Goal: Information Seeking & Learning: Compare options

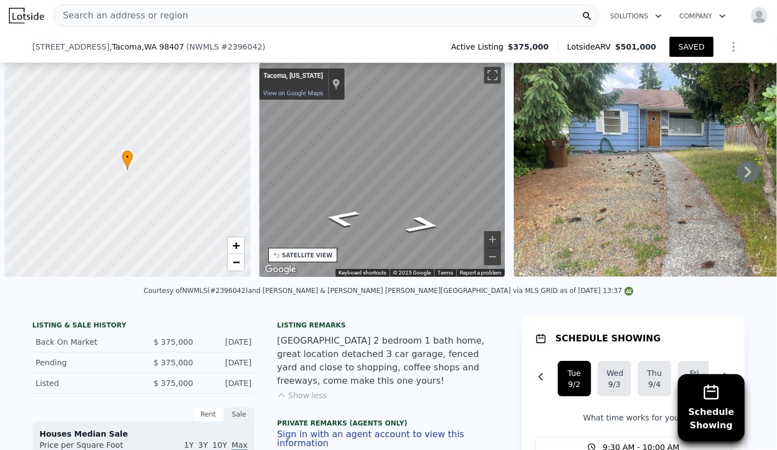
scroll to position [0, 4]
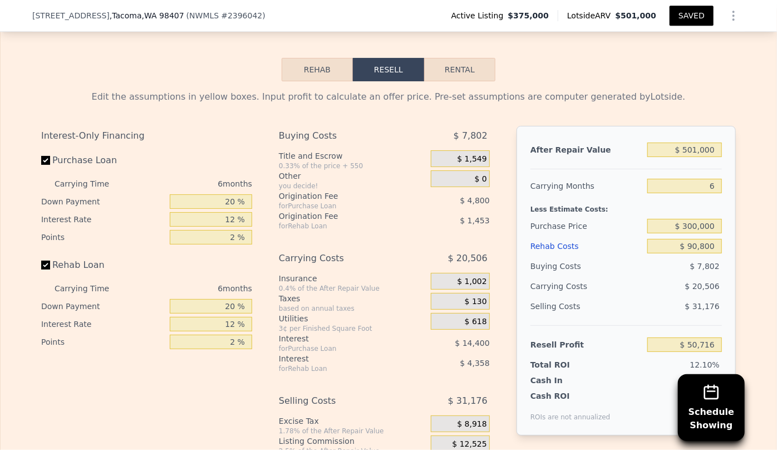
type input "2"
type input "1"
type input "1.5"
type input "714"
type input "984"
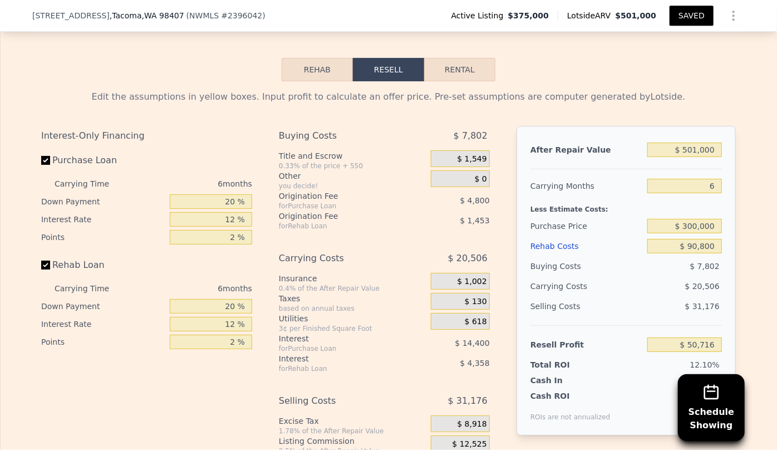
type input "3487"
type input "10293"
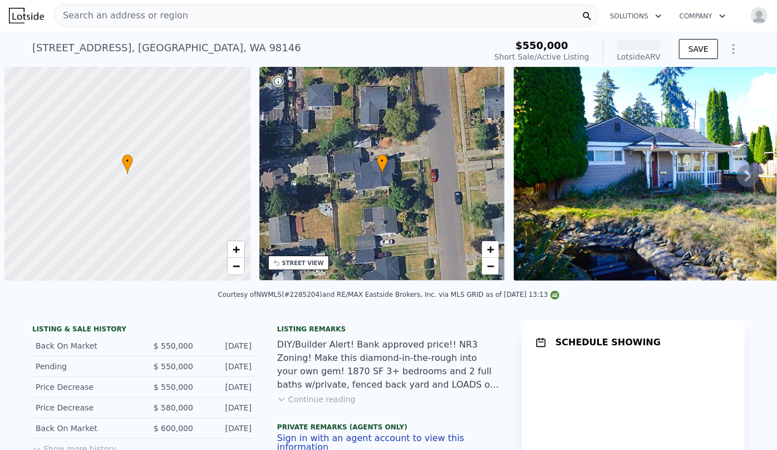
scroll to position [0, 4]
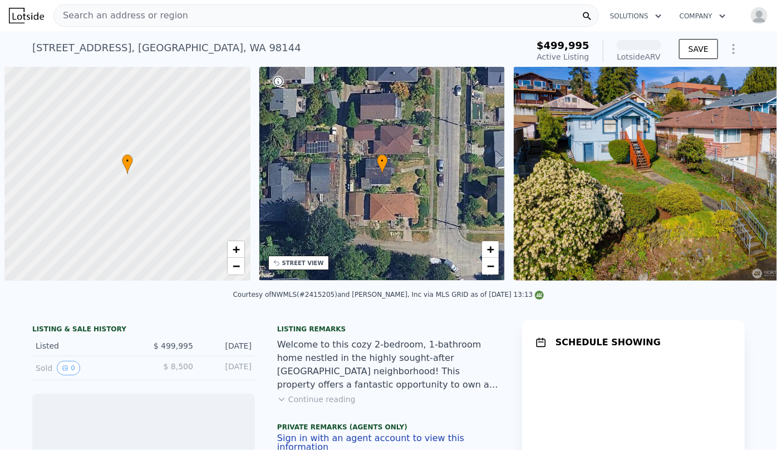
scroll to position [0, 4]
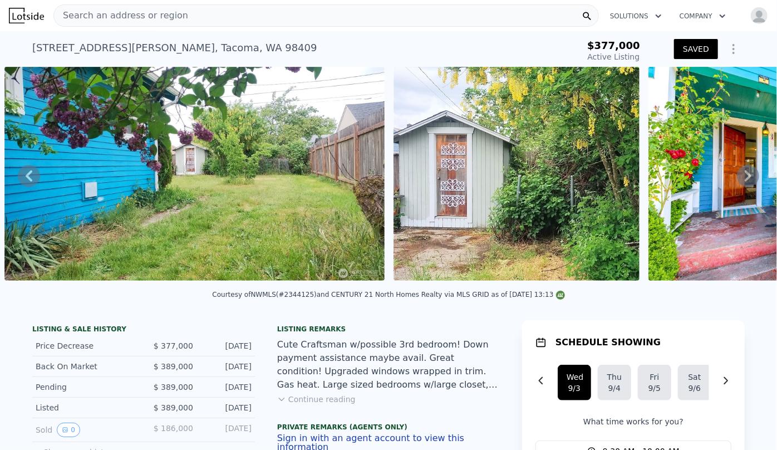
click at [120, 12] on span "Search an address or region" at bounding box center [121, 15] width 134 height 13
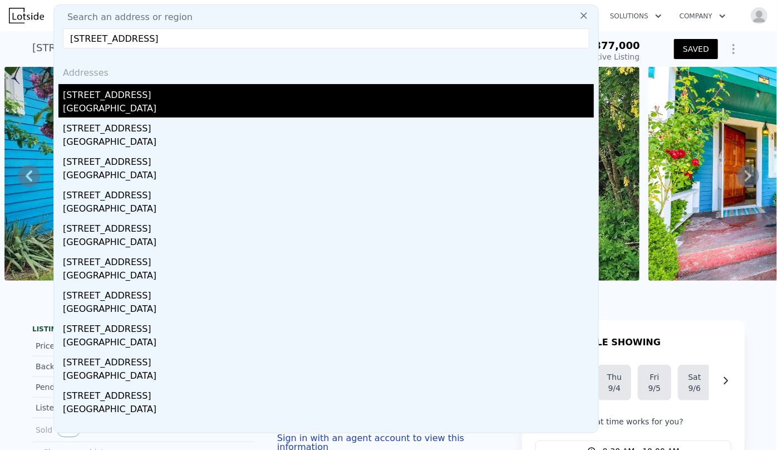
type input "4732 45th ave s seatt"
click at [130, 102] on div "[GEOGRAPHIC_DATA]" at bounding box center [328, 110] width 531 height 16
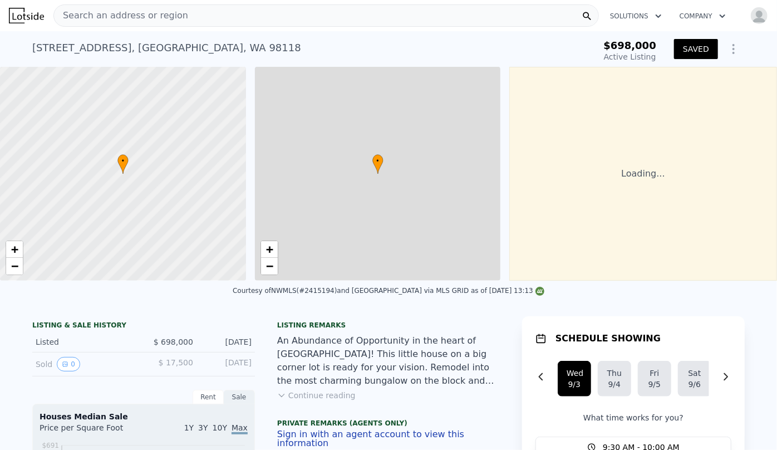
scroll to position [0, 4]
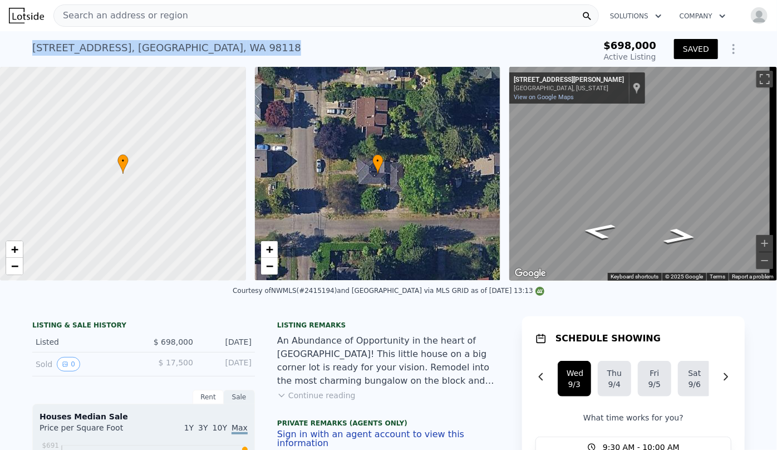
drag, startPoint x: 26, startPoint y: 49, endPoint x: 205, endPoint y: 58, distance: 180.1
click at [205, 58] on div "4732 45th Ave S , Seattle , WA 98118 Active at $698k $698,000 Active Listing SA…" at bounding box center [388, 49] width 777 height 36
copy div "4732 45th Ave S , Seattle , WA 98118"
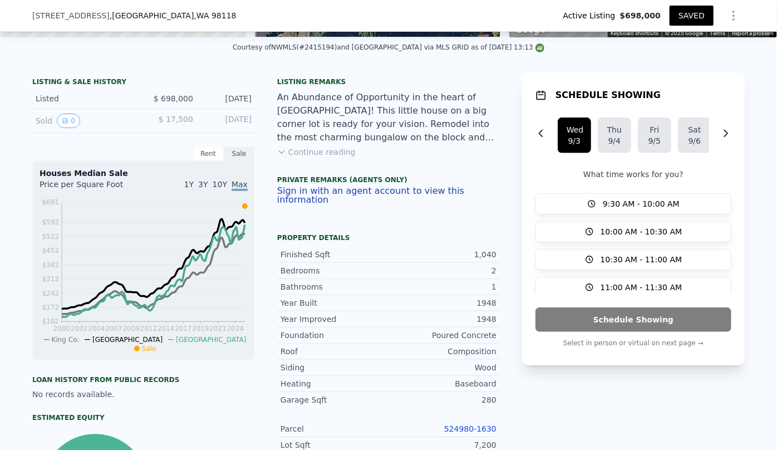
scroll to position [249, 0]
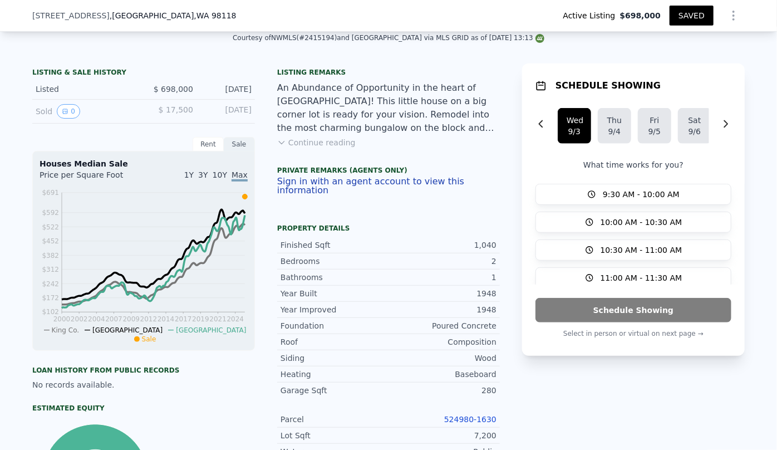
type input "$ 748,000"
type input "$ 99,114"
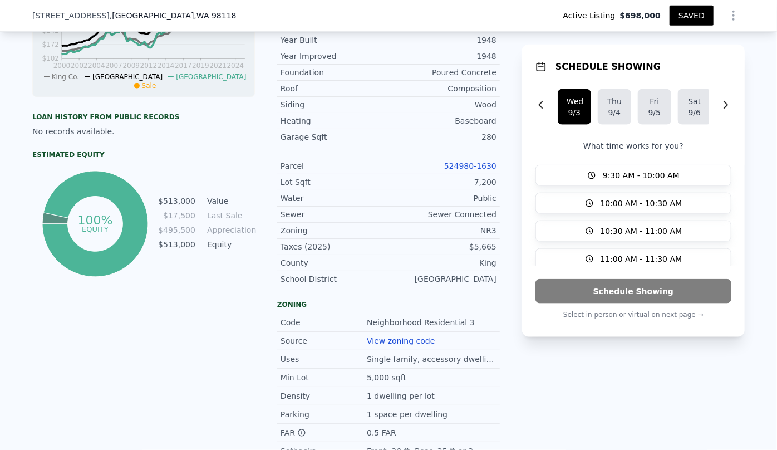
scroll to position [502, 0]
click at [473, 165] on link "524980-1630" at bounding box center [470, 166] width 52 height 9
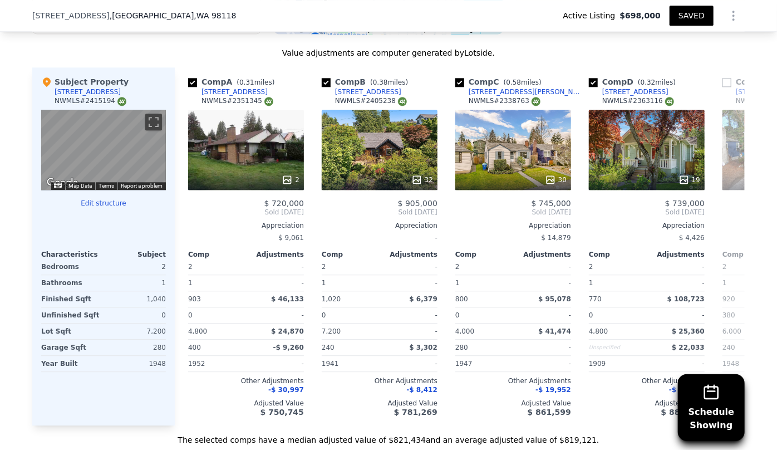
scroll to position [1362, 0]
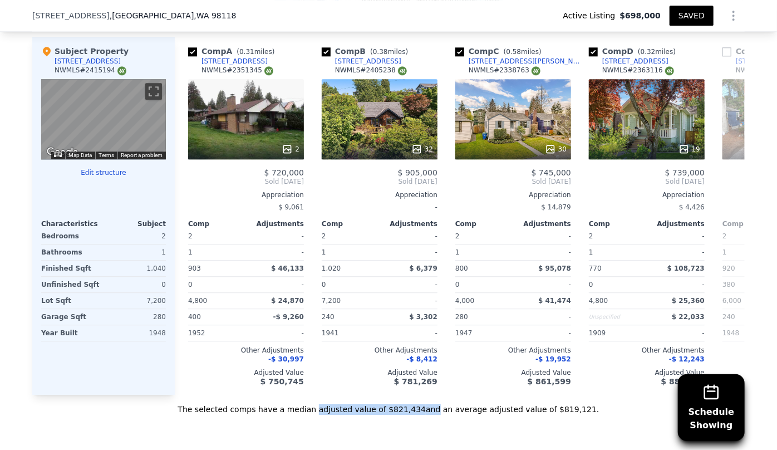
drag, startPoint x: 329, startPoint y: 401, endPoint x: 428, endPoint y: 406, distance: 98.7
click at [428, 406] on div "The selected comps have a median adjusted value of $821,434 and an average adju…" at bounding box center [388, 405] width 713 height 20
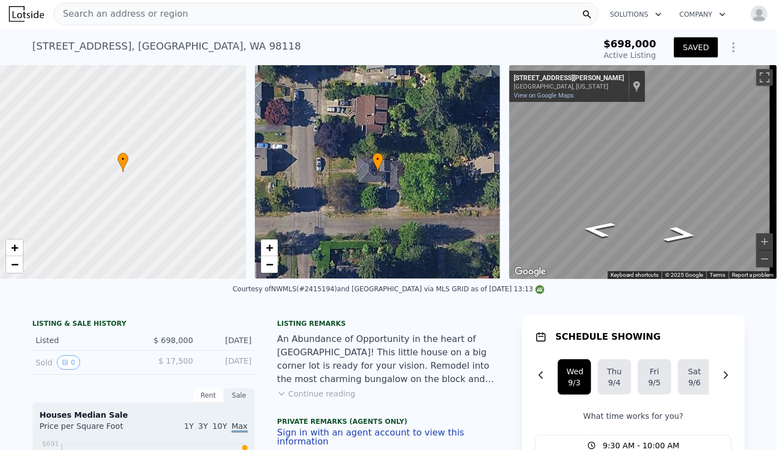
scroll to position [0, 0]
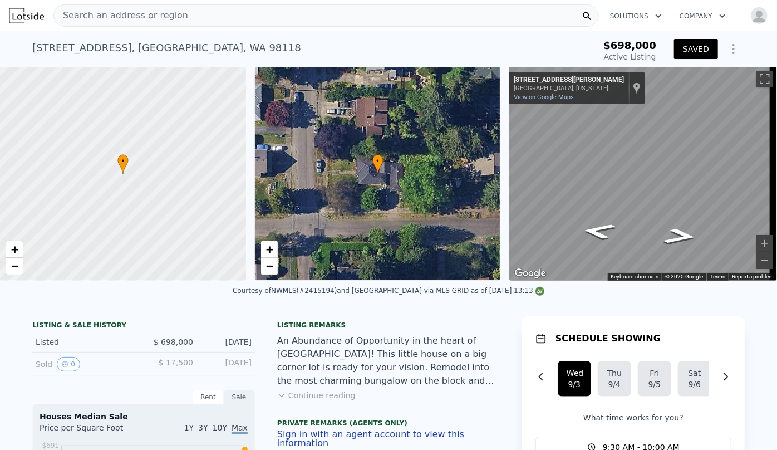
click at [126, 9] on span "Search an address or region" at bounding box center [121, 15] width 134 height 13
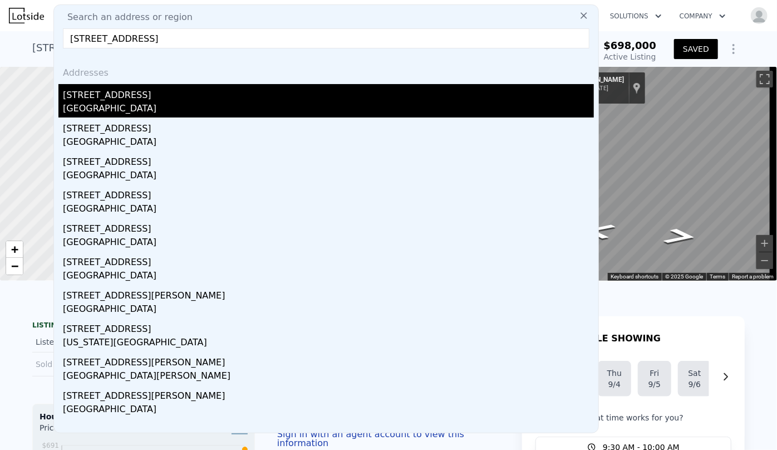
type input "14023 meridian ave n"
click at [117, 98] on div "[STREET_ADDRESS]" at bounding box center [328, 93] width 531 height 18
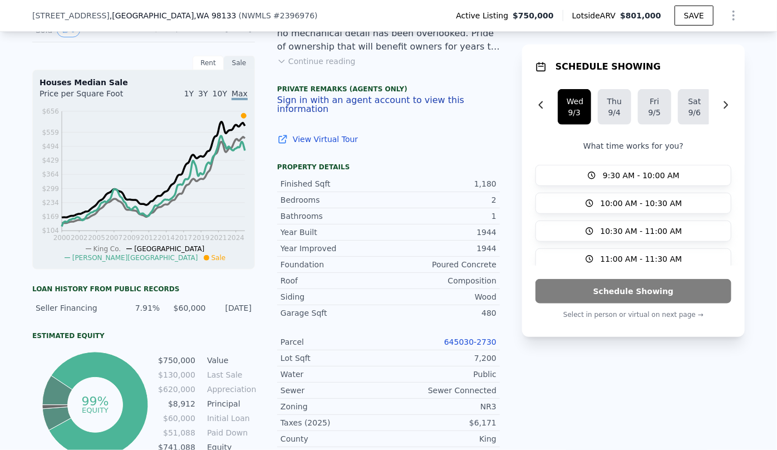
scroll to position [401, 0]
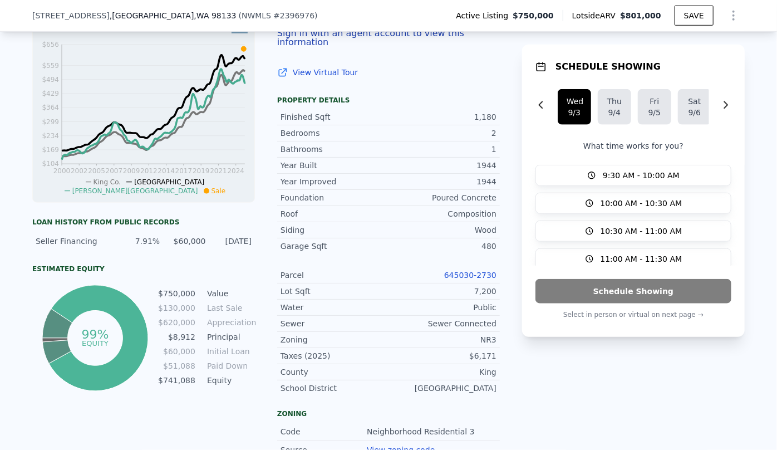
click at [465, 278] on link "645030-2730" at bounding box center [470, 275] width 52 height 9
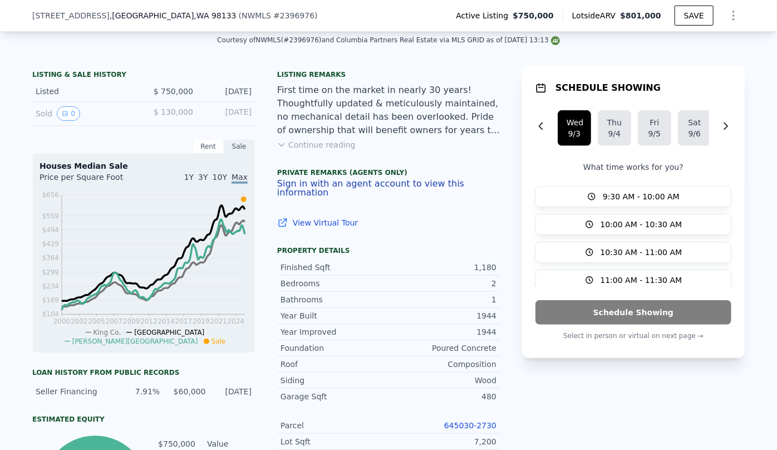
scroll to position [253, 0]
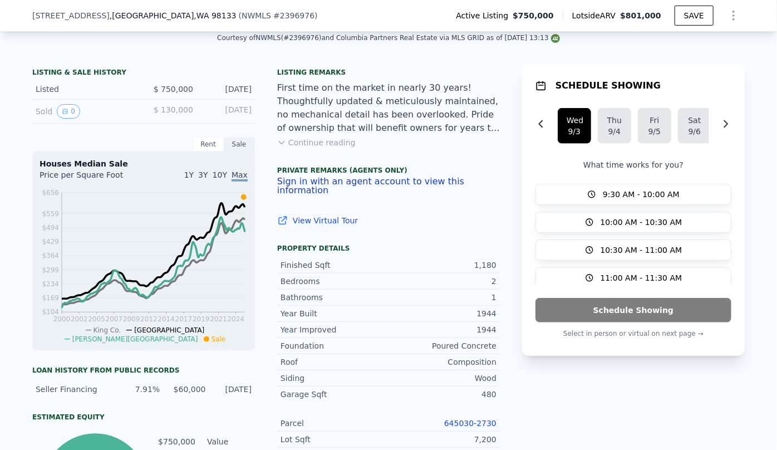
click at [733, 12] on icon "Show Options" at bounding box center [733, 15] width 1 height 9
click at [679, 46] on div "Edit Structure" at bounding box center [682, 44] width 125 height 22
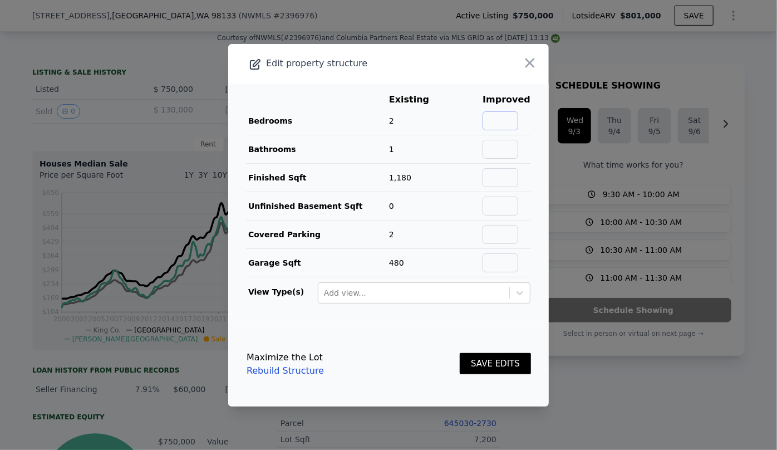
click at [498, 118] on input "text" at bounding box center [501, 120] width 36 height 19
type input "3"
click at [509, 145] on input "text" at bounding box center [501, 149] width 36 height 19
type input "2"
click at [507, 177] on input "text" at bounding box center [501, 177] width 36 height 19
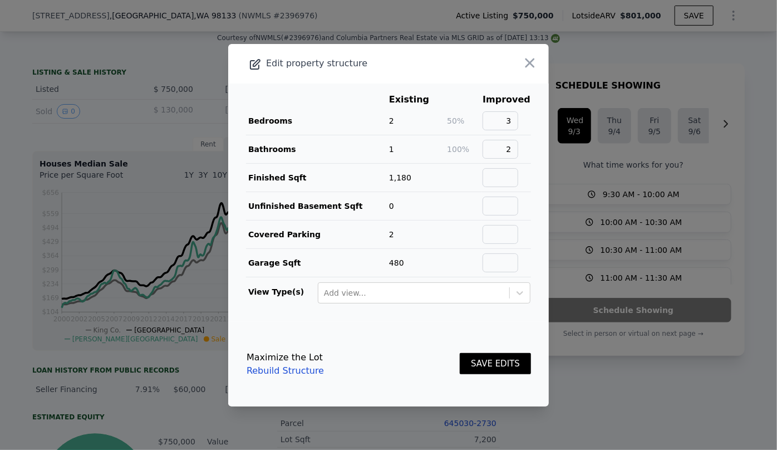
click at [444, 167] on td "1,180" at bounding box center [418, 177] width 58 height 28
click at [504, 364] on button "SAVE EDITS" at bounding box center [495, 364] width 71 height 22
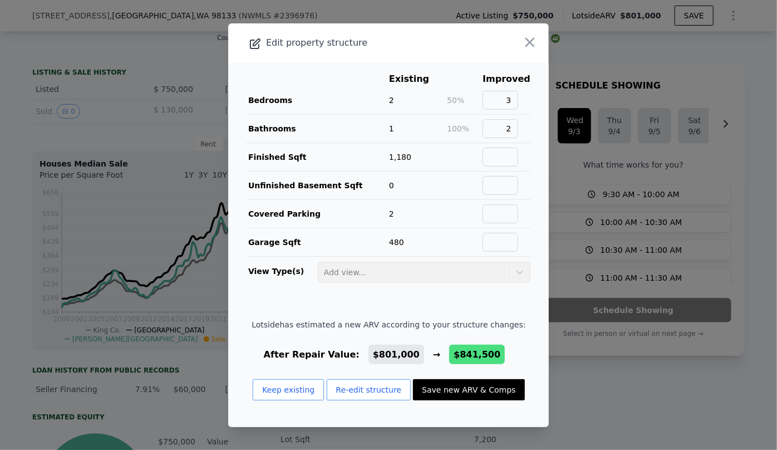
click at [470, 384] on button "Save new ARV & Comps" at bounding box center [468, 389] width 111 height 21
type input "0"
checkbox input "false"
checkbox input "true"
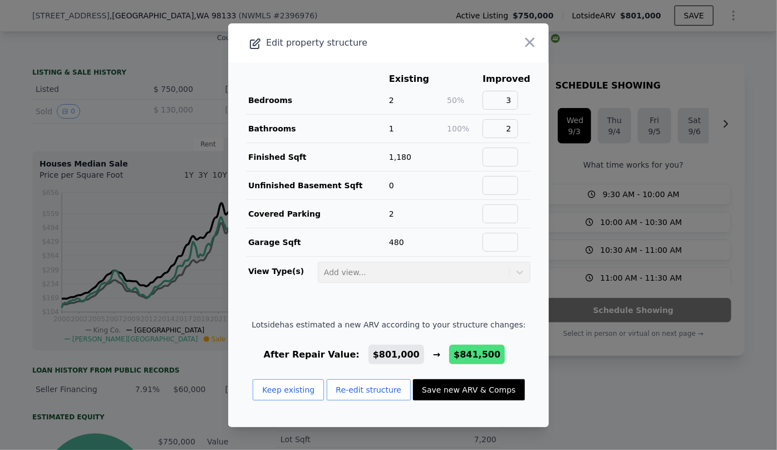
type input "$ 841,500"
type input "-$ 25,416"
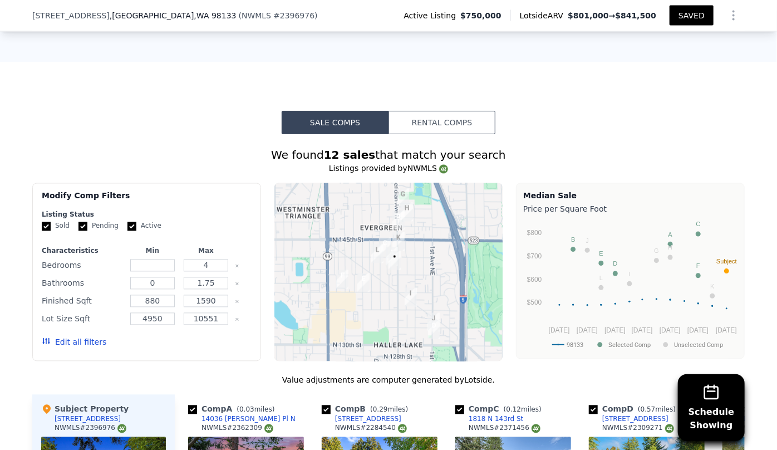
scroll to position [1265, 0]
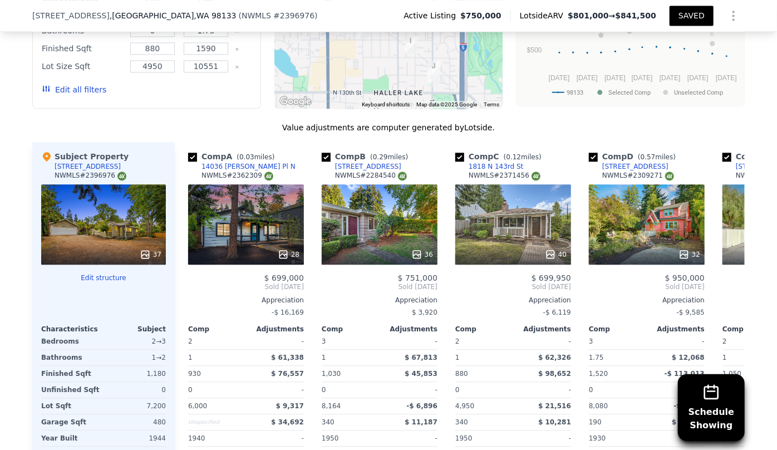
click at [64, 84] on button "Edit all filters" at bounding box center [74, 89] width 65 height 11
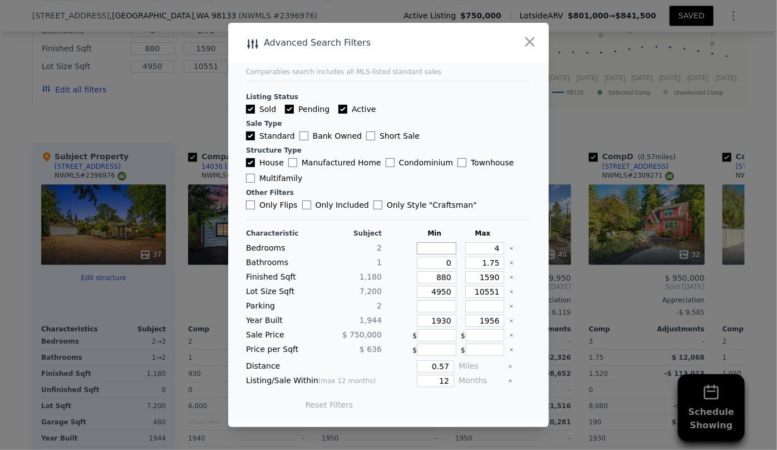
click at [445, 250] on input "number" at bounding box center [437, 248] width 40 height 12
type input "2"
drag, startPoint x: 494, startPoint y: 252, endPoint x: 454, endPoint y: 253, distance: 40.1
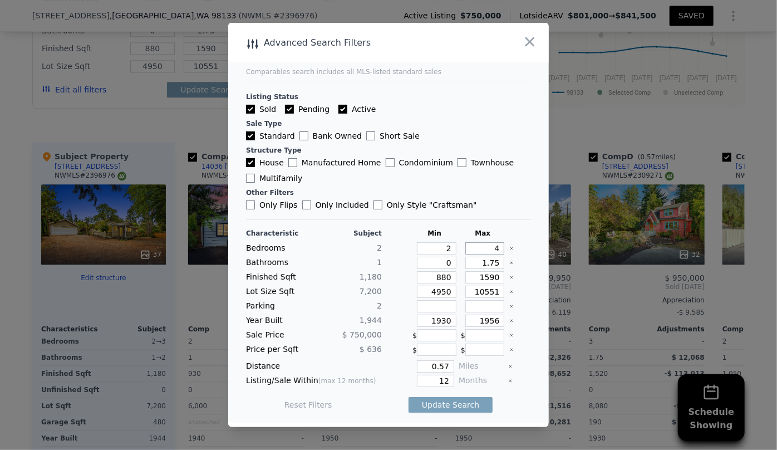
click at [454, 253] on div "Bedrooms 2 2 4" at bounding box center [388, 248] width 285 height 12
type input "3"
drag, startPoint x: 495, startPoint y: 262, endPoint x: 434, endPoint y: 263, distance: 61.3
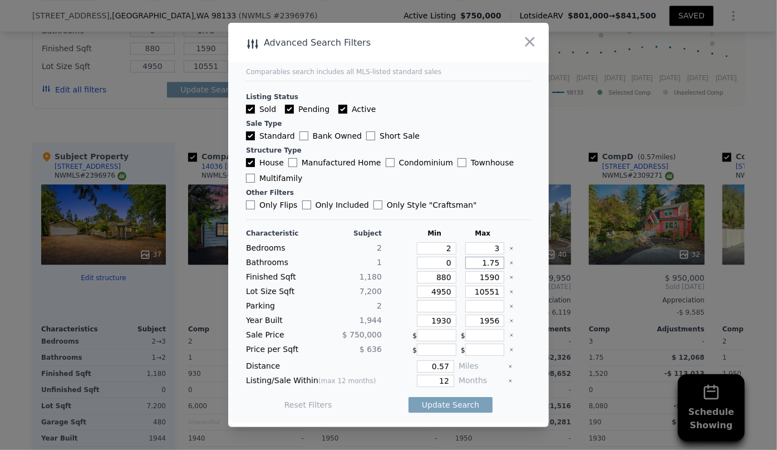
click at [434, 263] on div "Bathrooms 1 0 1.75" at bounding box center [388, 263] width 285 height 12
drag, startPoint x: 450, startPoint y: 264, endPoint x: 410, endPoint y: 266, distance: 39.6
click at [413, 266] on div "0" at bounding box center [435, 263] width 44 height 12
type input "2"
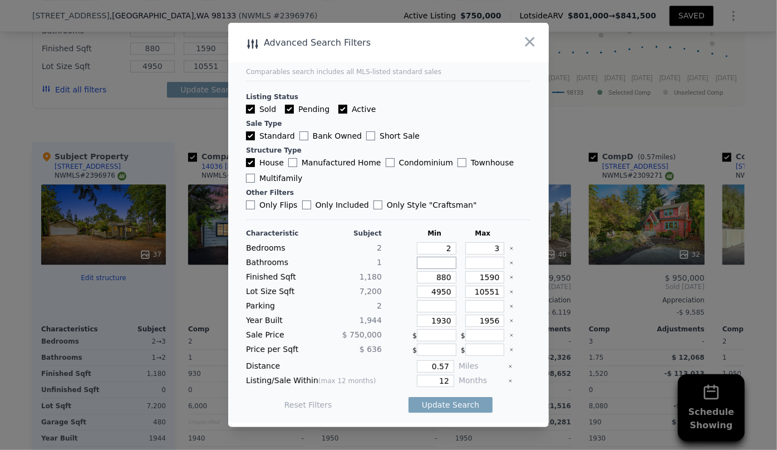
type input "1"
drag, startPoint x: 445, startPoint y: 273, endPoint x: 415, endPoint y: 276, distance: 30.7
click at [417, 276] on input "880" at bounding box center [437, 277] width 40 height 12
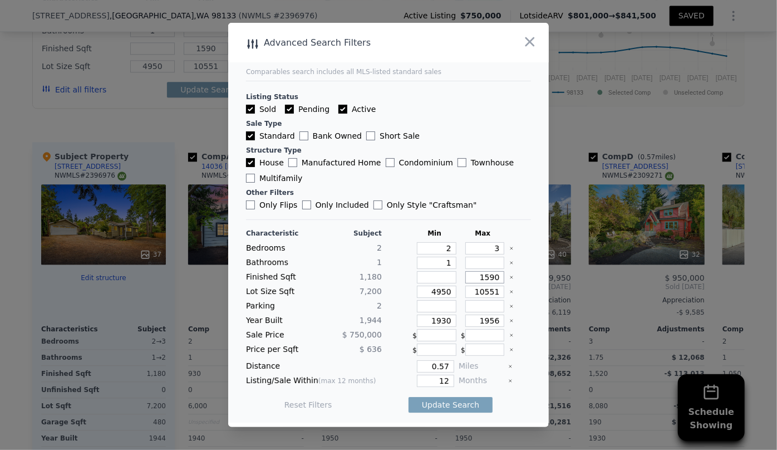
click at [483, 274] on input "1590" at bounding box center [485, 277] width 40 height 12
type input "190"
type input "1290"
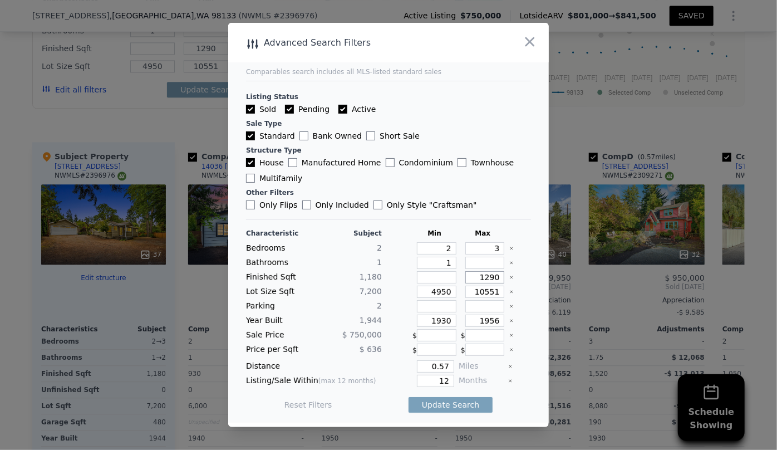
type input "1290"
drag, startPoint x: 444, startPoint y: 290, endPoint x: 394, endPoint y: 288, distance: 50.2
click at [394, 288] on div "Lot Size Sqft 7,200 4950 10551" at bounding box center [388, 292] width 285 height 12
drag, startPoint x: 448, startPoint y: 319, endPoint x: 365, endPoint y: 325, distance: 83.7
click at [365, 325] on div "Year Built 1,944 1930 1956" at bounding box center [388, 321] width 285 height 12
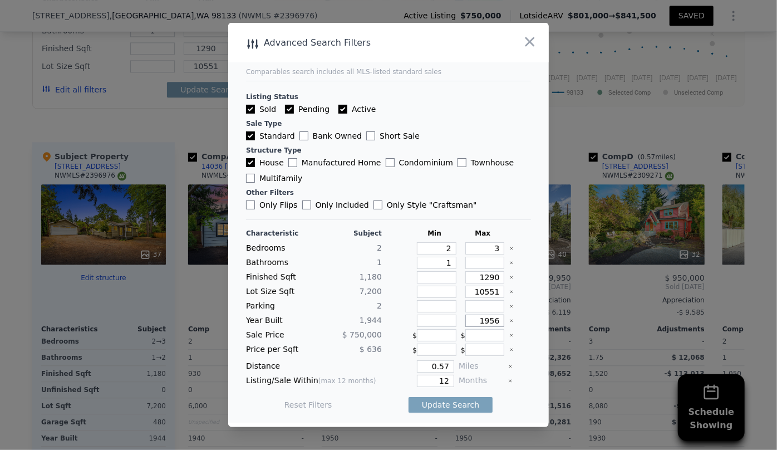
click at [487, 321] on input "1956" at bounding box center [485, 321] width 40 height 12
type input "1986"
drag, startPoint x: 445, startPoint y: 382, endPoint x: 433, endPoint y: 389, distance: 14.2
click at [433, 389] on div "Characteristic Subject Min Max Bedrooms 2 2 3 Bathrooms 1 1 Finished Sqft 1,180…" at bounding box center [388, 325] width 285 height 192
type input "6"
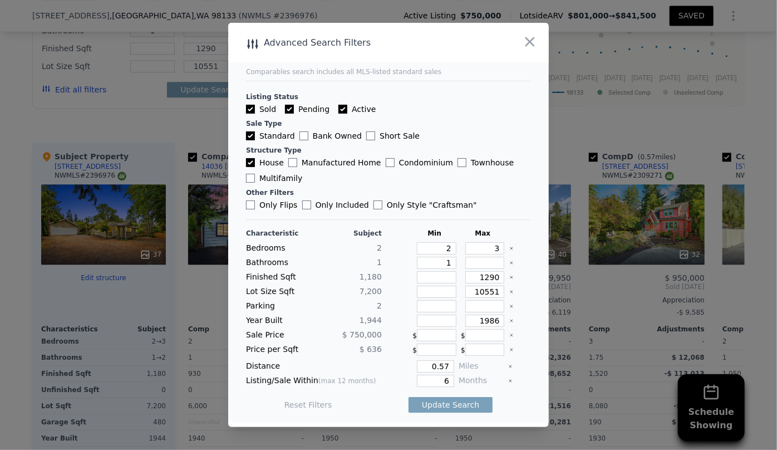
click at [453, 412] on div "Update Search" at bounding box center [451, 404] width 84 height 31
click at [454, 408] on button "Update Search" at bounding box center [451, 405] width 84 height 16
checkbox input "false"
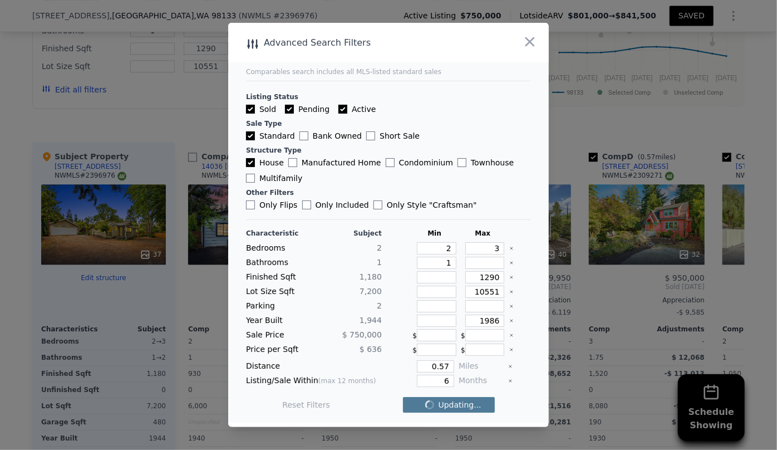
checkbox input "false"
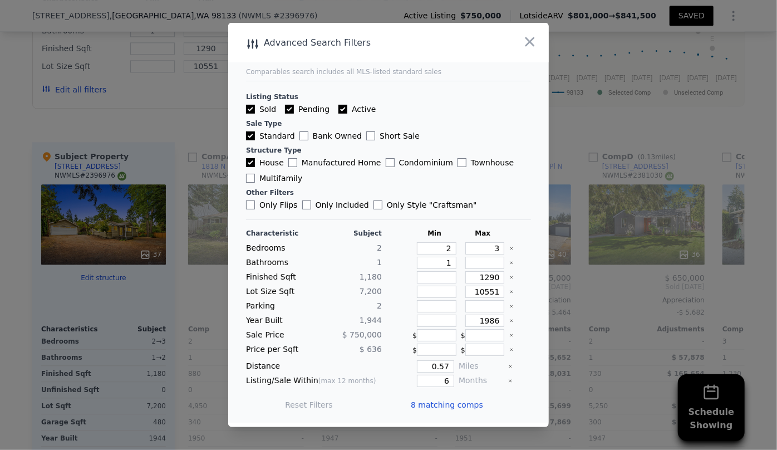
click at [454, 408] on span "8 matching comps" at bounding box center [447, 404] width 72 height 11
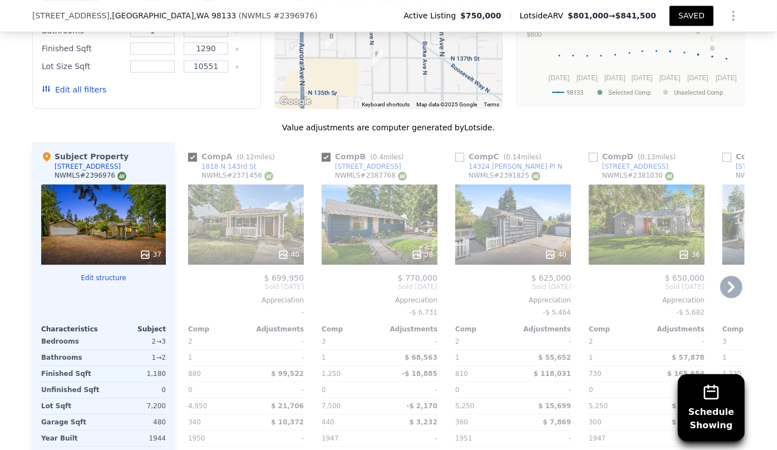
type input "4"
type input "0.75"
type input "1.75"
type input "880"
type input "1590"
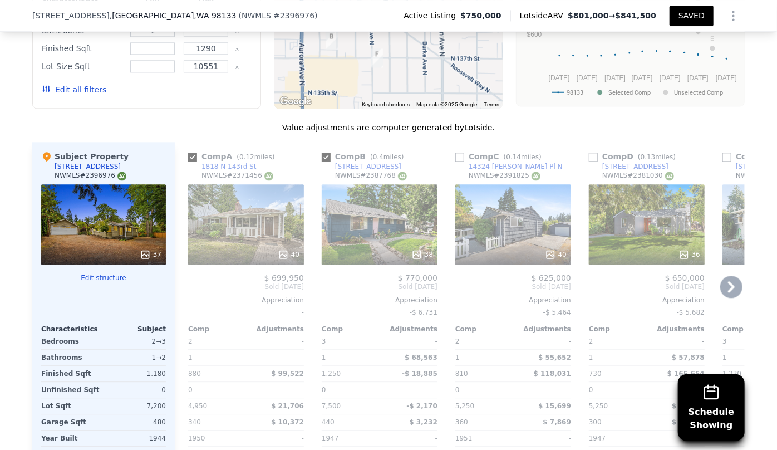
type input "4950"
checkbox input "true"
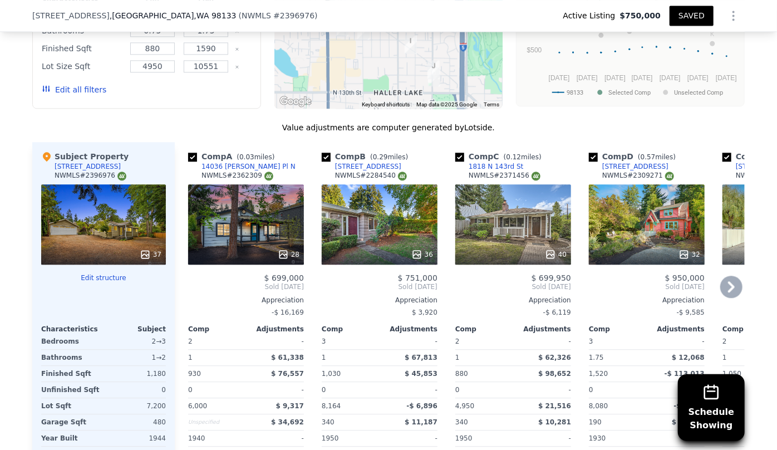
click at [60, 95] on div "Edit all filters" at bounding box center [74, 89] width 65 height 31
click at [61, 88] on button "Edit all filters" at bounding box center [74, 89] width 65 height 11
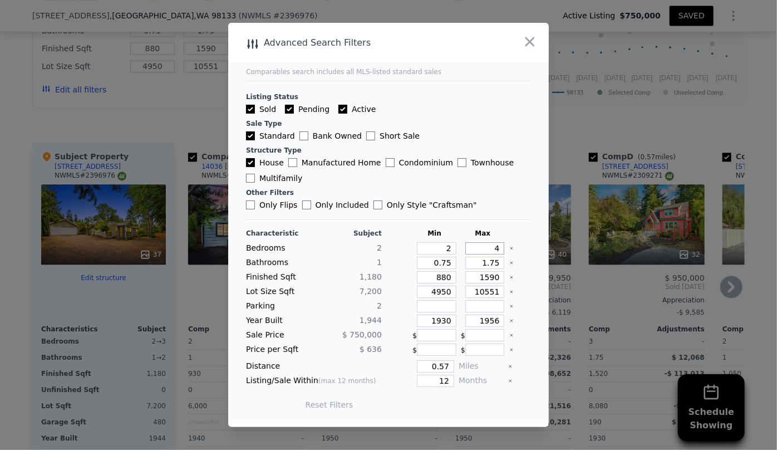
drag, startPoint x: 494, startPoint y: 243, endPoint x: 468, endPoint y: 239, distance: 26.5
click at [470, 239] on div "Characteristic Subject Min Max Bedrooms 2 2 4 Bathrooms 1 0.75 1.75 Finished Sq…" at bounding box center [388, 325] width 285 height 192
type input "3"
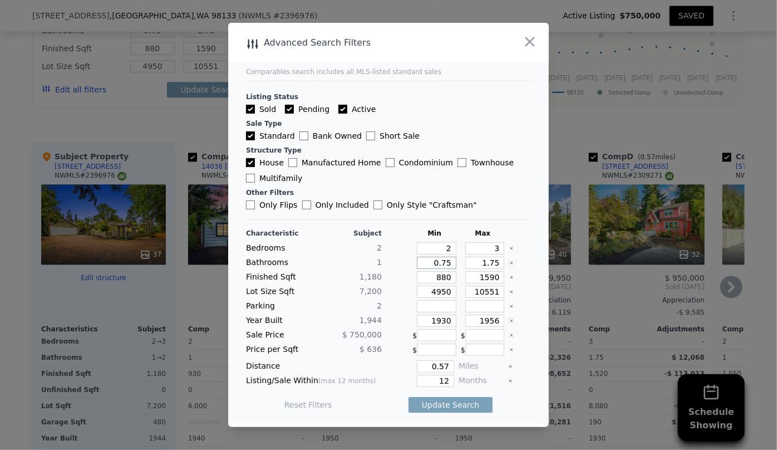
drag, startPoint x: 450, startPoint y: 264, endPoint x: 371, endPoint y: 271, distance: 78.8
click at [371, 271] on div "Characteristic Subject Min Max Bedrooms 2 2 3 Bathrooms 1 0.75 1.75 Finished Sq…" at bounding box center [388, 325] width 285 height 192
type input "1"
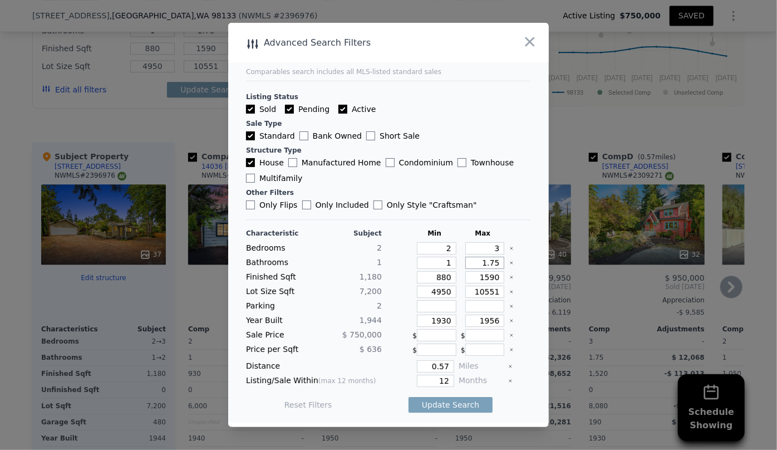
drag, startPoint x: 492, startPoint y: 262, endPoint x: 424, endPoint y: 264, distance: 67.4
click at [425, 264] on div "Bathrooms 1 1 1.75" at bounding box center [388, 263] width 285 height 12
drag, startPoint x: 445, startPoint y: 278, endPoint x: 422, endPoint y: 278, distance: 23.4
click at [422, 278] on input "880" at bounding box center [437, 277] width 40 height 12
click at [484, 279] on input "1590" at bounding box center [485, 277] width 40 height 12
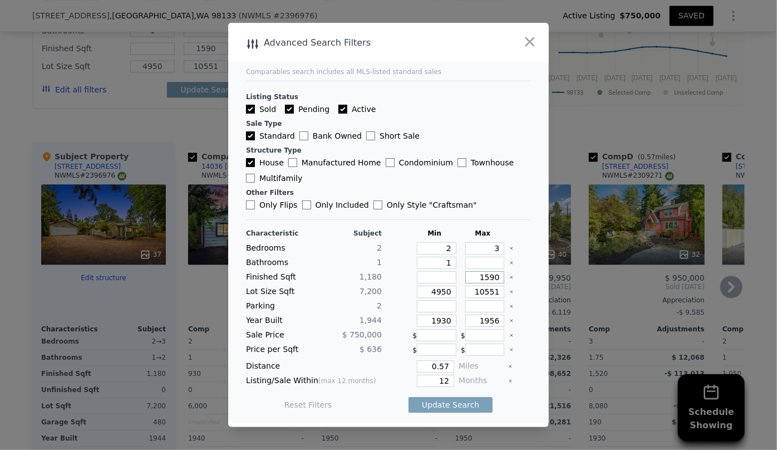
type input "190"
type input "1290"
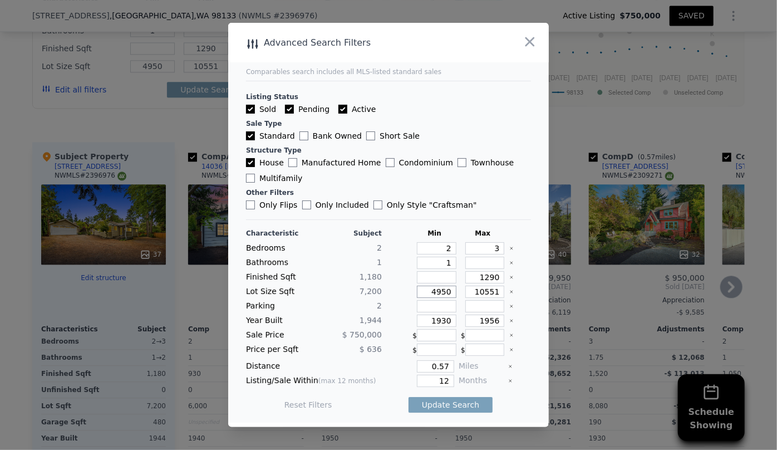
drag, startPoint x: 446, startPoint y: 292, endPoint x: 356, endPoint y: 292, distance: 89.6
click at [359, 291] on div "Lot Size Sqft 7,200 4950 10551" at bounding box center [388, 292] width 285 height 12
drag, startPoint x: 448, startPoint y: 321, endPoint x: 369, endPoint y: 321, distance: 78.5
click at [370, 321] on div "Year Built 1,944 1930 1956" at bounding box center [388, 321] width 285 height 12
click at [490, 322] on input "1956" at bounding box center [485, 321] width 40 height 12
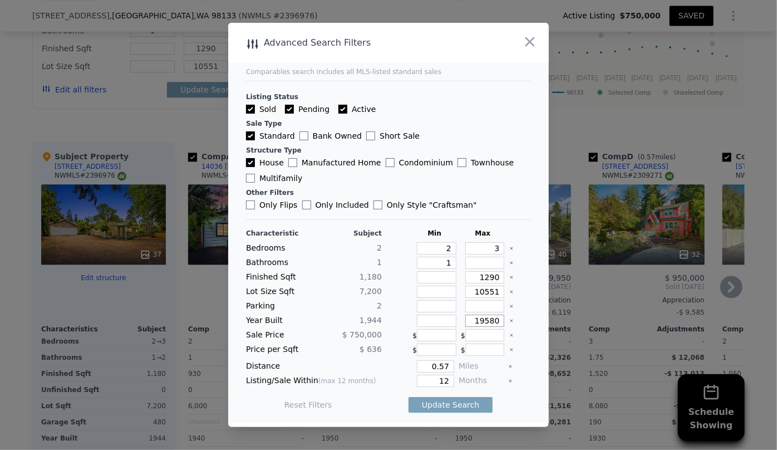
type input "19580"
drag, startPoint x: 444, startPoint y: 377, endPoint x: 392, endPoint y: 379, distance: 51.2
click at [392, 379] on div "12" at bounding box center [420, 381] width 68 height 12
type input "6"
click at [437, 398] on button "Update Search" at bounding box center [451, 405] width 84 height 16
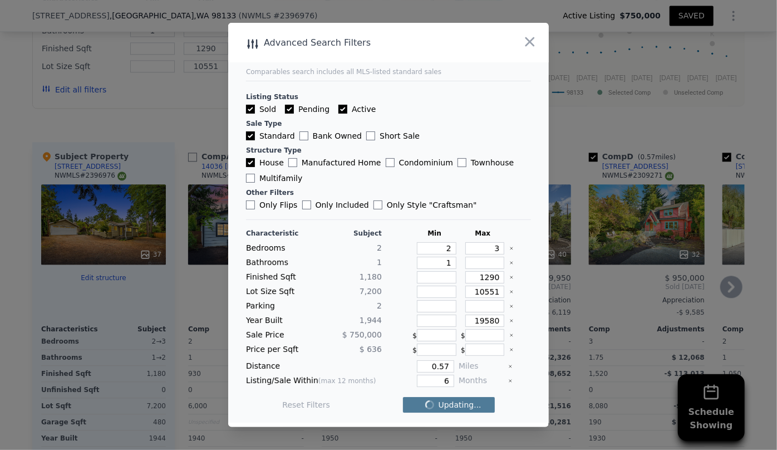
checkbox input "false"
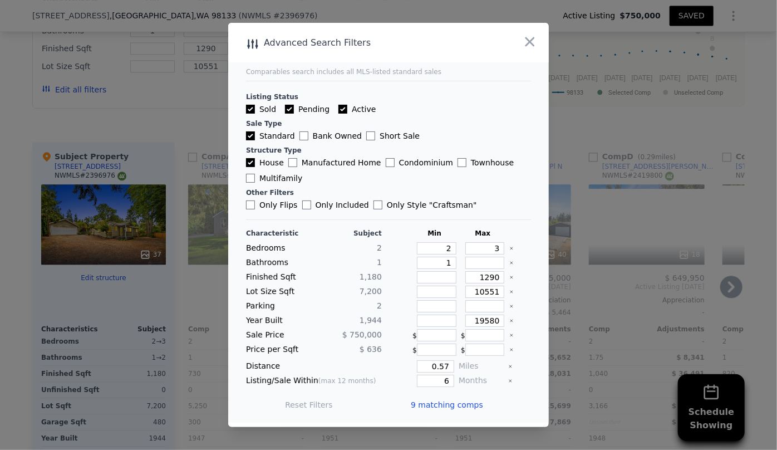
click at [437, 399] on span "9 matching comps" at bounding box center [447, 404] width 72 height 11
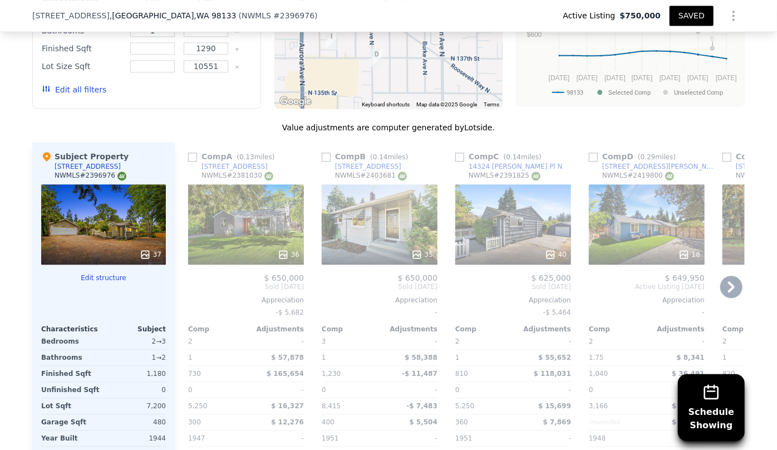
click at [730, 287] on icon at bounding box center [731, 287] width 22 height 22
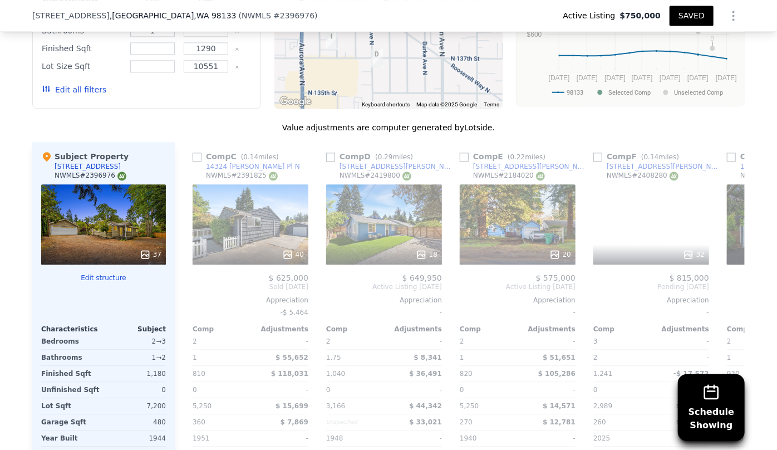
scroll to position [0, 267]
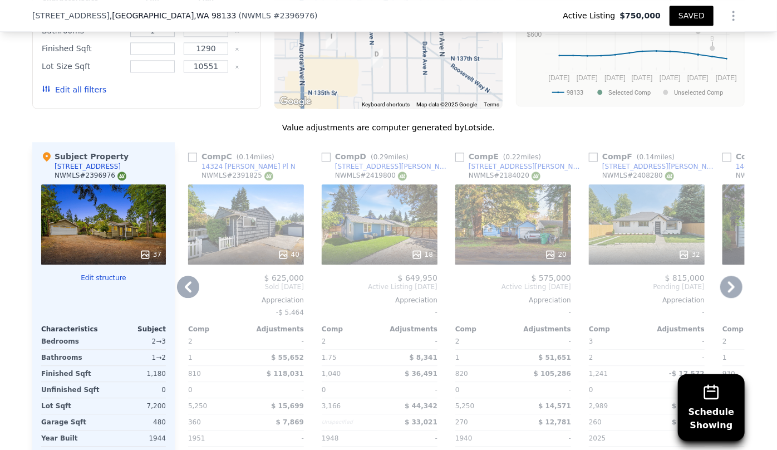
click at [730, 287] on icon at bounding box center [731, 287] width 22 height 22
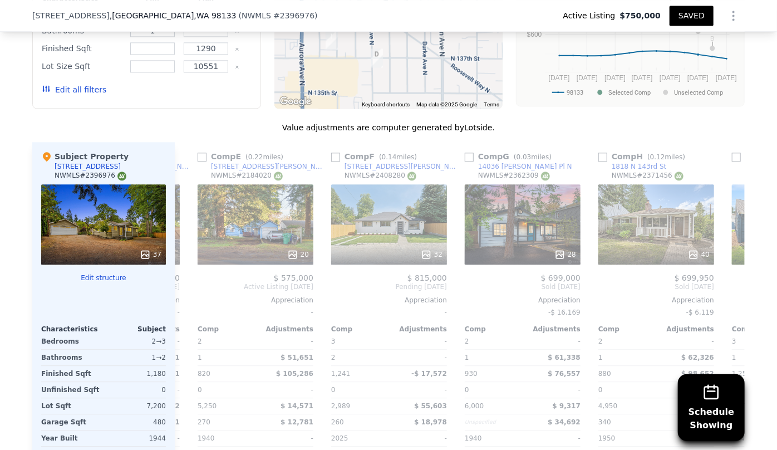
scroll to position [0, 534]
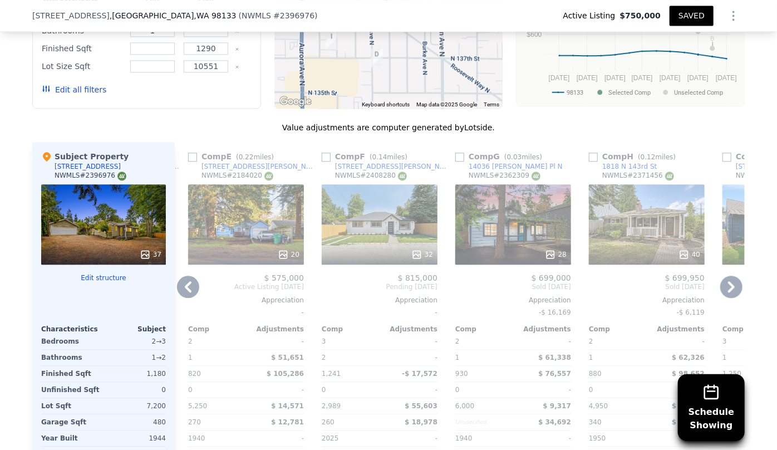
click at [248, 208] on div "20" at bounding box center [246, 224] width 116 height 80
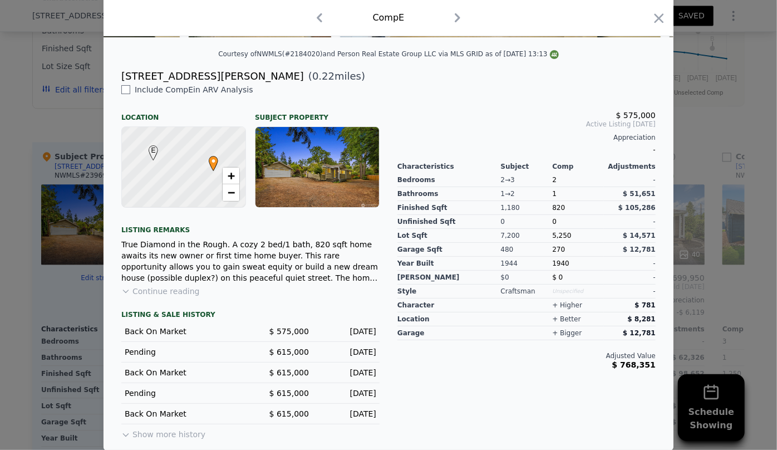
scroll to position [256, 0]
click at [653, 16] on icon "button" at bounding box center [659, 19] width 16 height 16
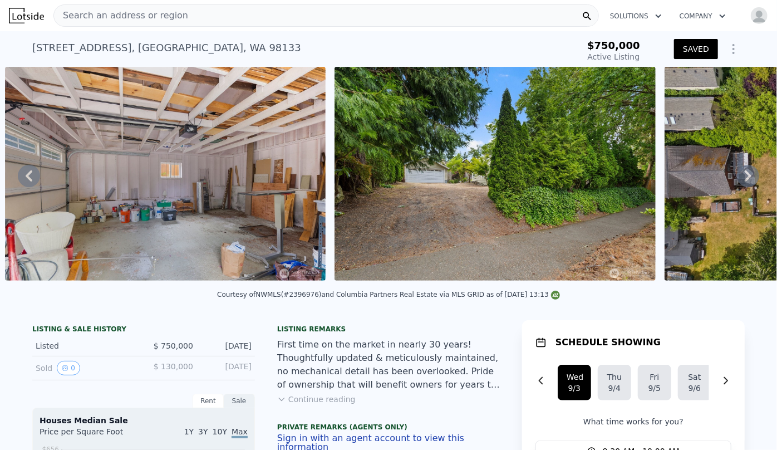
click at [181, 16] on div "Search an address or region" at bounding box center [326, 15] width 546 height 22
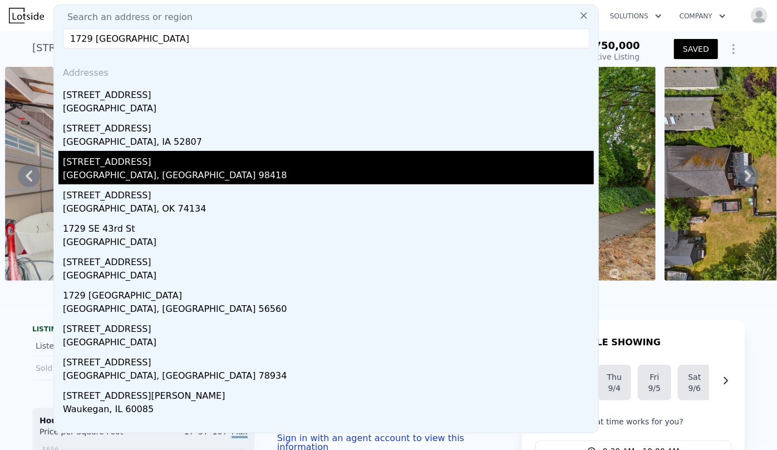
type input "1729 43rd st"
click at [149, 169] on div "Tacoma, WA 98418" at bounding box center [328, 177] width 531 height 16
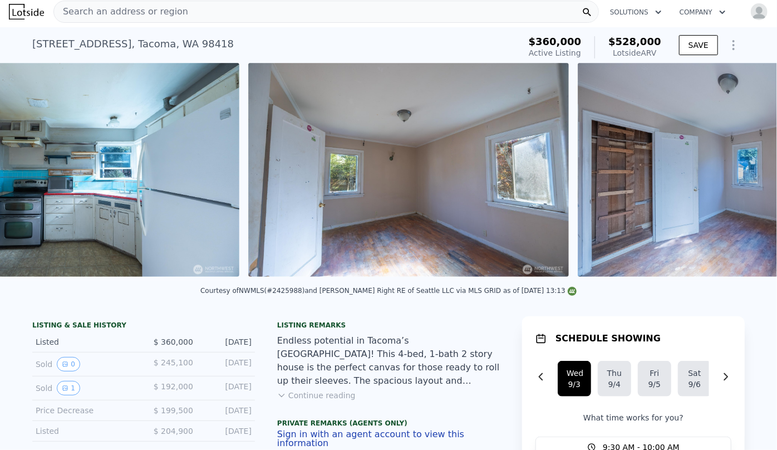
scroll to position [0, 3566]
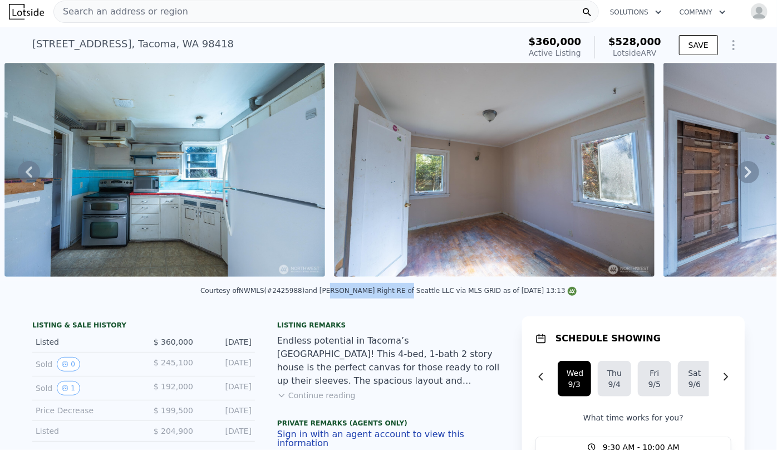
drag, startPoint x: 405, startPoint y: 288, endPoint x: 347, endPoint y: 290, distance: 57.9
click at [347, 290] on div "Courtesy of NWMLS (#2425988) and Kelly Right RE of Seattle LLC via MLS GRID as …" at bounding box center [388, 294] width 777 height 27
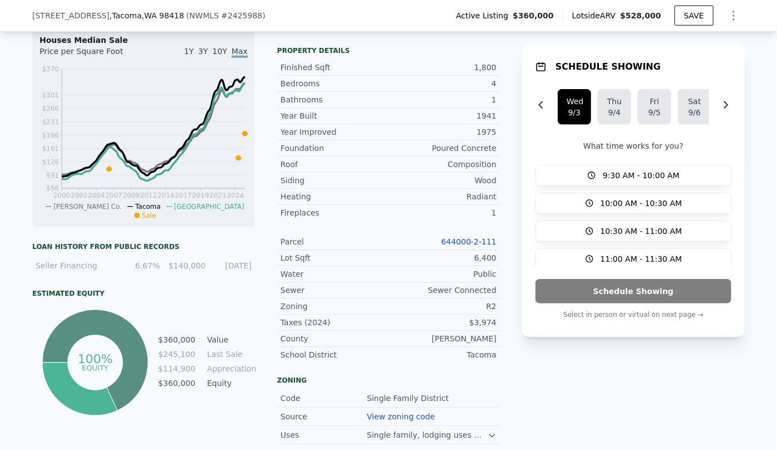
scroll to position [455, 0]
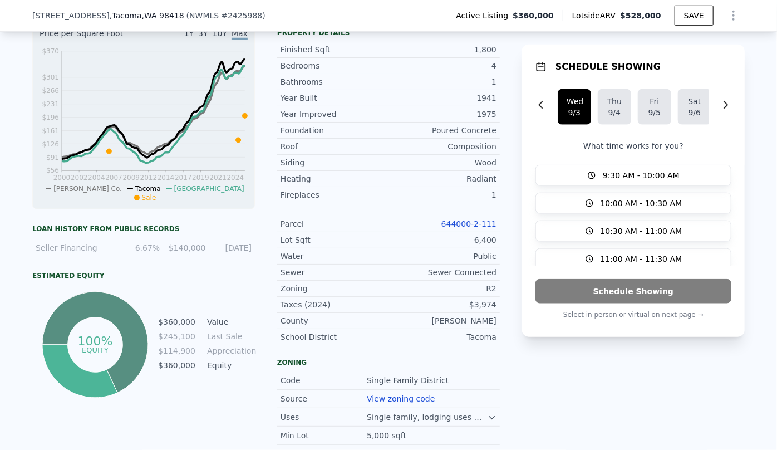
click at [468, 224] on link "644000-2-111" at bounding box center [468, 223] width 55 height 9
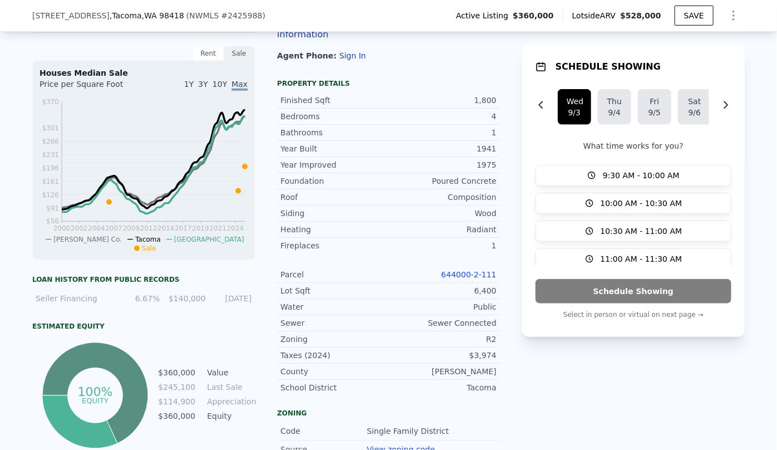
click at [738, 13] on button "Show Options" at bounding box center [734, 15] width 22 height 22
click at [717, 42] on div "Edit Structure" at bounding box center [682, 44] width 125 height 22
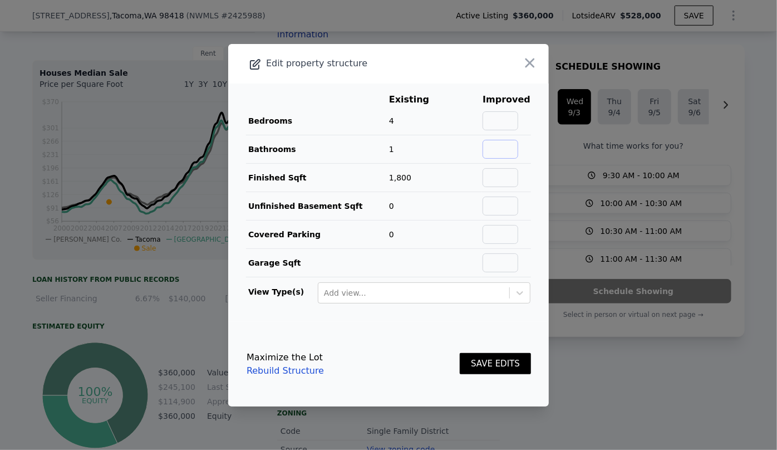
click at [512, 148] on input "text" at bounding box center [501, 149] width 36 height 19
type input "2"
click at [499, 360] on button "SAVE EDITS" at bounding box center [495, 364] width 71 height 22
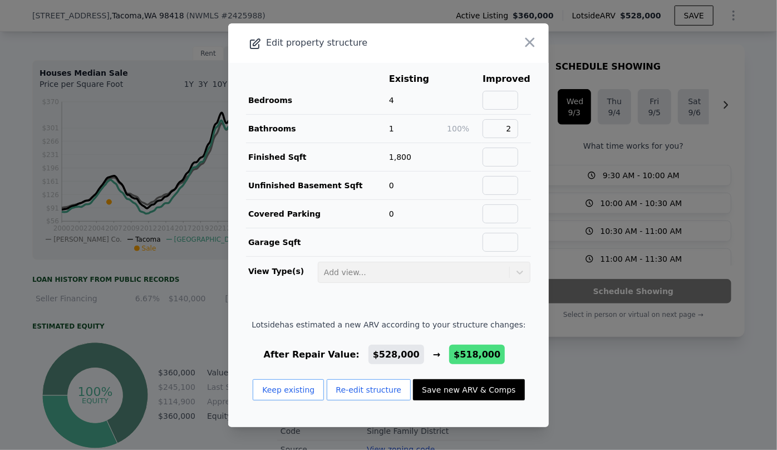
click at [477, 389] on button "Save new ARV & Comps" at bounding box center [468, 389] width 111 height 21
type input "$ 518,000"
type input "$ 95,507"
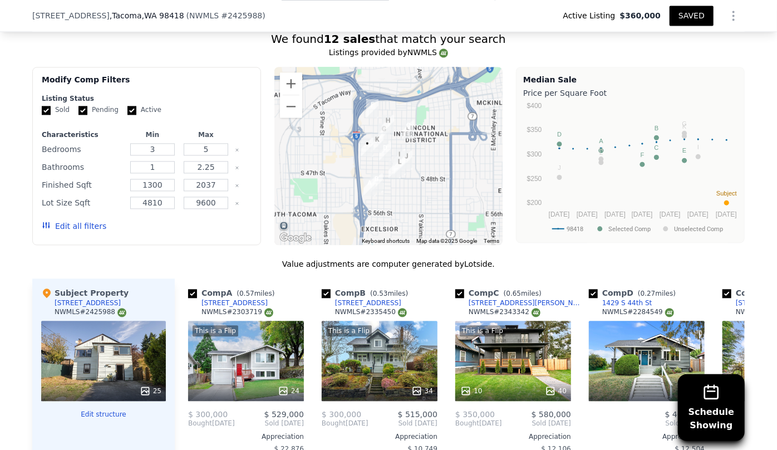
scroll to position [1164, 0]
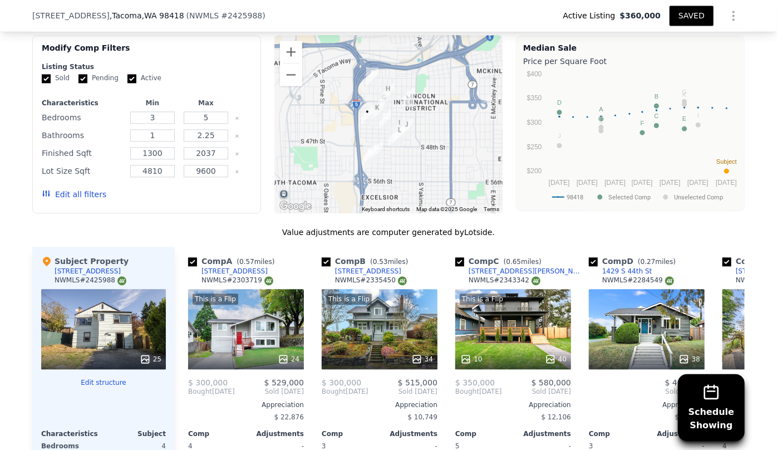
click at [74, 189] on button "Edit all filters" at bounding box center [74, 194] width 65 height 11
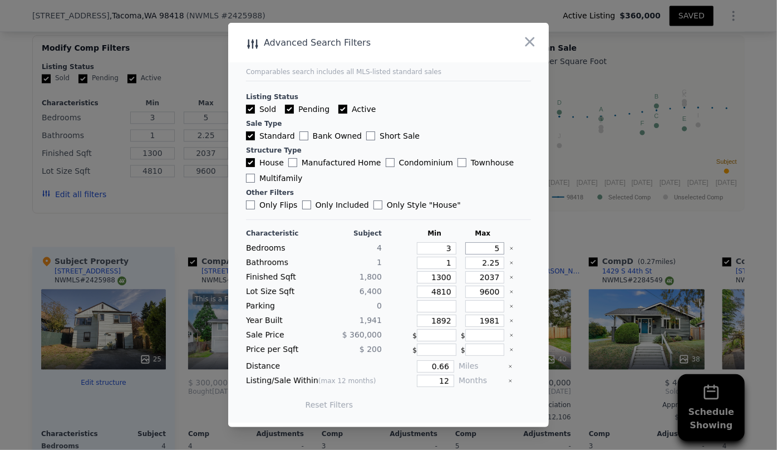
drag, startPoint x: 490, startPoint y: 249, endPoint x: 474, endPoint y: 248, distance: 15.6
click at [474, 248] on input "5" at bounding box center [485, 248] width 40 height 12
type input "4"
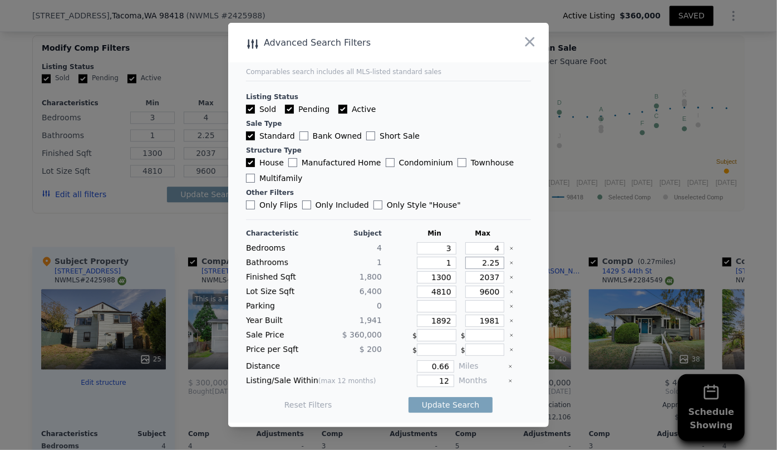
drag, startPoint x: 493, startPoint y: 267, endPoint x: 452, endPoint y: 261, distance: 41.2
click at [452, 261] on div "Bathrooms 1 1 2.25" at bounding box center [388, 263] width 285 height 12
drag, startPoint x: 445, startPoint y: 281, endPoint x: 389, endPoint y: 277, distance: 56.9
click at [389, 277] on div "Finished Sqft 1,800 1300 2037" at bounding box center [388, 277] width 285 height 12
type input "1"
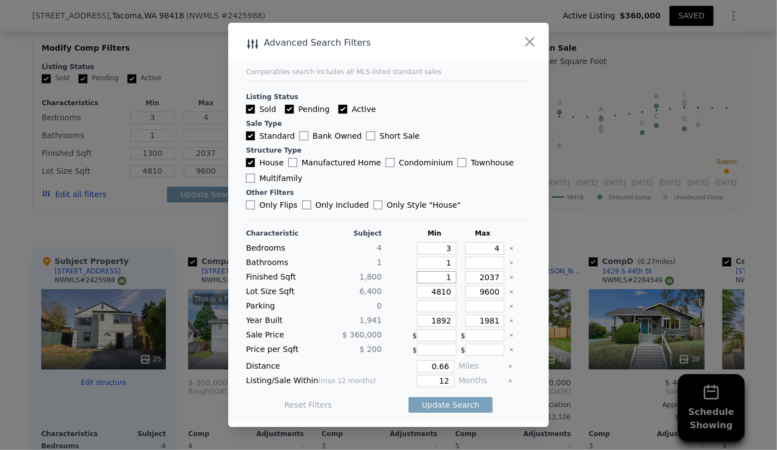
type input "1"
type input "15"
type input "150"
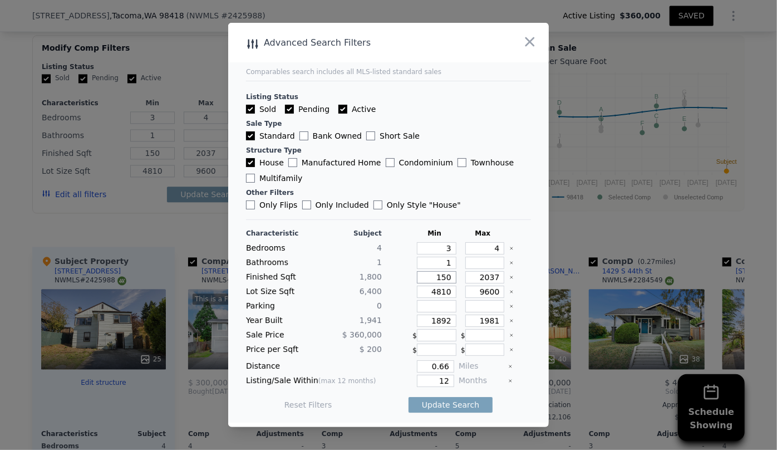
type input "1500"
drag, startPoint x: 450, startPoint y: 292, endPoint x: 385, endPoint y: 289, distance: 65.2
click at [389, 291] on div "Lot Size Sqft 6,400 4810 9600" at bounding box center [388, 292] width 285 height 12
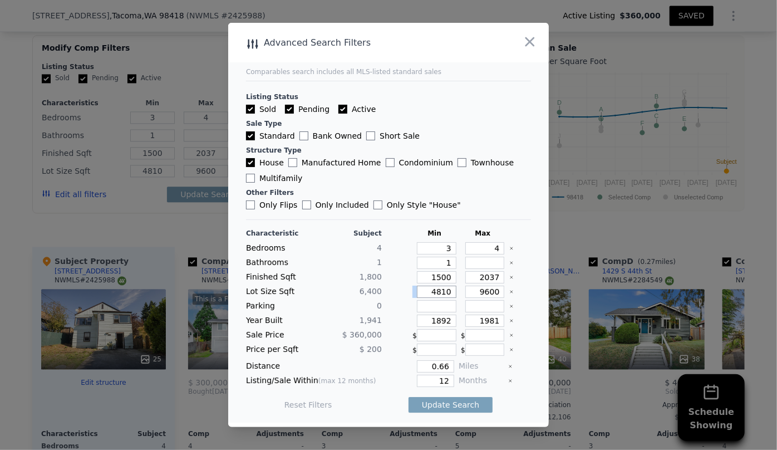
click at [444, 289] on input "4810" at bounding box center [437, 292] width 40 height 12
type input "48"
type input "481"
type input "4"
type input "48"
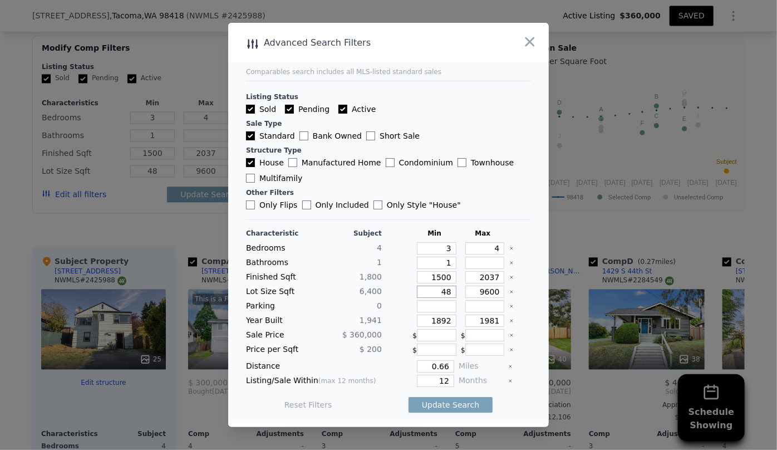
type input "4"
drag, startPoint x: 447, startPoint y: 320, endPoint x: 381, endPoint y: 328, distance: 65.7
click at [382, 328] on div "Characteristic Subject Min Max Bedrooms 4 3 4 Bathrooms 1 1 Finished Sqft 1,800…" at bounding box center [388, 325] width 285 height 192
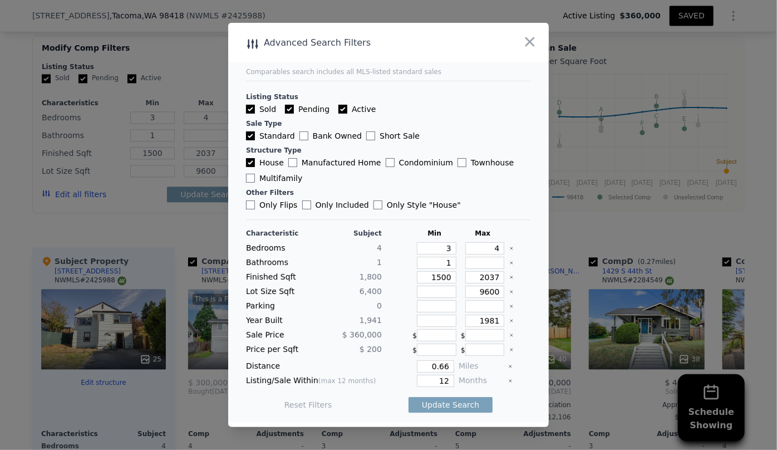
click at [445, 372] on div "Characteristic Subject Min Max Bedrooms 4 3 4 Bathrooms 1 1 Finished Sqft 1,800…" at bounding box center [388, 325] width 285 height 192
drag, startPoint x: 447, startPoint y: 381, endPoint x: 436, endPoint y: 381, distance: 10.6
click at [436, 381] on input "12" at bounding box center [435, 381] width 37 height 12
type input "6"
click at [447, 398] on button "Update Search" at bounding box center [451, 405] width 84 height 16
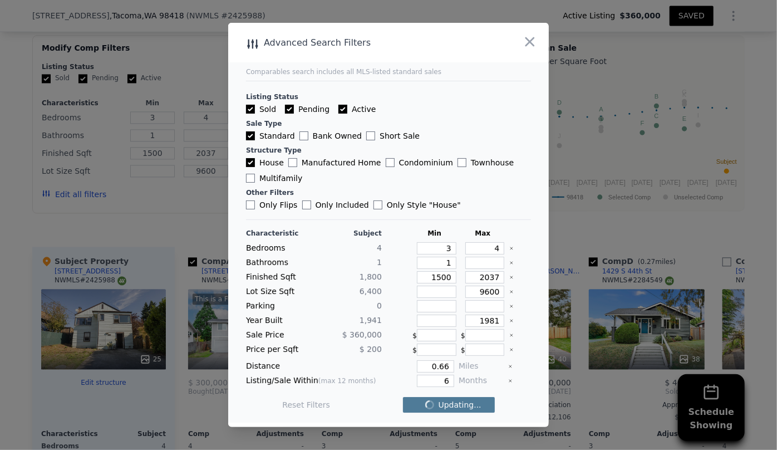
checkbox input "false"
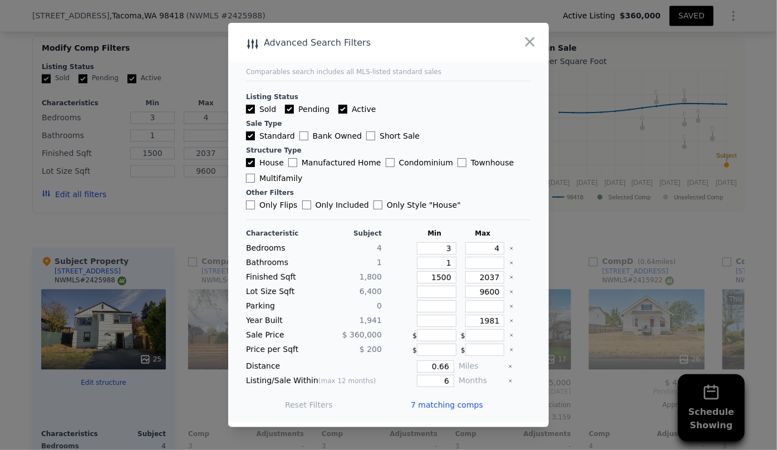
click at [452, 400] on span "7 matching comps" at bounding box center [447, 404] width 72 height 11
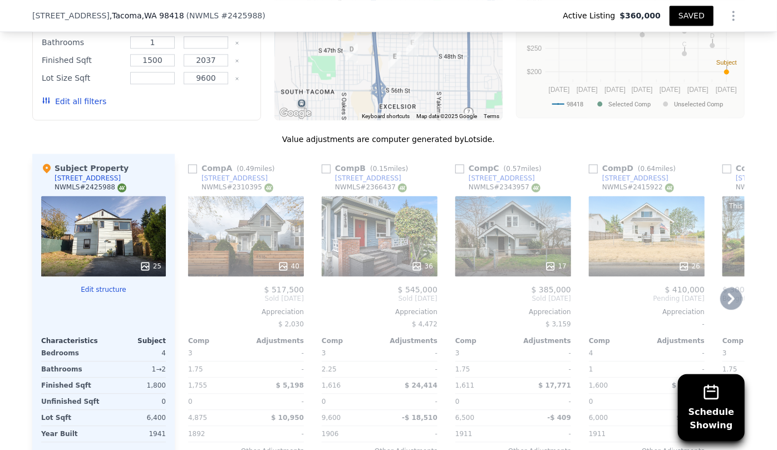
scroll to position [1265, 0]
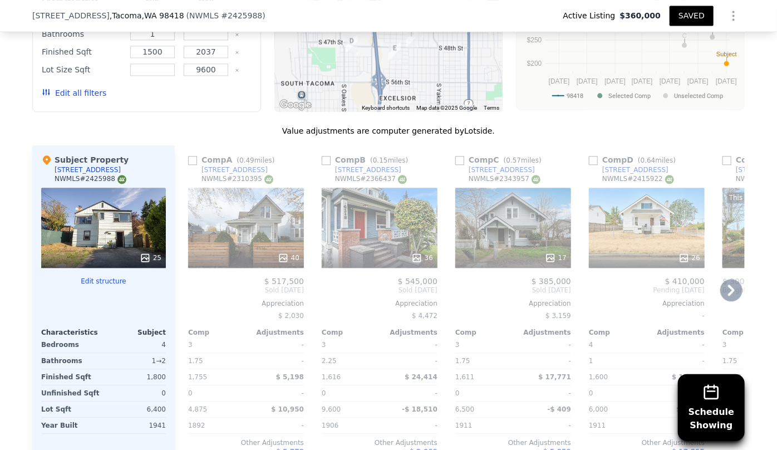
click at [221, 252] on div "40" at bounding box center [246, 257] width 106 height 11
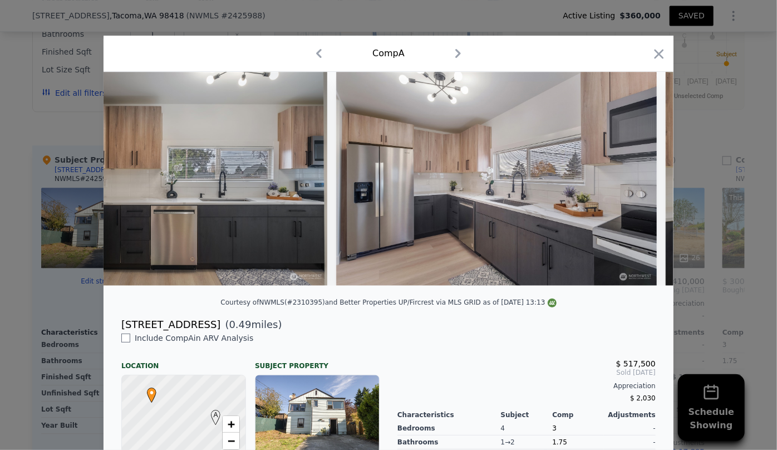
scroll to position [0, 4278]
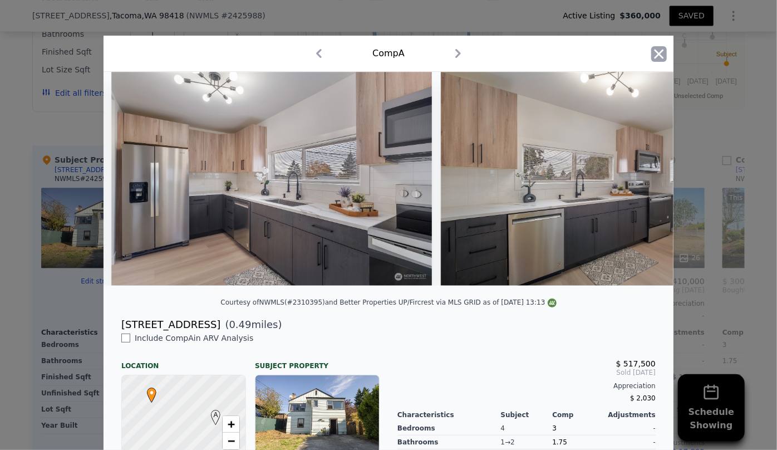
click at [659, 50] on icon "button" at bounding box center [659, 53] width 9 height 9
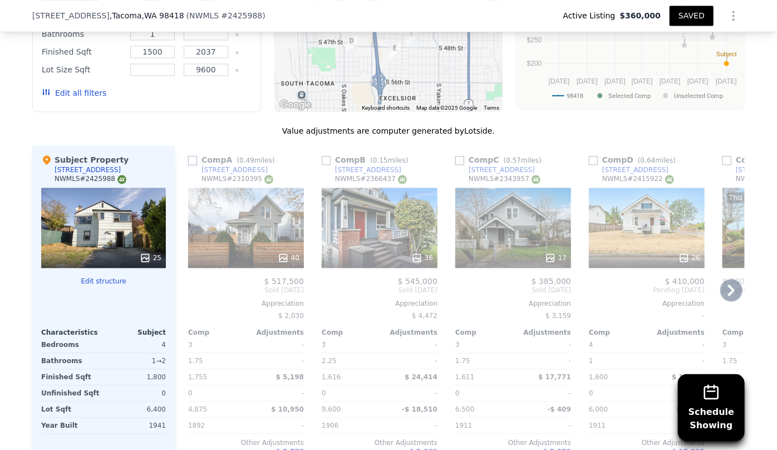
click at [192, 160] on input "checkbox" at bounding box center [192, 160] width 9 height 9
checkbox input "true"
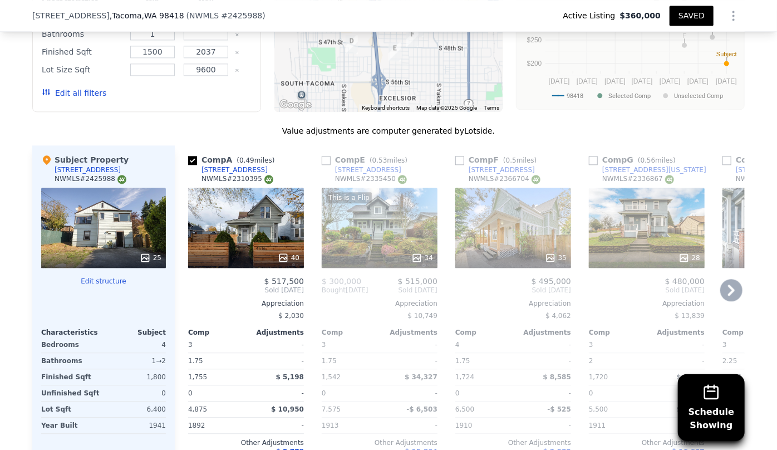
click at [370, 238] on div "This is a Flip 34" at bounding box center [380, 228] width 116 height 80
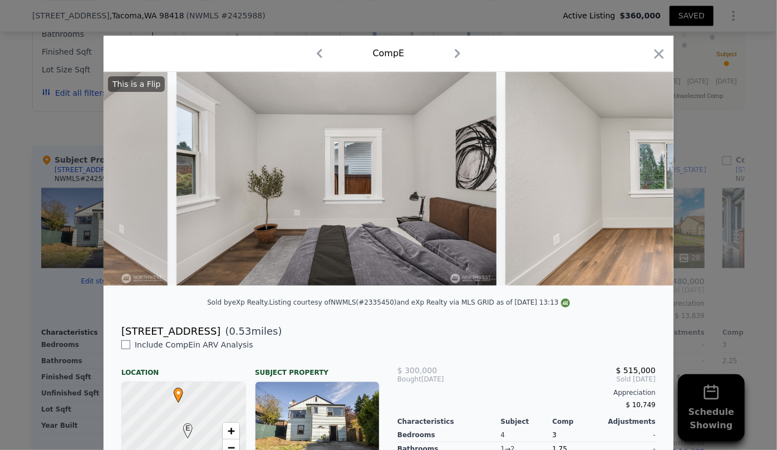
scroll to position [0, 6744]
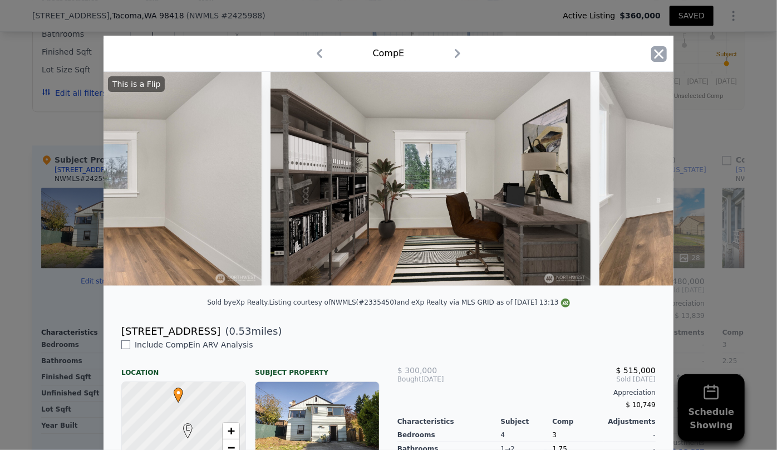
click at [655, 54] on icon "button" at bounding box center [659, 53] width 9 height 9
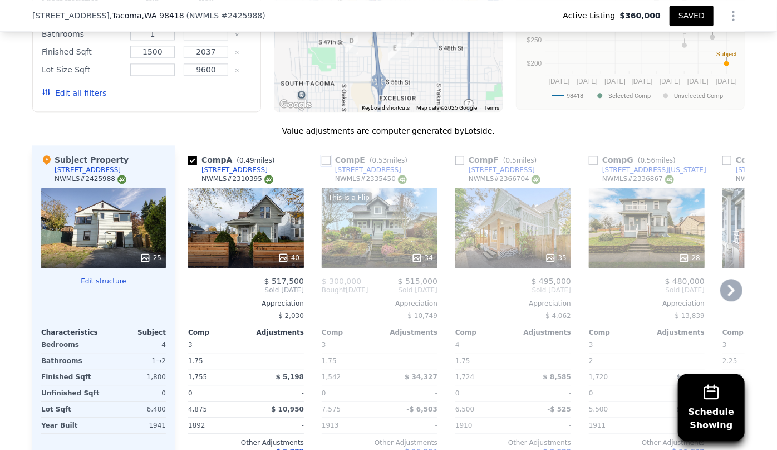
click at [326, 156] on input "checkbox" at bounding box center [326, 160] width 9 height 9
checkbox input "true"
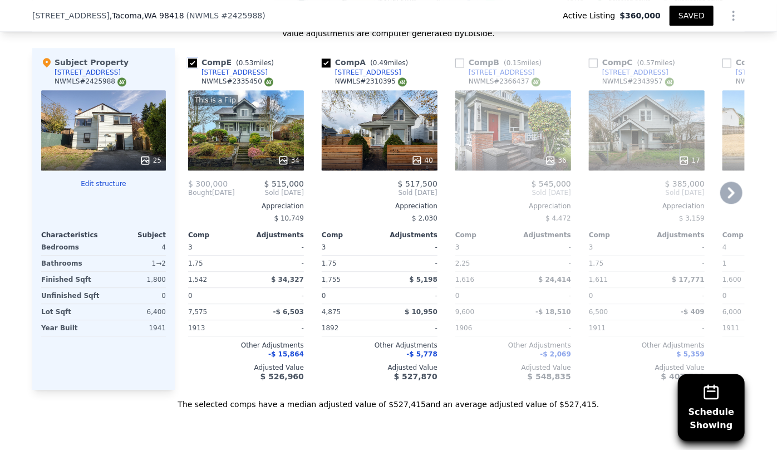
scroll to position [1366, 0]
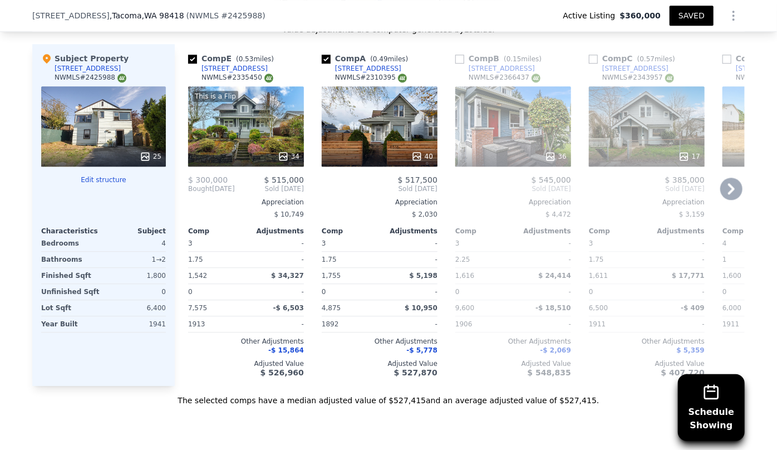
click at [514, 139] on div "36" at bounding box center [513, 126] width 116 height 80
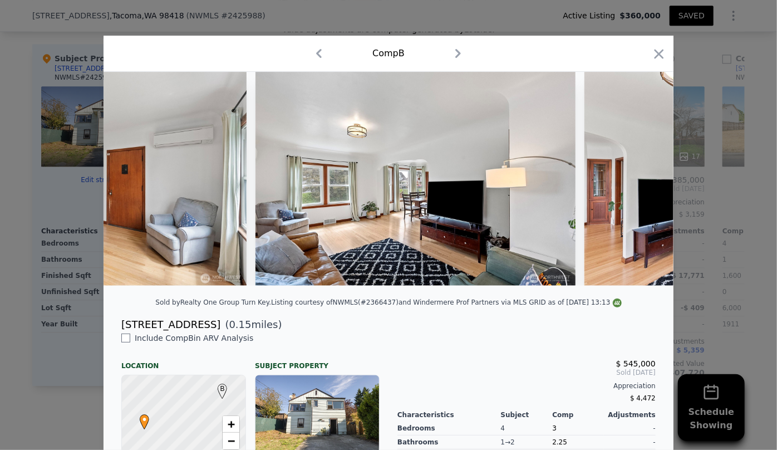
scroll to position [0, 3090]
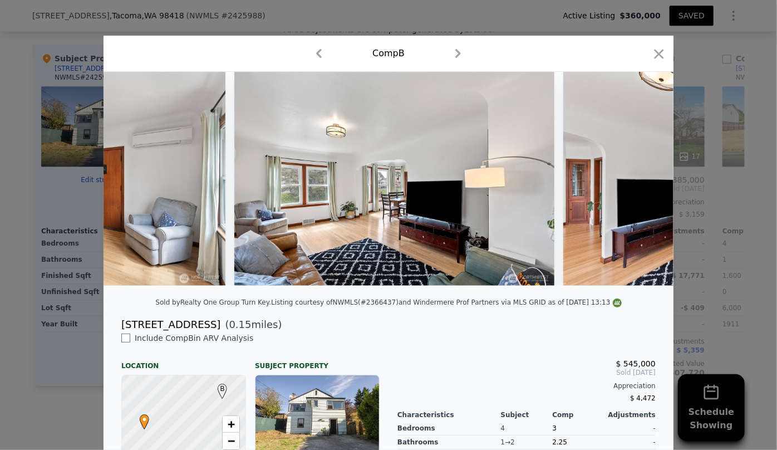
click at [656, 64] on div at bounding box center [659, 55] width 16 height 19
click at [655, 56] on icon "button" at bounding box center [659, 53] width 9 height 9
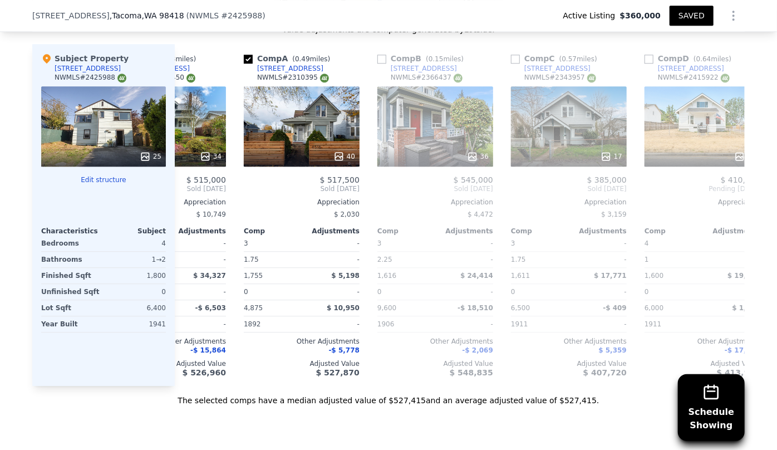
scroll to position [0, 80]
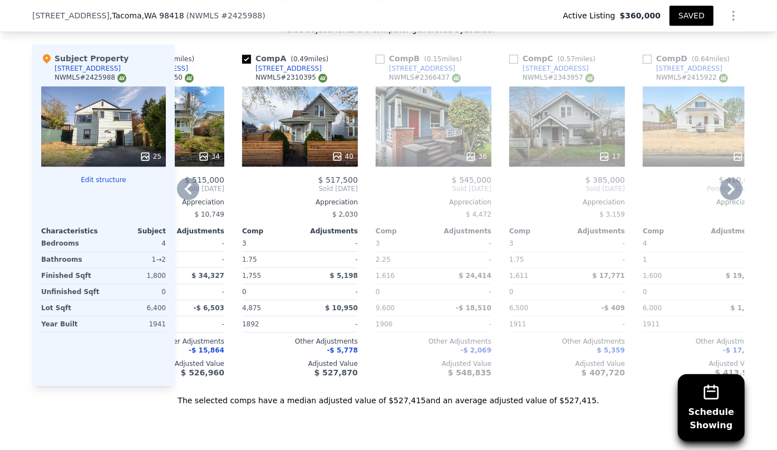
click at [551, 116] on div "17" at bounding box center [567, 126] width 116 height 80
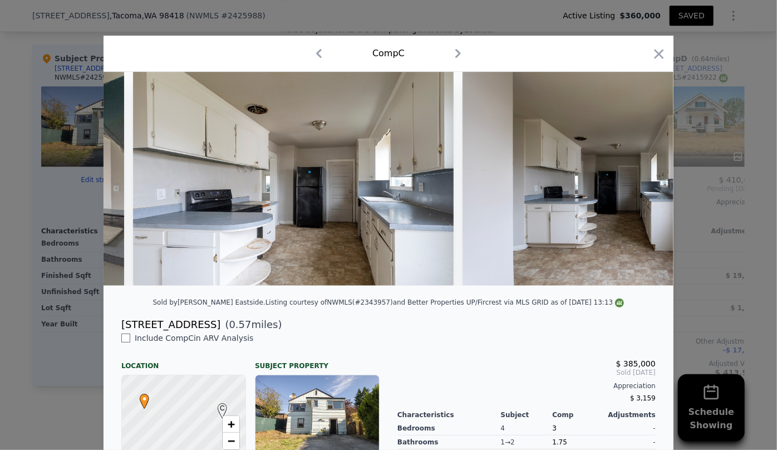
scroll to position [0, 1979]
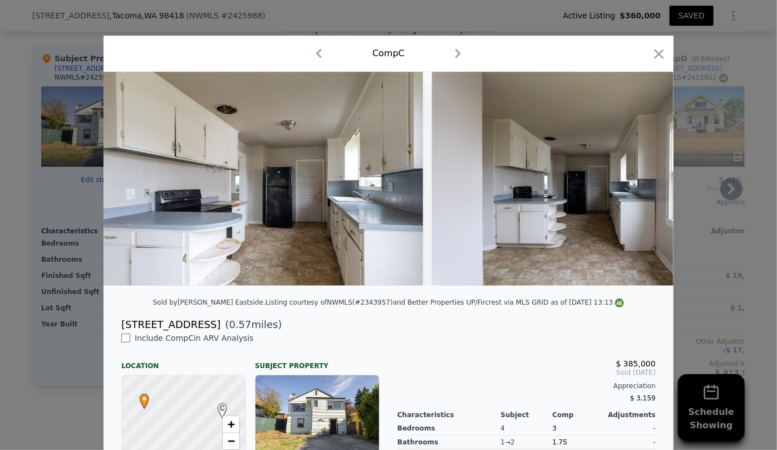
click at [657, 61] on icon "button" at bounding box center [659, 54] width 16 height 16
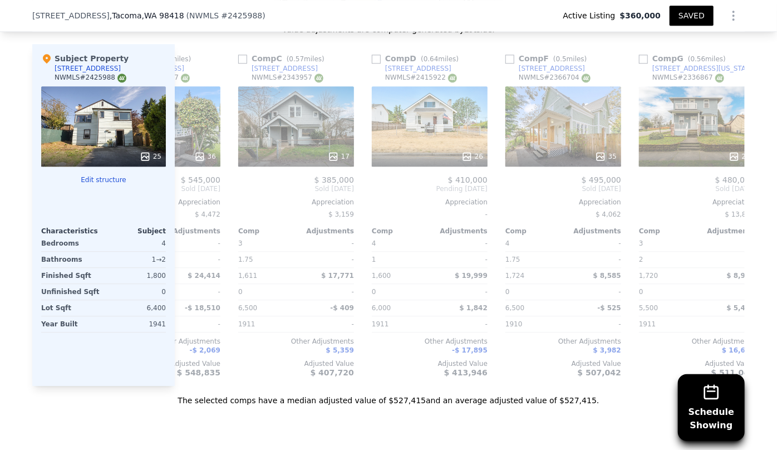
scroll to position [0, 352]
click at [433, 125] on div "26" at bounding box center [429, 126] width 116 height 80
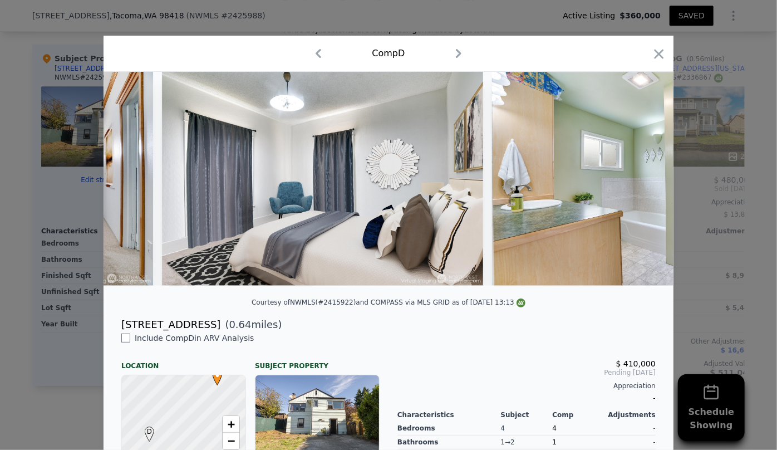
scroll to position [0, 1853]
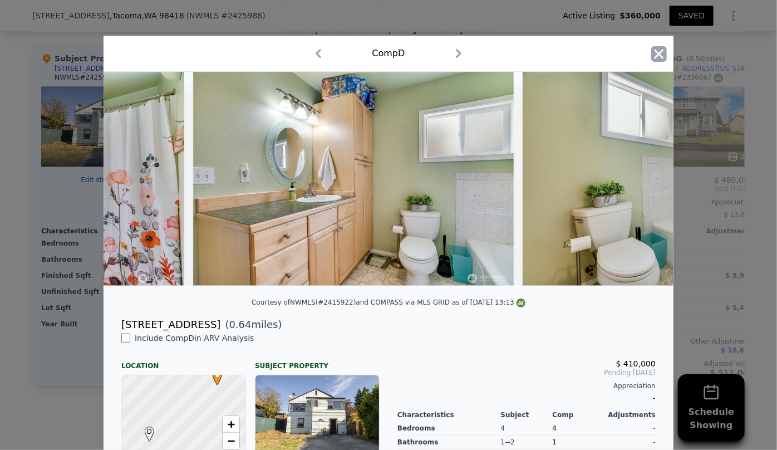
click at [656, 52] on icon "button" at bounding box center [659, 53] width 9 height 9
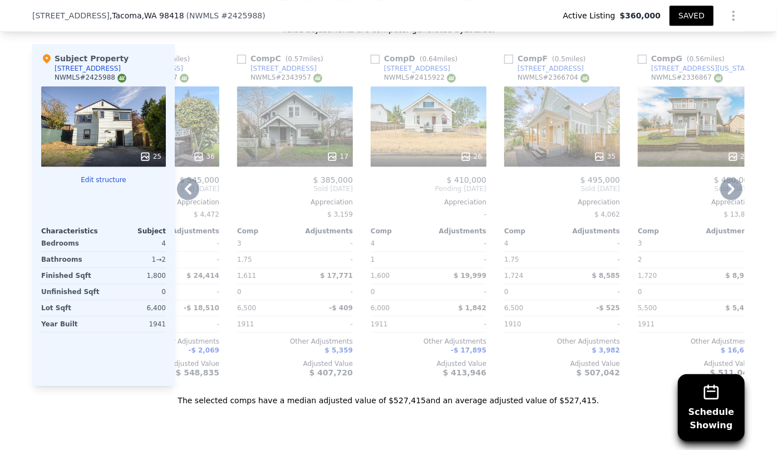
click at [578, 126] on div "35" at bounding box center [562, 126] width 116 height 80
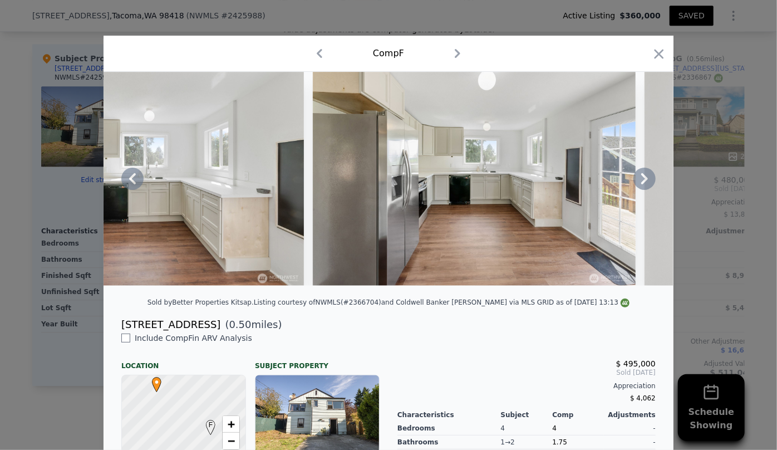
scroll to position [0, 2067]
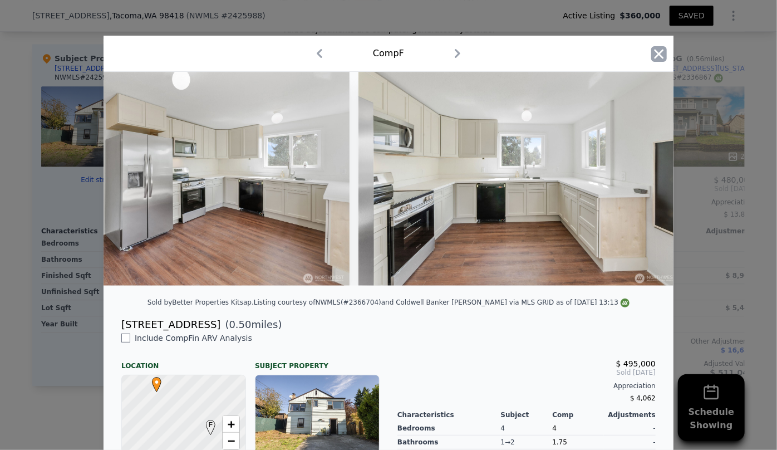
click at [651, 56] on icon "button" at bounding box center [659, 54] width 16 height 16
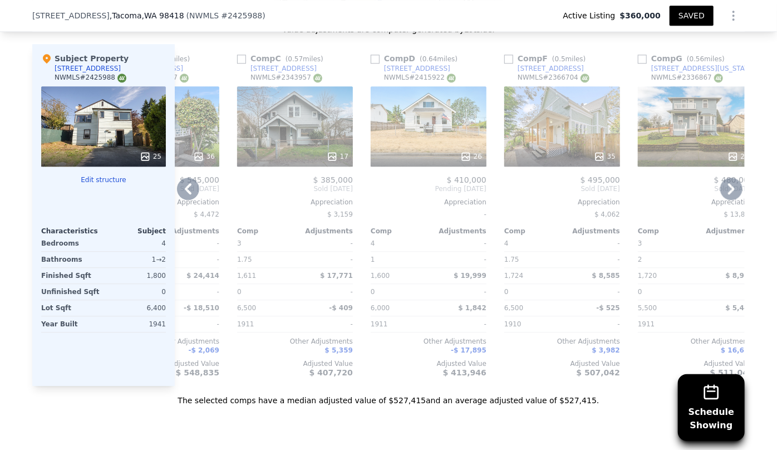
click at [555, 139] on div "35" at bounding box center [562, 126] width 116 height 80
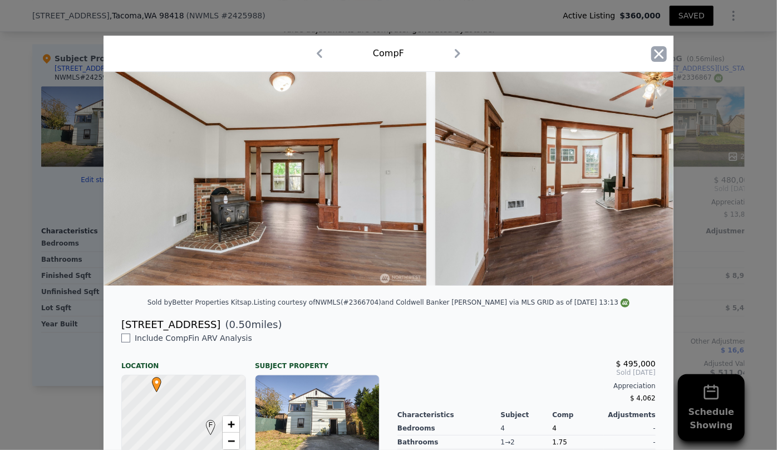
click at [655, 52] on icon "button" at bounding box center [659, 54] width 16 height 16
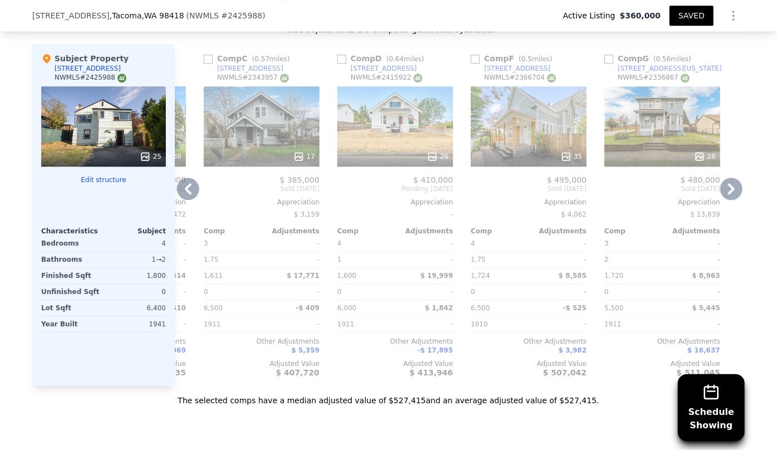
scroll to position [0, 391]
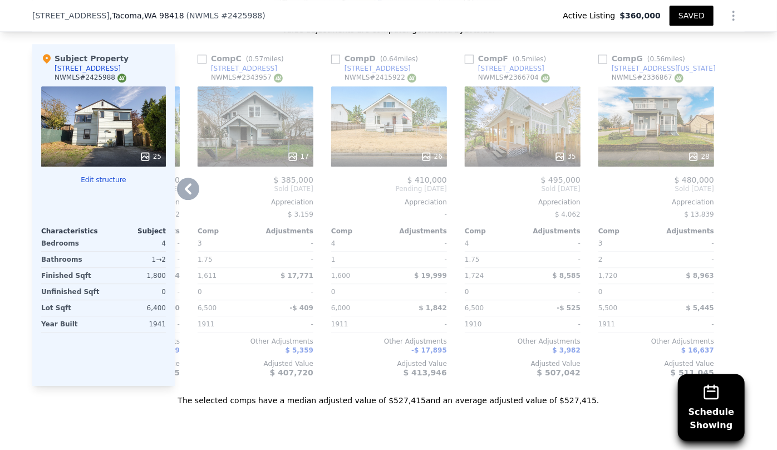
click at [651, 97] on div "28" at bounding box center [656, 126] width 116 height 80
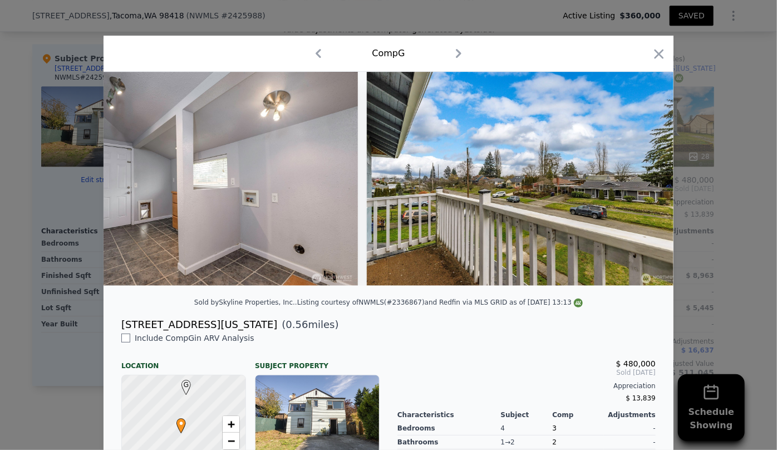
scroll to position [0, 4457]
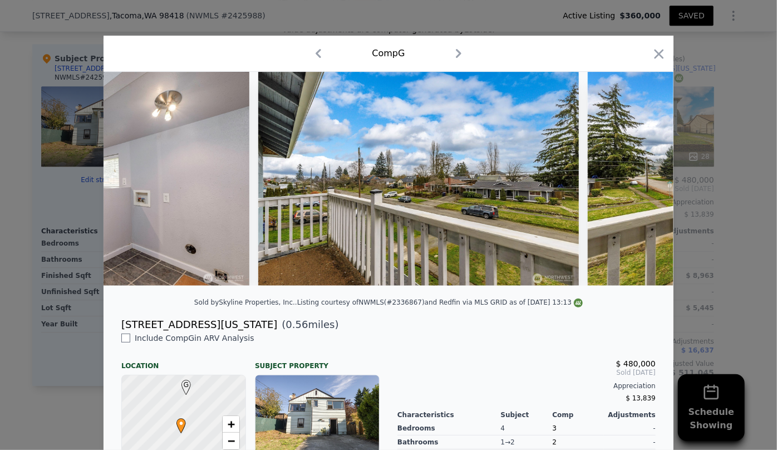
drag, startPoint x: 651, startPoint y: 53, endPoint x: 650, endPoint y: 75, distance: 22.3
click at [652, 53] on icon "button" at bounding box center [659, 54] width 16 height 16
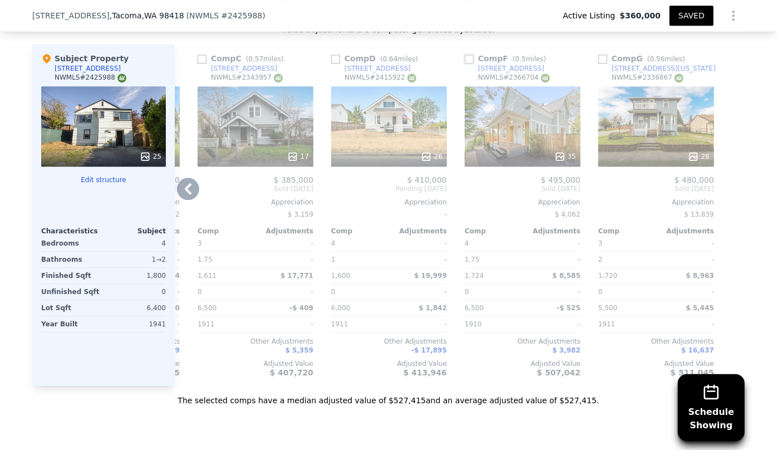
click at [465, 57] on input "checkbox" at bounding box center [469, 59] width 9 height 9
checkbox input "true"
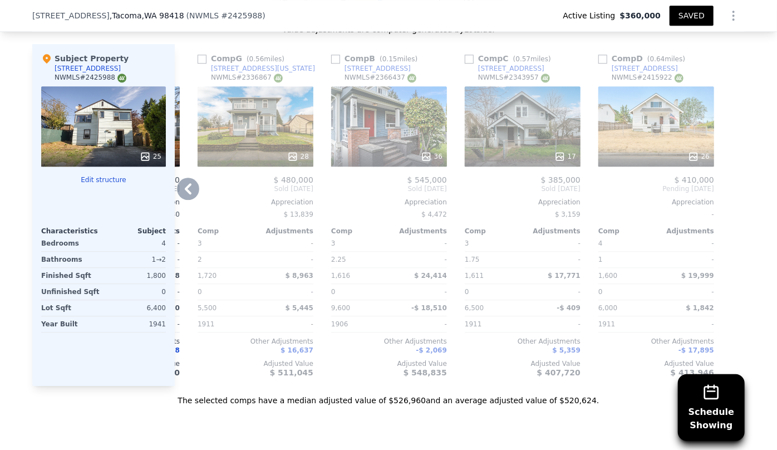
click at [399, 136] on div "36" at bounding box center [389, 126] width 116 height 80
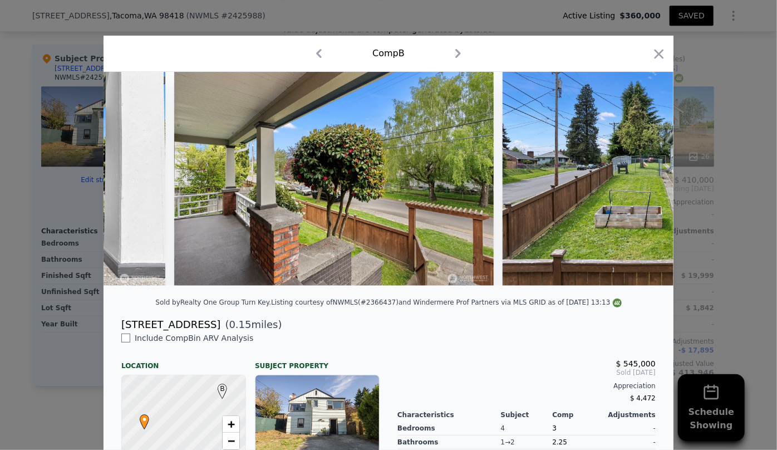
scroll to position [0, 8612]
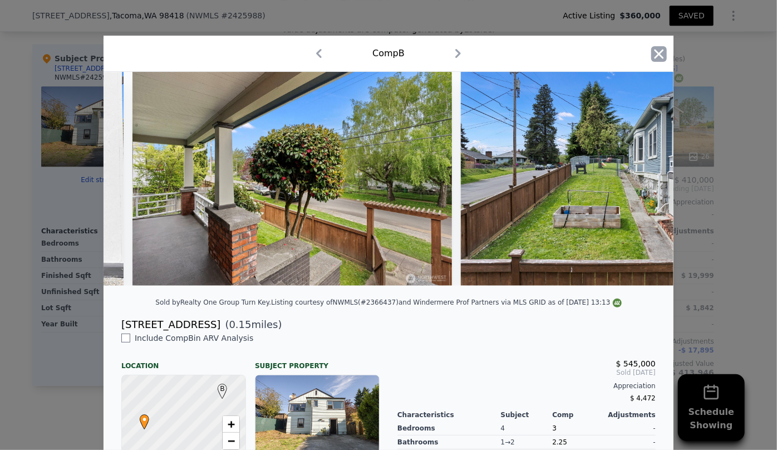
click at [658, 57] on icon "button" at bounding box center [659, 54] width 16 height 16
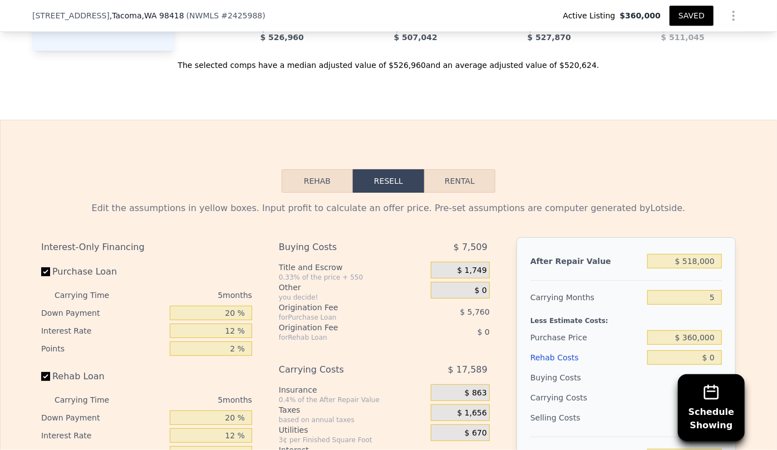
scroll to position [1720, 0]
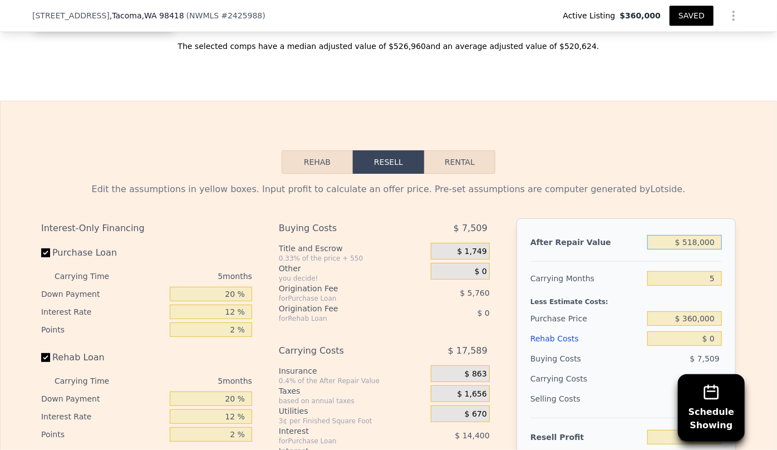
click at [696, 249] on input "$ 518,000" at bounding box center [684, 242] width 75 height 14
type input "$ 51,000"
type input "-$ 337,498"
type input "$ 5,000"
type input "-$ 380,149"
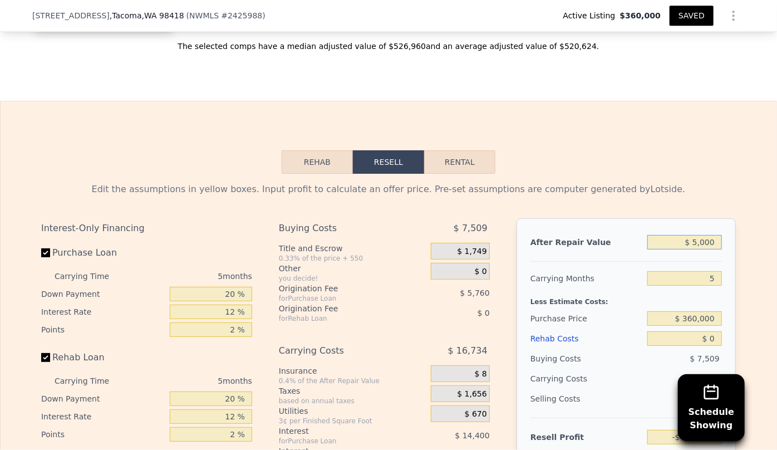
type input "$ 51,000"
type input "-$ 337,498"
type input "$ 515,000"
type input "$ 92,725"
type input "$ 515,000"
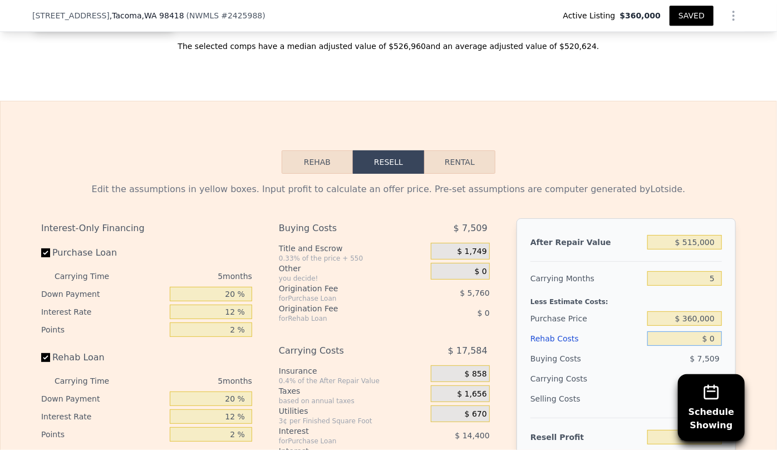
click at [647, 345] on input "$ 0" at bounding box center [684, 338] width 75 height 14
click at [712, 285] on input "5" at bounding box center [684, 278] width 75 height 14
type input "6"
type input "$ 89,208"
type input "6"
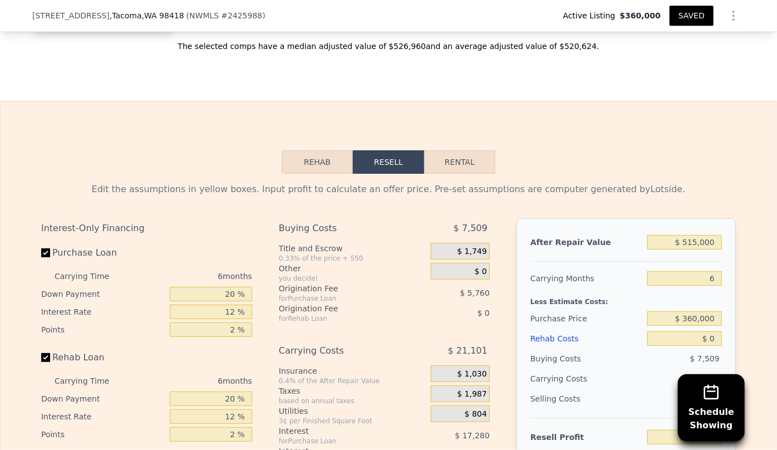
click at [597, 335] on div "Rehab Costs" at bounding box center [587, 338] width 112 height 20
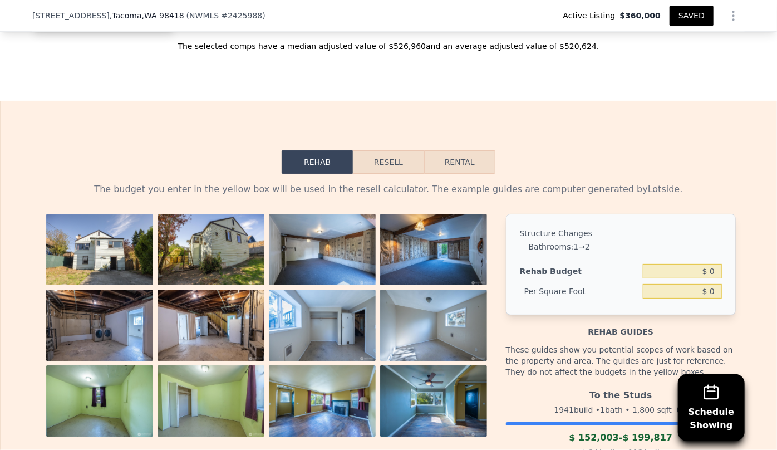
click at [395, 174] on button "Resell" at bounding box center [388, 161] width 71 height 23
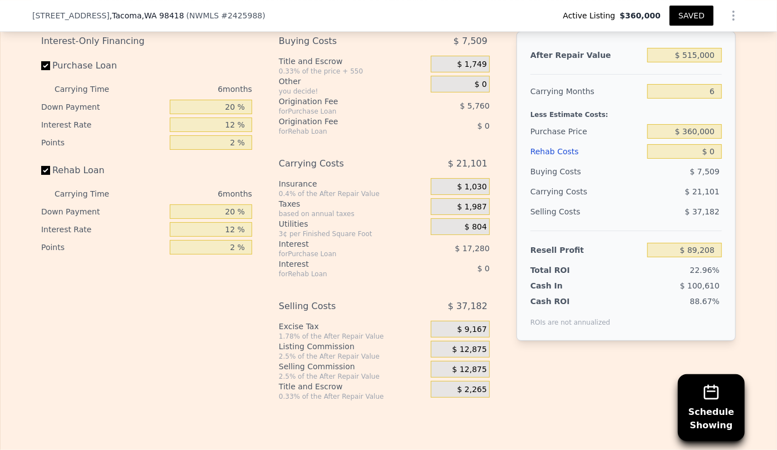
scroll to position [1923, 0]
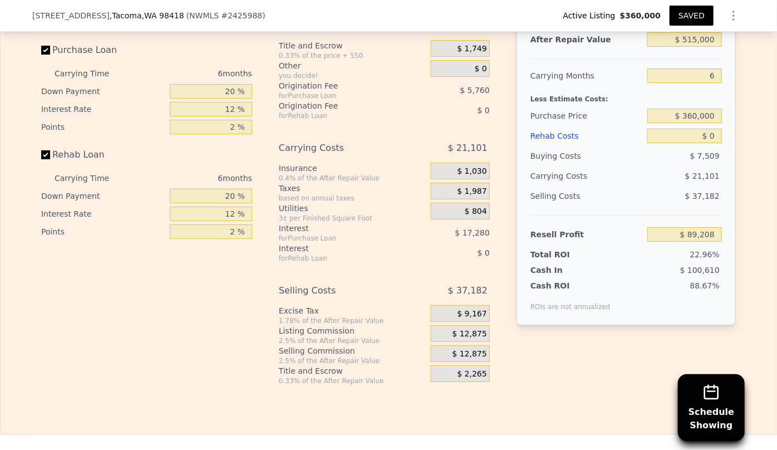
click at [554, 142] on div "Rehab Costs" at bounding box center [587, 136] width 112 height 20
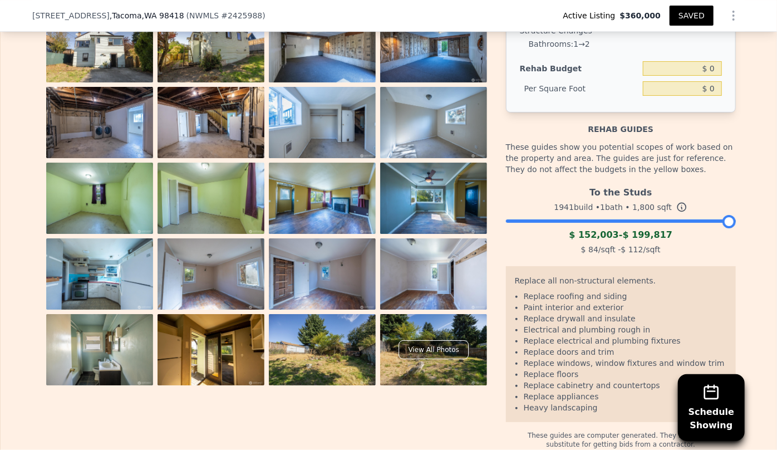
click at [117, 121] on img at bounding box center [99, 122] width 107 height 71
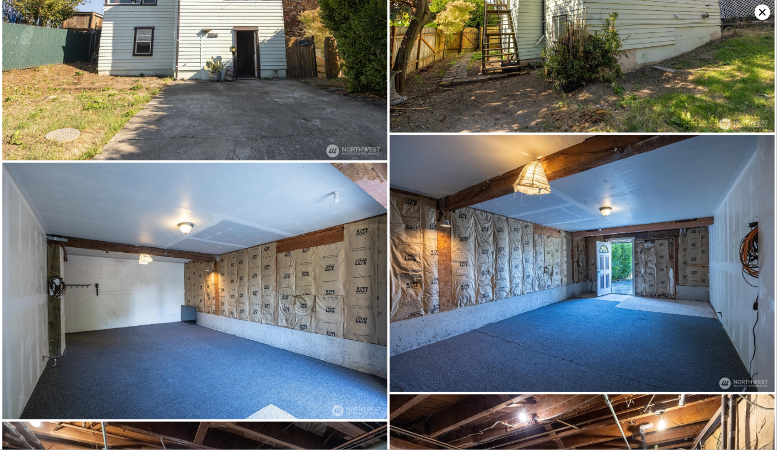
scroll to position [256, 0]
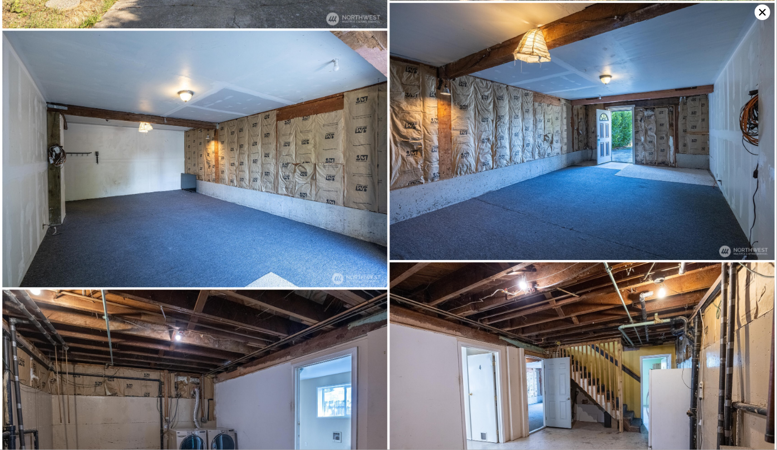
click at [764, 6] on icon at bounding box center [763, 12] width 16 height 16
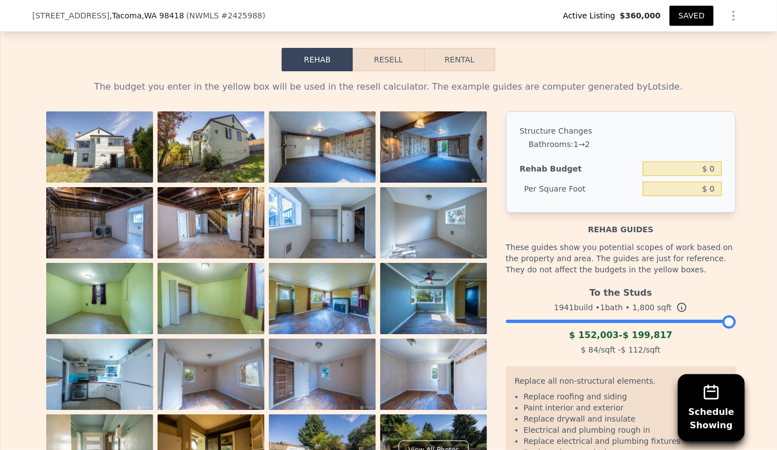
scroll to position [1822, 0]
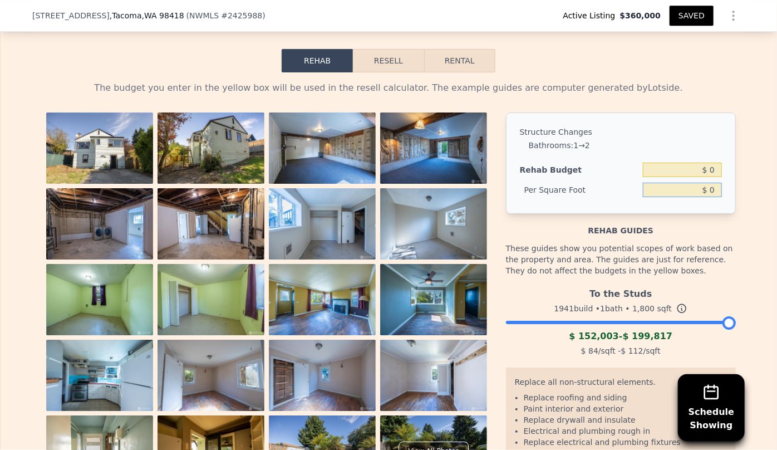
click at [704, 194] on input "$ 0" at bounding box center [682, 190] width 79 height 14
type input "$ 100"
type input "$ 180,000"
click at [394, 55] on div "Rehab Resell Rental The budget you enter in the yellow box will be used in the …" at bounding box center [388, 299] width 777 height 600
click at [382, 70] on button "Resell" at bounding box center [388, 60] width 71 height 23
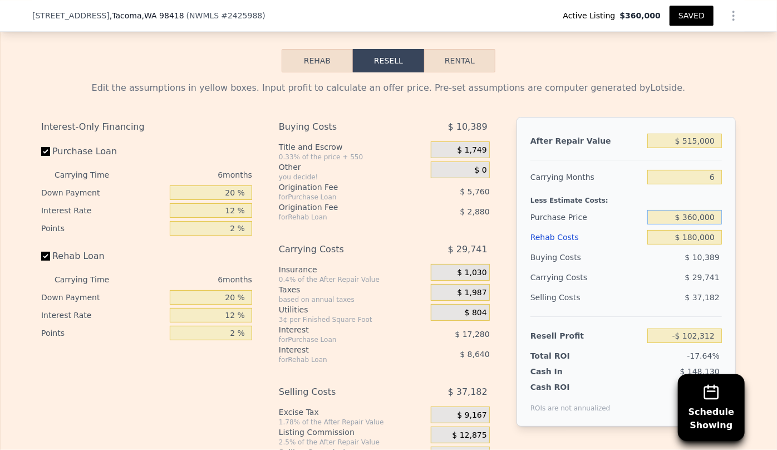
click at [692, 222] on input "$ 360,000" at bounding box center [684, 217] width 75 height 14
type input "$ 300,000"
click at [729, 265] on div "After Repair Value $ 515,000 Carrying Months 6 Less Estimate Costs: Purchase Pr…" at bounding box center [626, 272] width 219 height 310
type input "-$ 38,272"
click at [690, 223] on input "$ 300,000" at bounding box center [684, 217] width 75 height 14
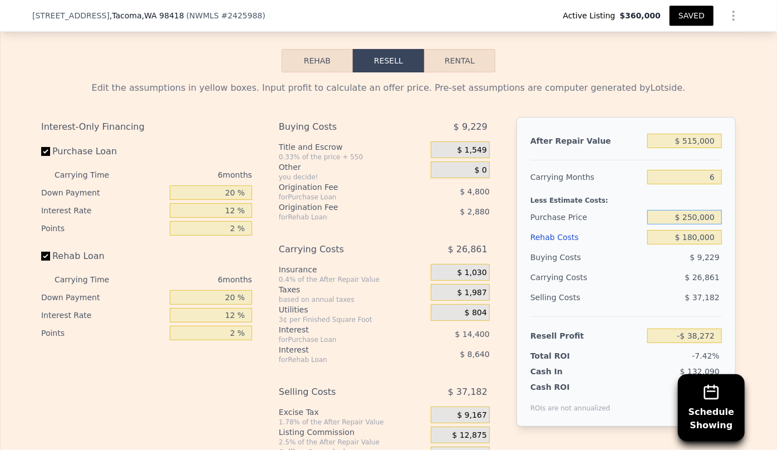
type input "$ 250,000"
click at [622, 367] on div "Cash In $ 132,090" at bounding box center [627, 369] width 192 height 16
type input "$ 15,094"
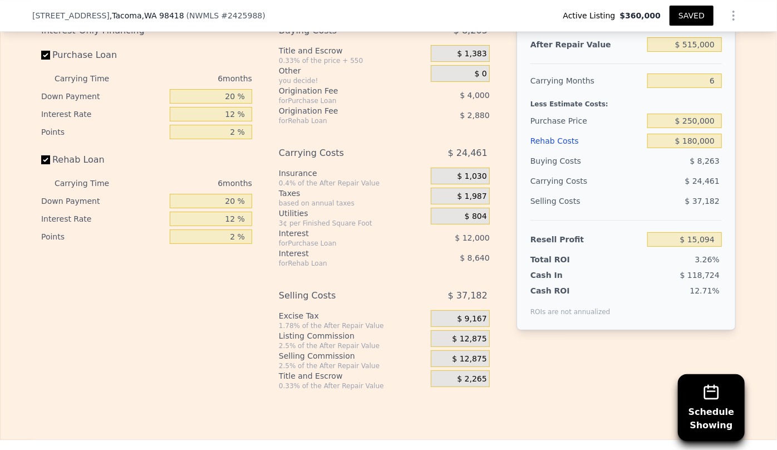
scroll to position [1923, 0]
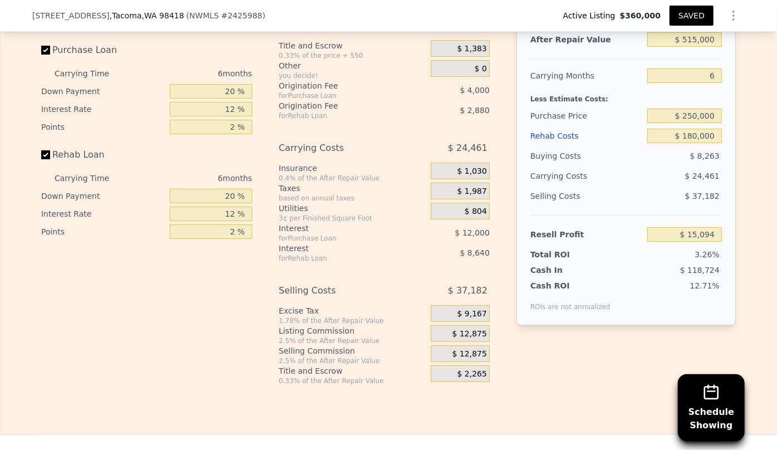
click at [468, 359] on span "$ 12,875" at bounding box center [470, 354] width 35 height 10
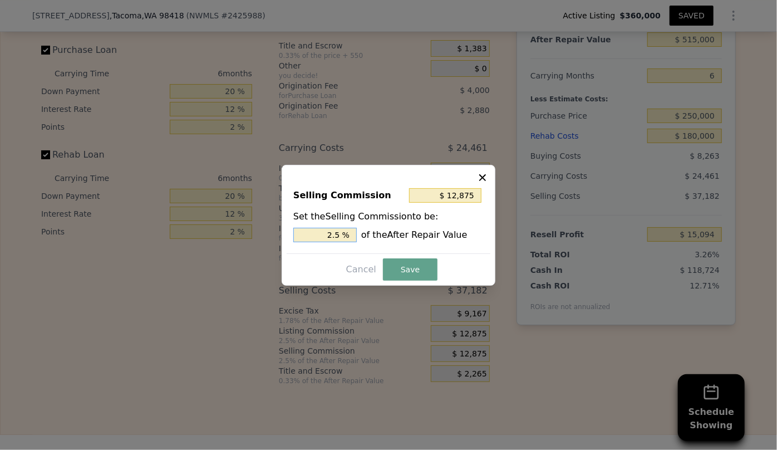
click at [330, 235] on input "2.5 %" at bounding box center [324, 235] width 63 height 14
click at [333, 234] on input "2.5 %" at bounding box center [324, 235] width 63 height 14
type input "$ 2,575"
type input ".5 %"
type input "$ 7,725"
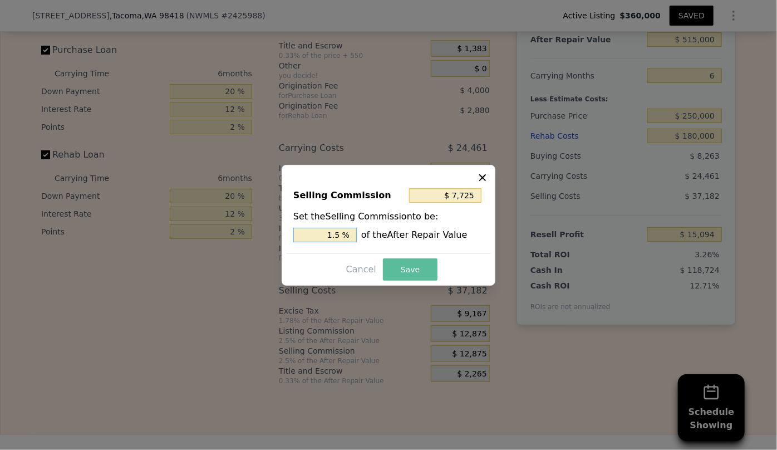
type input "1.5 %"
click at [396, 270] on button "Save" at bounding box center [410, 269] width 55 height 22
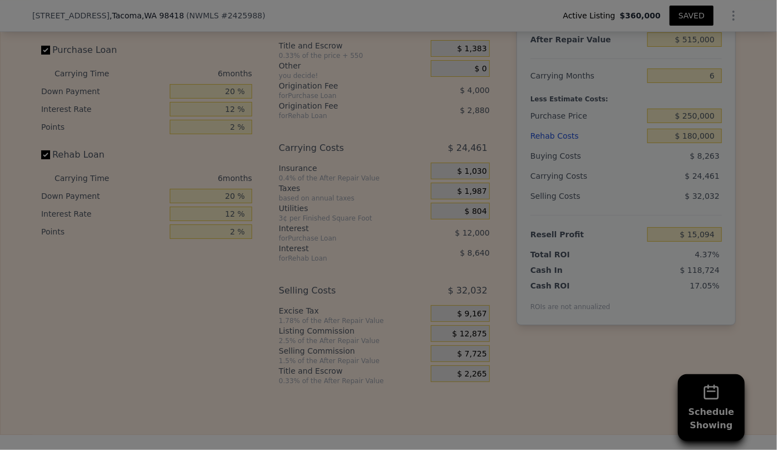
type input "$ 20,244"
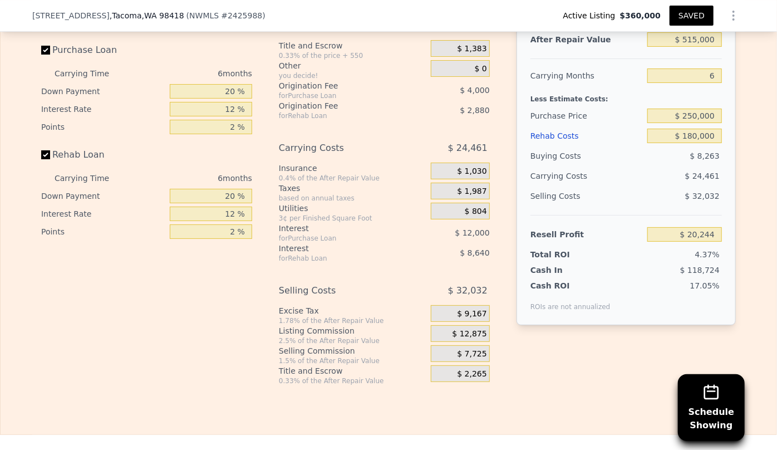
scroll to position [1872, 0]
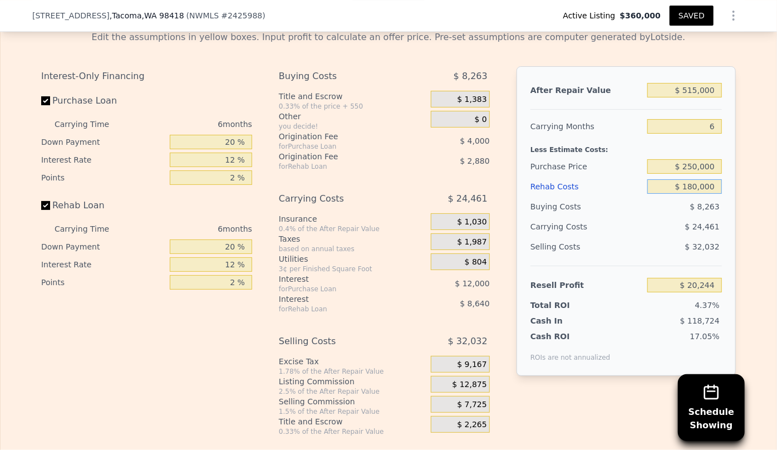
click at [694, 194] on input "$ 180,000" at bounding box center [684, 186] width 75 height 14
type input "$ 10,000"
type input "$ 201,124"
type input "$ 150,000"
type input "$ 52,164"
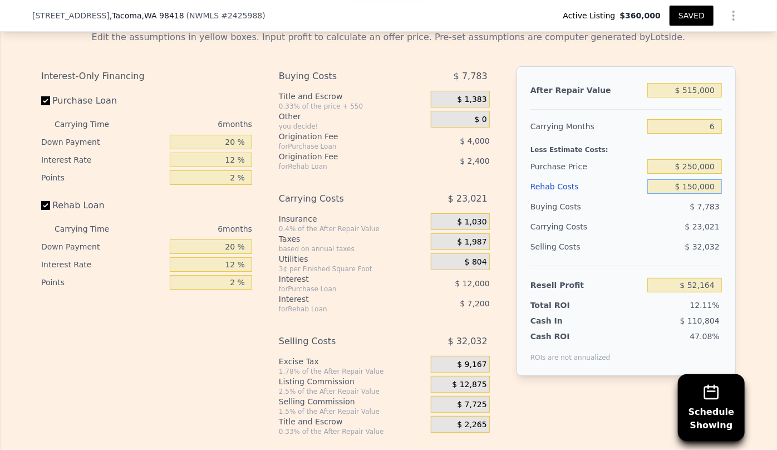
type input "$ 150,000"
click at [684, 217] on div "$ 7,783" at bounding box center [684, 207] width 75 height 20
click at [560, 195] on div "Rehab Costs" at bounding box center [587, 186] width 112 height 20
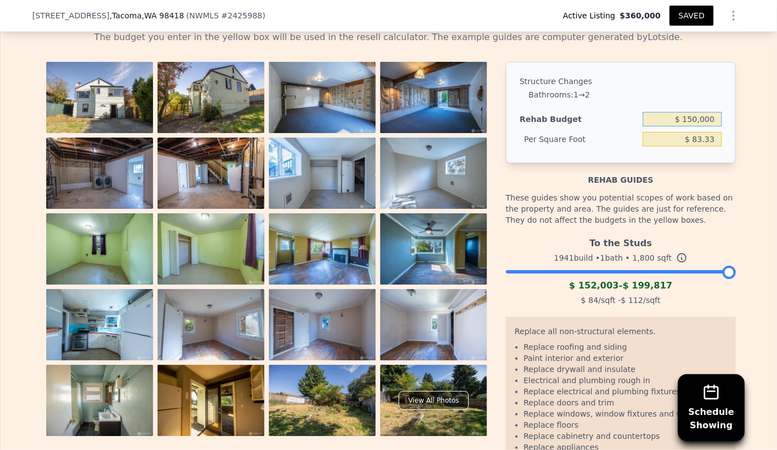
click at [694, 126] on input "$ 150,000" at bounding box center [682, 119] width 79 height 14
type input "$ 160,000"
click at [495, 160] on div "View All Photos" at bounding box center [271, 281] width 460 height 438
type input "$ 88.89"
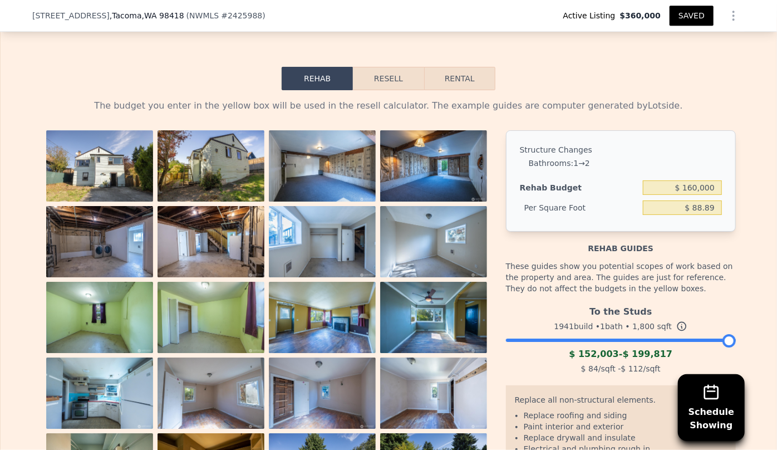
scroll to position [1720, 0]
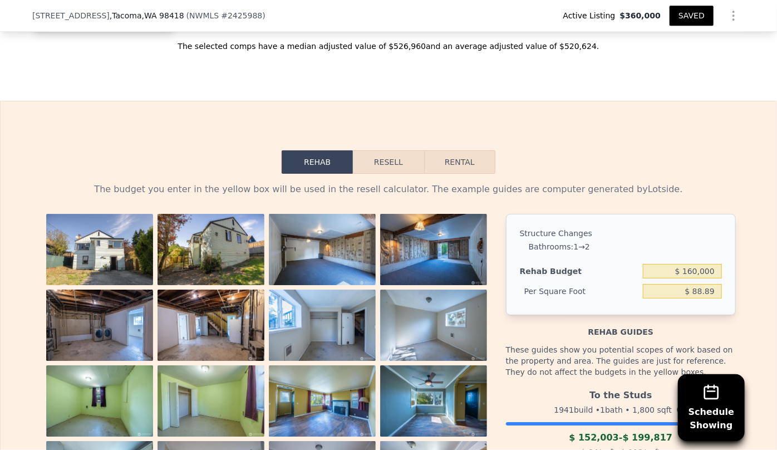
click at [390, 166] on button "Resell" at bounding box center [388, 161] width 71 height 23
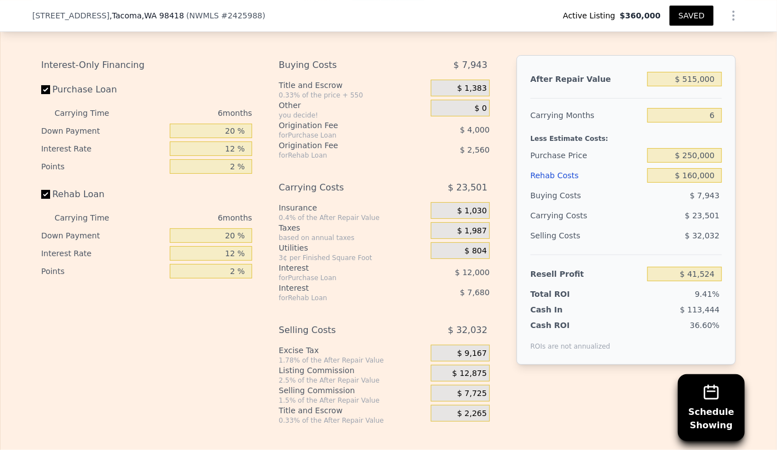
scroll to position [1923, 0]
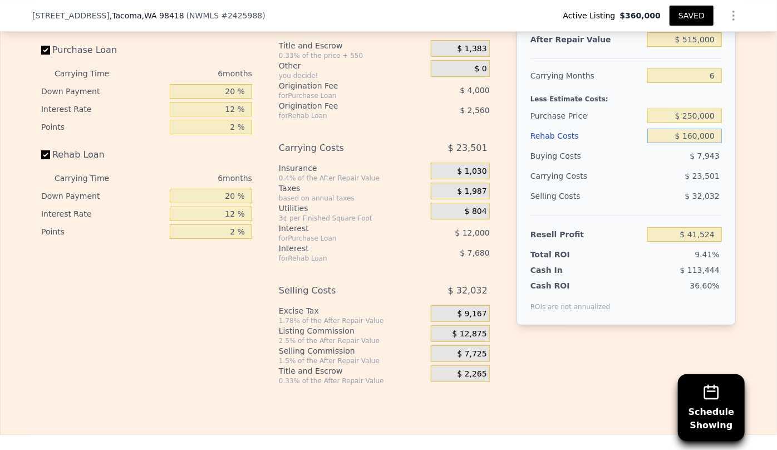
click at [694, 143] on input "$ 160,000" at bounding box center [684, 136] width 75 height 14
type input "$ 10,000"
type input "$ 201,124"
type input "$ 150,000"
type input "$ 52,164"
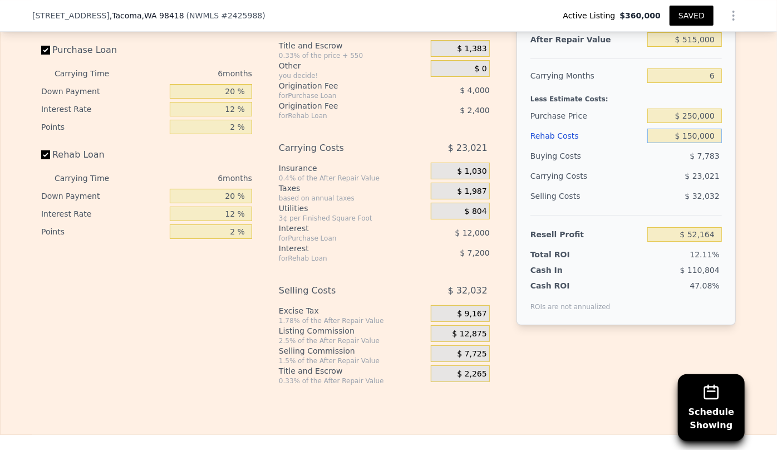
type input "$ 150,000"
click at [660, 179] on div "$ 23,021" at bounding box center [663, 176] width 117 height 20
click at [693, 15] on button "SAVED" at bounding box center [692, 16] width 44 height 20
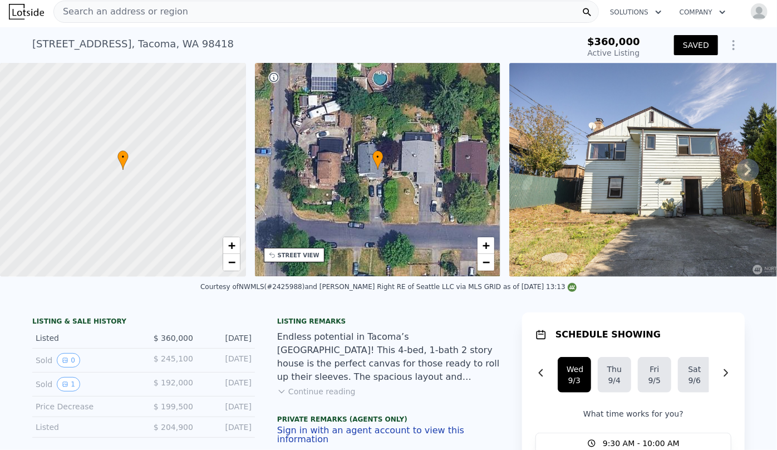
scroll to position [0, 0]
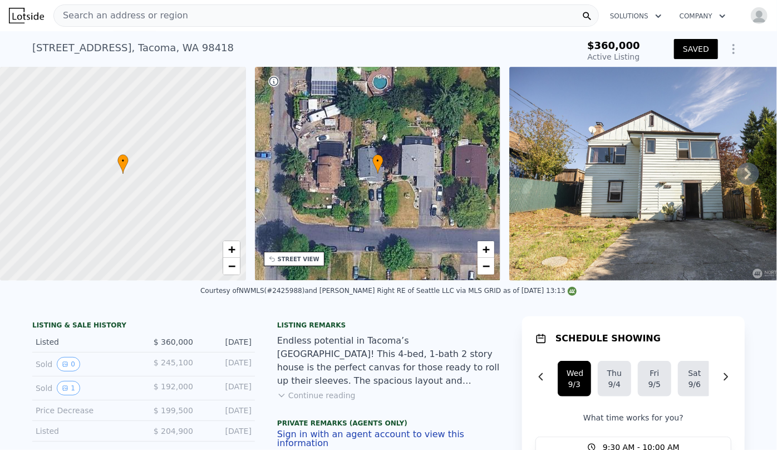
click at [263, 13] on div "Search an address or region" at bounding box center [326, 15] width 546 height 22
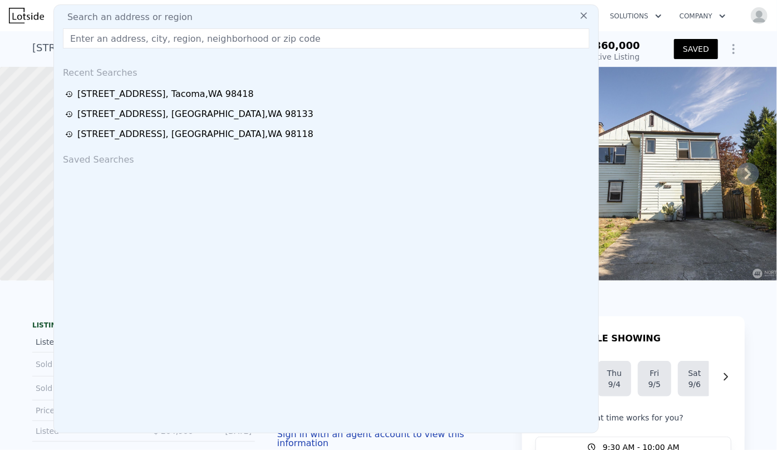
click at [700, 50] on button "SAVED" at bounding box center [696, 49] width 44 height 20
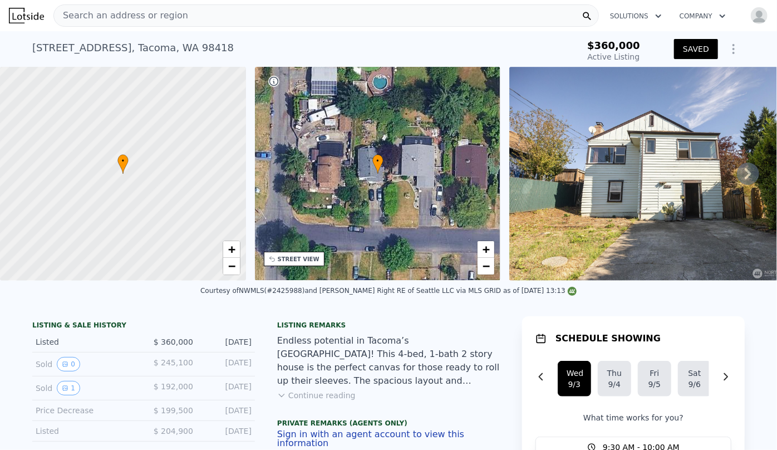
click at [700, 50] on button "SAVED" at bounding box center [696, 49] width 44 height 20
click at [202, 17] on div "Search an address or region" at bounding box center [326, 15] width 546 height 22
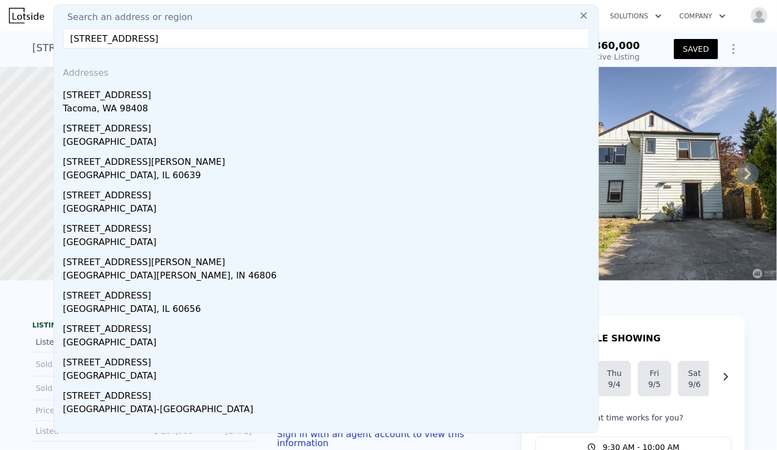
type input "4834 s park ave"
click at [174, 84] on div "[STREET_ADDRESS]" at bounding box center [328, 93] width 531 height 18
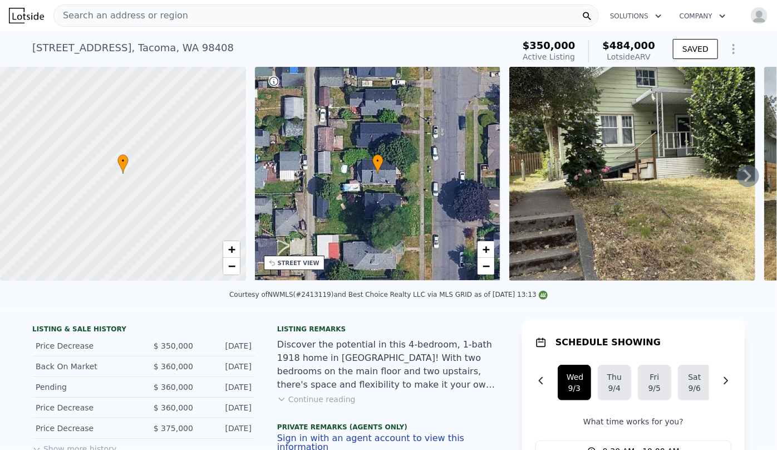
click at [276, 263] on icon at bounding box center [273, 262] width 9 height 9
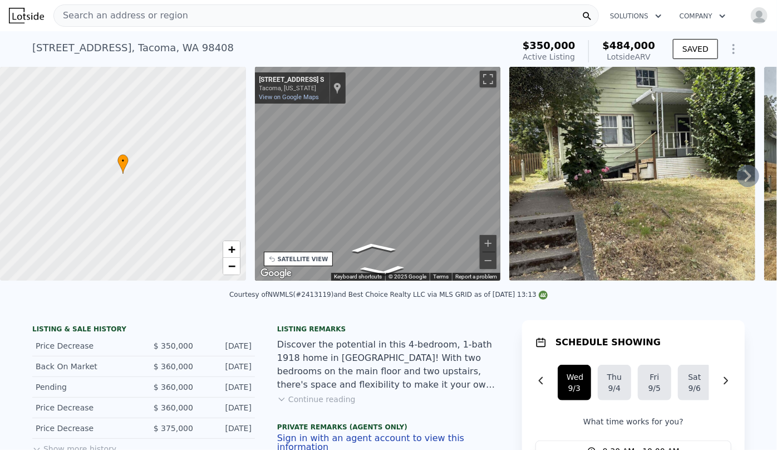
click at [161, 218] on div "• + − • + − STREET VIEW ← Move left → Move right ↑ Move up ↓ Move down + Zoom i…" at bounding box center [388, 176] width 777 height 218
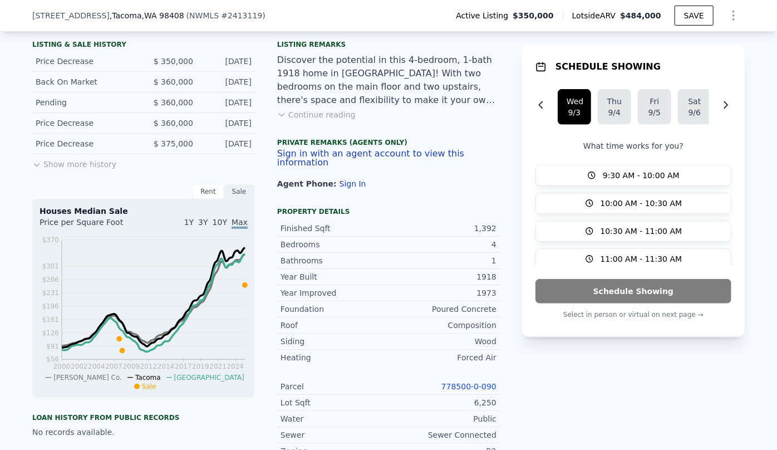
scroll to position [300, 0]
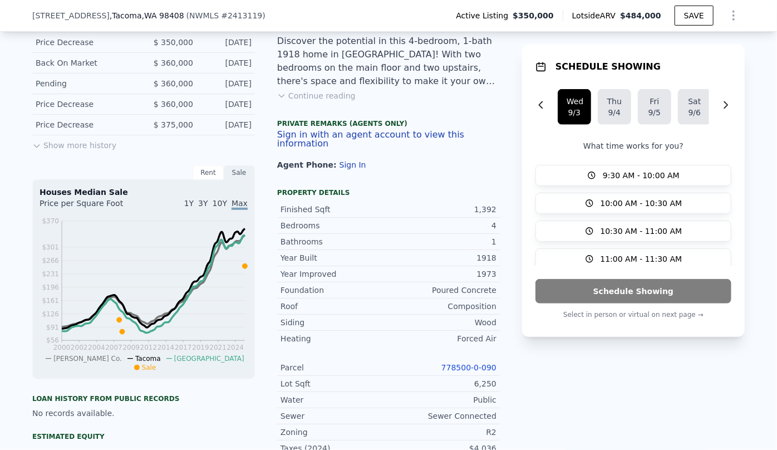
click at [484, 366] on link "778500-0-090" at bounding box center [468, 367] width 55 height 9
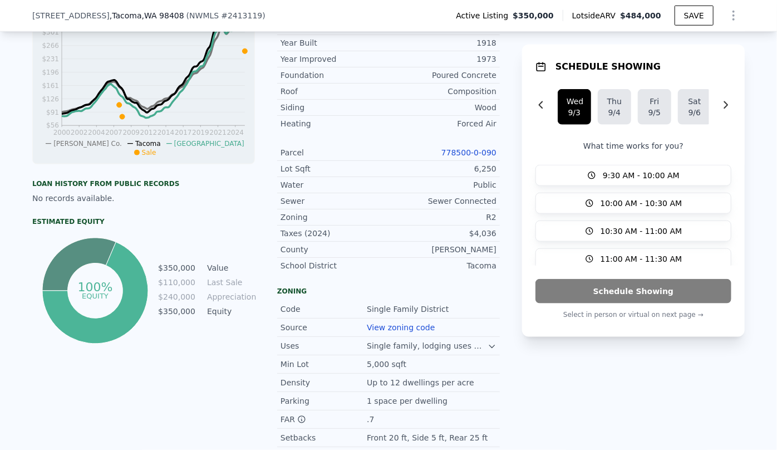
scroll to position [502, 0]
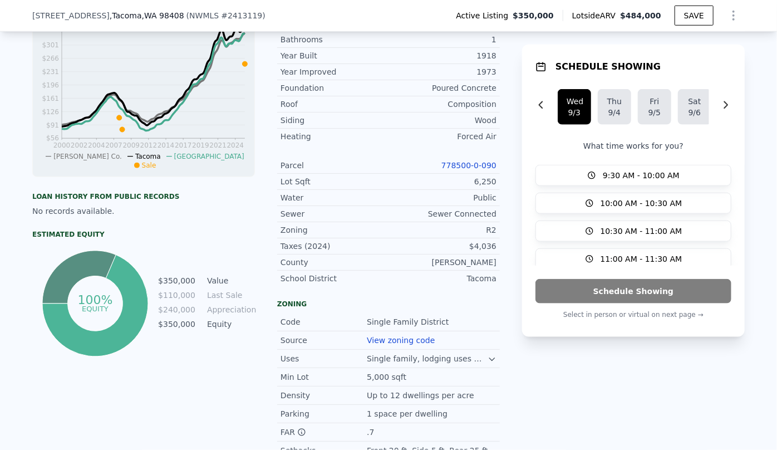
click at [727, 13] on icon "Show Options" at bounding box center [733, 15] width 13 height 13
click at [663, 52] on div "Edit Structure" at bounding box center [682, 44] width 125 height 22
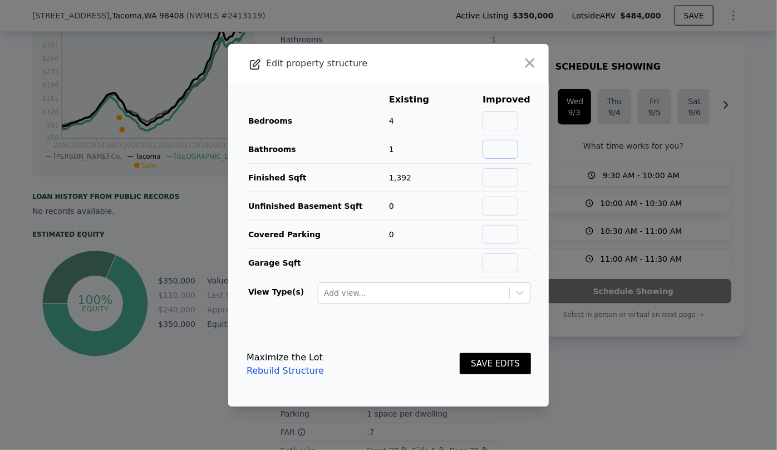
click at [498, 151] on input "text" at bounding box center [501, 149] width 36 height 19
type input "2"
click at [489, 361] on button "SAVE EDITS" at bounding box center [495, 364] width 71 height 22
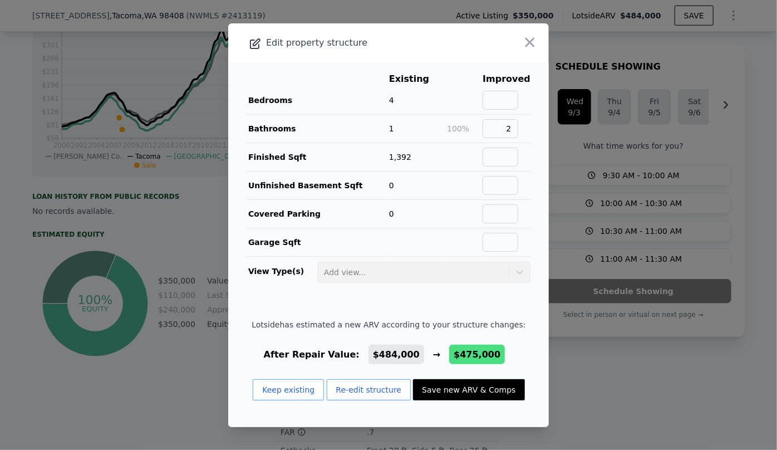
click at [473, 390] on button "Save new ARV & Comps" at bounding box center [468, 389] width 111 height 21
type input "$ 475,000"
type input "$ 63,703"
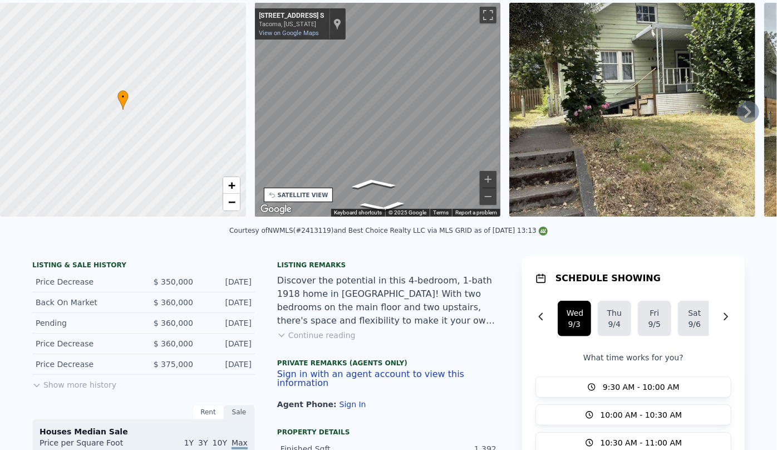
scroll to position [0, 0]
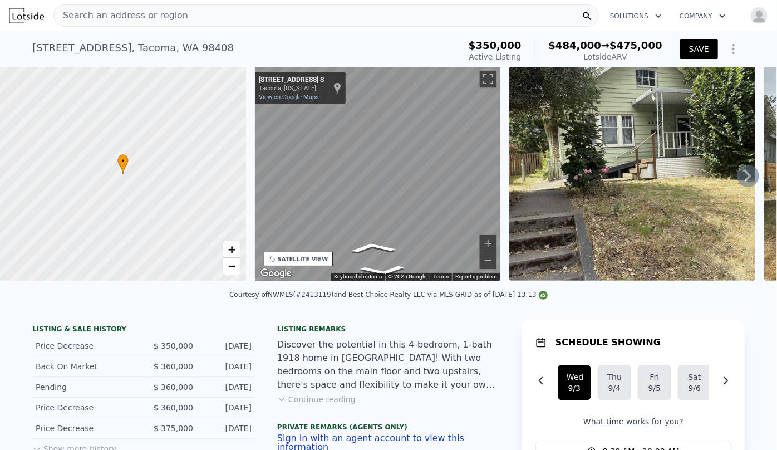
drag, startPoint x: 72, startPoint y: 315, endPoint x: 136, endPoint y: 317, distance: 63.5
click at [139, 311] on div "Courtesy of NWMLS (#2413119) and Best Choice Realty LLC via MLS GRID as of 09/0…" at bounding box center [388, 297] width 777 height 27
drag, startPoint x: 77, startPoint y: 313, endPoint x: 118, endPoint y: 317, distance: 41.3
click at [118, 311] on div "Courtesy of NWMLS (#2413119) and Best Choice Realty LLC via MLS GRID as of 09/0…" at bounding box center [388, 297] width 777 height 27
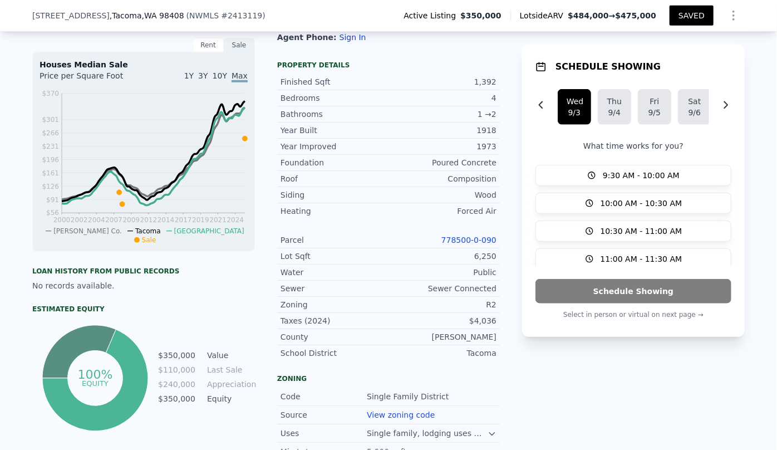
scroll to position [429, 0]
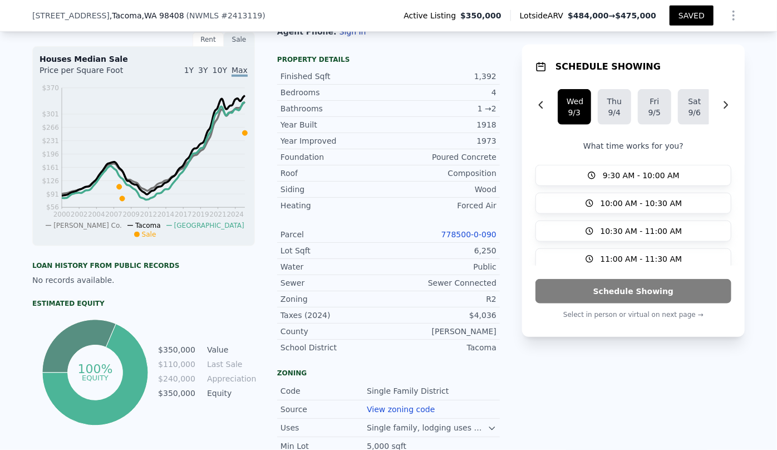
click at [456, 236] on link "778500-0-090" at bounding box center [468, 234] width 55 height 9
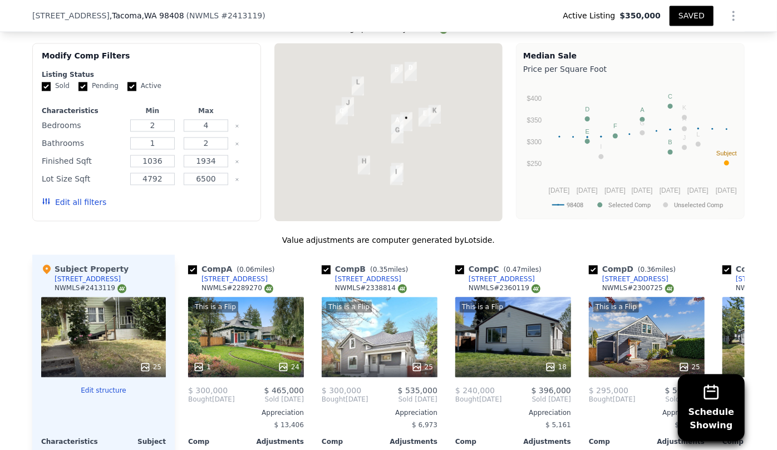
scroll to position [1188, 0]
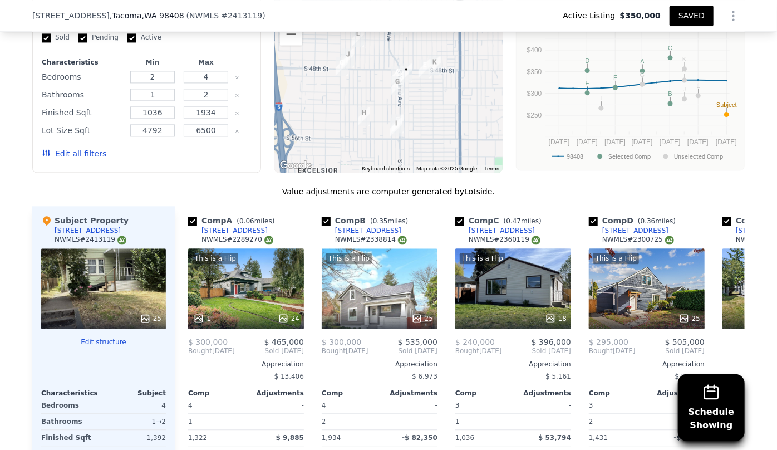
click at [73, 148] on button "Edit all filters" at bounding box center [74, 153] width 65 height 11
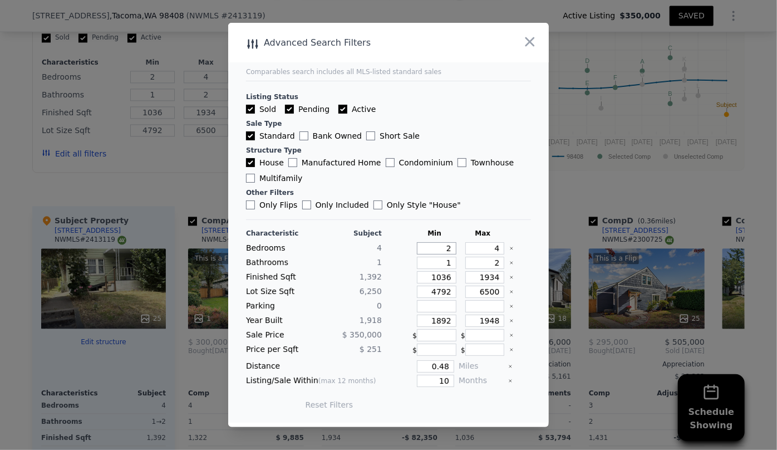
drag, startPoint x: 449, startPoint y: 252, endPoint x: 395, endPoint y: 249, distance: 53.5
click at [396, 249] on div "Bedrooms 4 2 4" at bounding box center [388, 248] width 285 height 12
type input "3"
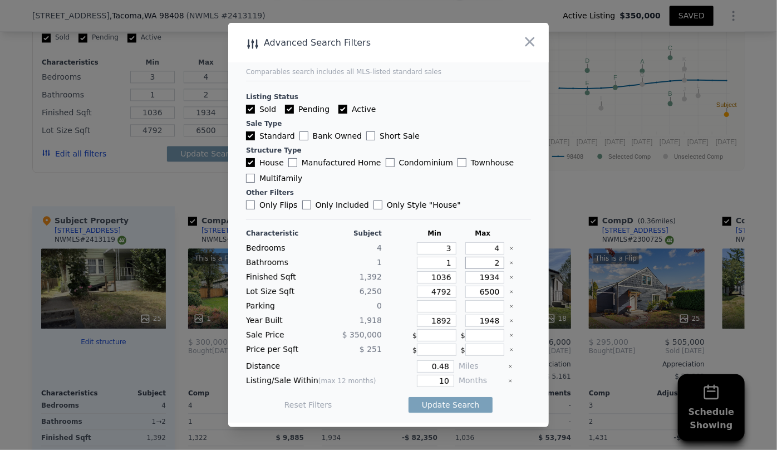
drag, startPoint x: 494, startPoint y: 267, endPoint x: 467, endPoint y: 263, distance: 27.5
click at [467, 263] on input "2" at bounding box center [485, 263] width 40 height 12
drag, startPoint x: 448, startPoint y: 281, endPoint x: 393, endPoint y: 279, distance: 54.6
click at [393, 279] on div "Finished Sqft 1,392 1036 1934" at bounding box center [388, 277] width 285 height 12
drag, startPoint x: 492, startPoint y: 276, endPoint x: 428, endPoint y: 275, distance: 64.0
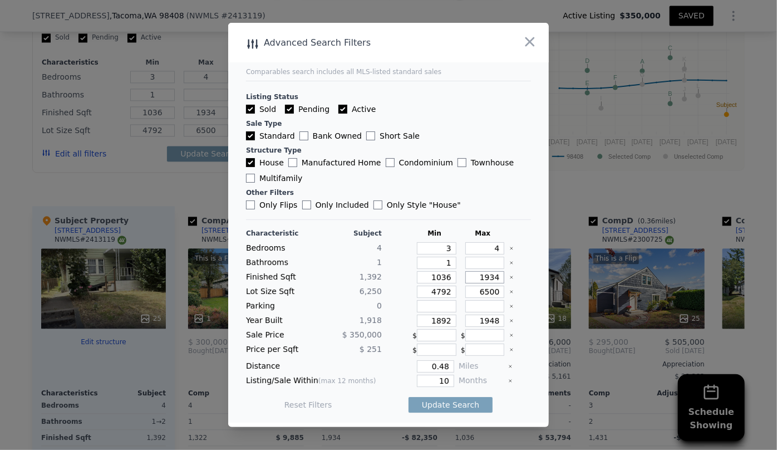
click at [428, 275] on div "Finished Sqft 1,392 1036 1934" at bounding box center [388, 277] width 285 height 12
type input "1"
type input "15"
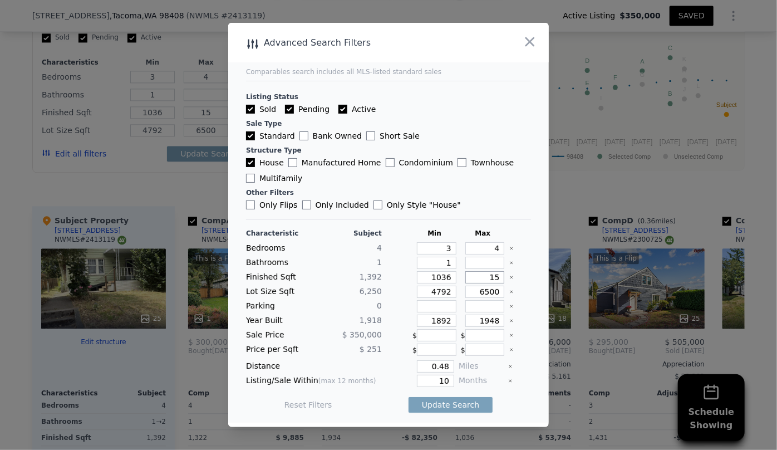
type input "150"
type input "1500"
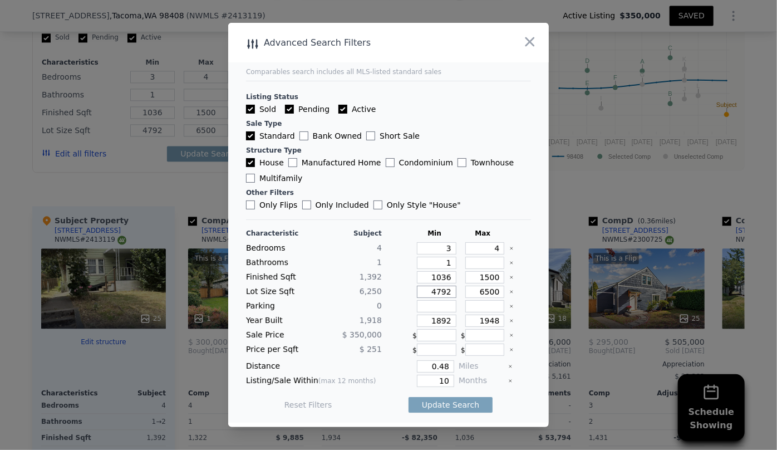
drag, startPoint x: 448, startPoint y: 290, endPoint x: 351, endPoint y: 287, distance: 96.9
click at [351, 287] on div "Lot Size Sqft 6,250 4792 6500" at bounding box center [388, 292] width 285 height 12
drag, startPoint x: 451, startPoint y: 319, endPoint x: 415, endPoint y: 317, distance: 36.2
click at [415, 317] on div "Year Built 1,918 1892 1948" at bounding box center [388, 321] width 285 height 12
click at [444, 316] on input "1892" at bounding box center [437, 321] width 40 height 12
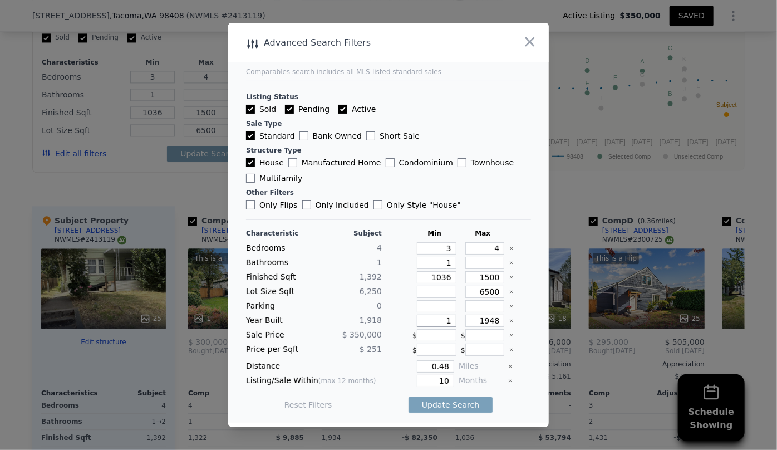
type input "1"
click at [488, 319] on input "1948" at bounding box center [485, 321] width 40 height 12
type input "1978"
drag, startPoint x: 441, startPoint y: 381, endPoint x: 412, endPoint y: 382, distance: 29.6
click at [417, 382] on input "10" at bounding box center [435, 381] width 37 height 12
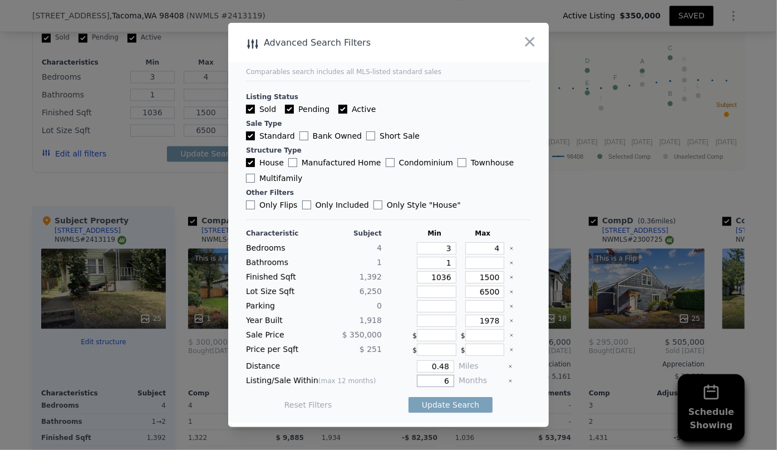
type input "6"
drag, startPoint x: 445, startPoint y: 370, endPoint x: 392, endPoint y: 368, distance: 53.5
click at [392, 368] on div "0.48" at bounding box center [420, 366] width 68 height 12
type input "0.5"
click at [409, 408] on button "Update Search" at bounding box center [451, 405] width 84 height 16
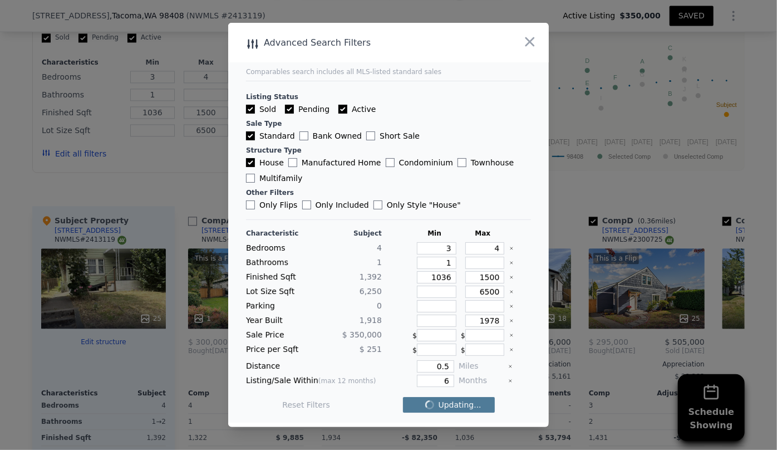
checkbox input "false"
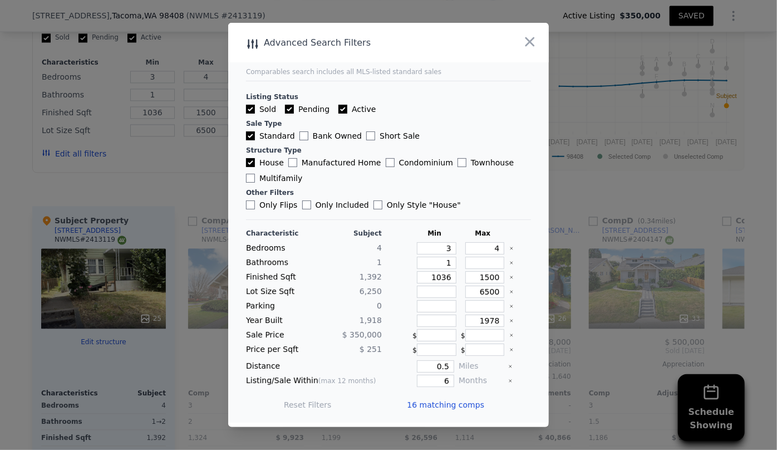
click at [404, 408] on div "Reset Filters 16 matching comps" at bounding box center [388, 404] width 285 height 31
click at [421, 405] on span "16 matching comps" at bounding box center [445, 404] width 77 height 11
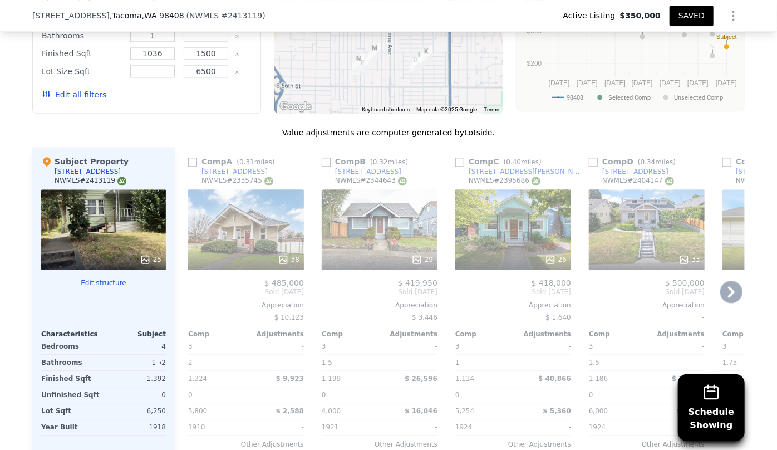
scroll to position [1289, 0]
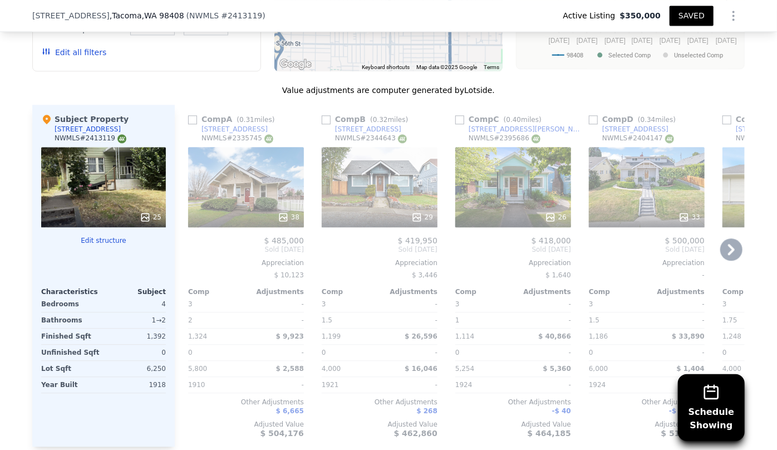
click at [214, 169] on div "38" at bounding box center [246, 187] width 116 height 80
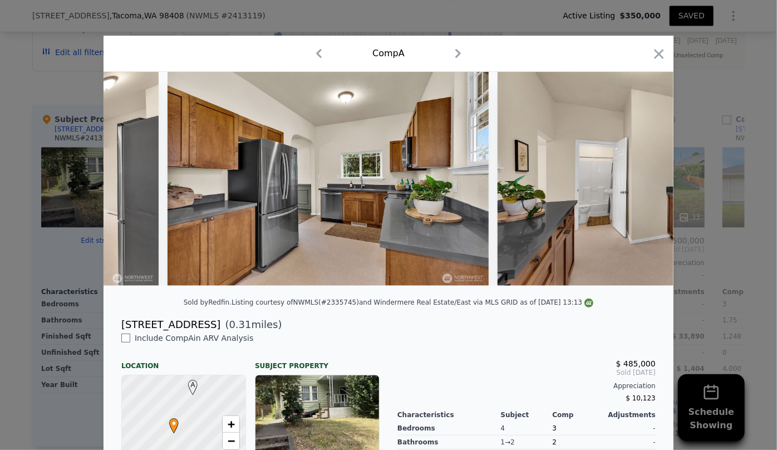
scroll to position [0, 3561]
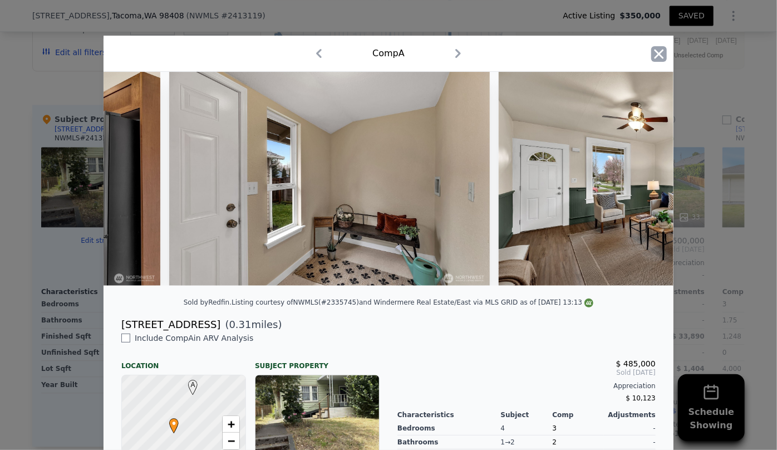
click at [659, 52] on icon "button" at bounding box center [659, 54] width 16 height 16
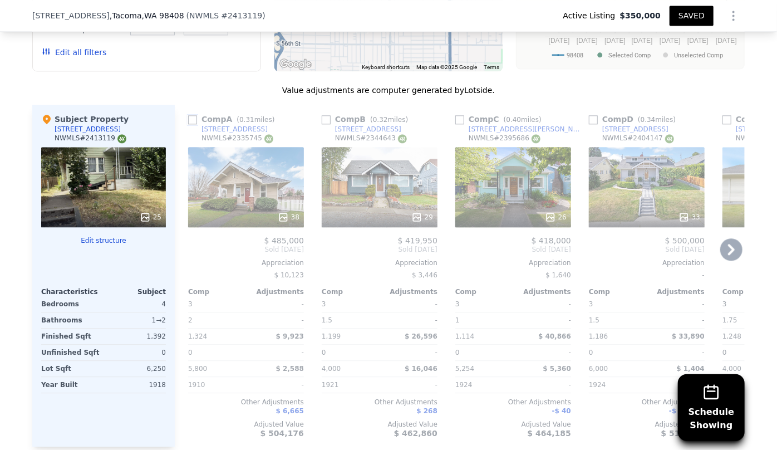
click at [188, 122] on input "checkbox" at bounding box center [192, 119] width 9 height 9
checkbox input "true"
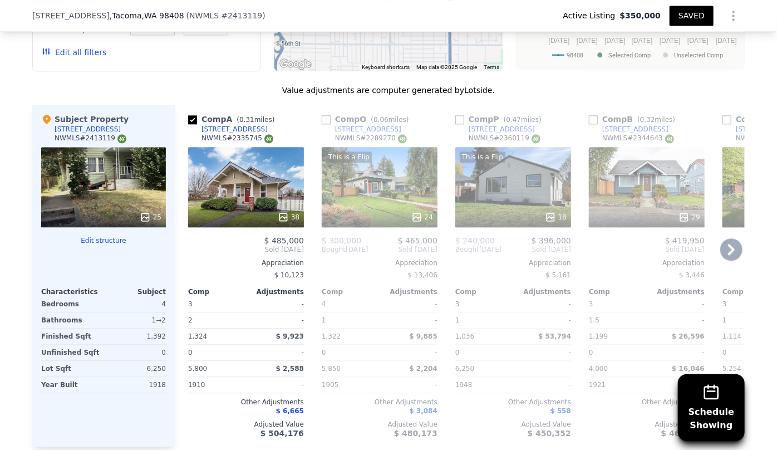
click at [371, 202] on div "This is a Flip 24" at bounding box center [380, 187] width 116 height 80
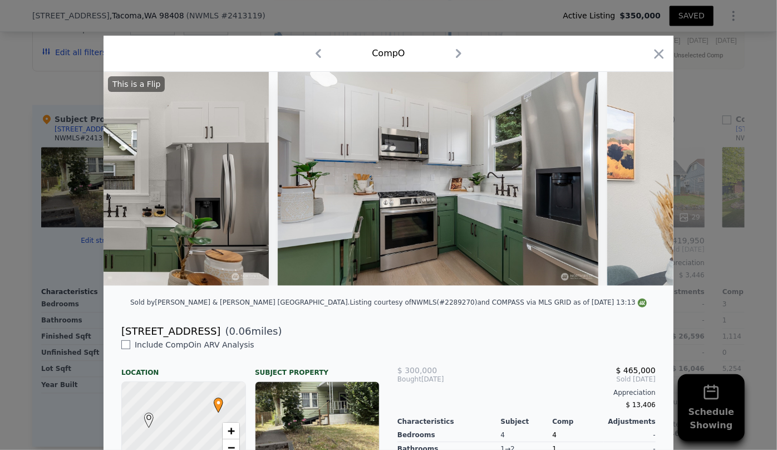
scroll to position [0, 3231]
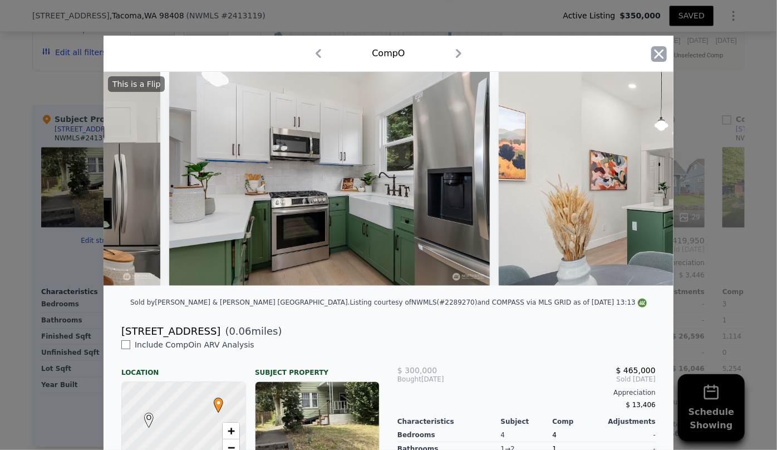
click at [659, 51] on icon "button" at bounding box center [659, 53] width 9 height 9
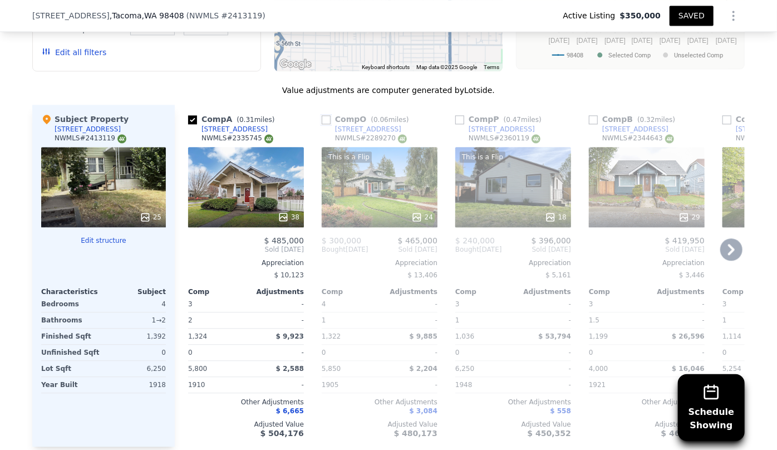
click at [322, 120] on input "checkbox" at bounding box center [326, 119] width 9 height 9
checkbox input "true"
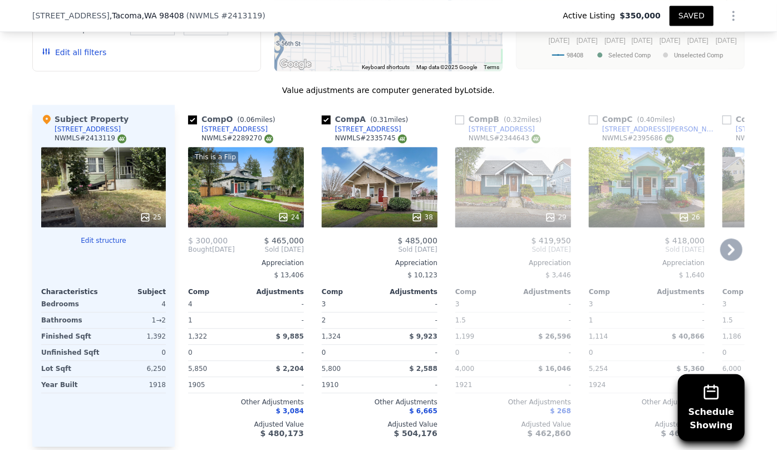
click at [243, 195] on div "This is a Flip 24" at bounding box center [246, 187] width 116 height 80
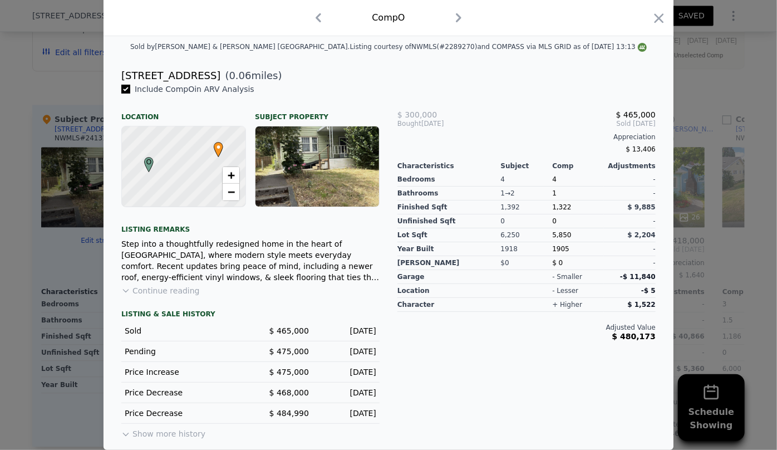
scroll to position [212, 0]
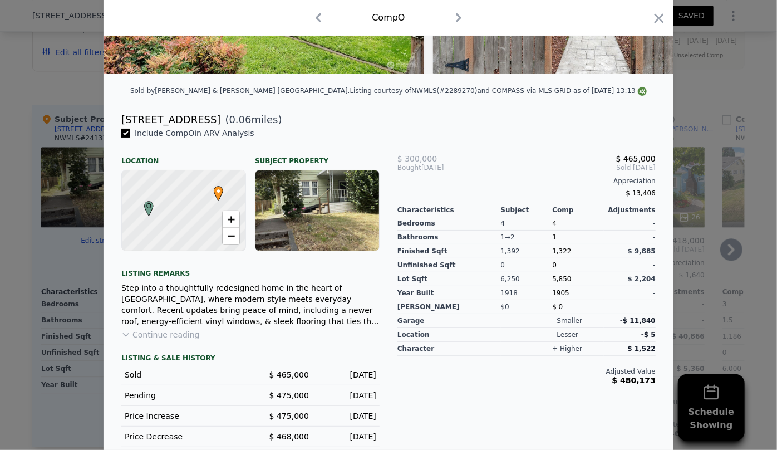
drag, startPoint x: 658, startPoint y: 16, endPoint x: 640, endPoint y: 121, distance: 106.7
click at [658, 15] on icon "button" at bounding box center [659, 17] width 9 height 9
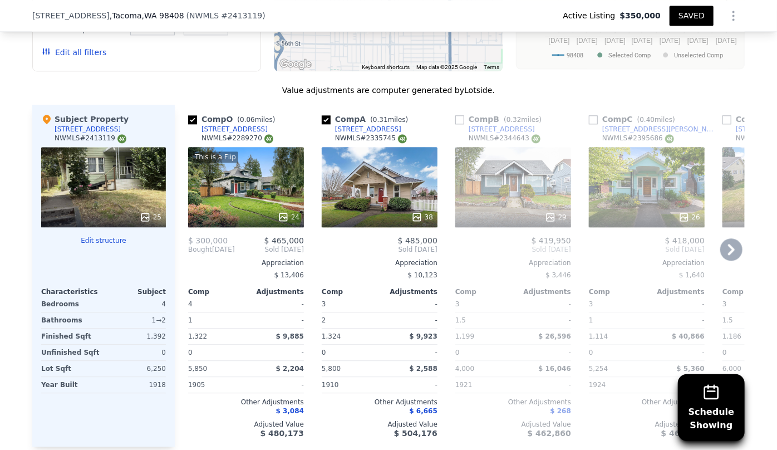
click at [733, 248] on icon at bounding box center [731, 249] width 22 height 22
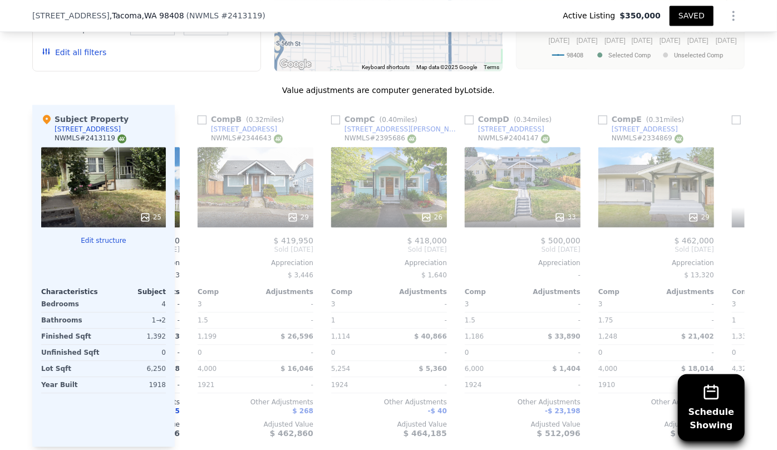
scroll to position [0, 267]
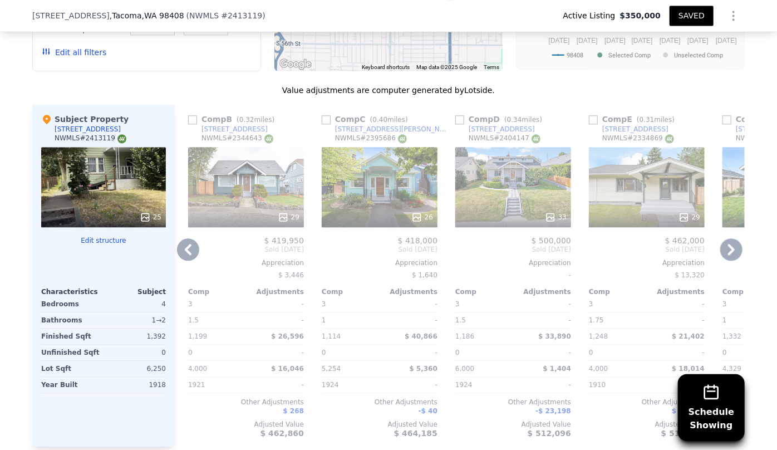
click at [512, 188] on div "33" at bounding box center [513, 187] width 116 height 80
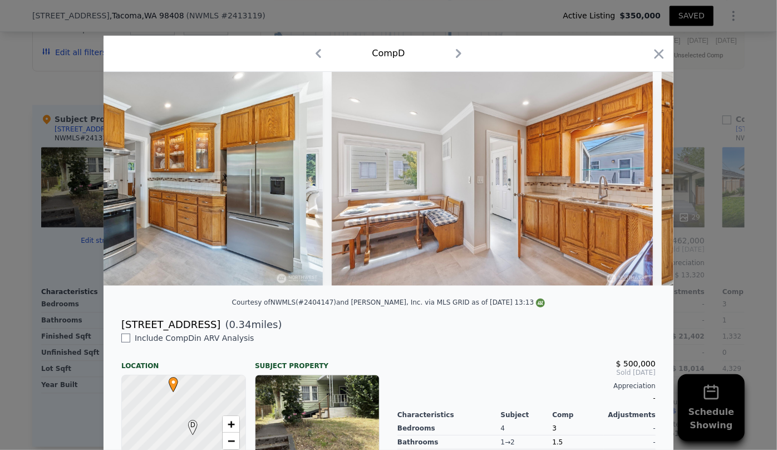
scroll to position [0, 2806]
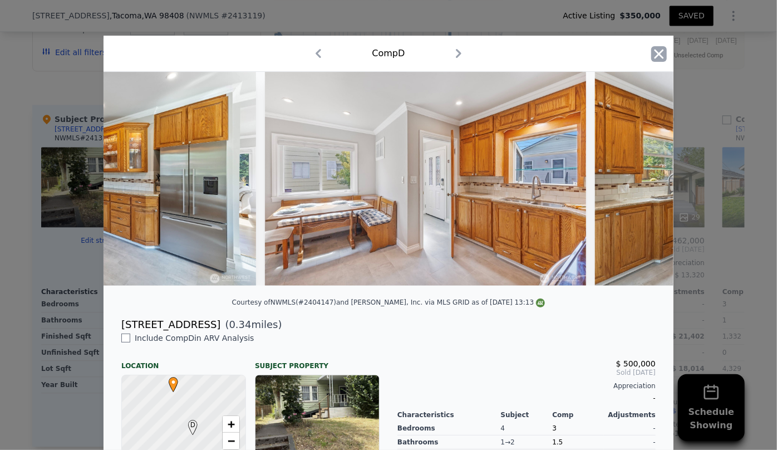
click at [651, 56] on icon "button" at bounding box center [659, 54] width 16 height 16
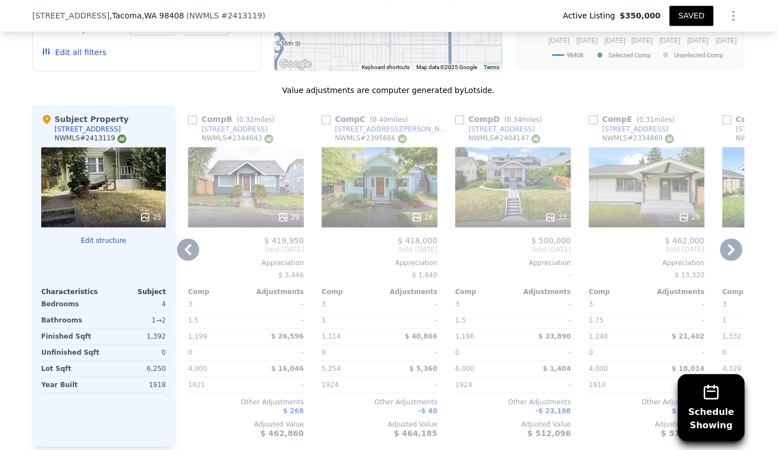
click at [401, 192] on div "26" at bounding box center [380, 187] width 116 height 80
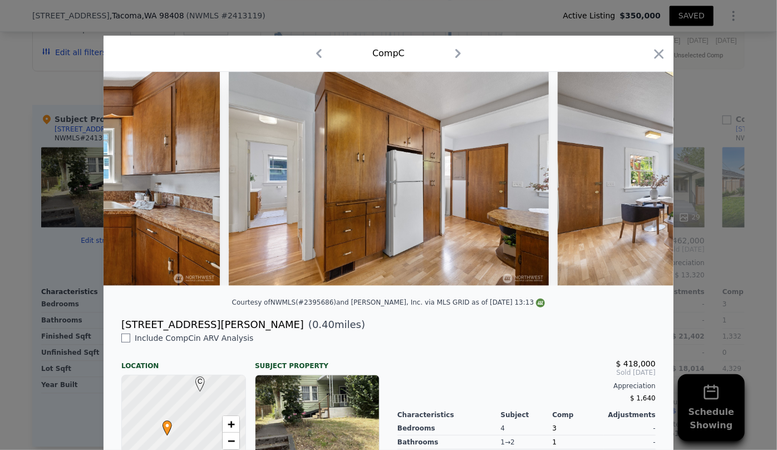
scroll to position [0, 2887]
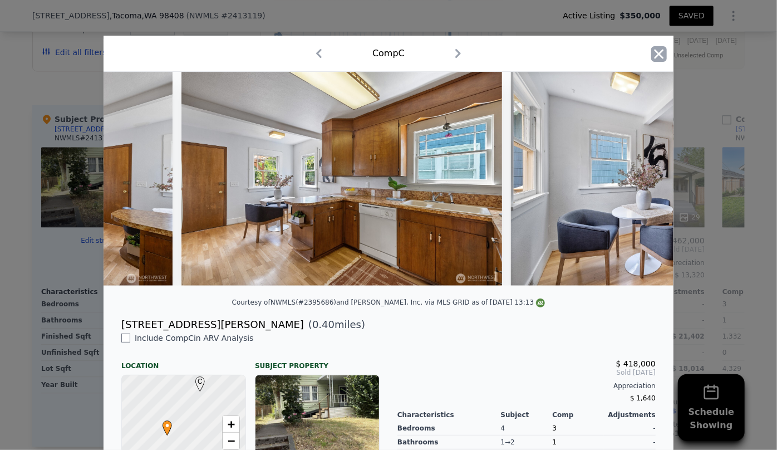
click at [659, 52] on icon "button" at bounding box center [659, 54] width 16 height 16
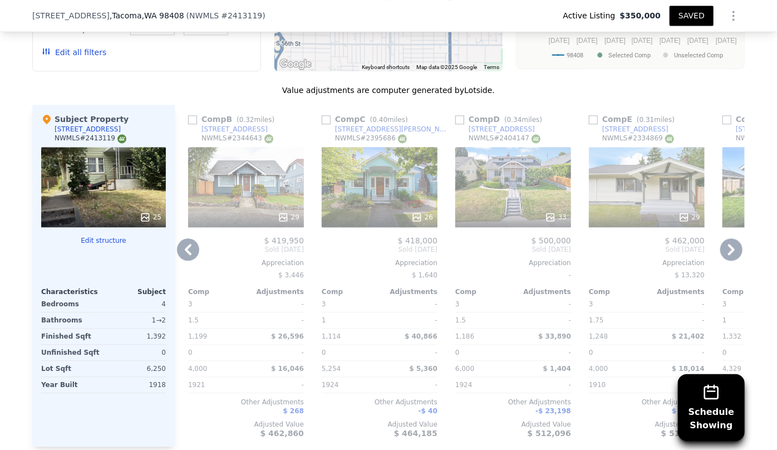
click at [272, 175] on div "29" at bounding box center [246, 187] width 116 height 80
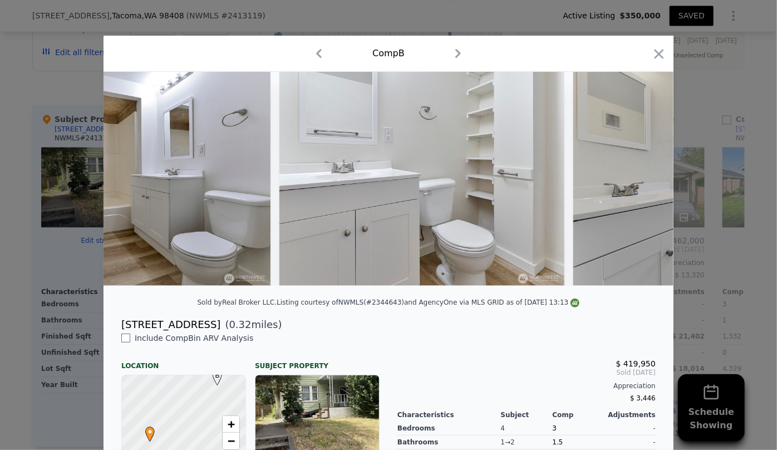
scroll to position [0, 2361]
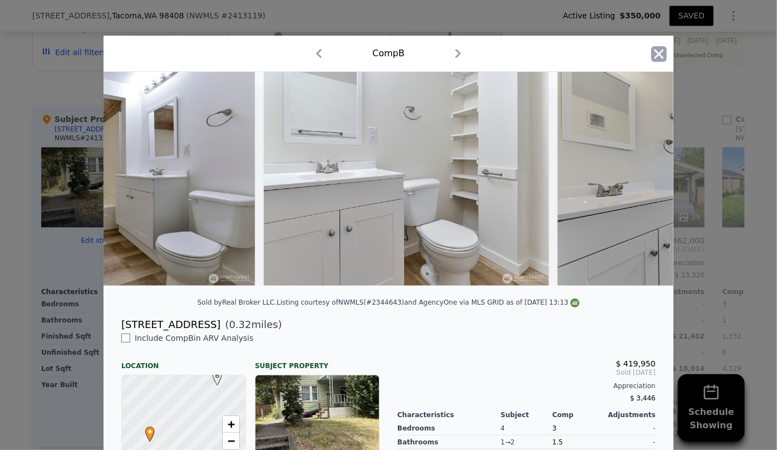
click at [655, 56] on icon "button" at bounding box center [659, 53] width 9 height 9
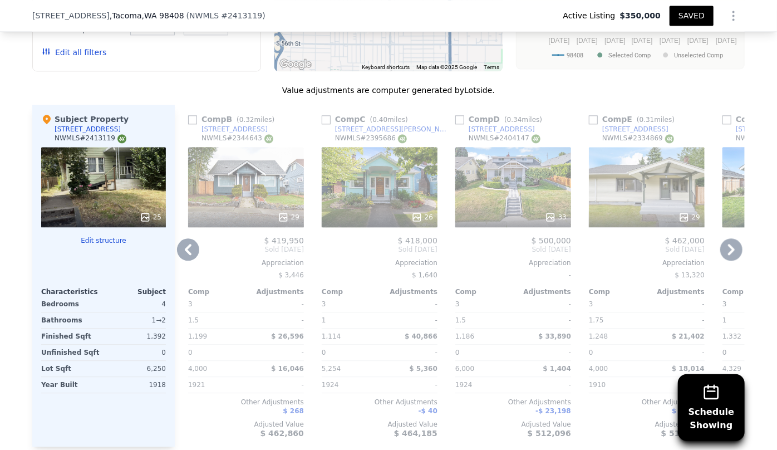
click at [635, 200] on div "29" at bounding box center [647, 187] width 116 height 80
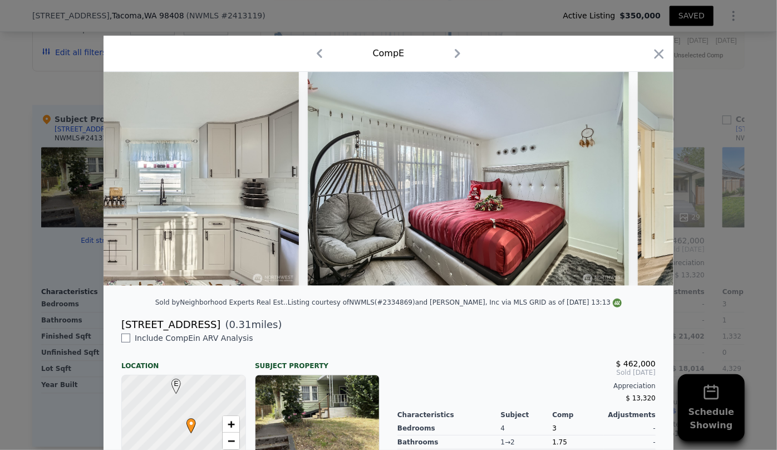
scroll to position [0, 5143]
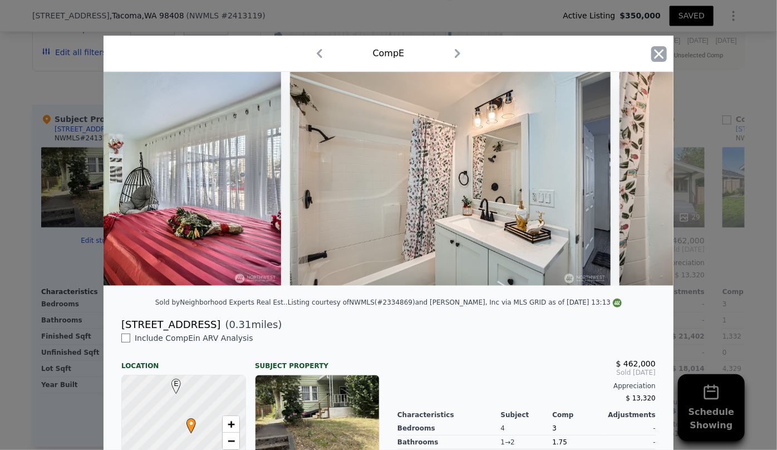
click at [654, 51] on icon "button" at bounding box center [659, 54] width 16 height 16
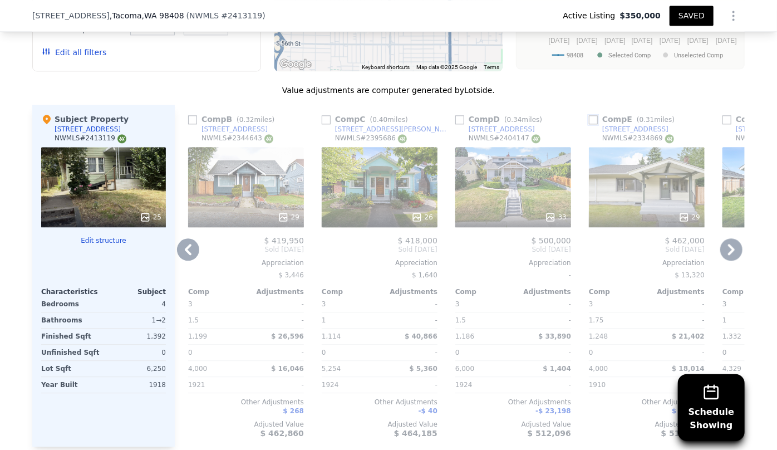
click at [590, 119] on input "checkbox" at bounding box center [593, 119] width 9 height 9
checkbox input "true"
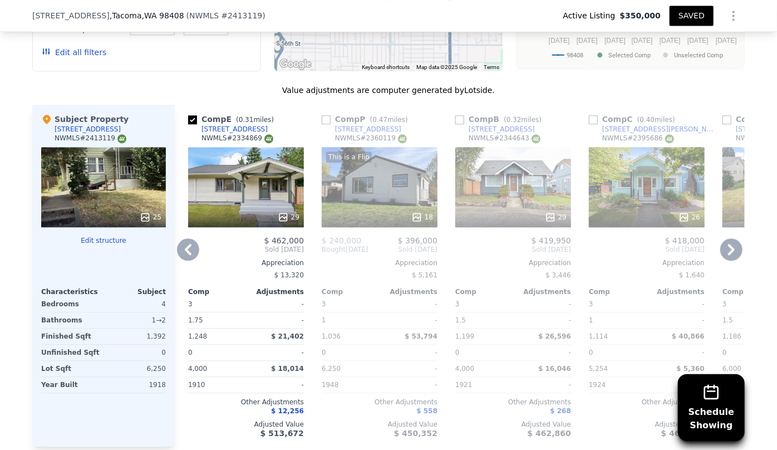
click at [729, 241] on icon at bounding box center [731, 249] width 22 height 22
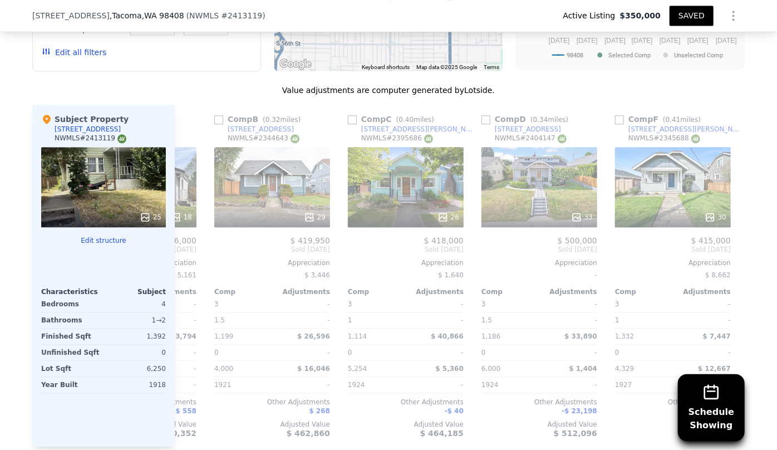
scroll to position [0, 534]
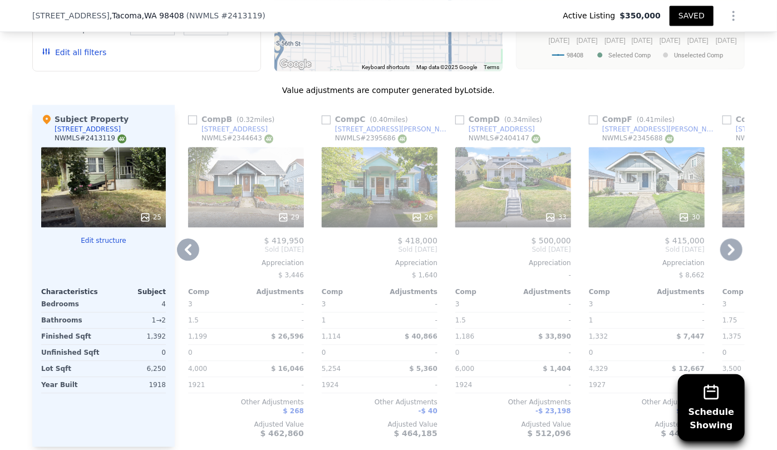
click at [729, 241] on icon at bounding box center [731, 249] width 22 height 22
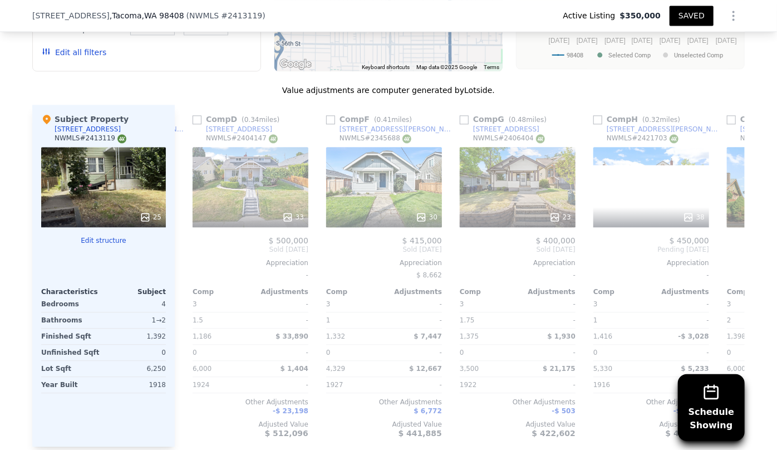
scroll to position [0, 802]
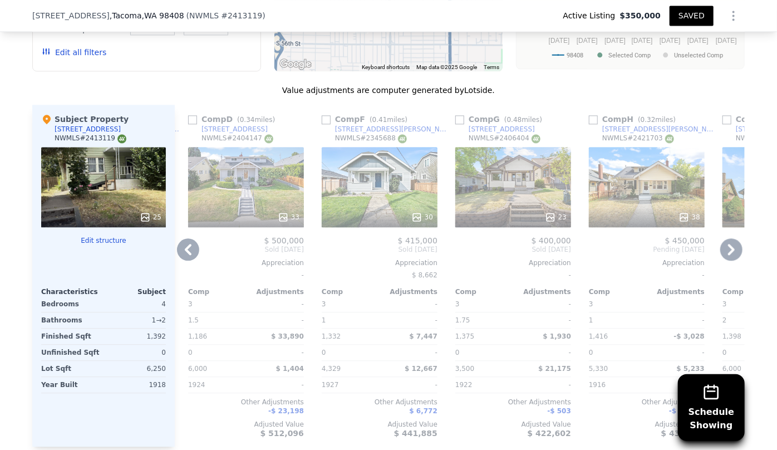
click at [478, 188] on div "23" at bounding box center [513, 187] width 116 height 80
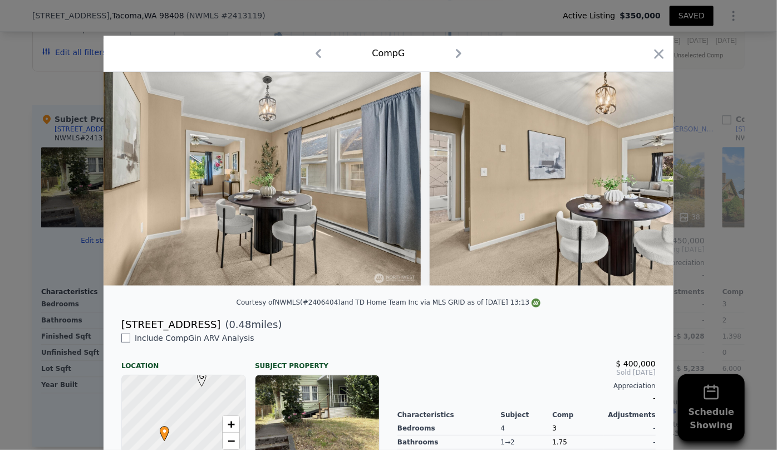
scroll to position [0, 2920]
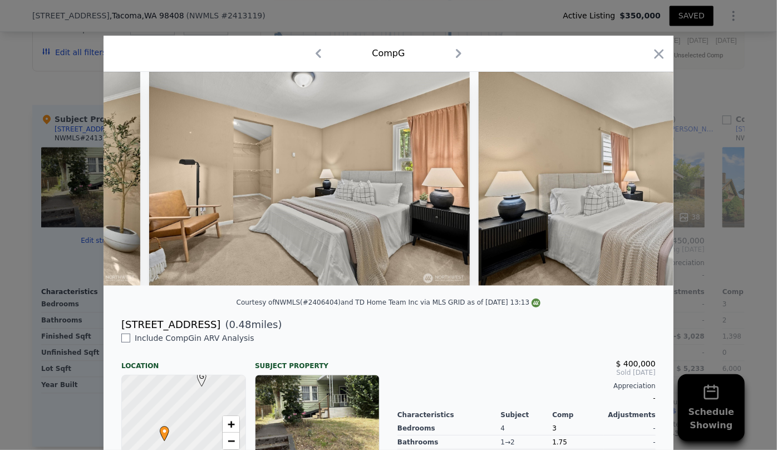
click at [664, 55] on div "Comp G" at bounding box center [389, 54] width 570 height 36
click at [663, 58] on div "Comp G" at bounding box center [389, 54] width 570 height 36
click at [655, 56] on icon "button" at bounding box center [659, 53] width 9 height 9
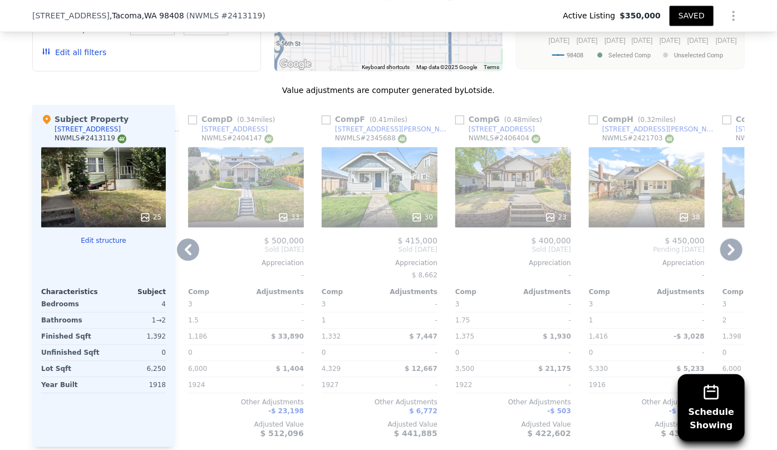
click at [725, 257] on icon at bounding box center [731, 249] width 22 height 22
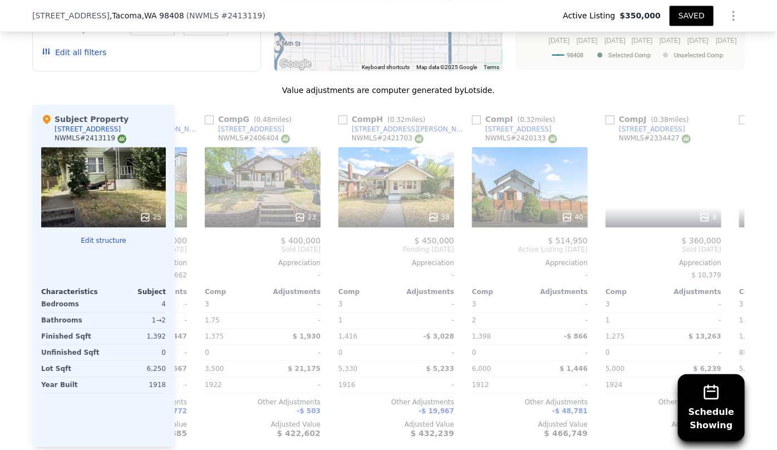
scroll to position [0, 1069]
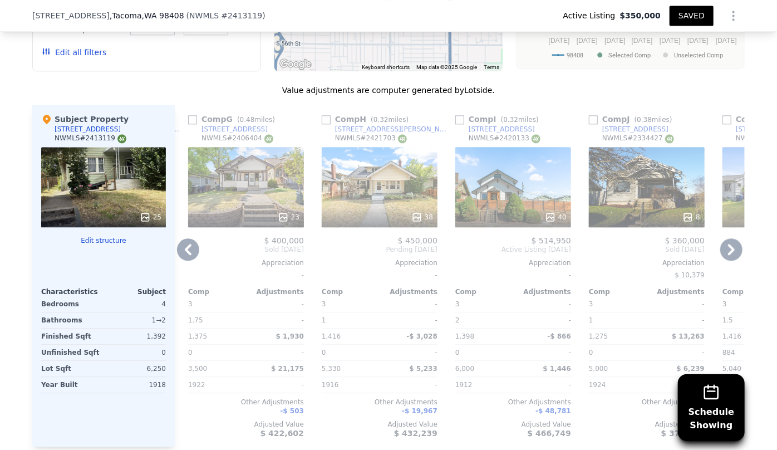
click at [524, 193] on div "40" at bounding box center [513, 187] width 116 height 80
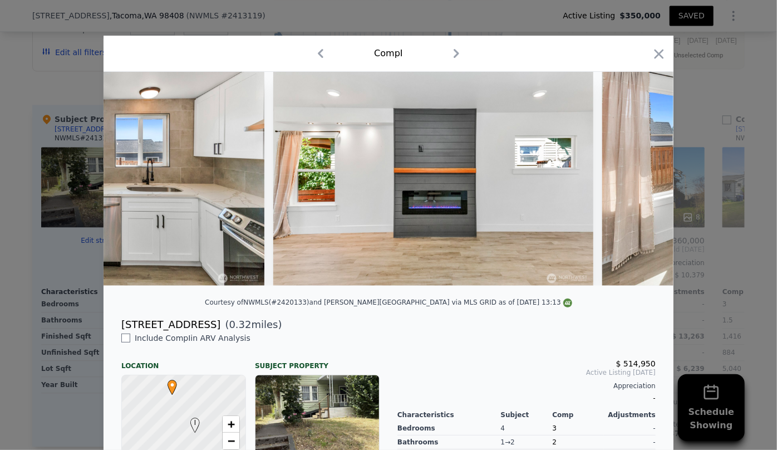
scroll to position [0, 3211]
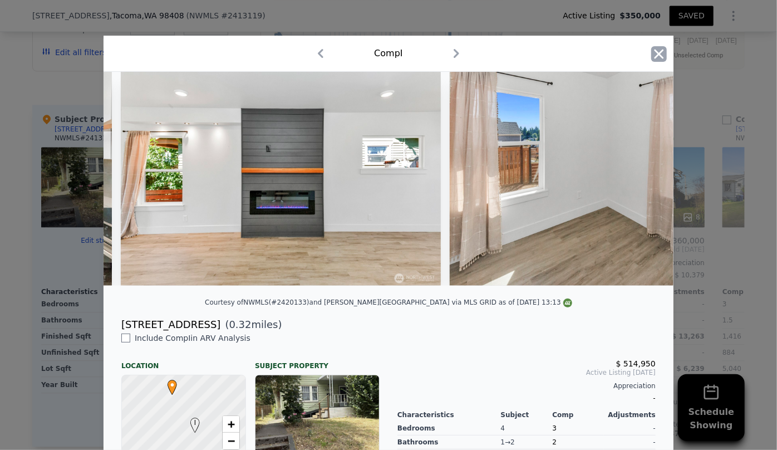
click at [662, 56] on icon "button" at bounding box center [659, 54] width 16 height 16
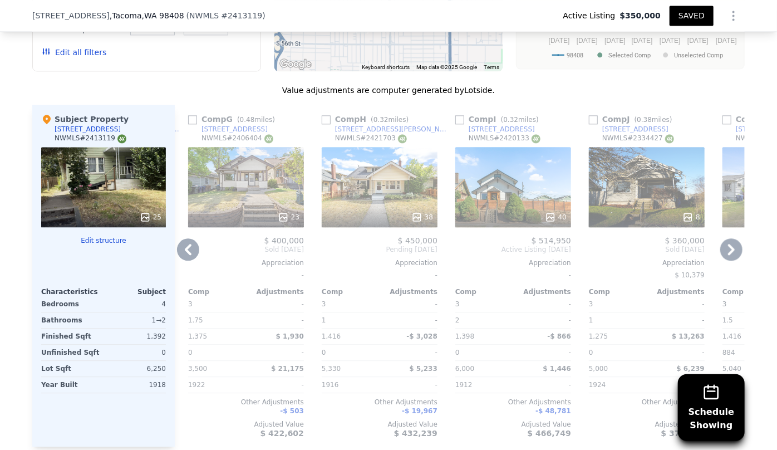
click at [727, 249] on icon at bounding box center [731, 249] width 22 height 22
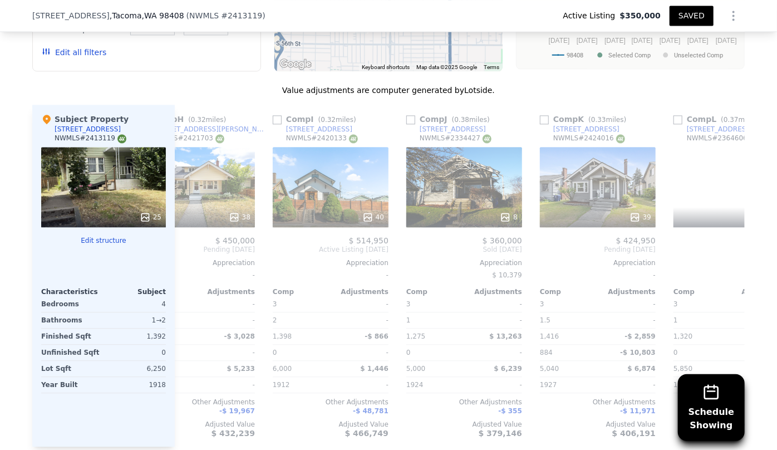
scroll to position [0, 1336]
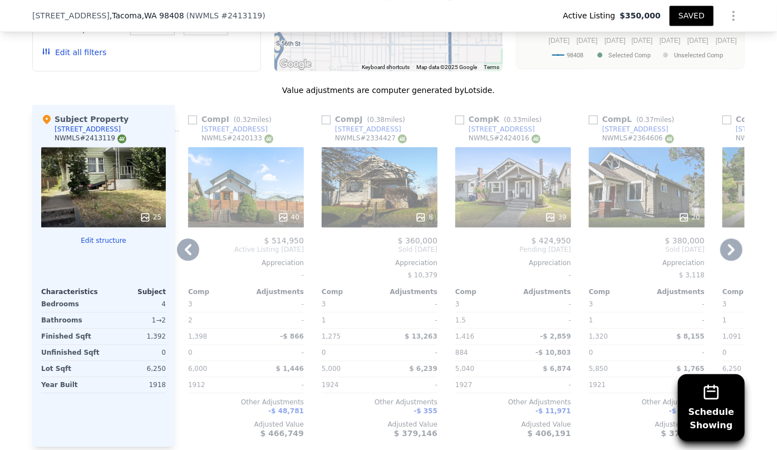
click at [727, 249] on icon at bounding box center [731, 249] width 22 height 22
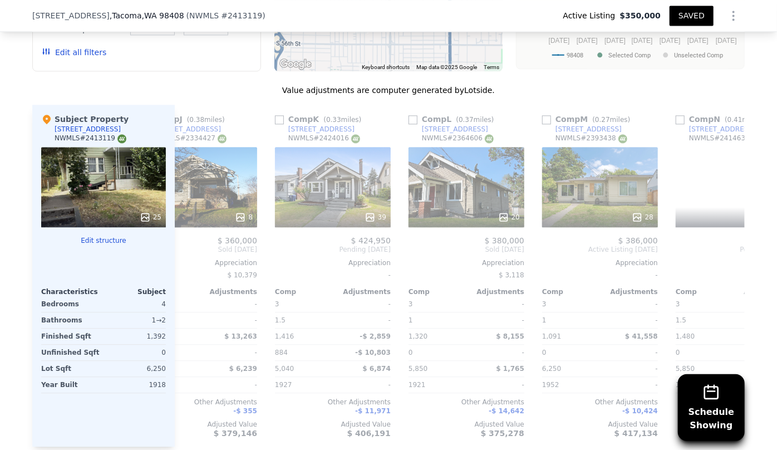
scroll to position [0, 1594]
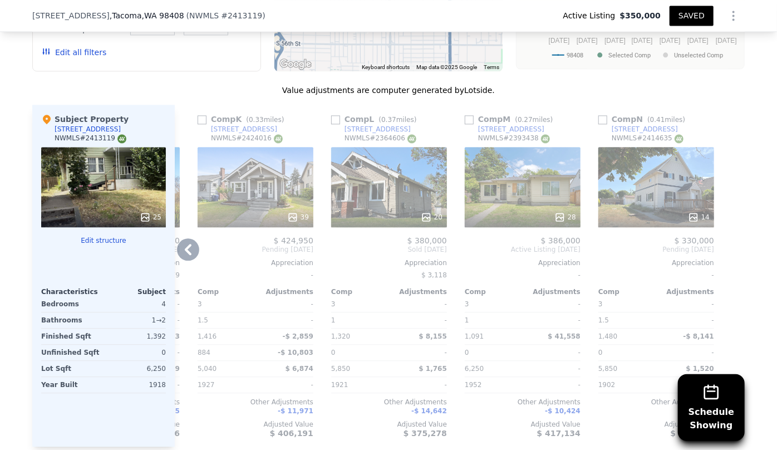
click at [396, 196] on div "20" at bounding box center [389, 187] width 116 height 80
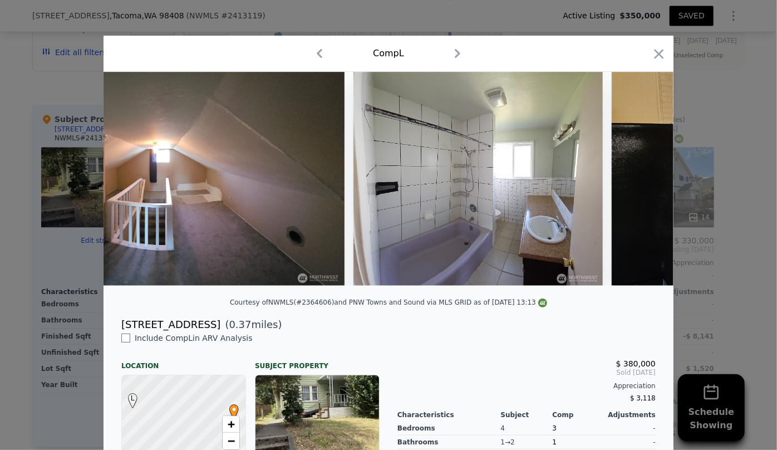
scroll to position [0, 5290]
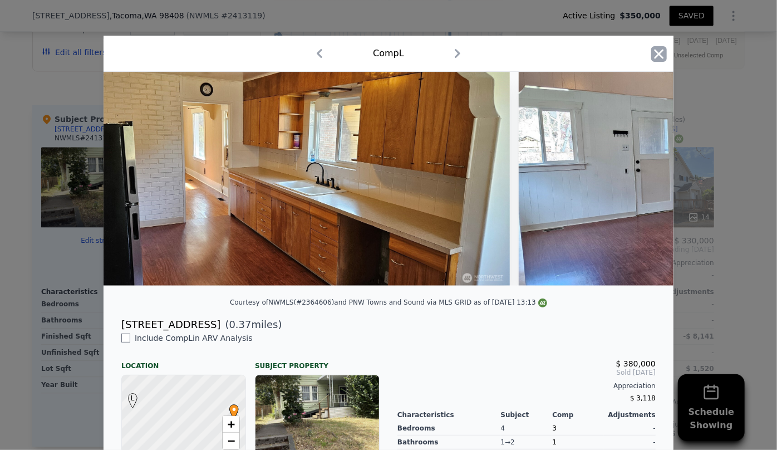
click at [655, 56] on icon "button" at bounding box center [659, 53] width 9 height 9
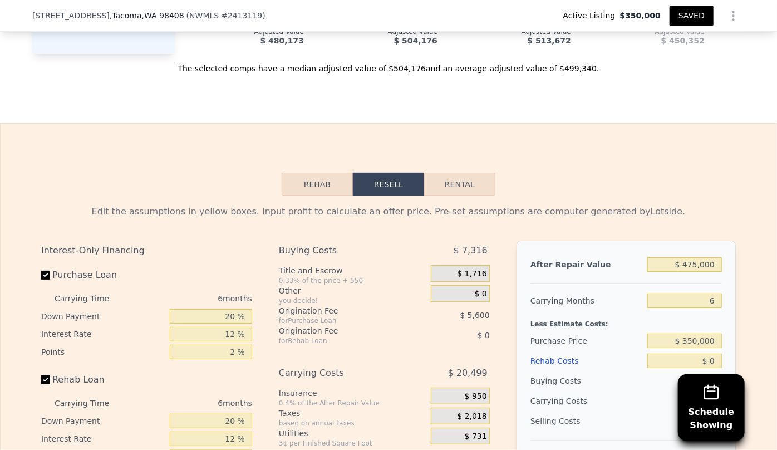
scroll to position [1694, 0]
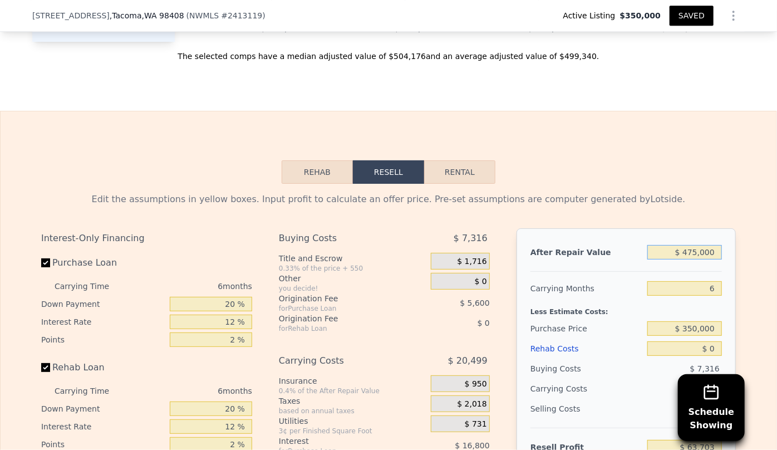
click at [695, 258] on input "$ 475,000" at bounding box center [684, 252] width 75 height 14
type input "$ 47,000"
type input "-$ 333,768"
type input "$ 4,000"
type input "-$ 373,700"
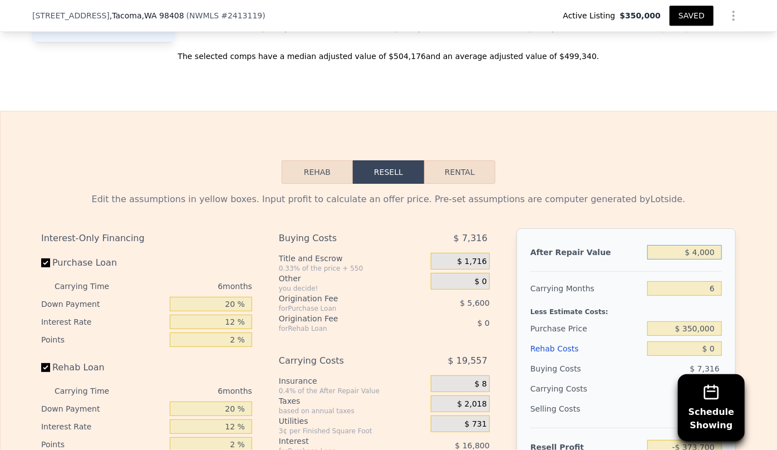
type input "$ 45,000"
type input "-$ 335,625"
type input "$ 455,000"
type input "$ 45,130"
type input "$ 455,000"
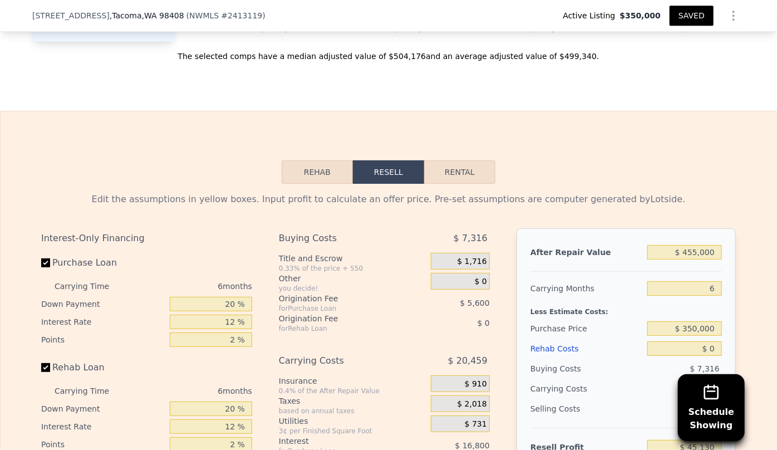
click at [696, 206] on div "Edit the assumptions in yellow boxes. Input profit to calculate an offer price.…" at bounding box center [388, 199] width 695 height 13
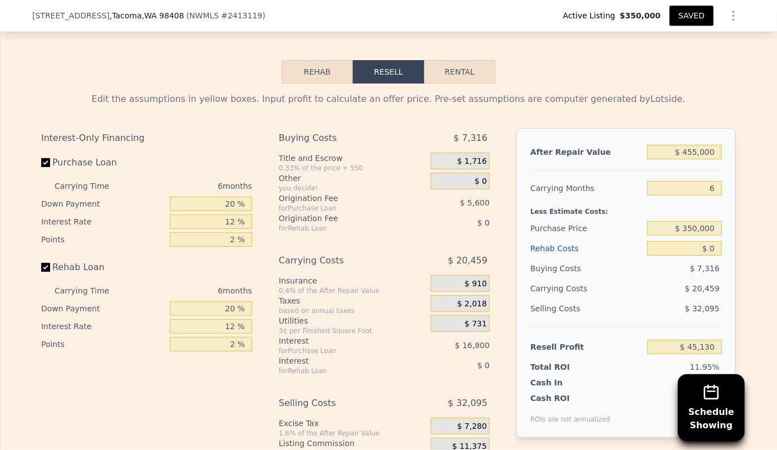
scroll to position [1795, 0]
click at [553, 252] on div "Rehab Costs" at bounding box center [587, 247] width 112 height 20
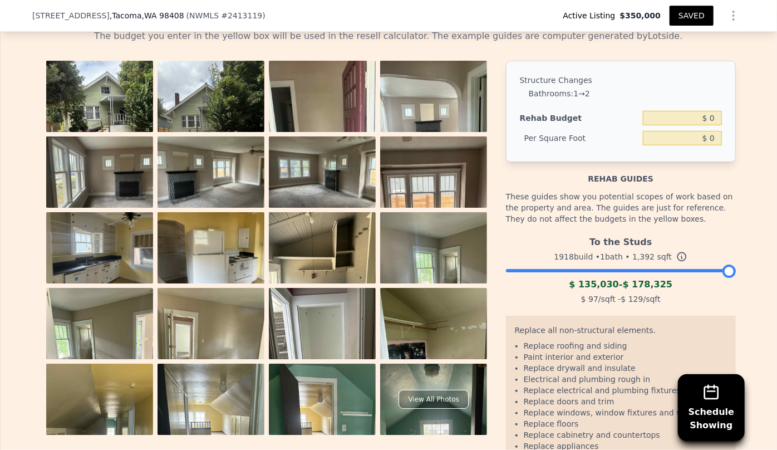
scroll to position [1897, 0]
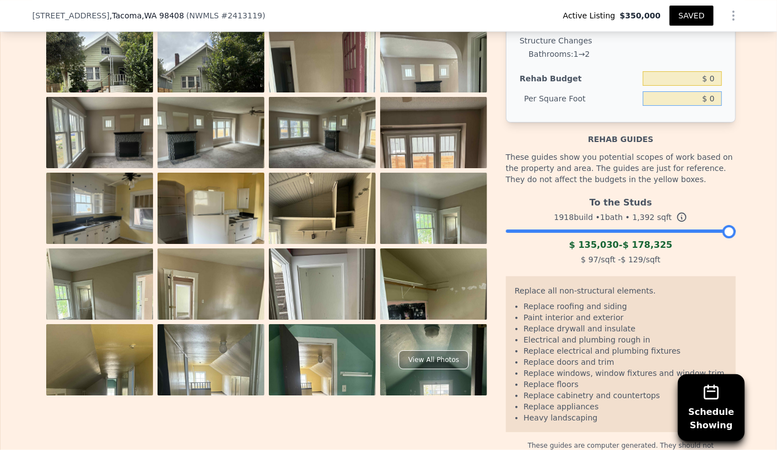
click at [706, 102] on input "$ 0" at bounding box center [682, 98] width 79 height 14
type input "$ 80"
click at [695, 130] on div "Rehab guides" at bounding box center [621, 133] width 230 height 22
type input "$ 111,360"
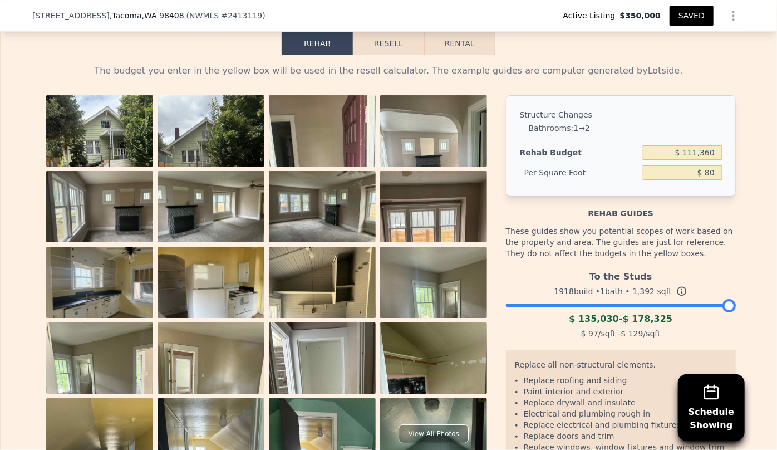
scroll to position [1795, 0]
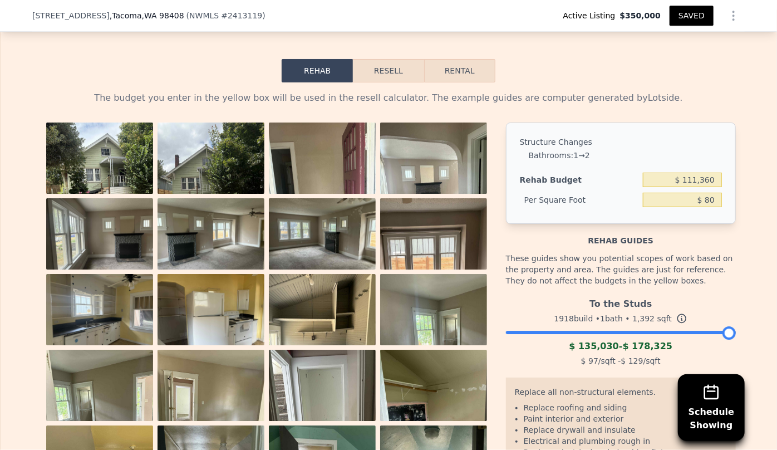
click at [390, 76] on button "Resell" at bounding box center [388, 70] width 71 height 23
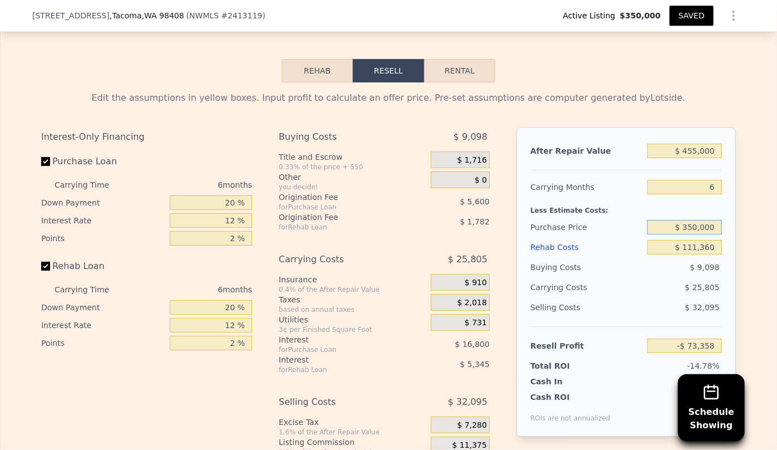
click at [695, 234] on input "$ 350,000" at bounding box center [684, 227] width 75 height 14
type input "$ 260,000"
type input "$ 22,702"
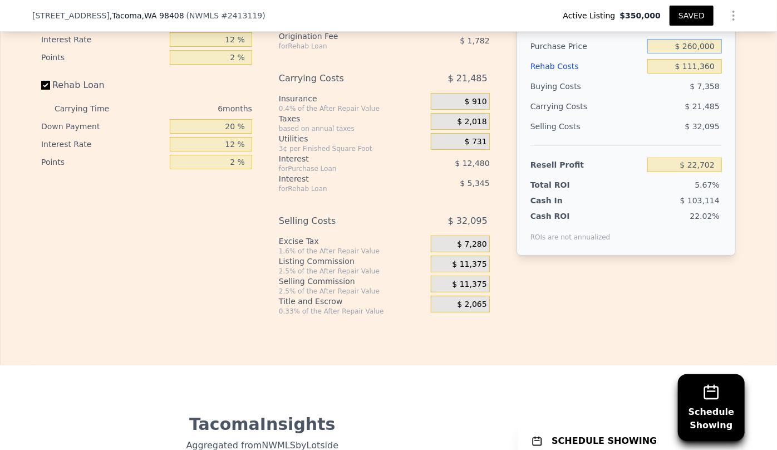
scroll to position [1998, 0]
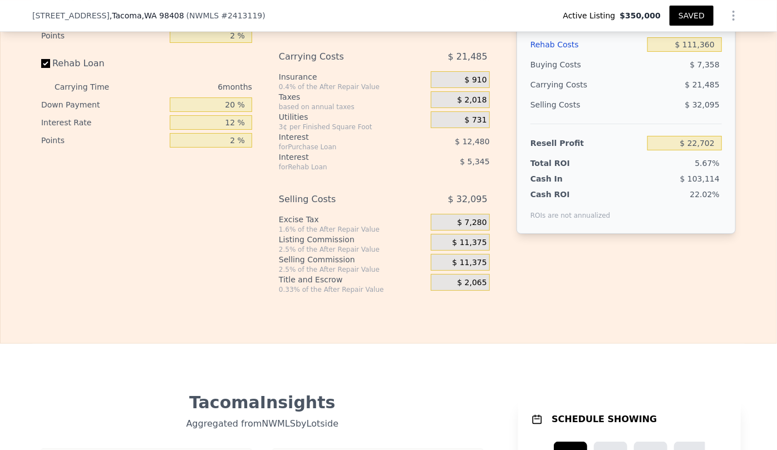
click at [473, 268] on span "$ 11,375" at bounding box center [470, 263] width 35 height 10
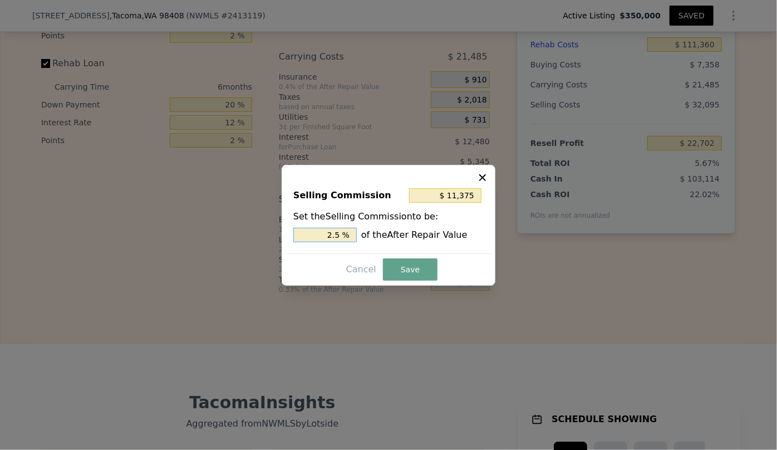
click at [332, 232] on input "2.5 %" at bounding box center [324, 235] width 63 height 14
type input "$ 2,275"
click at [400, 278] on button "Save" at bounding box center [410, 269] width 55 height 22
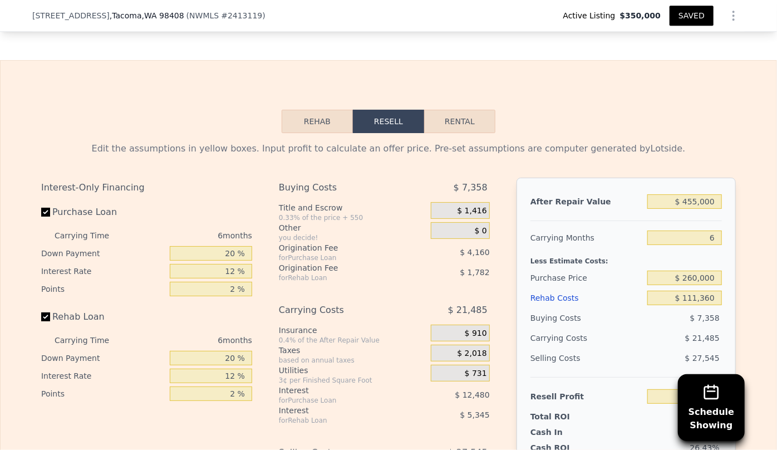
scroll to position [1795, 0]
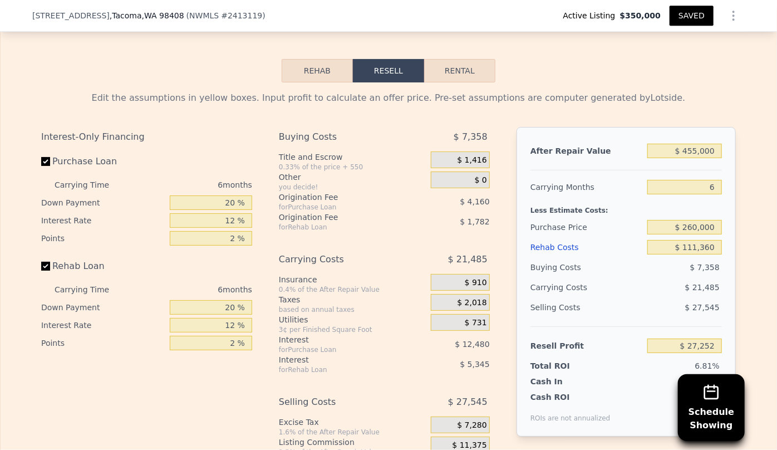
click at [555, 237] on div "Purchase Price" at bounding box center [587, 227] width 112 height 20
click at [555, 247] on div "Rehab Costs" at bounding box center [587, 247] width 112 height 20
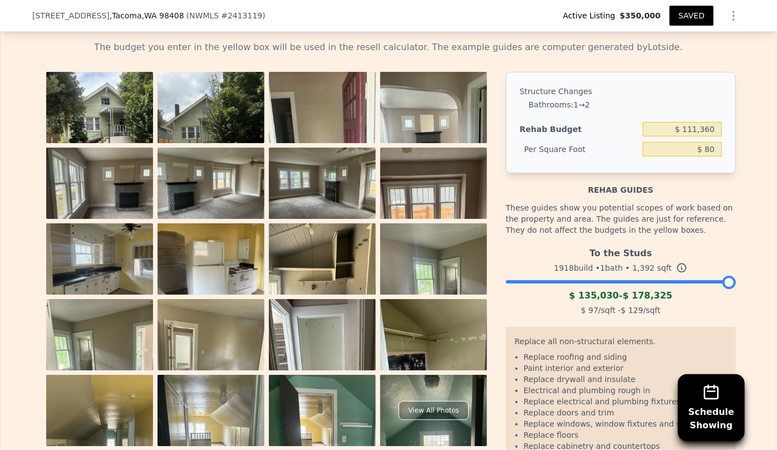
scroll to position [1643, 0]
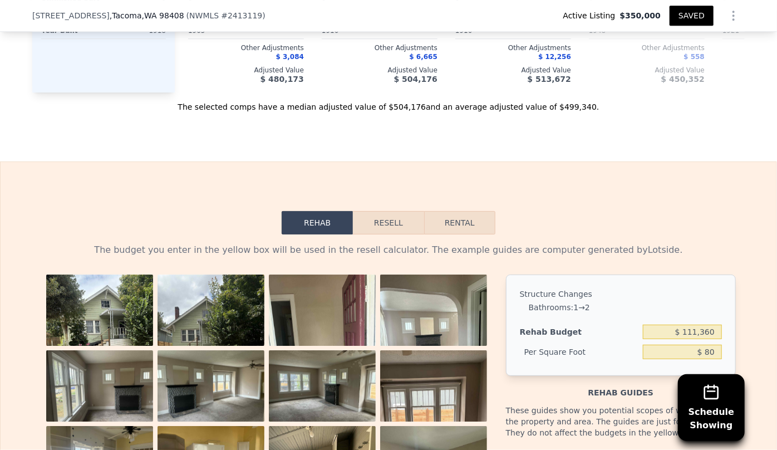
click at [391, 227] on button "Resell" at bounding box center [388, 222] width 71 height 23
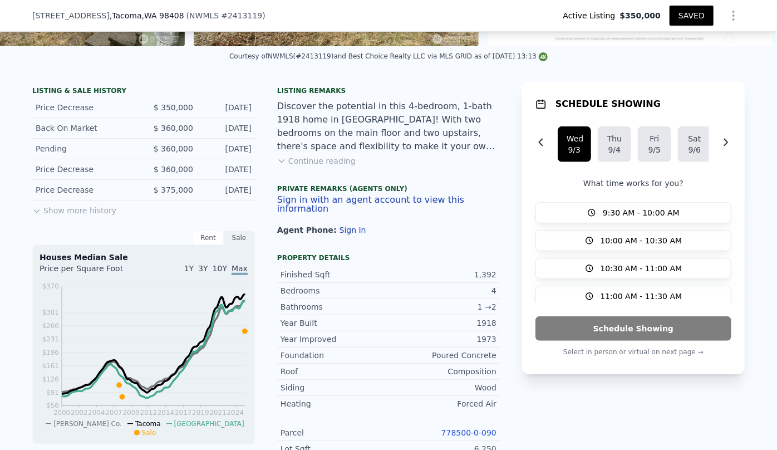
scroll to position [202, 0]
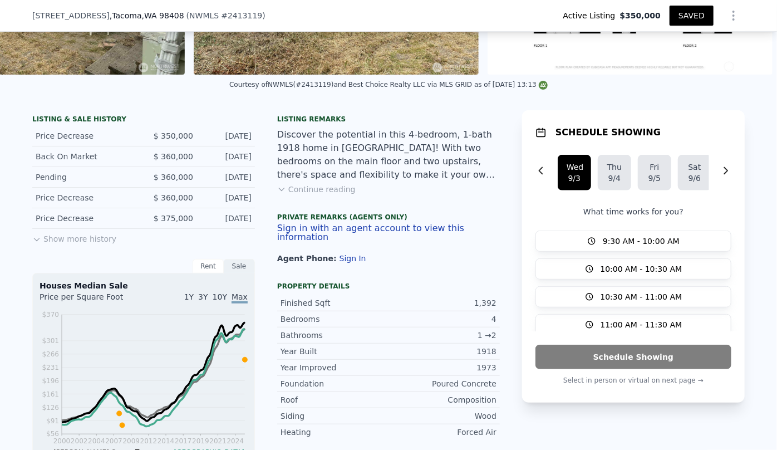
click at [99, 241] on button "Show more history" at bounding box center [74, 237] width 84 height 16
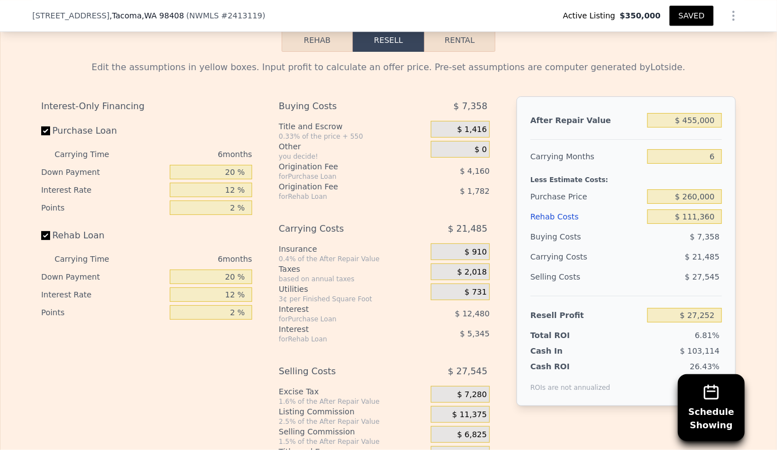
scroll to position [1872, 0]
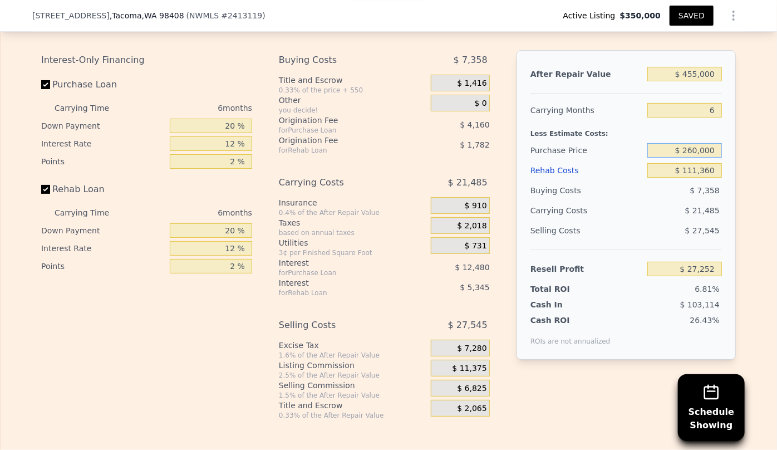
click at [691, 158] on input "$ 260,000" at bounding box center [684, 150] width 75 height 14
click at [616, 249] on div "Selling Costs $ 27,545" at bounding box center [627, 234] width 192 height 29
click at [693, 158] on input "$ 250,000" at bounding box center [684, 150] width 75 height 14
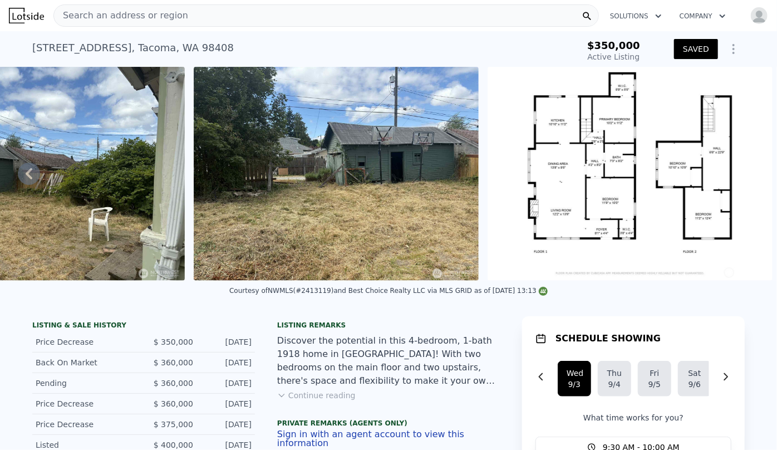
scroll to position [0, 0]
click at [327, 7] on div "Search an address or region" at bounding box center [326, 15] width 546 height 22
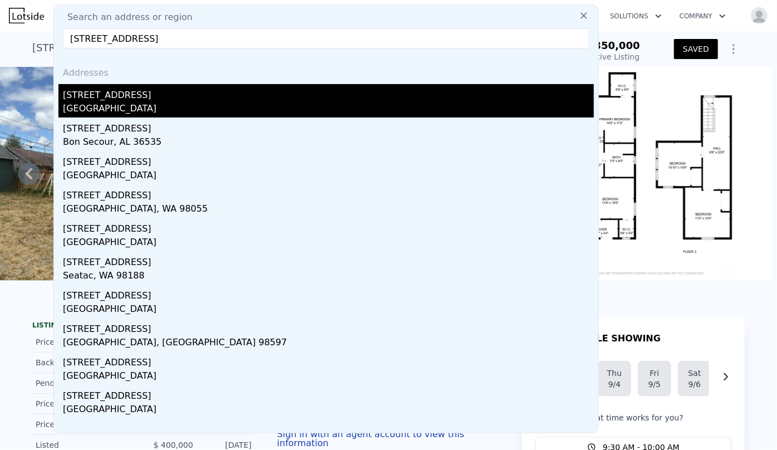
click at [209, 94] on div "[STREET_ADDRESS]" at bounding box center [328, 93] width 531 height 18
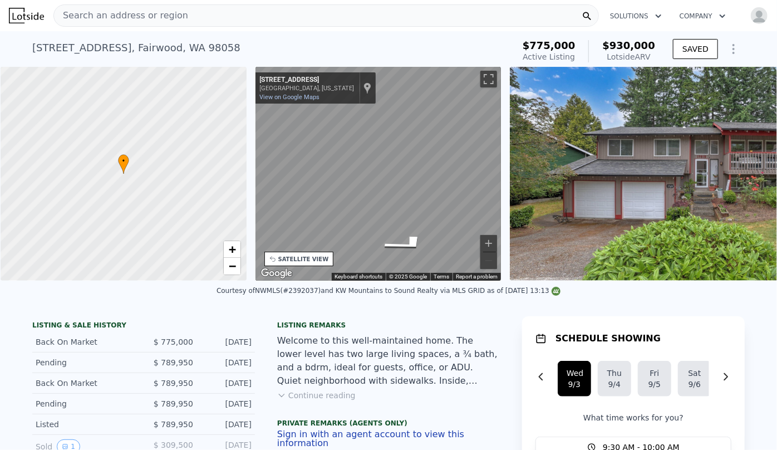
scroll to position [0, 4]
click at [300, 258] on div "SATELLITE VIEW" at bounding box center [303, 259] width 51 height 8
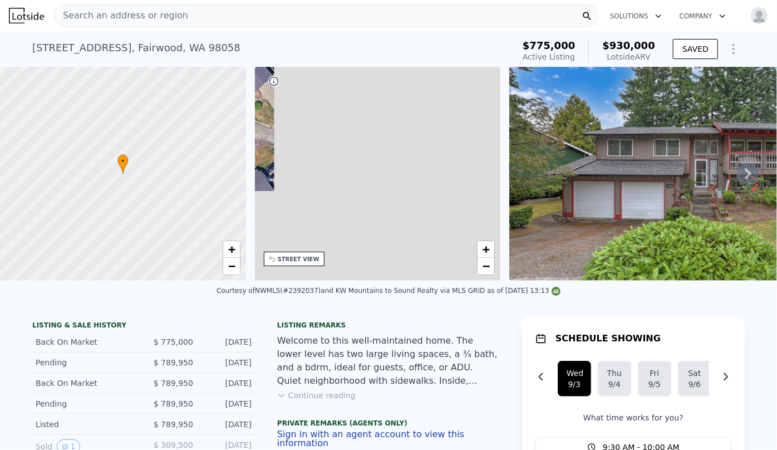
drag, startPoint x: 470, startPoint y: 192, endPoint x: 352, endPoint y: 199, distance: 118.2
click at [352, 199] on div "• + −" at bounding box center [378, 174] width 246 height 214
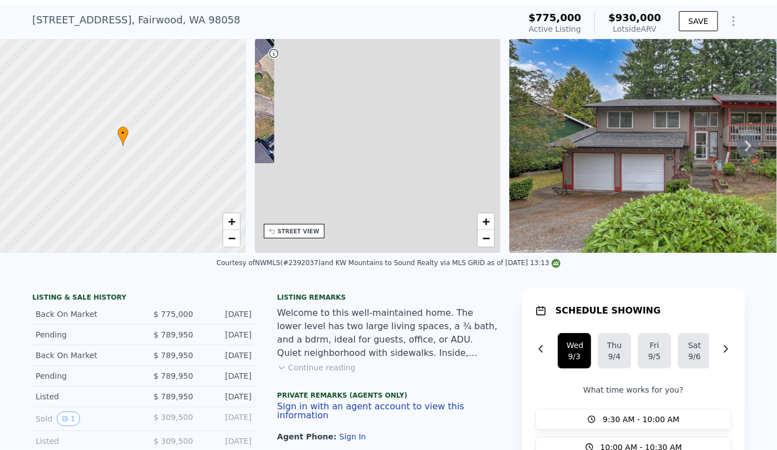
scroll to position [0, 0]
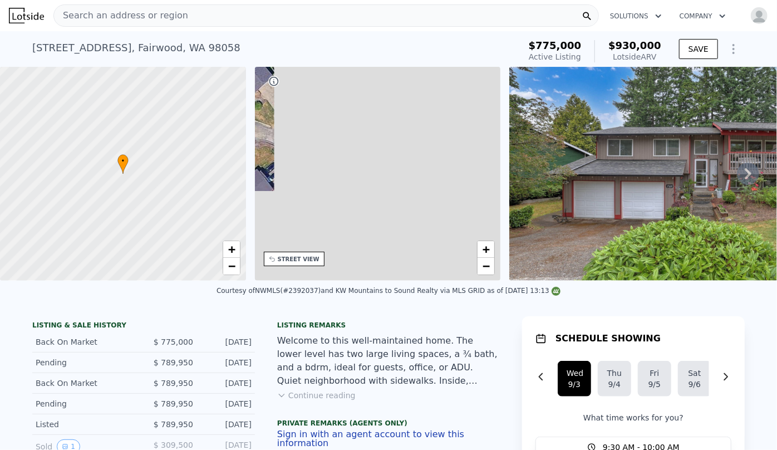
click at [128, 17] on span "Search an address or region" at bounding box center [121, 15] width 134 height 13
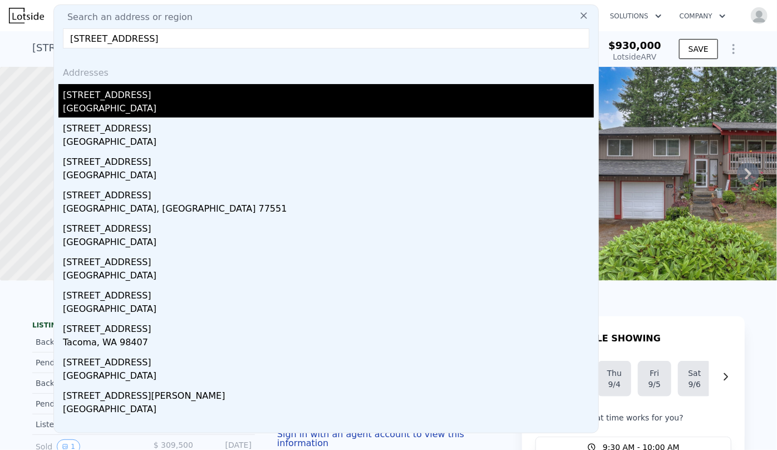
click at [122, 94] on div "[STREET_ADDRESS]" at bounding box center [328, 93] width 531 height 18
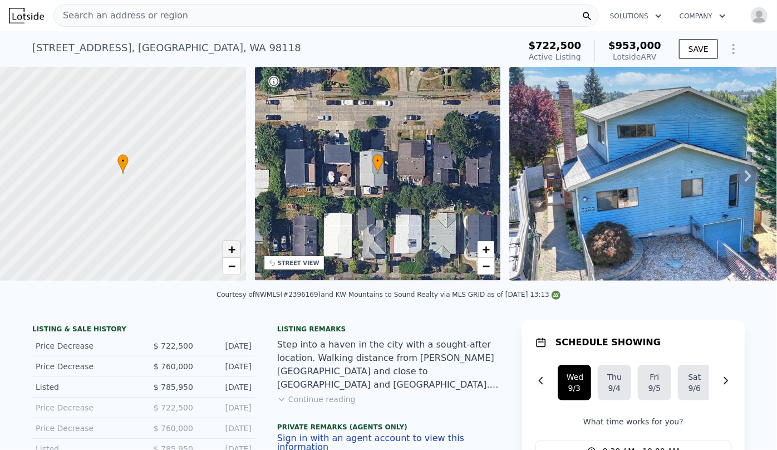
click at [233, 251] on span "+" at bounding box center [231, 249] width 7 height 14
click at [487, 270] on span "−" at bounding box center [486, 266] width 7 height 14
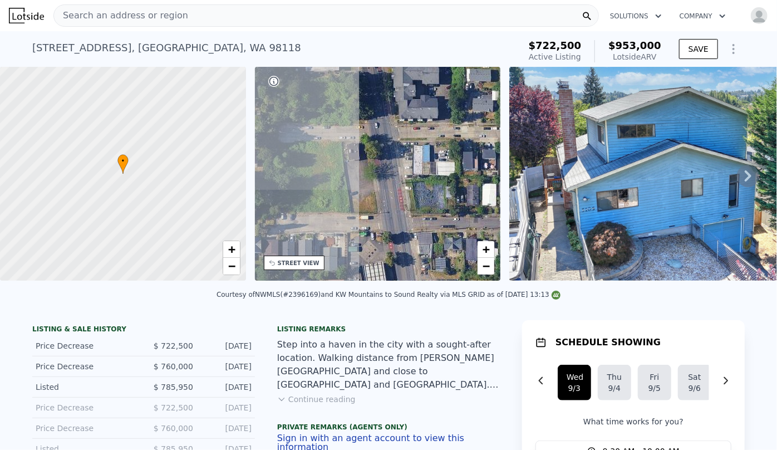
drag, startPoint x: 432, startPoint y: 237, endPoint x: 501, endPoint y: 232, distance: 68.7
click at [501, 232] on div "• + − • + − STREET VIEW ← Move left → Move right ↑ Move up ↓ Move down + Zoom i…" at bounding box center [388, 176] width 777 height 218
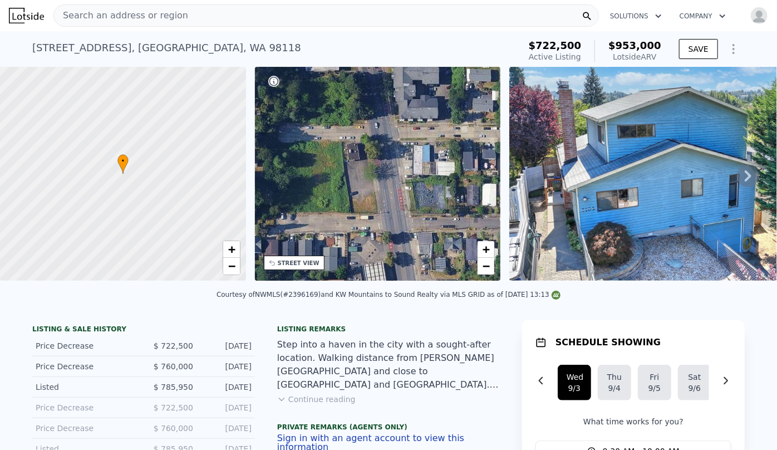
click at [320, 263] on div "• + −" at bounding box center [378, 174] width 246 height 214
click at [313, 263] on div "STREET VIEW" at bounding box center [294, 263] width 61 height 14
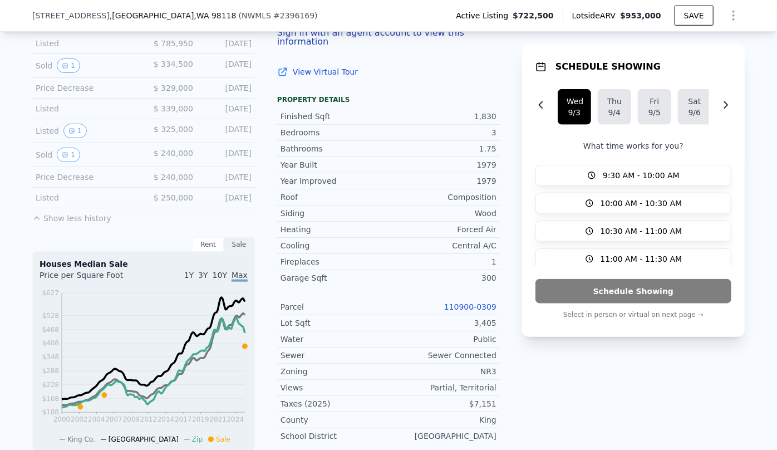
scroll to position [401, 0]
click at [478, 303] on link "110900-0309" at bounding box center [470, 307] width 52 height 9
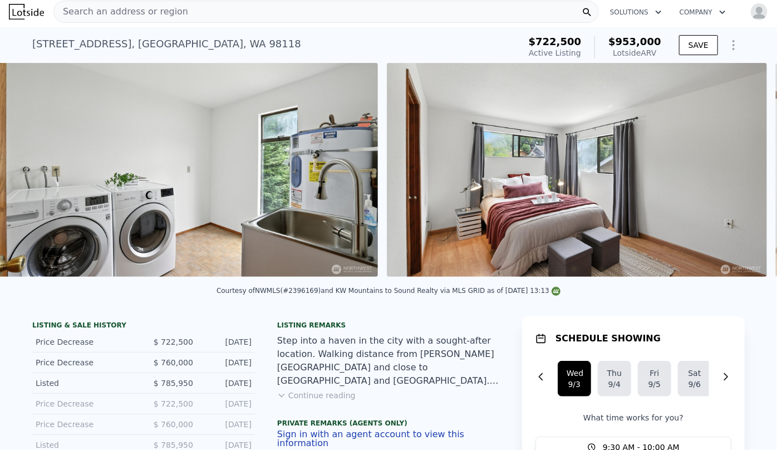
scroll to position [0, 10632]
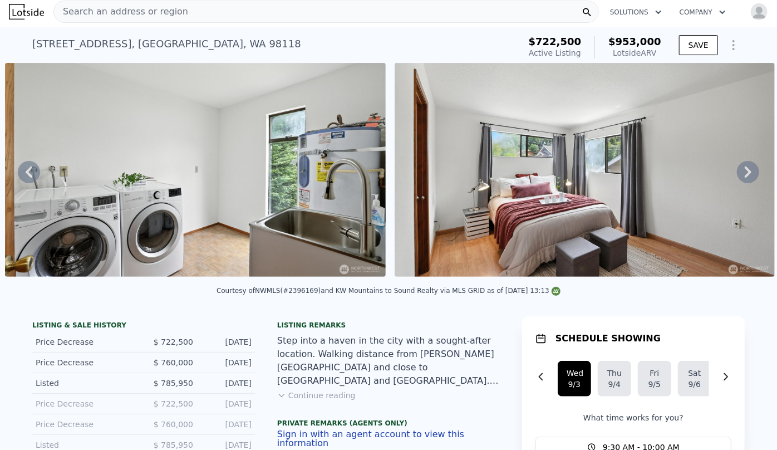
drag, startPoint x: 612, startPoint y: 288, endPoint x: 651, endPoint y: 289, distance: 39.0
click at [651, 289] on div "Courtesy of NWMLS (#2396169) and KW Mountains to Sound Realty via MLS GRID as o…" at bounding box center [388, 294] width 777 height 27
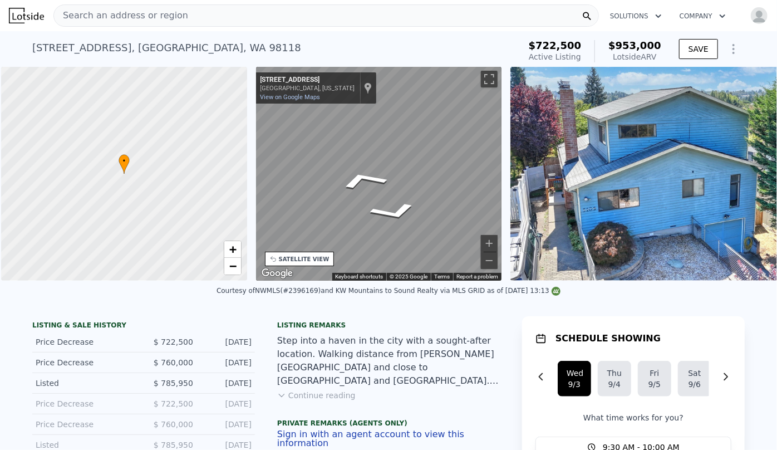
scroll to position [0, 4]
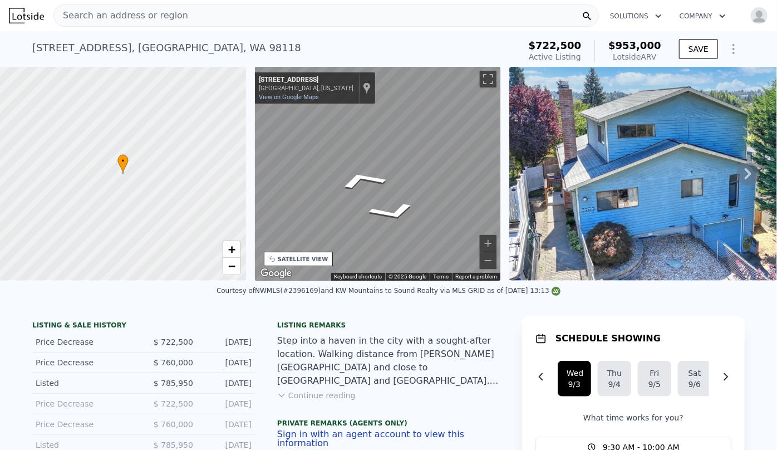
click at [281, 261] on div "SATELLITE VIEW" at bounding box center [303, 259] width 51 height 8
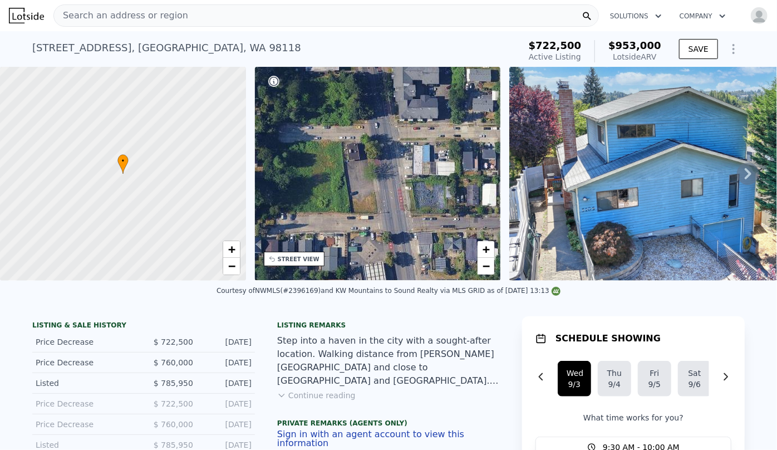
click at [281, 261] on div "STREET VIEW" at bounding box center [299, 259] width 42 height 8
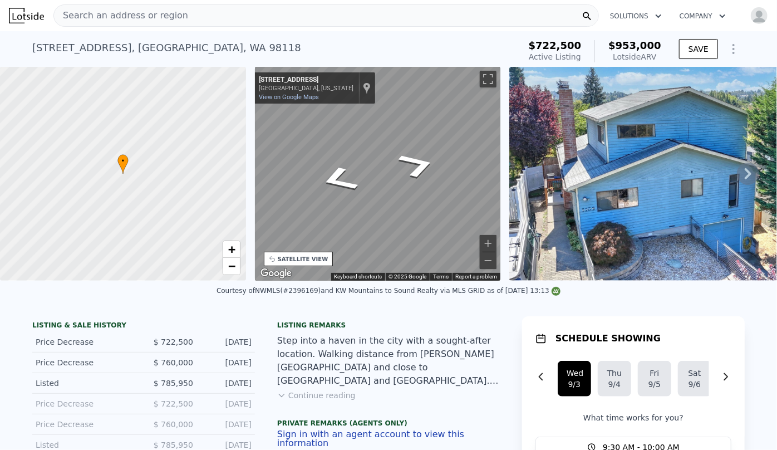
click at [86, 170] on div "• + − • + − STREET VIEW ← Move left → Move right ↑ Move up ↓ Move down + Zoom i…" at bounding box center [388, 174] width 777 height 214
click at [210, 162] on div "• + − • + − STREET VIEW ← Move left → Move right ↑ Move up ↓ Move down + Zoom i…" at bounding box center [388, 174] width 777 height 214
click at [151, 152] on div "• + − • + − STREET VIEW ← Move left → Move right ↑ Move up ↓ Move down + Zoom i…" at bounding box center [388, 174] width 777 height 214
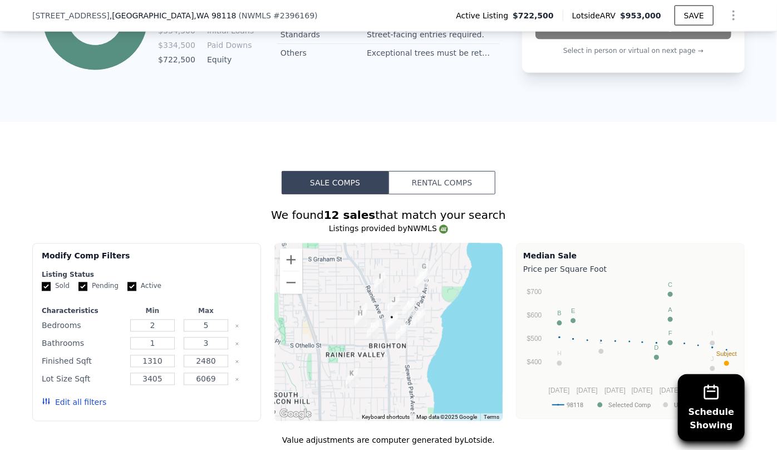
scroll to position [1261, 0]
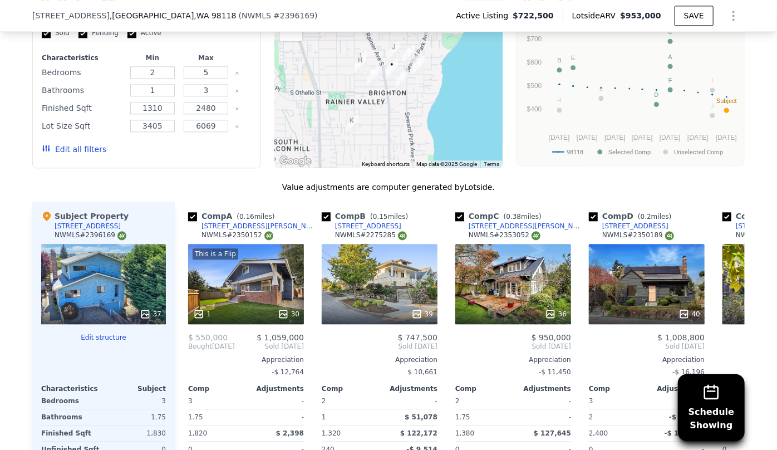
click at [78, 154] on button "Edit all filters" at bounding box center [74, 149] width 65 height 11
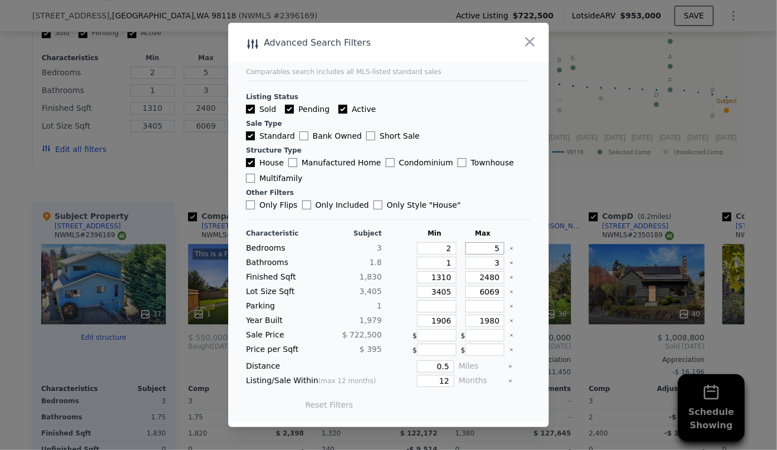
drag, startPoint x: 495, startPoint y: 249, endPoint x: 474, endPoint y: 247, distance: 20.7
click at [478, 247] on input "5" at bounding box center [485, 248] width 40 height 12
click at [490, 263] on input "3" at bounding box center [485, 263] width 40 height 12
drag, startPoint x: 442, startPoint y: 276, endPoint x: 415, endPoint y: 274, distance: 26.8
click at [417, 274] on input "1310" at bounding box center [437, 277] width 40 height 12
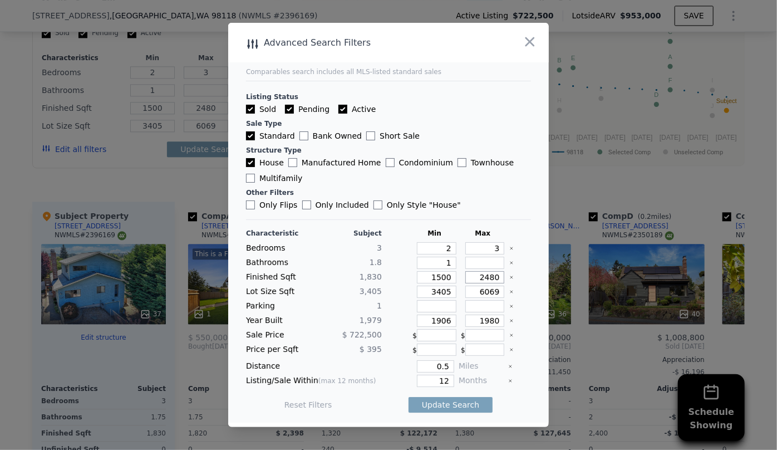
click at [490, 276] on input "2480" at bounding box center [485, 277] width 40 height 12
drag, startPoint x: 443, startPoint y: 292, endPoint x: 373, endPoint y: 297, distance: 70.3
click at [373, 297] on div "Lot Size Sqft 3,405 3405 6069" at bounding box center [388, 292] width 285 height 12
drag, startPoint x: 448, startPoint y: 318, endPoint x: 397, endPoint y: 325, distance: 51.0
click at [397, 325] on div "Year Built 1,979 1906 1980" at bounding box center [388, 321] width 285 height 12
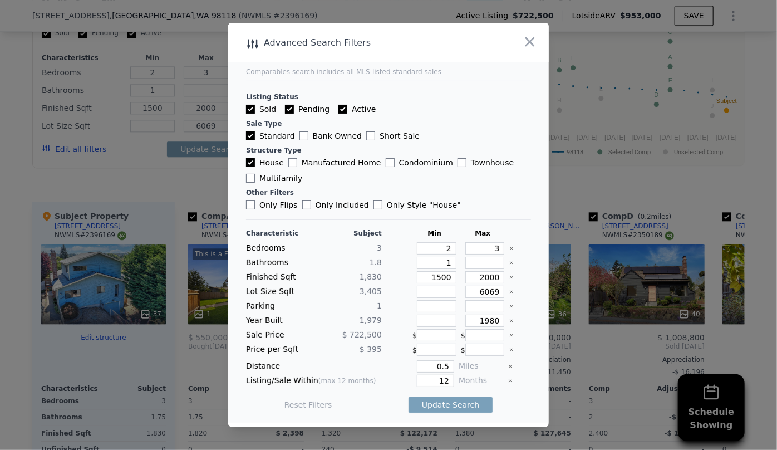
drag, startPoint x: 447, startPoint y: 384, endPoint x: 388, endPoint y: 386, distance: 59.1
click at [389, 386] on div "12" at bounding box center [420, 381] width 68 height 12
click at [420, 401] on button "Update Search" at bounding box center [451, 405] width 84 height 16
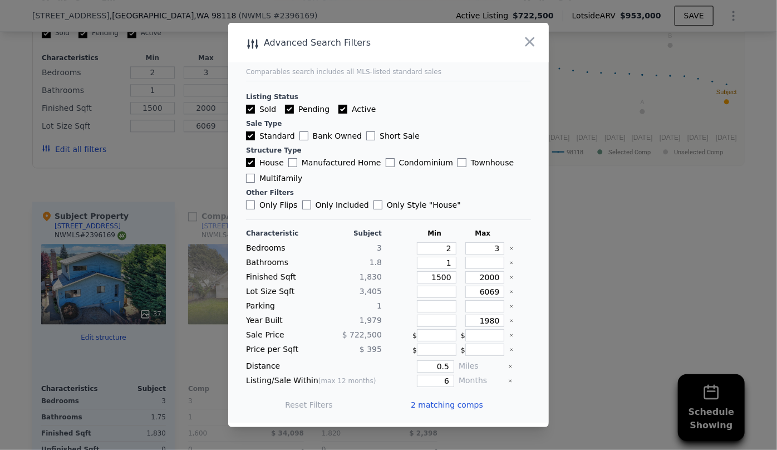
click at [420, 401] on span "2 matching comps" at bounding box center [447, 404] width 72 height 11
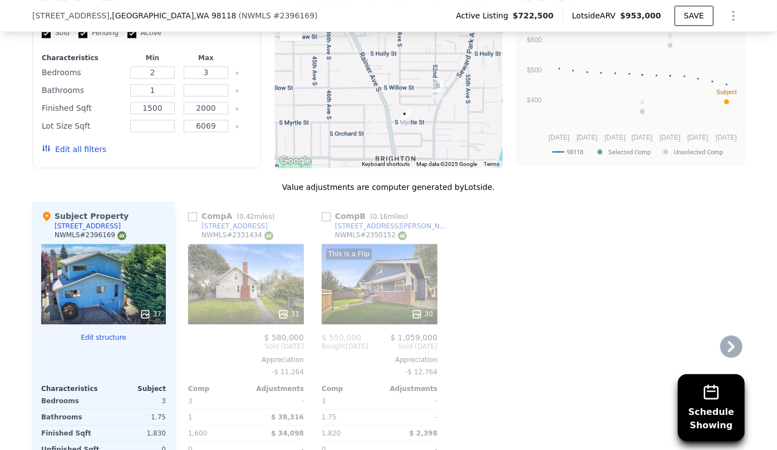
click at [272, 301] on div "31" at bounding box center [246, 284] width 116 height 80
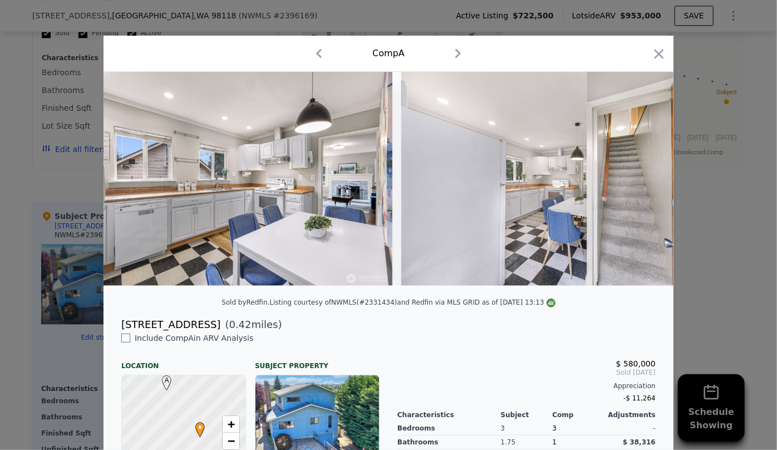
scroll to position [0, 4231]
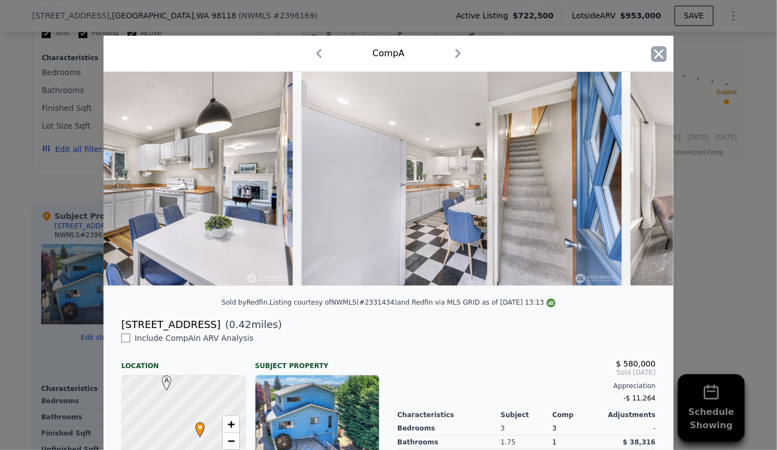
click at [663, 55] on icon "button" at bounding box center [659, 54] width 16 height 16
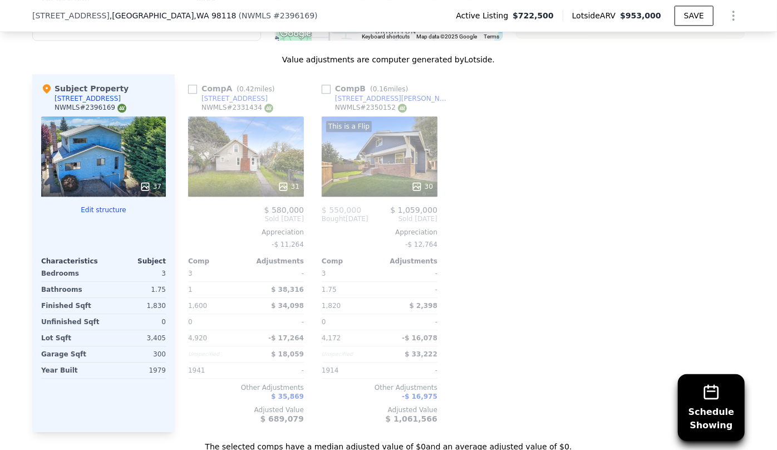
scroll to position [1413, 0]
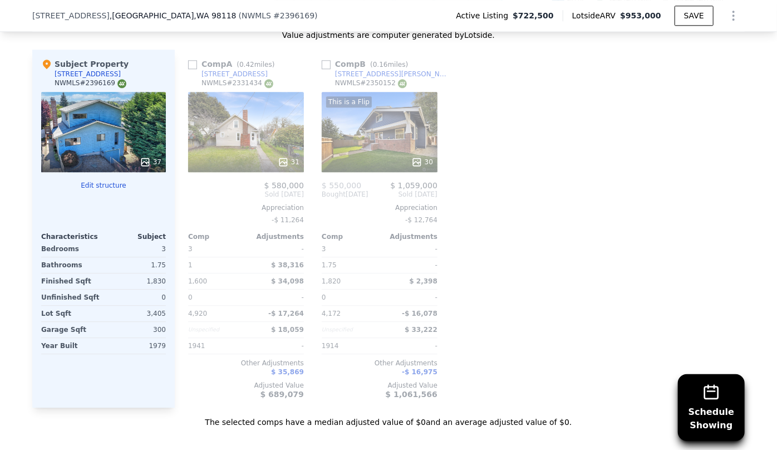
click at [348, 154] on div "This is a Flip 30" at bounding box center [380, 132] width 116 height 80
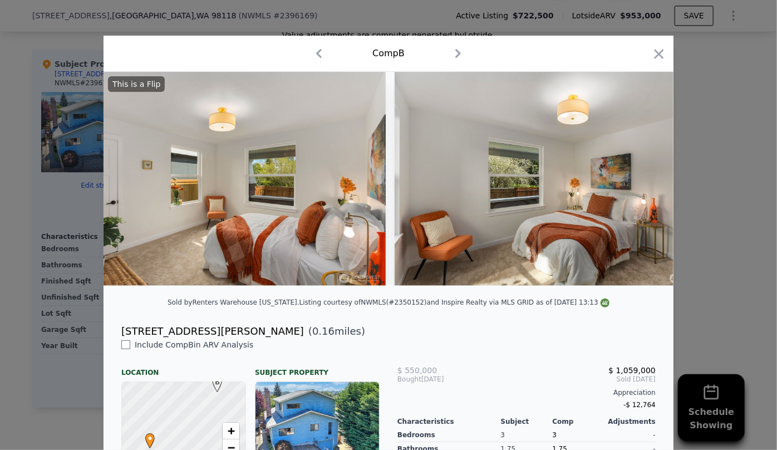
scroll to position [0, 4792]
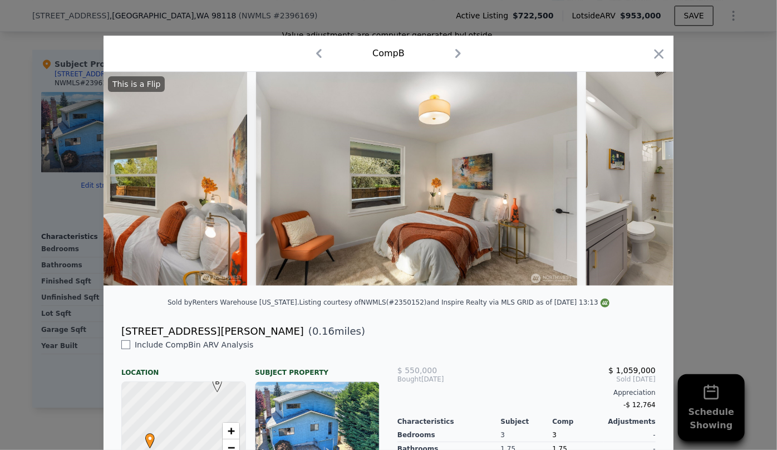
click at [651, 45] on div "Comp B" at bounding box center [388, 54] width 552 height 18
click at [662, 57] on icon "button" at bounding box center [659, 54] width 16 height 16
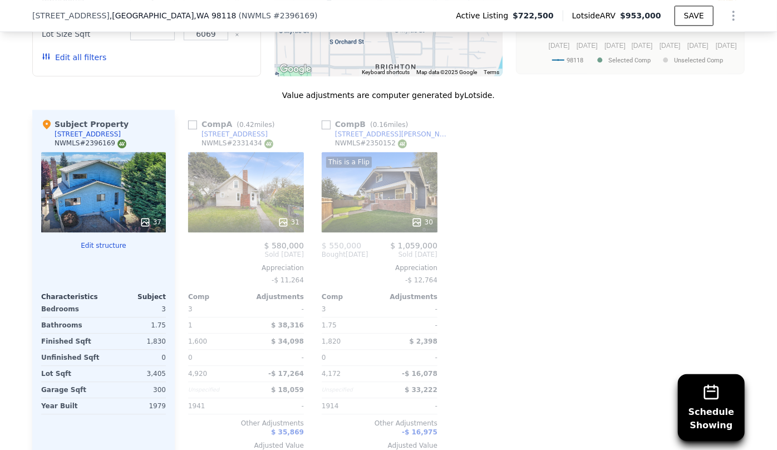
scroll to position [1312, 0]
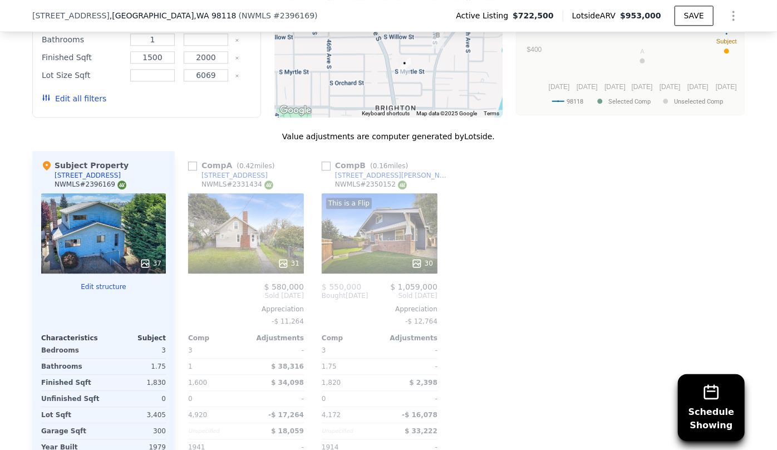
click at [72, 104] on button "Edit all filters" at bounding box center [74, 98] width 65 height 11
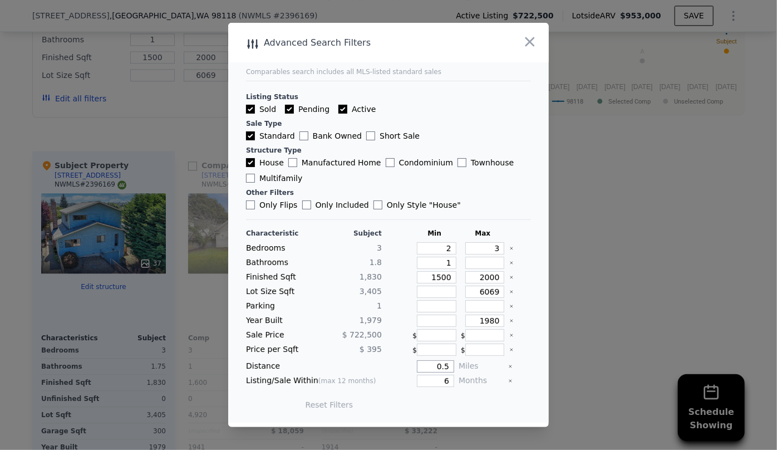
drag, startPoint x: 443, startPoint y: 364, endPoint x: 413, endPoint y: 362, distance: 30.1
click at [417, 362] on input "0.5" at bounding box center [435, 366] width 37 height 12
click at [455, 406] on button "Update Search" at bounding box center [451, 405] width 84 height 16
click at [455, 406] on span "3 matching comps" at bounding box center [447, 404] width 72 height 11
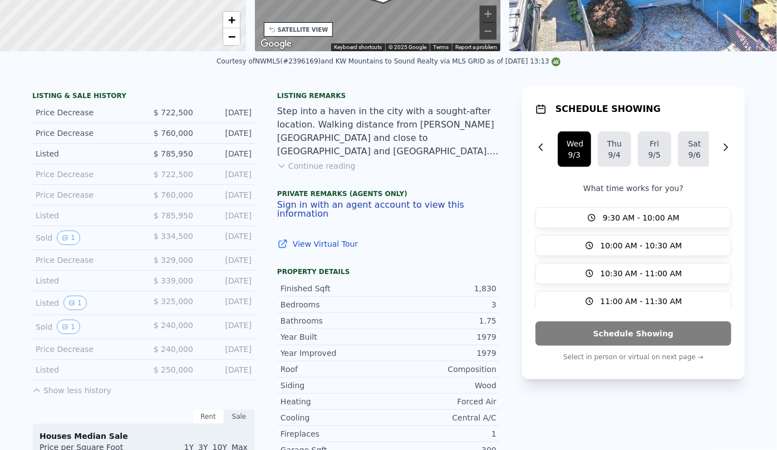
scroll to position [0, 0]
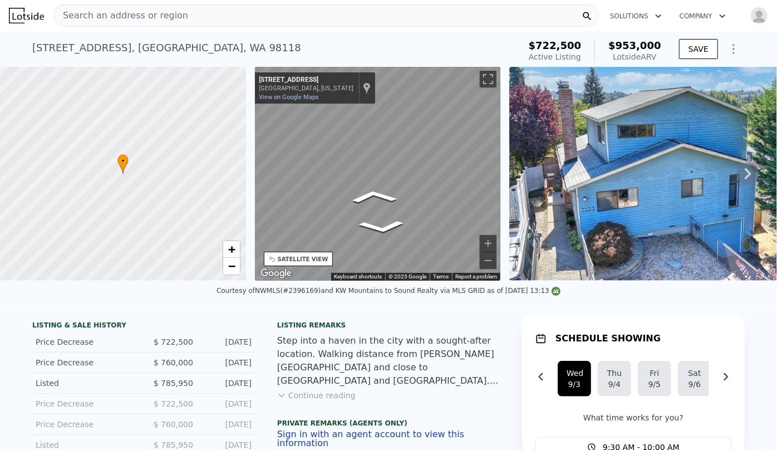
click at [140, 13] on span "Search an address or region" at bounding box center [121, 15] width 134 height 13
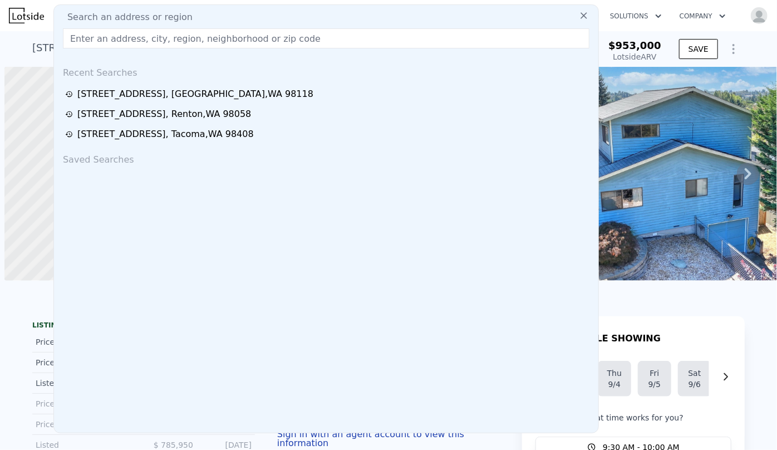
scroll to position [0, 4]
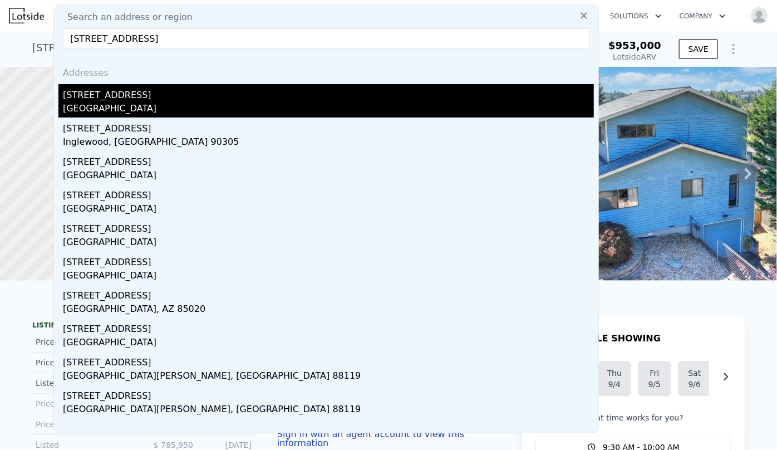
type input "[STREET_ADDRESS]"
click at [116, 107] on div "[GEOGRAPHIC_DATA]" at bounding box center [328, 110] width 531 height 16
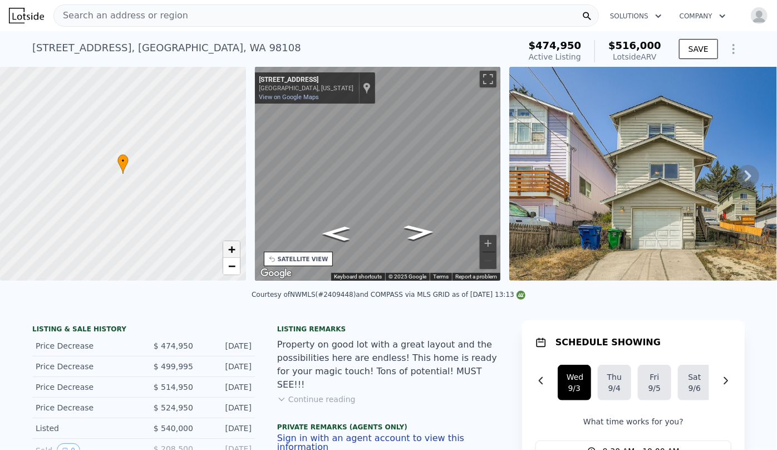
click at [234, 251] on span "+" at bounding box center [231, 249] width 7 height 14
click at [238, 267] on link "−" at bounding box center [231, 266] width 17 height 17
drag, startPoint x: 197, startPoint y: 145, endPoint x: 189, endPoint y: 148, distance: 8.1
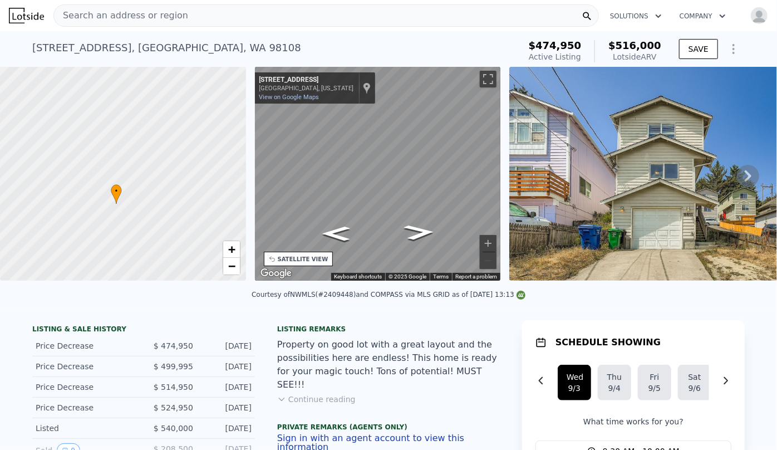
click at [190, 158] on div at bounding box center [123, 174] width 295 height 257
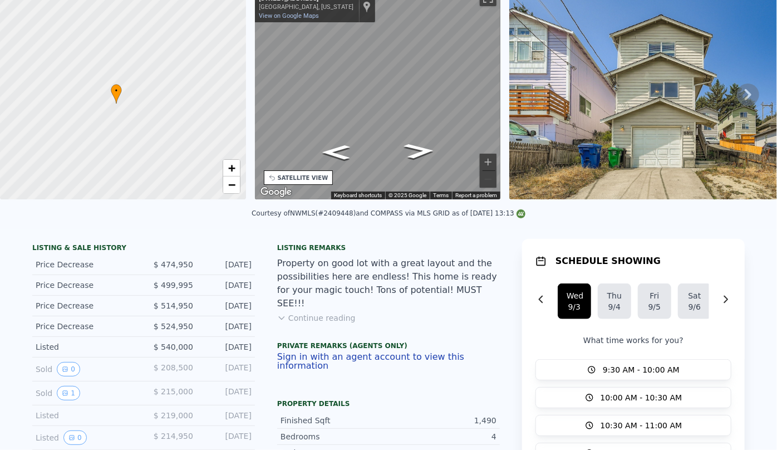
scroll to position [4, 0]
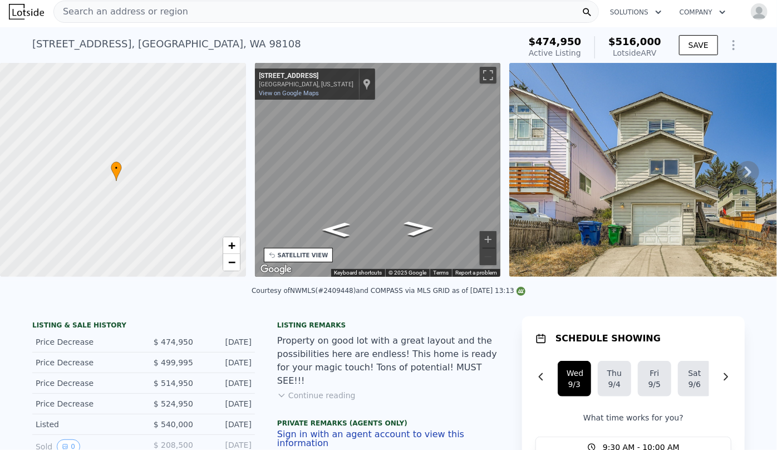
click at [290, 254] on div "SATELLITE VIEW" at bounding box center [303, 255] width 51 height 8
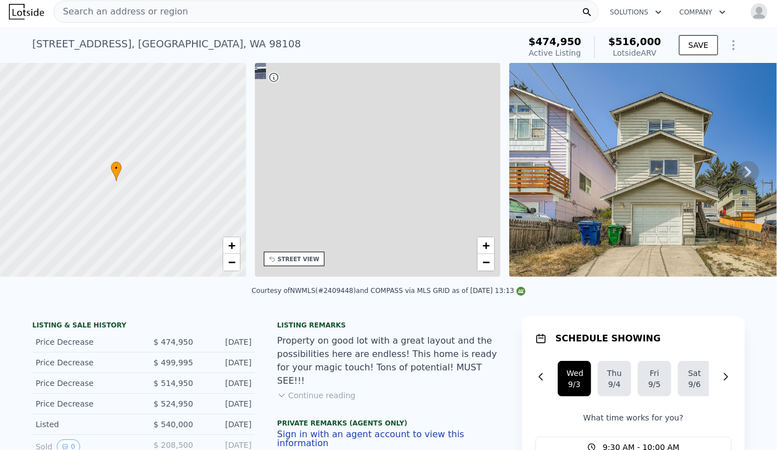
click at [145, 16] on span "Search an address or region" at bounding box center [121, 11] width 134 height 13
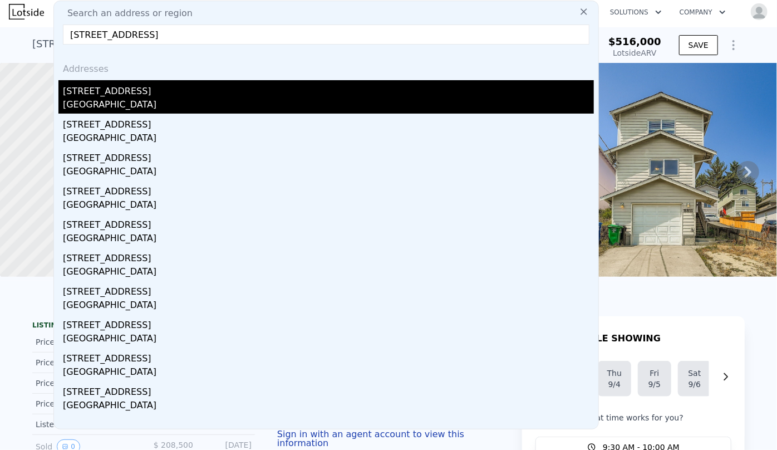
type input "[STREET_ADDRESS]"
click at [119, 94] on div "[STREET_ADDRESS]" at bounding box center [328, 89] width 531 height 18
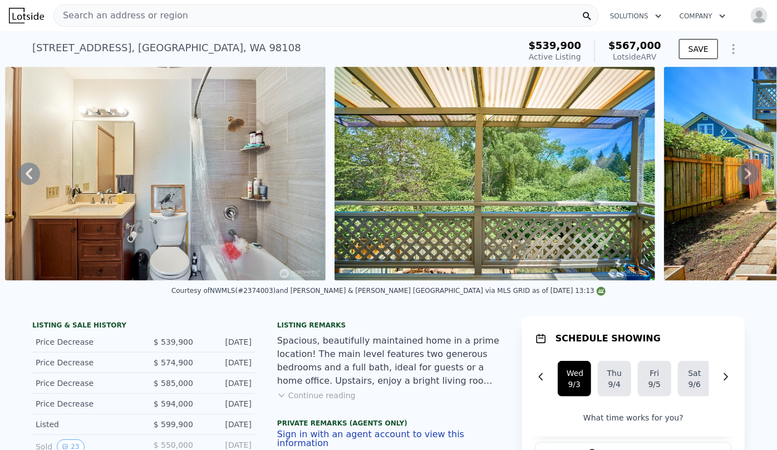
click at [136, 16] on span "Search an address or region" at bounding box center [121, 15] width 134 height 13
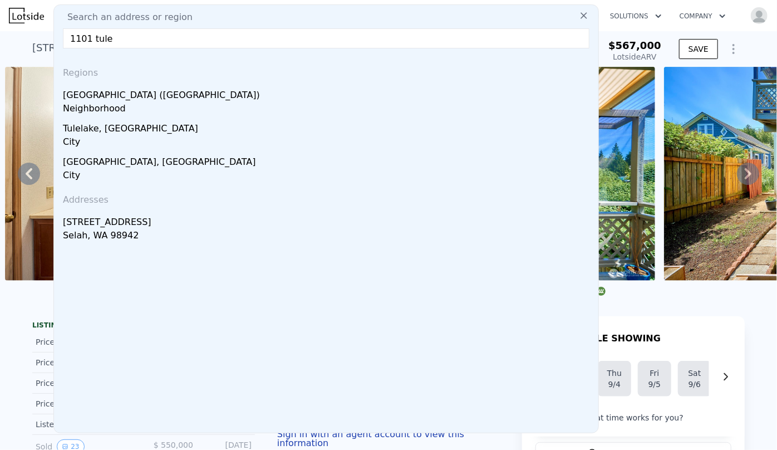
type input "1101 tule l"
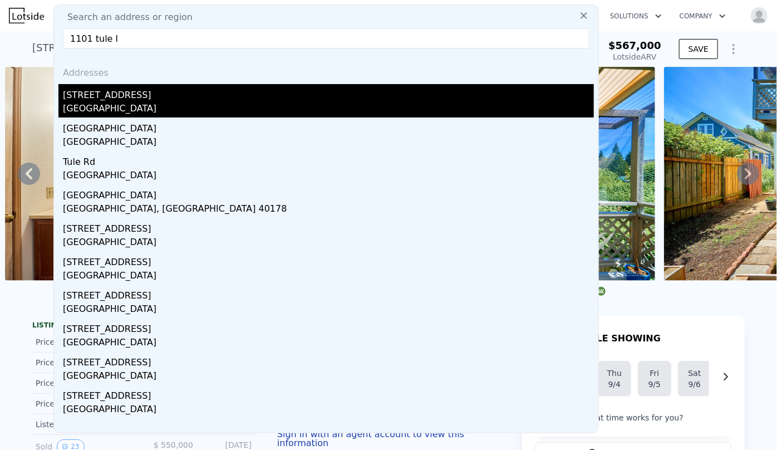
click at [111, 102] on div "[GEOGRAPHIC_DATA]" at bounding box center [328, 110] width 531 height 16
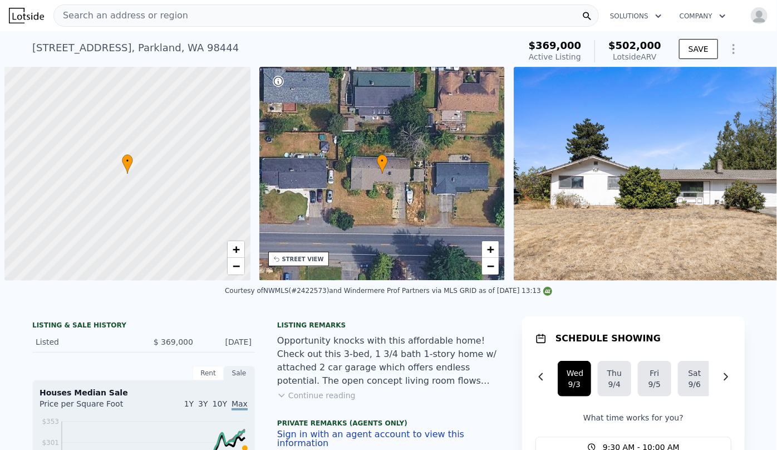
scroll to position [0, 4]
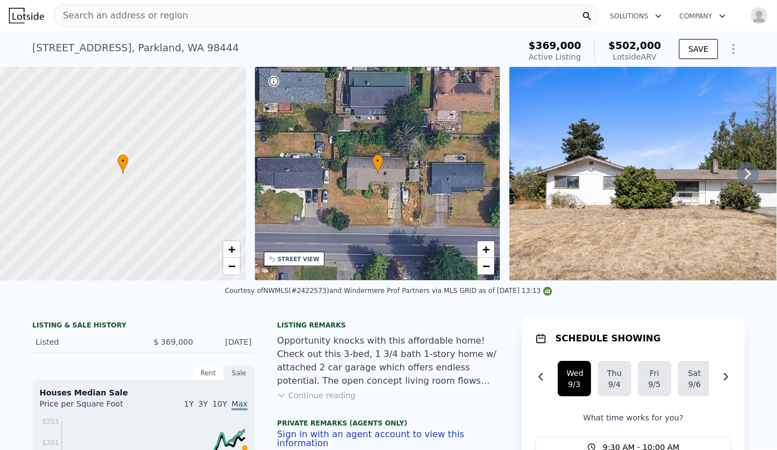
click at [269, 261] on icon at bounding box center [273, 258] width 9 height 9
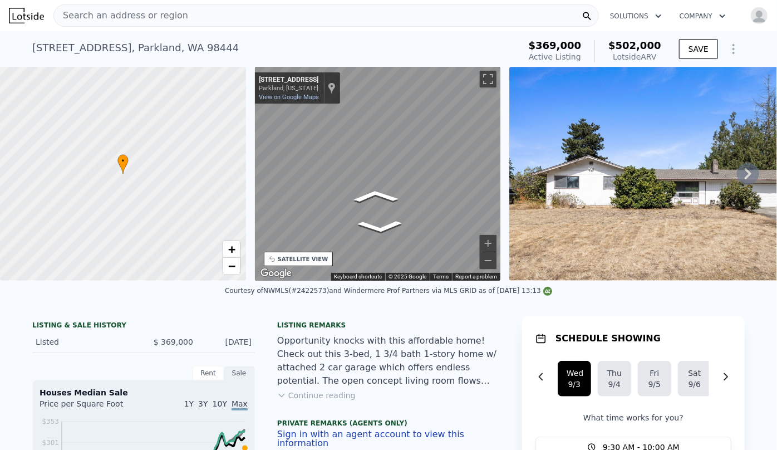
click at [241, 172] on div "• + − • + − STREET VIEW ← Move left → Move right ↑ Move up ↓ Move down + Zoom i…" at bounding box center [388, 174] width 777 height 214
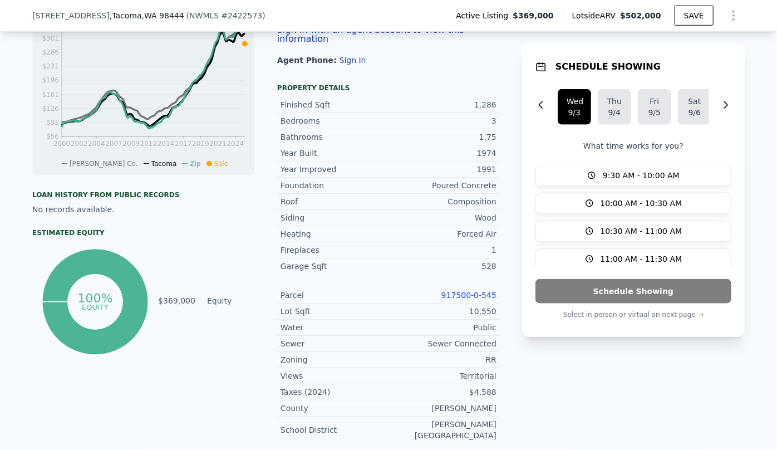
scroll to position [401, 0]
click at [483, 292] on link "917500-0-545" at bounding box center [468, 294] width 55 height 9
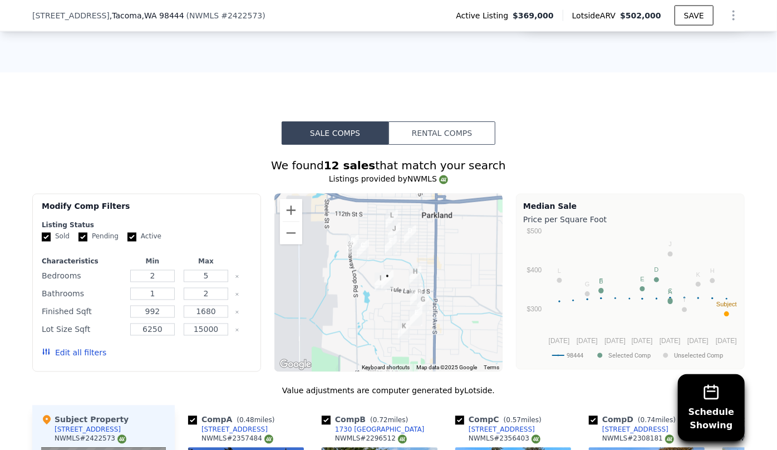
scroll to position [958, 0]
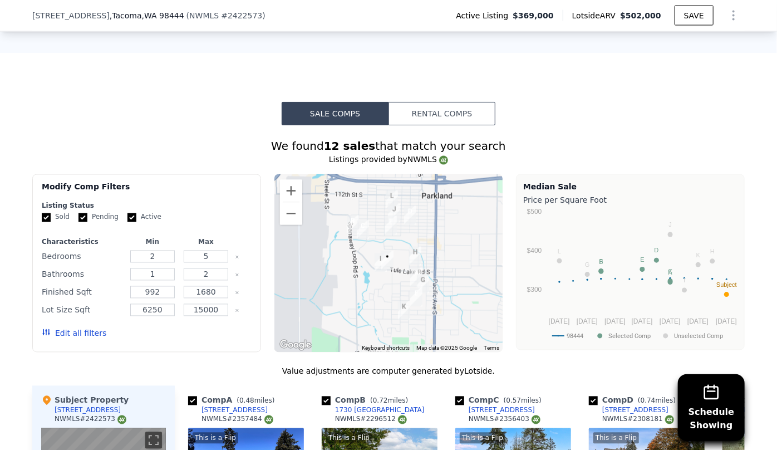
click at [79, 328] on button "Edit all filters" at bounding box center [74, 333] width 65 height 11
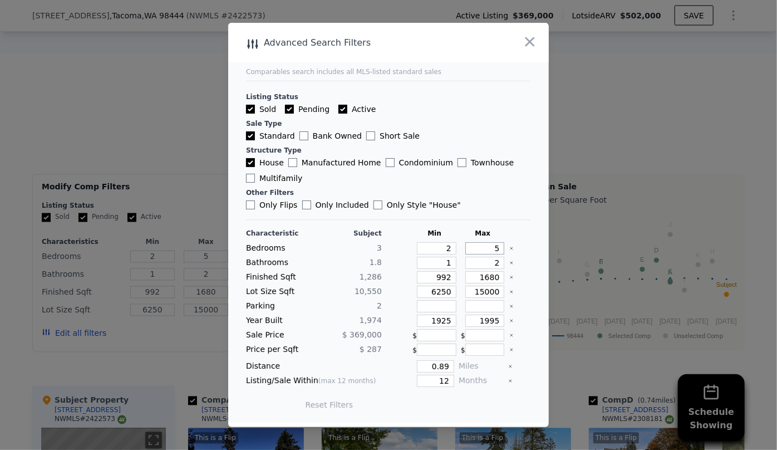
drag, startPoint x: 494, startPoint y: 250, endPoint x: 454, endPoint y: 250, distance: 40.6
click at [454, 250] on div "Bedrooms 3 2 5" at bounding box center [388, 248] width 285 height 12
type input "3"
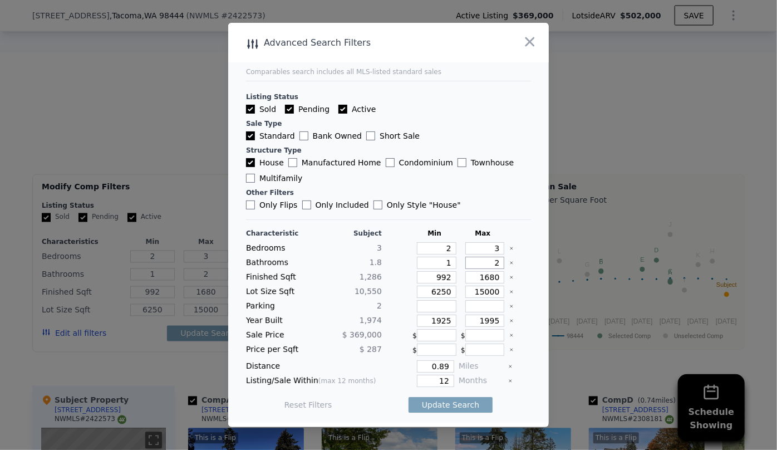
drag, startPoint x: 496, startPoint y: 261, endPoint x: 453, endPoint y: 266, distance: 43.2
click at [465, 265] on input "2" at bounding box center [485, 263] width 40 height 12
drag, startPoint x: 494, startPoint y: 279, endPoint x: 449, endPoint y: 279, distance: 44.5
click at [449, 279] on div "Finished Sqft 1,[PHONE_NUMBER]" at bounding box center [388, 277] width 285 height 12
type input "1"
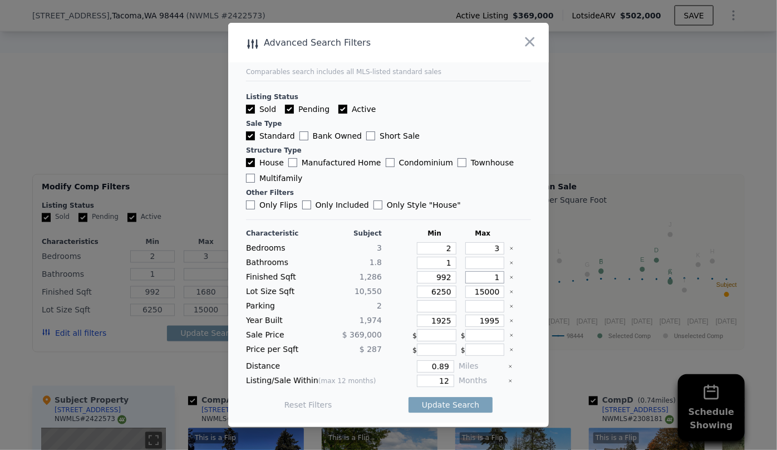
type input "1"
type input "14"
type input "140"
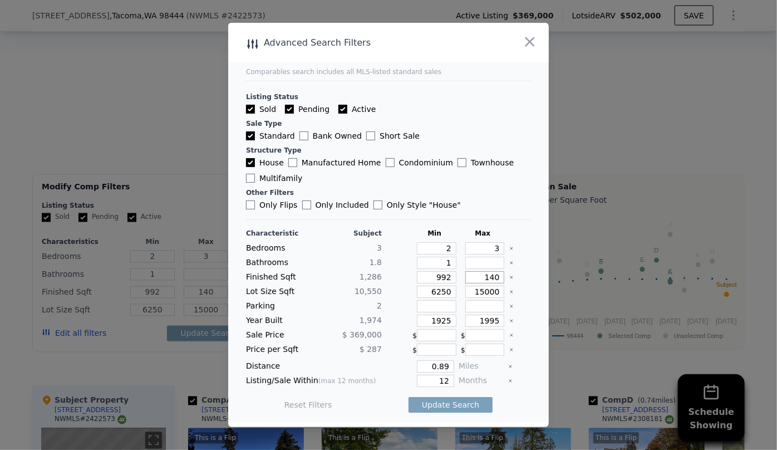
type input "1400"
drag, startPoint x: 448, startPoint y: 278, endPoint x: 382, endPoint y: 284, distance: 65.9
click at [382, 284] on div "Characteristic Subject Min Max Bedrooms 3 2 3 Bathrooms 1.8 1 Finished Sqft 1,[…" at bounding box center [388, 325] width 285 height 192
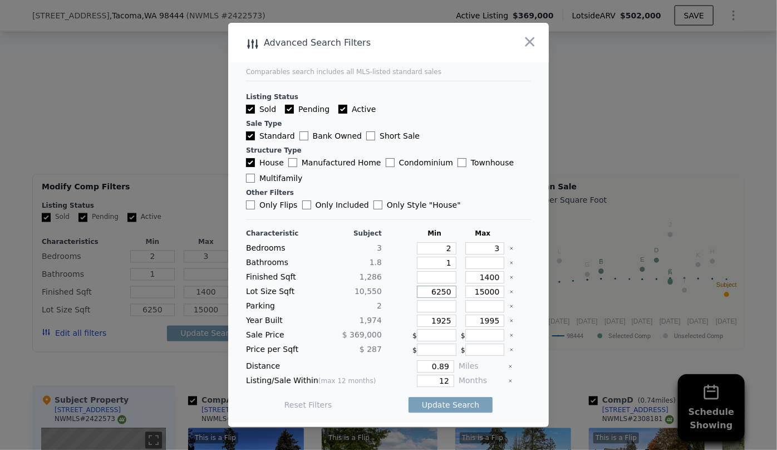
drag, startPoint x: 445, startPoint y: 292, endPoint x: 350, endPoint y: 306, distance: 96.3
click at [353, 306] on div "Characteristic Subject Min Max Bedrooms 3 2 3 Bathrooms 1.8 1 Finished Sqft 1,2…" at bounding box center [388, 325] width 285 height 192
drag, startPoint x: 448, startPoint y: 321, endPoint x: 308, endPoint y: 330, distance: 139.5
click at [343, 329] on div "Characteristic Subject Min Max Bedrooms 3 2 3 Bathrooms 1.8 1 Finished Sqft 1,2…" at bounding box center [388, 325] width 285 height 192
drag, startPoint x: 447, startPoint y: 365, endPoint x: 334, endPoint y: 367, distance: 112.5
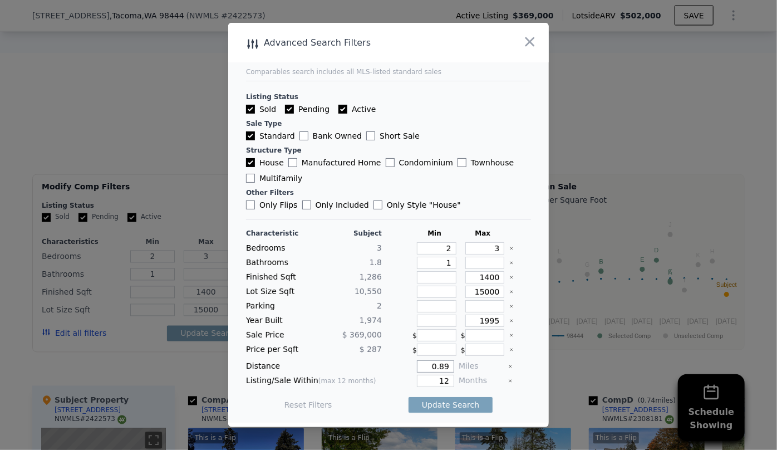
click at [347, 365] on div "Distance 0.89 Miles" at bounding box center [388, 366] width 285 height 12
type input "0.5"
drag, startPoint x: 449, startPoint y: 381, endPoint x: 385, endPoint y: 389, distance: 64.4
click at [385, 389] on div "Characteristic Subject Min Max Bedrooms 3 2 3 Bathrooms 1.8 1 Finished Sqft 1,2…" at bounding box center [388, 325] width 285 height 192
click at [437, 381] on input "12" at bounding box center [435, 381] width 37 height 12
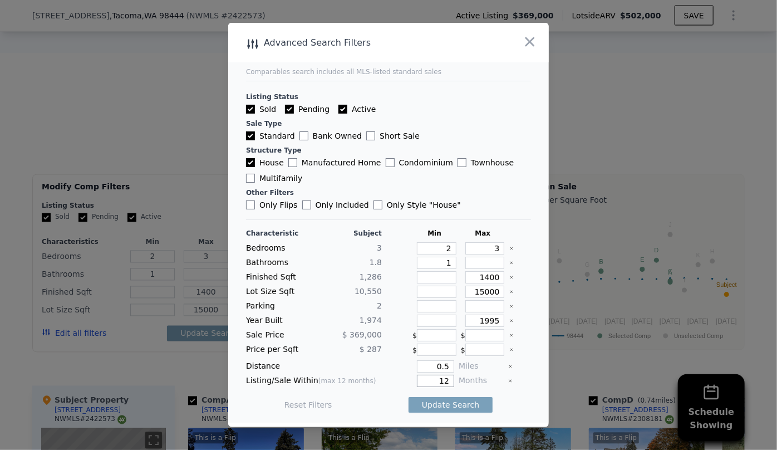
drag, startPoint x: 445, startPoint y: 377, endPoint x: 388, endPoint y: 385, distance: 57.8
click at [388, 385] on div "12" at bounding box center [420, 381] width 68 height 12
type input "6"
click at [418, 403] on button "Update Search" at bounding box center [451, 405] width 84 height 16
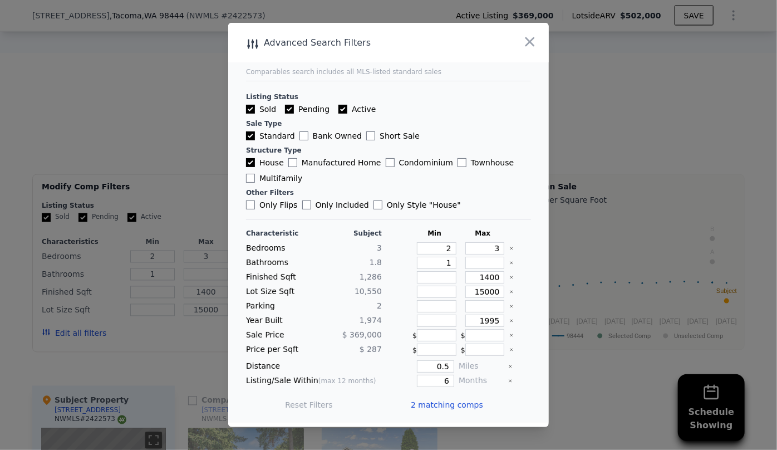
click at [418, 403] on span "2 matching comps" at bounding box center [447, 404] width 72 height 11
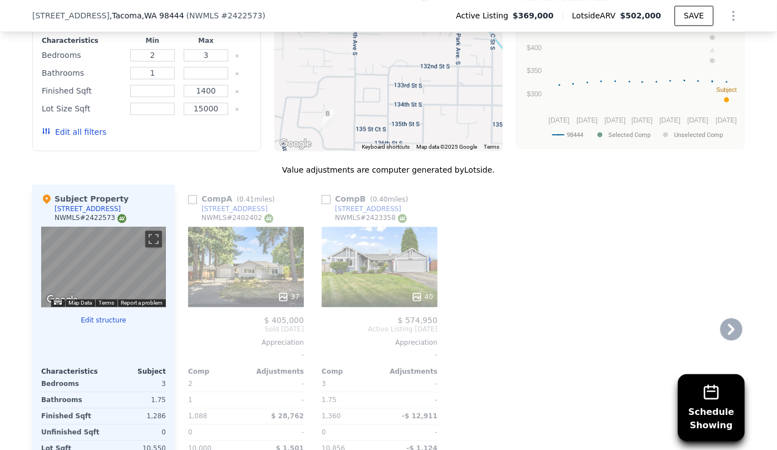
scroll to position [1160, 0]
click at [250, 251] on div "37" at bounding box center [246, 266] width 116 height 80
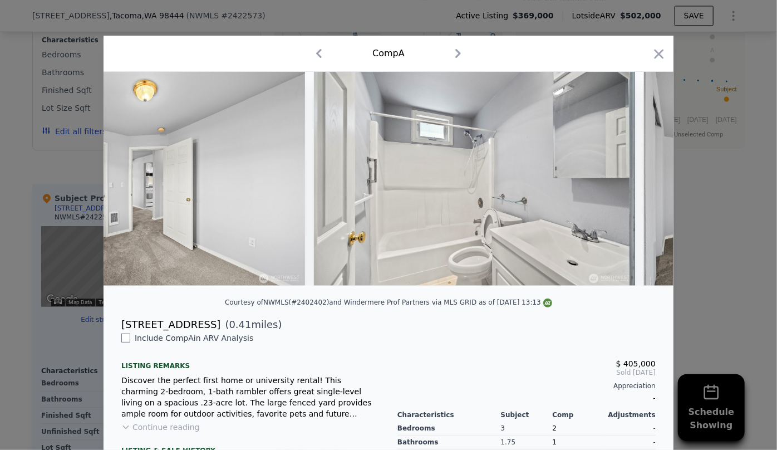
scroll to position [0, 5545]
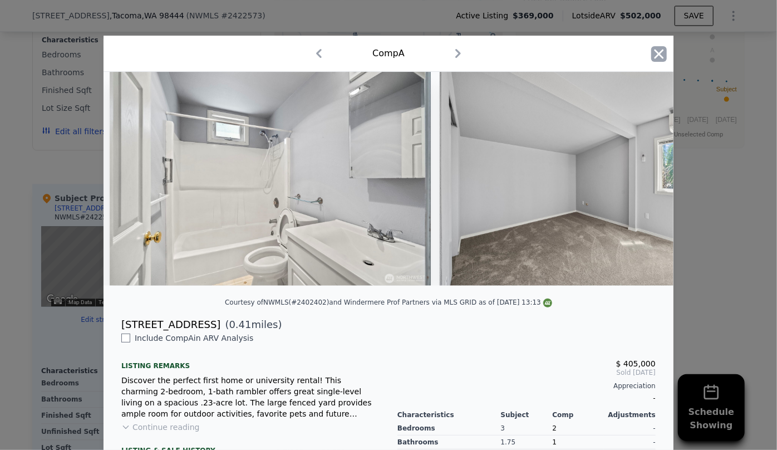
click at [651, 58] on icon "button" at bounding box center [659, 54] width 16 height 16
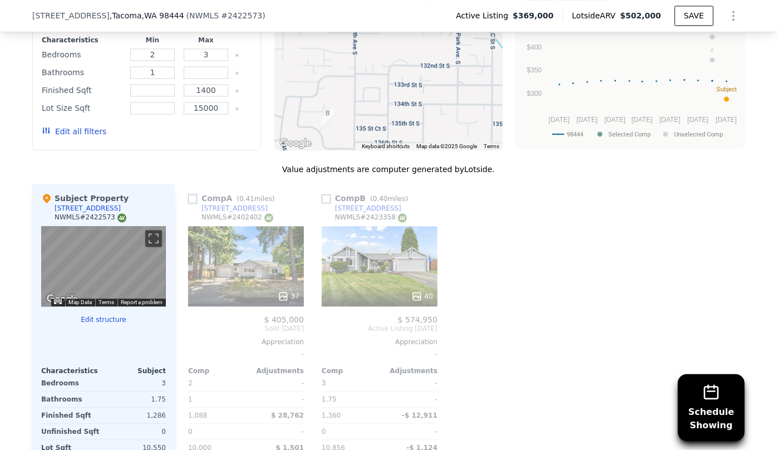
drag, startPoint x: 188, startPoint y: 185, endPoint x: 331, endPoint y: 259, distance: 161.1
click at [188, 194] on input "checkbox" at bounding box center [192, 198] width 9 height 9
checkbox input "true"
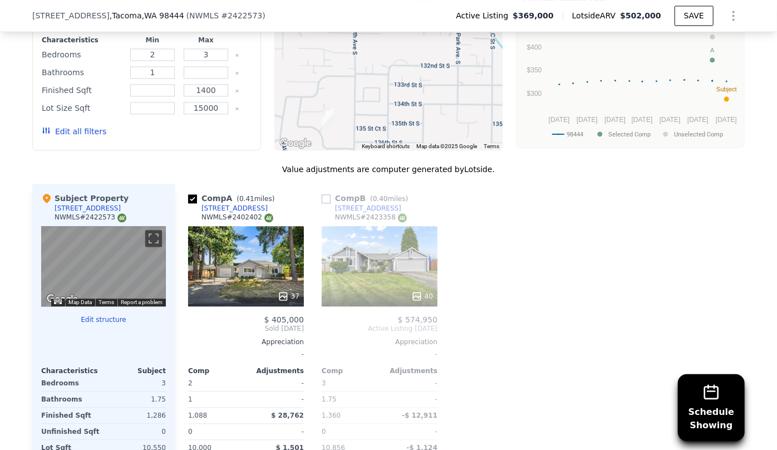
click at [377, 291] on div "40" at bounding box center [380, 296] width 106 height 11
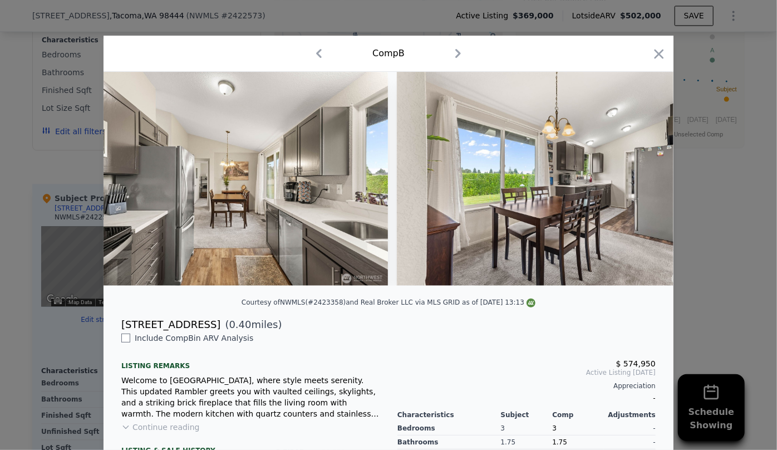
scroll to position [0, 6559]
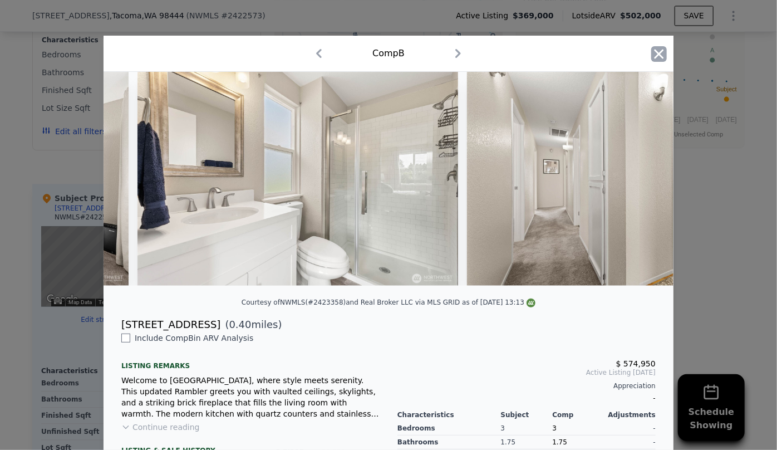
click at [658, 51] on icon "button" at bounding box center [659, 53] width 9 height 9
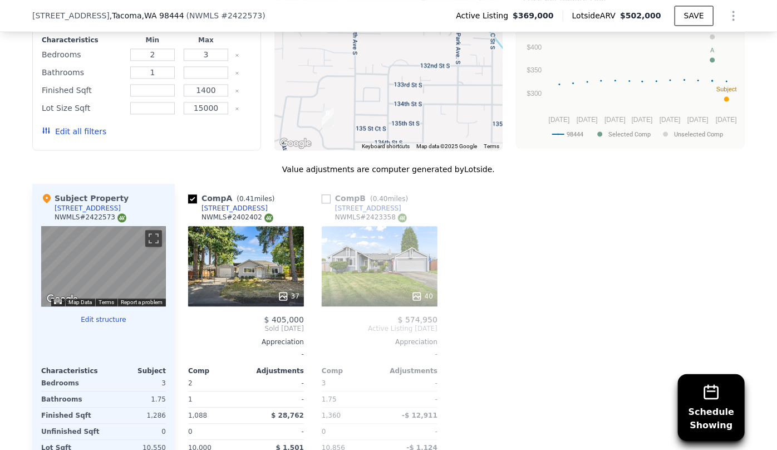
click at [406, 261] on div "40" at bounding box center [380, 266] width 116 height 80
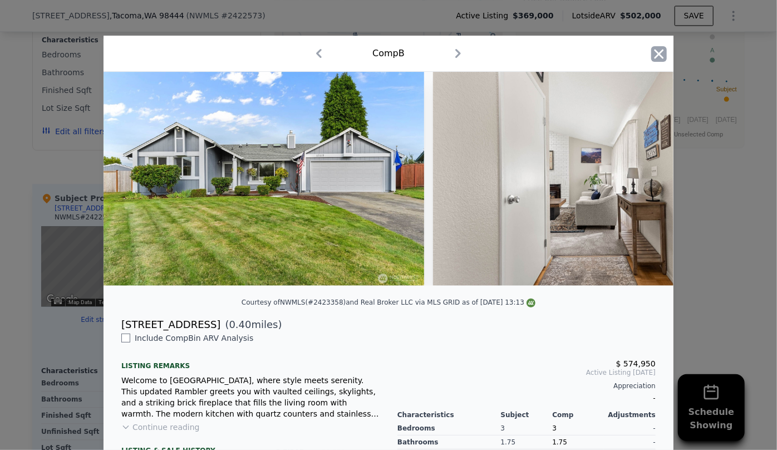
click at [651, 51] on icon "button" at bounding box center [659, 54] width 16 height 16
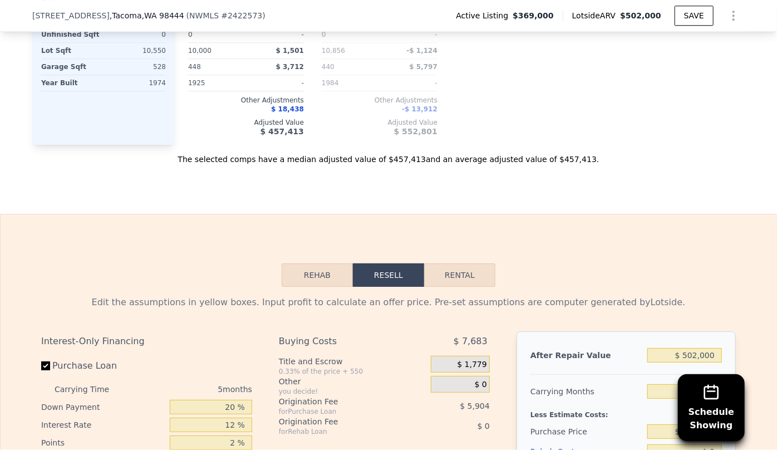
scroll to position [1716, 0]
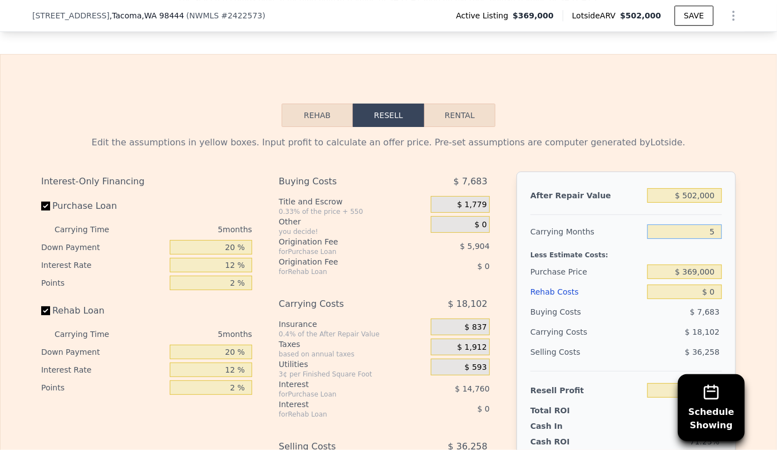
click at [714, 224] on input "5" at bounding box center [684, 231] width 75 height 14
type input "6"
type input "$ 67,338"
type input "6"
click at [671, 264] on input "$ 369,000" at bounding box center [684, 271] width 75 height 14
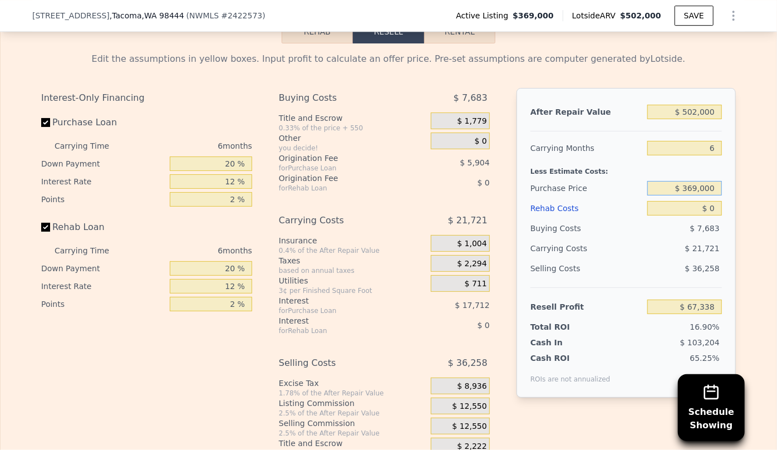
scroll to position [1818, 0]
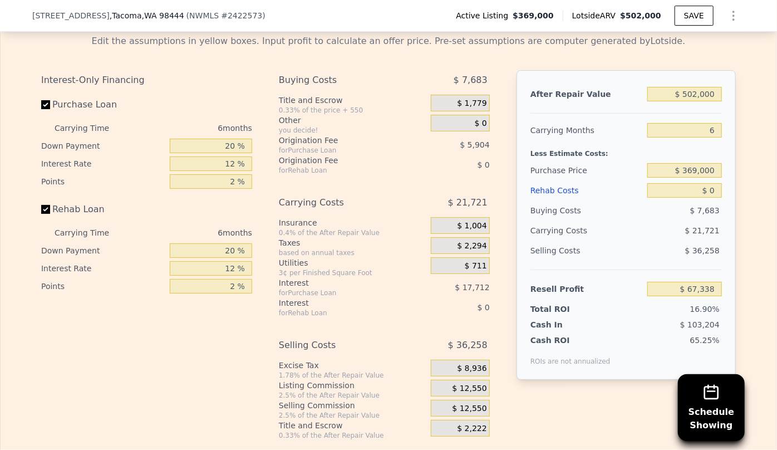
click at [556, 180] on div "Rehab Costs" at bounding box center [587, 190] width 112 height 20
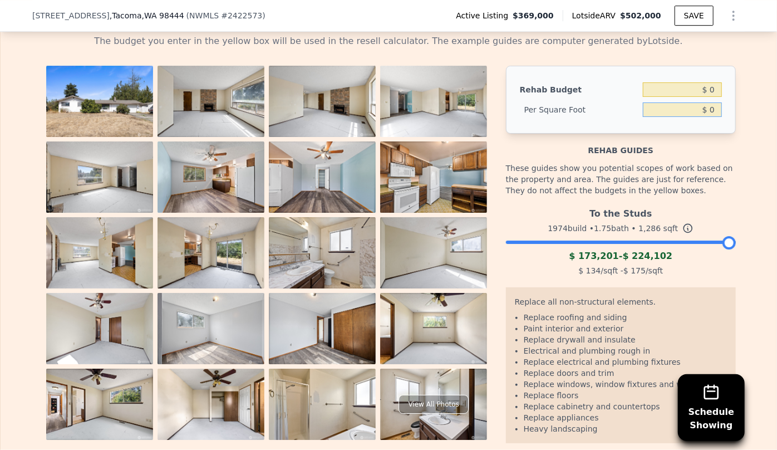
click at [705, 102] on input "$ 0" at bounding box center [682, 109] width 79 height 14
type input "$ 80"
click at [728, 138] on div "Rehab guides" at bounding box center [621, 145] width 230 height 22
type input "$ 102,880"
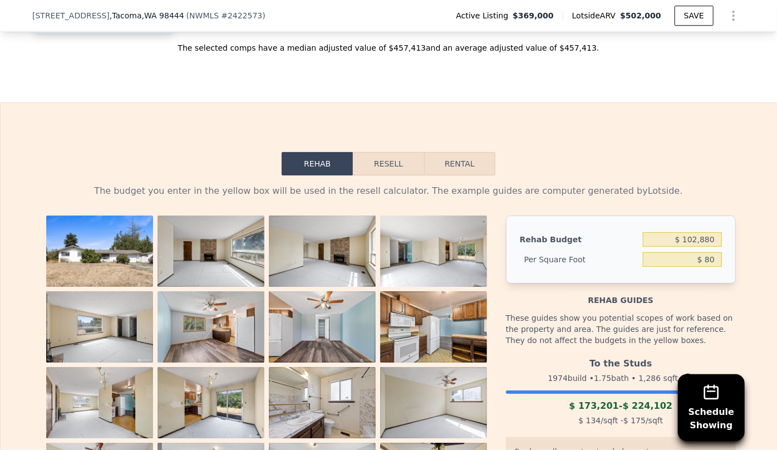
scroll to position [1615, 0]
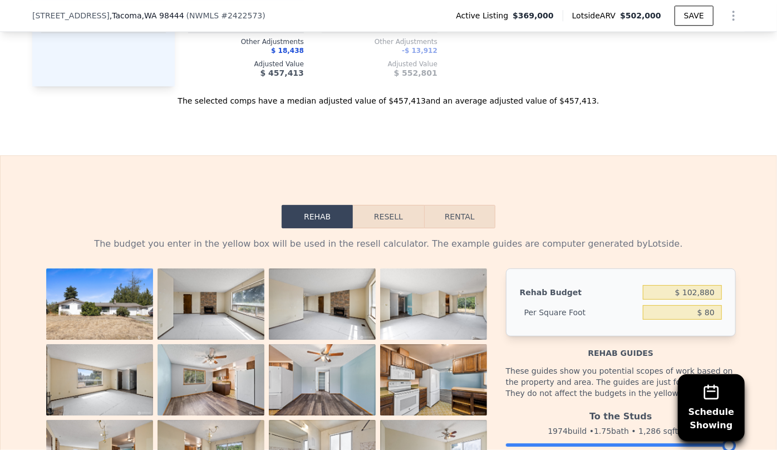
click at [386, 205] on button "Resell" at bounding box center [388, 216] width 71 height 23
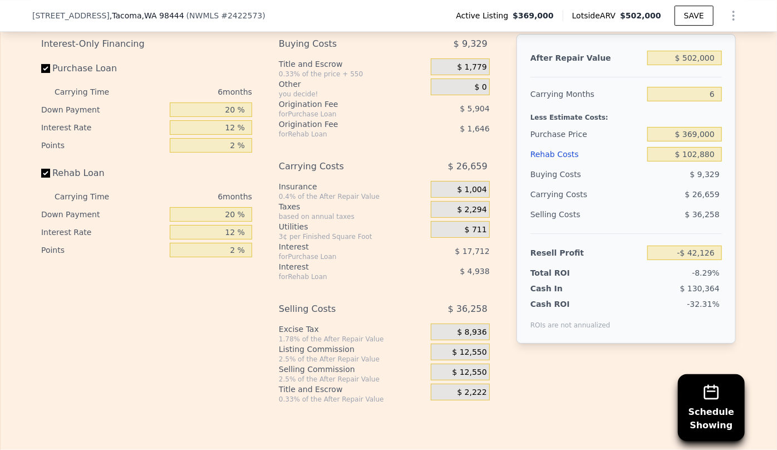
scroll to position [1868, 0]
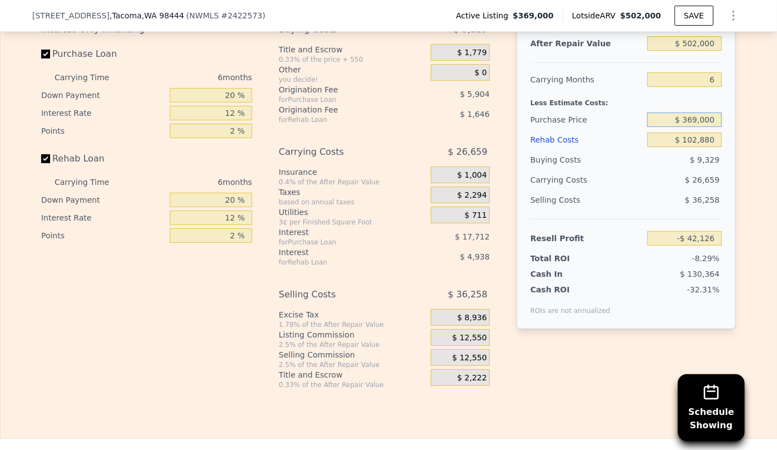
click at [696, 112] on input "$ 369,000" at bounding box center [684, 119] width 75 height 14
type input "$ 300,000"
click at [669, 190] on div "$ 36,258" at bounding box center [684, 200] width 75 height 20
type input "$ 31,520"
click at [454, 352] on div "$ 12,550" at bounding box center [460, 357] width 59 height 17
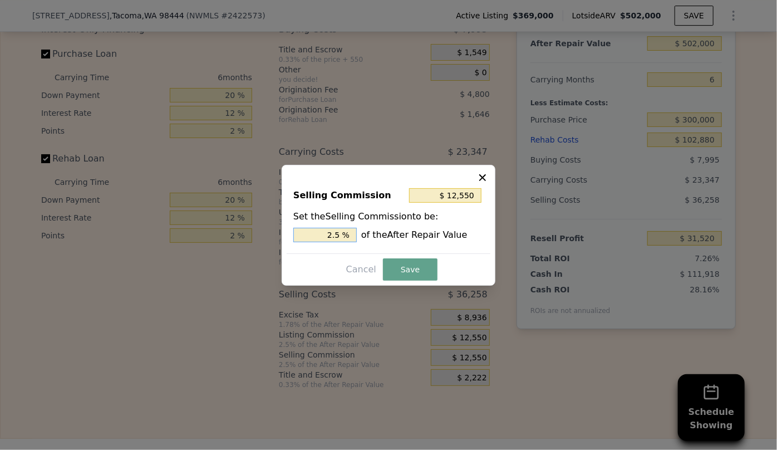
click at [334, 230] on input "2.5 %" at bounding box center [324, 235] width 63 height 14
type input "$ 2,510"
type input ".5 %"
type input "$ 7,530"
type input "1.5 %"
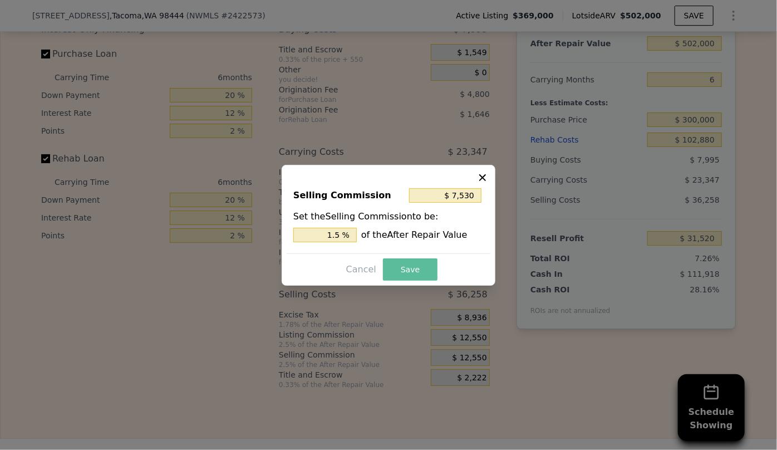
click at [406, 273] on button "Save" at bounding box center [410, 269] width 55 height 22
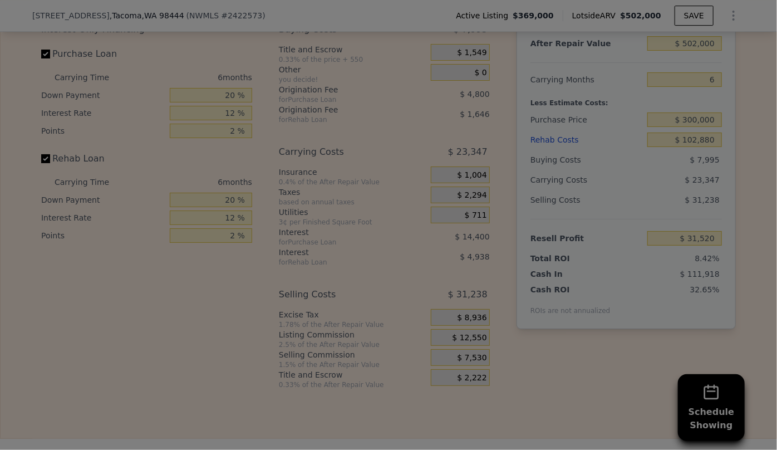
type input "$ 36,540"
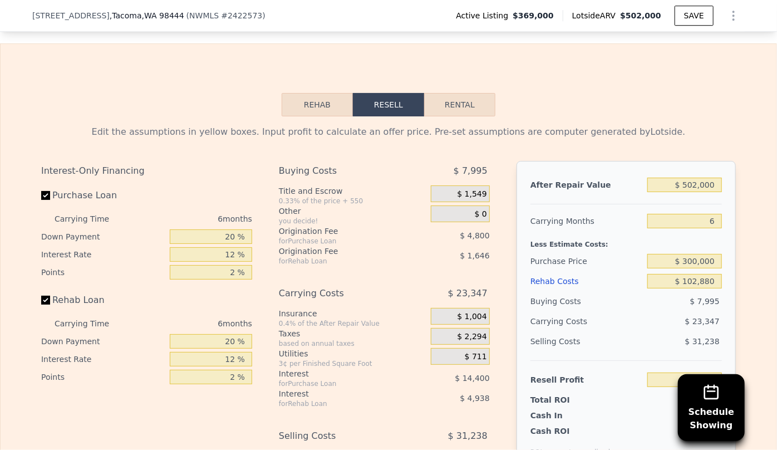
scroll to position [1666, 0]
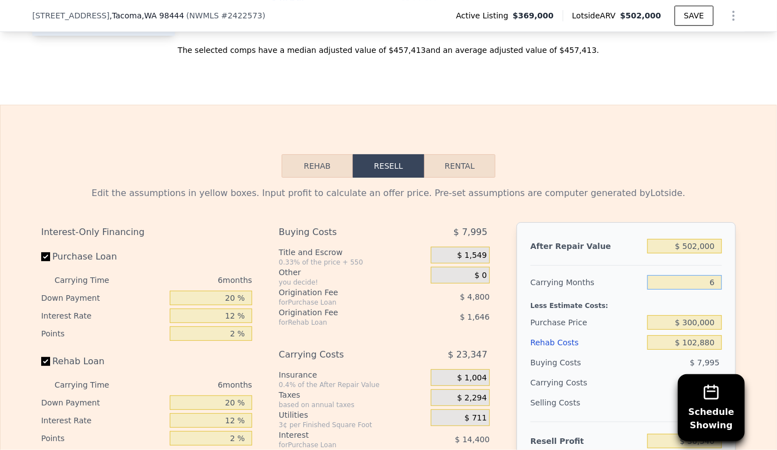
click at [709, 275] on input "6" at bounding box center [684, 282] width 75 height 14
type input "7"
type input "$ 32,649"
type input "7"
click at [670, 292] on div "Less Estimate Costs:" at bounding box center [627, 302] width 192 height 20
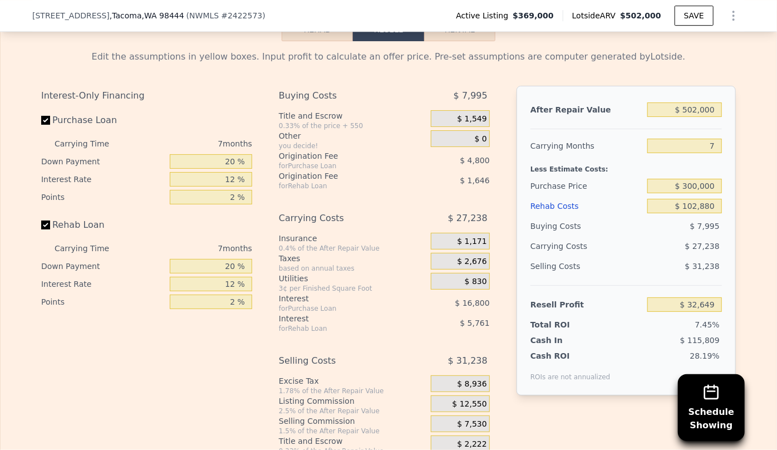
scroll to position [1818, 0]
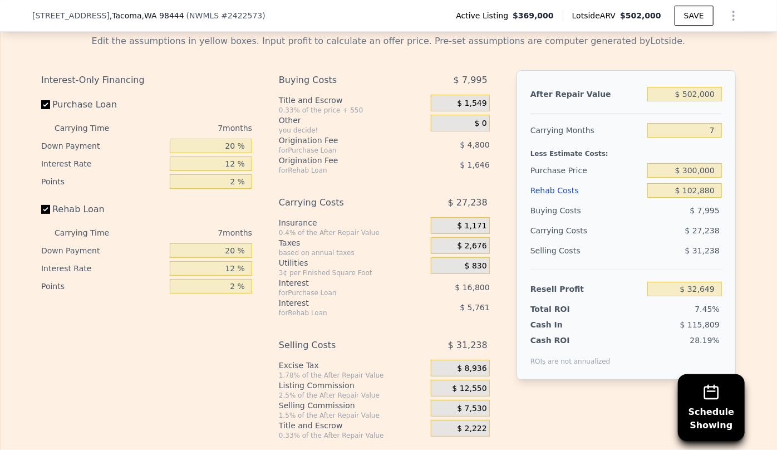
click at [539, 180] on div "Rehab Costs" at bounding box center [587, 190] width 112 height 20
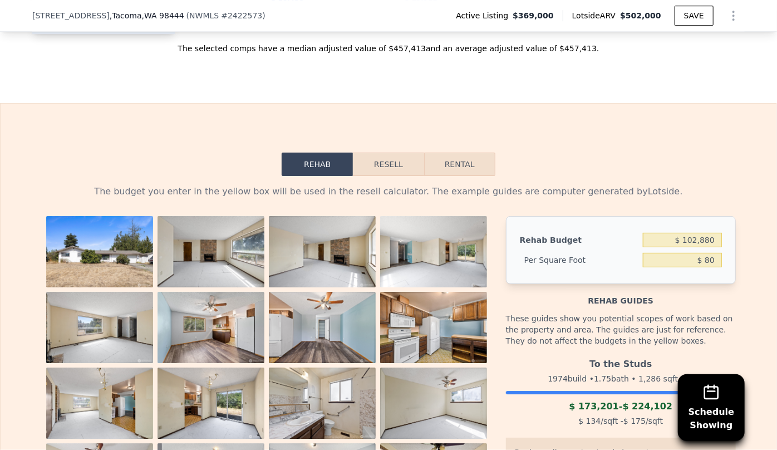
scroll to position [1666, 0]
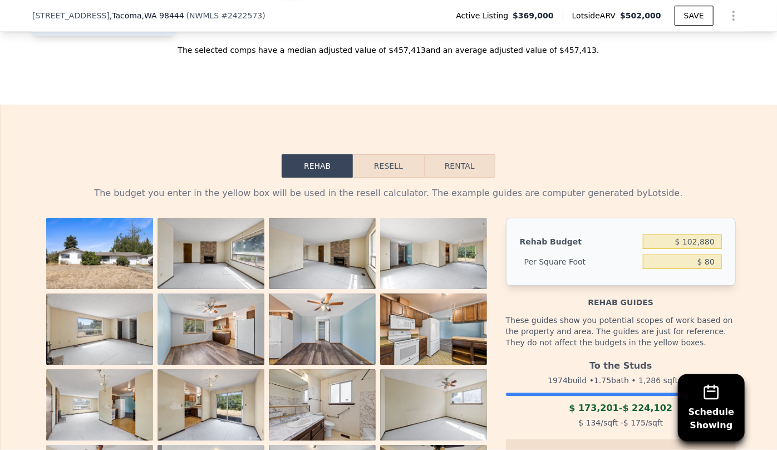
click at [380, 157] on button "Resell" at bounding box center [388, 165] width 71 height 23
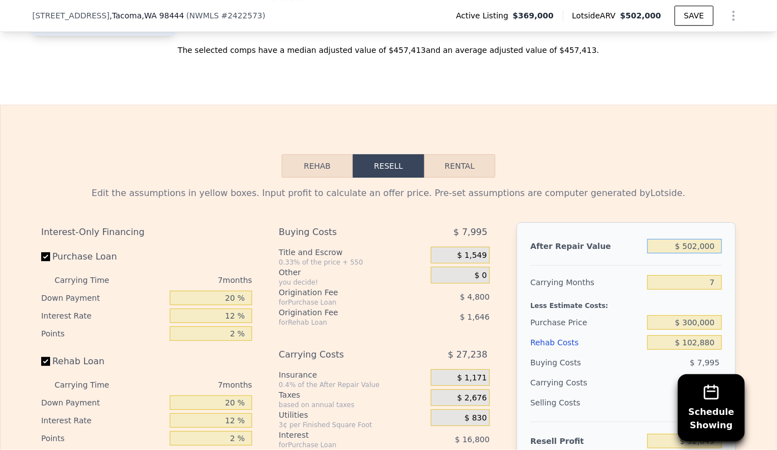
click at [696, 239] on input "$ 502,000" at bounding box center [684, 246] width 75 height 14
type input "$ 000"
type input "-$ 437,492"
type input "$ 5,000"
type input "-$ 432,810"
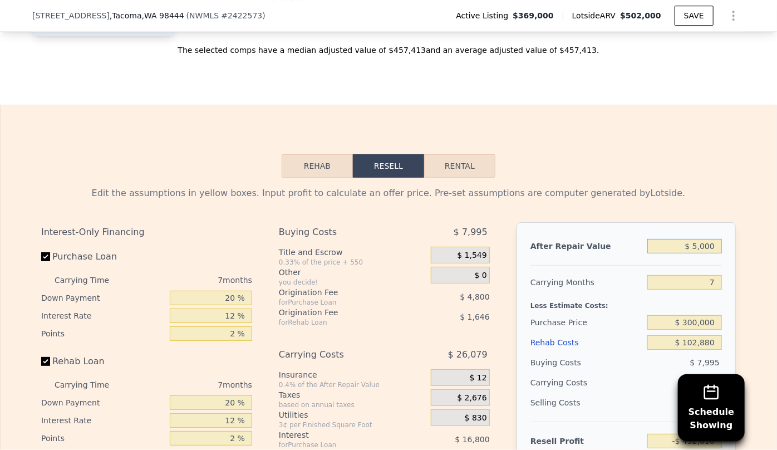
type input "$ 50,000"
type input "-$ 390,666"
click at [681, 135] on div "Rehab Resell Rental Edit the assumptions in yellow boxes. Input profit to calcu…" at bounding box center [388, 373] width 777 height 537
click at [695, 239] on input "$ 50,000" at bounding box center [684, 246] width 75 height 14
type input "$ 500,000"
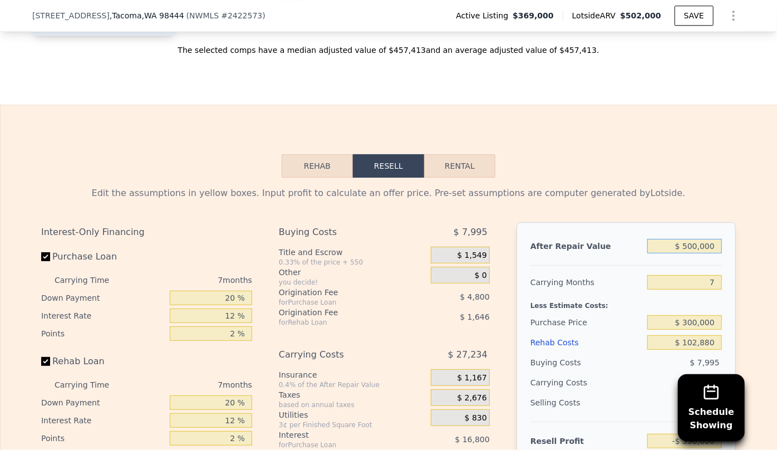
type input "$ 30,776"
type input "$ 500,000"
click at [614, 140] on div "Rehab Resell Rental Edit the assumptions in yellow boxes. Input profit to calcu…" at bounding box center [388, 373] width 777 height 537
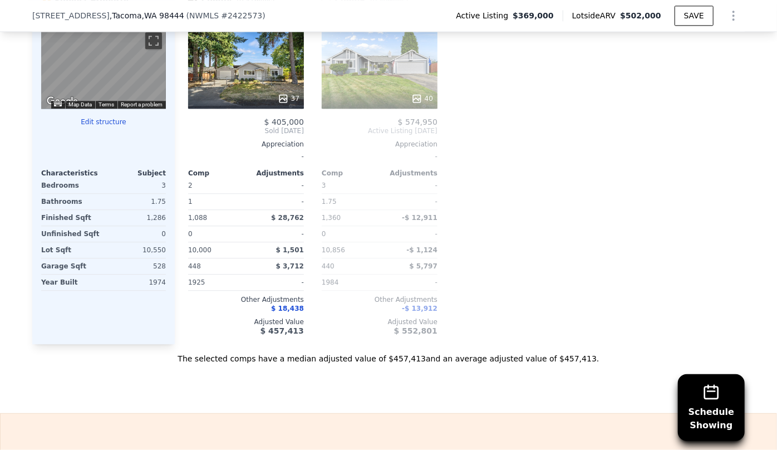
scroll to position [1312, 0]
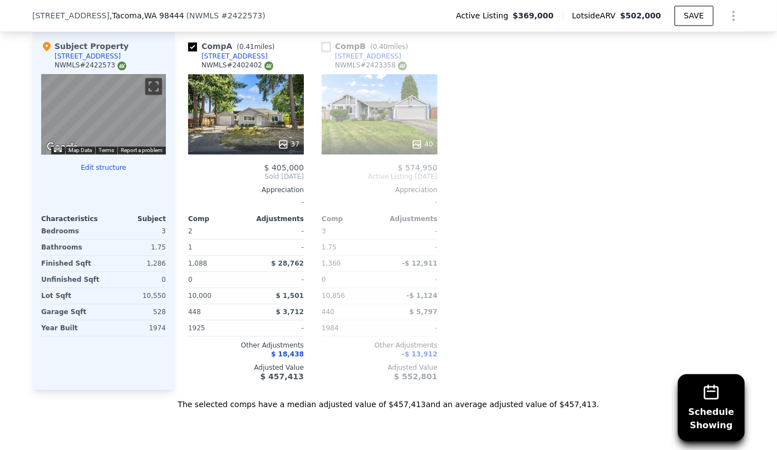
click at [325, 42] on input "checkbox" at bounding box center [326, 46] width 9 height 9
checkbox input "true"
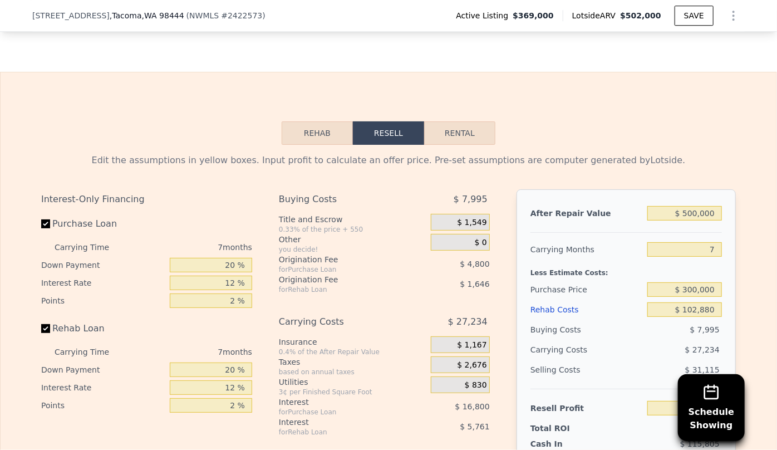
scroll to position [1818, 0]
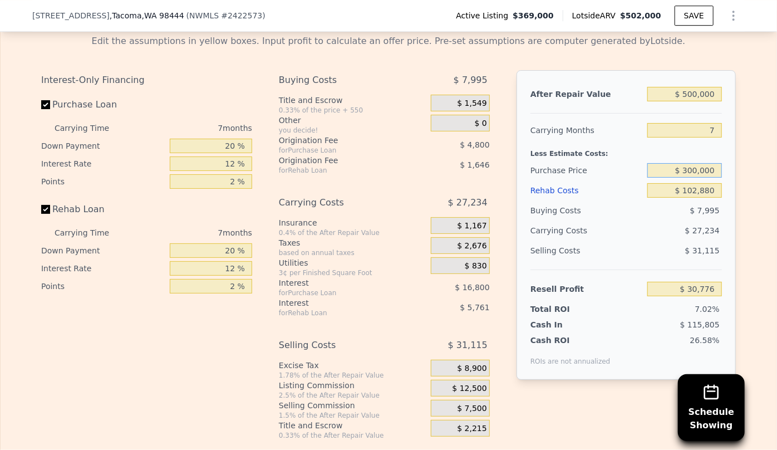
click at [690, 163] on input "$ 300,000" at bounding box center [684, 170] width 75 height 14
type input "$ 280,000"
click at [683, 241] on div "$ 31,115" at bounding box center [684, 251] width 75 height 20
type input "$ 52,283"
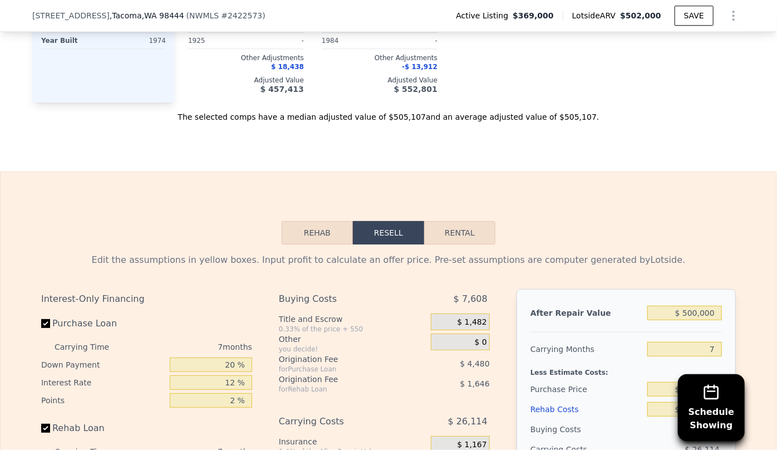
scroll to position [1514, 0]
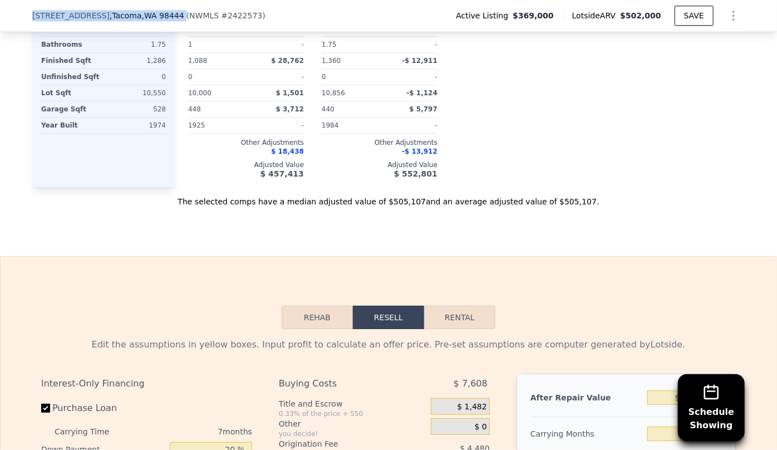
drag, startPoint x: 25, startPoint y: 13, endPoint x: 168, endPoint y: 19, distance: 142.6
click at [168, 19] on div "[STREET_ADDRESS] ( NWMLS # 2422573 ) Active Listing $369,000 Lotside ARV $502,0…" at bounding box center [388, 16] width 777 height 32
copy div "[STREET_ADDRESS]"
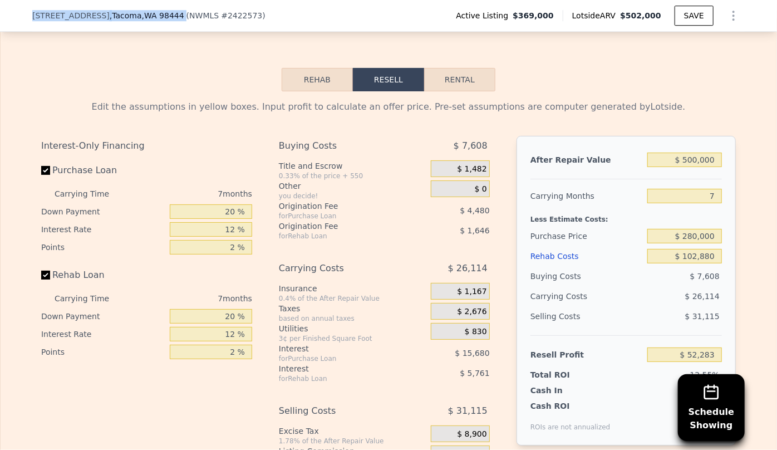
scroll to position [1767, 0]
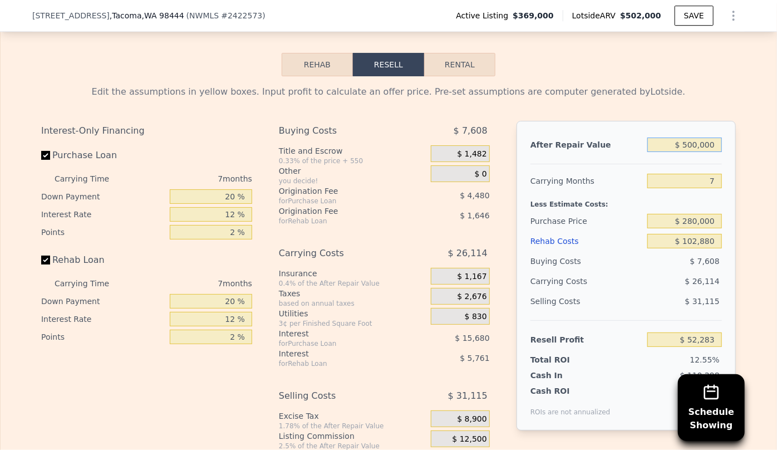
click at [692, 138] on input "$ 500,000" at bounding box center [684, 145] width 75 height 14
type input "$ 0000"
type input "-$ 415,985"
type input "$ 40,000"
type input "-$ 378,523"
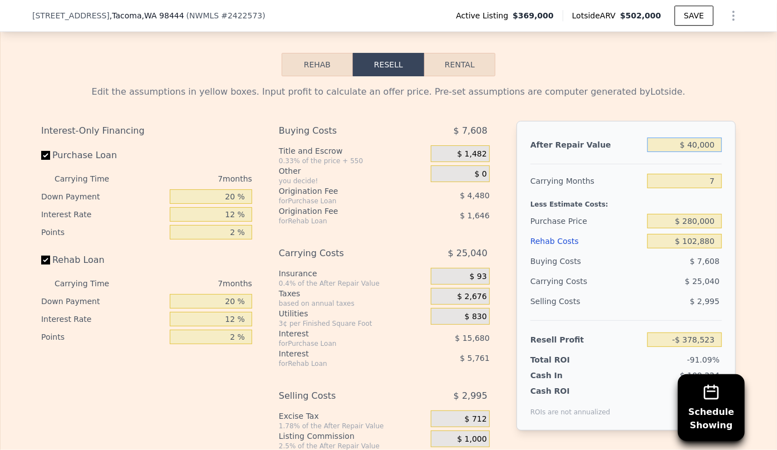
type input "$ 450,000"
type input "$ 5,456"
type input "$ 450,000"
click at [691, 214] on input "$ 280,000" at bounding box center [684, 221] width 75 height 14
type input "$ 250,000"
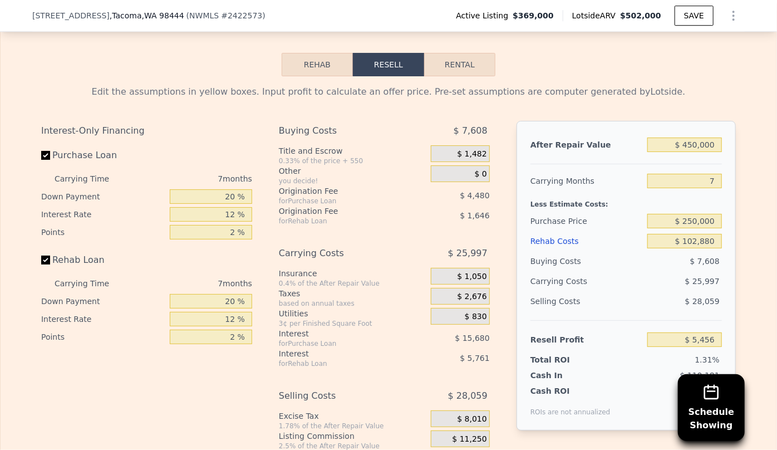
click at [614, 291] on div "Selling Costs" at bounding box center [587, 301] width 112 height 20
type input "$ 37,715"
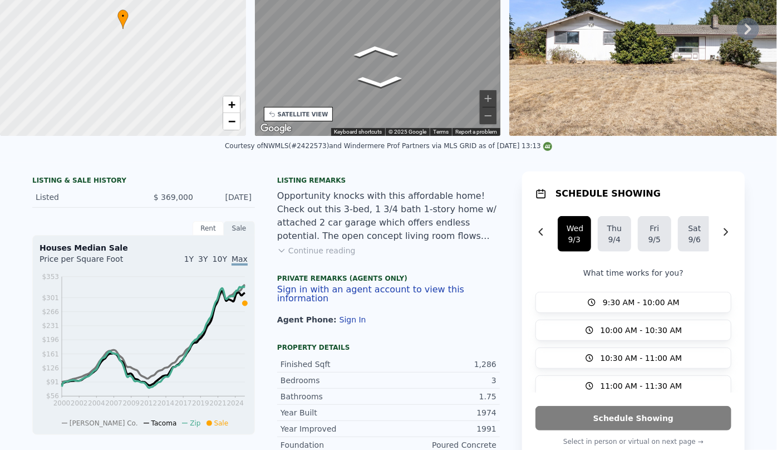
scroll to position [0, 0]
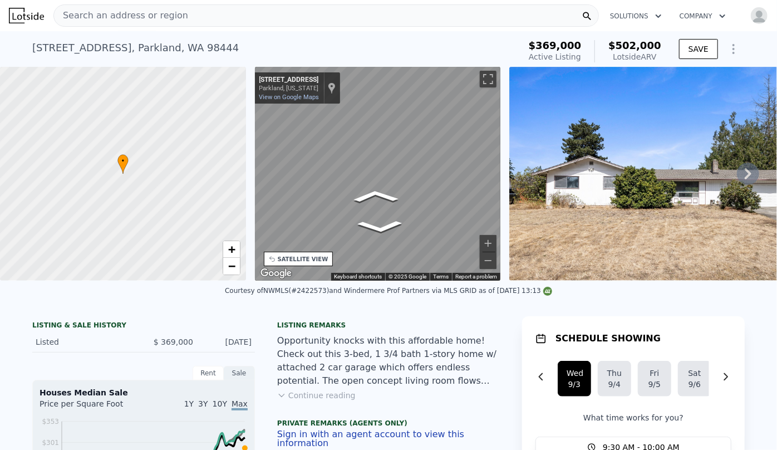
click at [197, 8] on div "Search an address or region" at bounding box center [326, 15] width 546 height 22
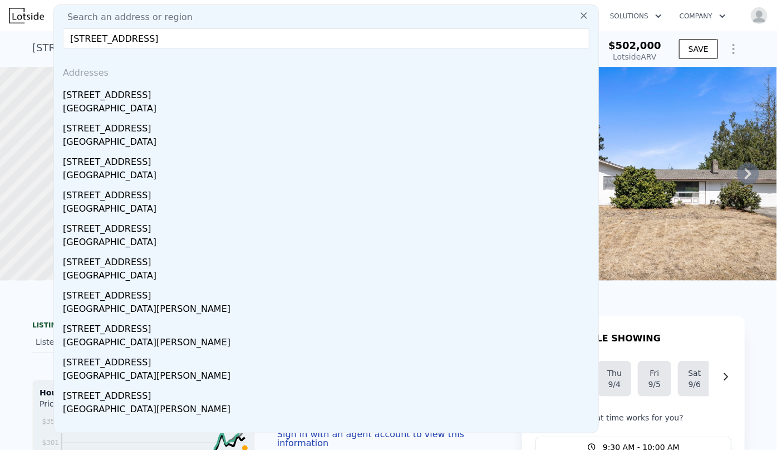
type input "[STREET_ADDRESS]"
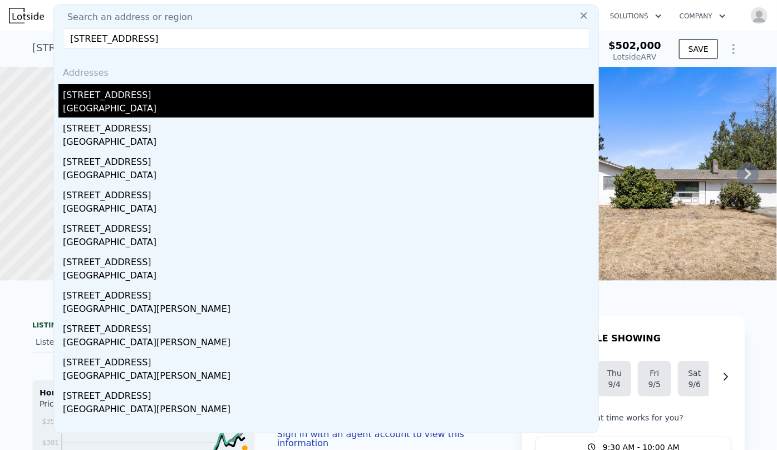
drag, startPoint x: 212, startPoint y: 74, endPoint x: 212, endPoint y: 87, distance: 13.4
click at [212, 86] on div "Addresses [STREET_ADDRESS]" at bounding box center [326, 87] width 536 height 60
click at [211, 87] on div "[STREET_ADDRESS]" at bounding box center [328, 93] width 531 height 18
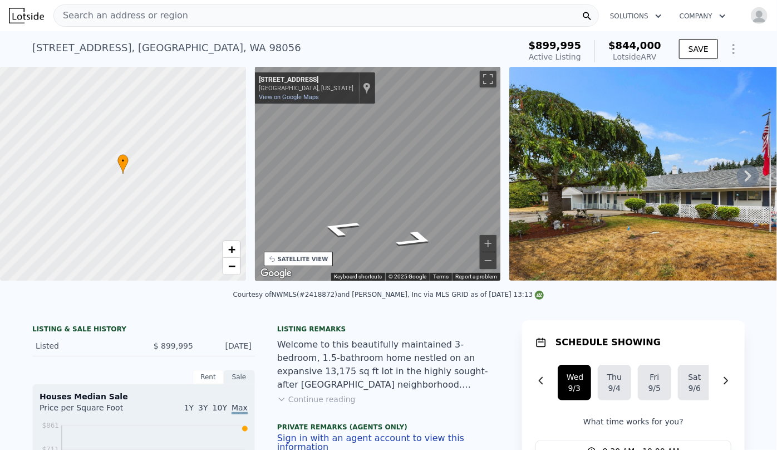
click at [237, 19] on div "Search an address or region" at bounding box center [326, 15] width 546 height 22
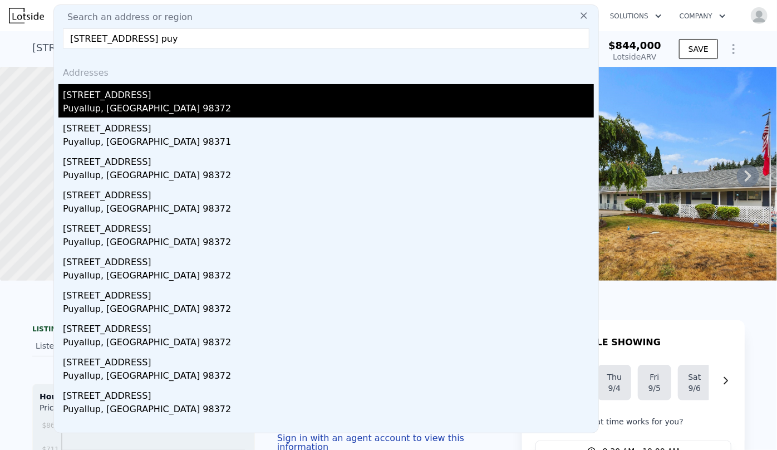
type input "[STREET_ADDRESS] puy"
click at [237, 87] on div "[STREET_ADDRESS]" at bounding box center [328, 93] width 531 height 18
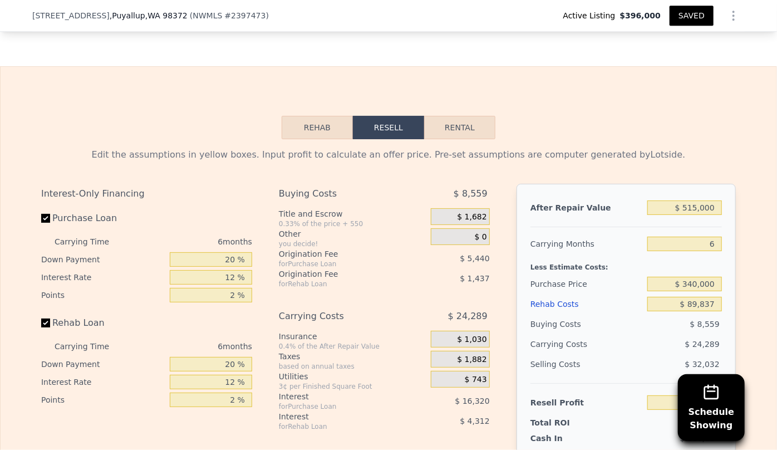
scroll to position [1872, 0]
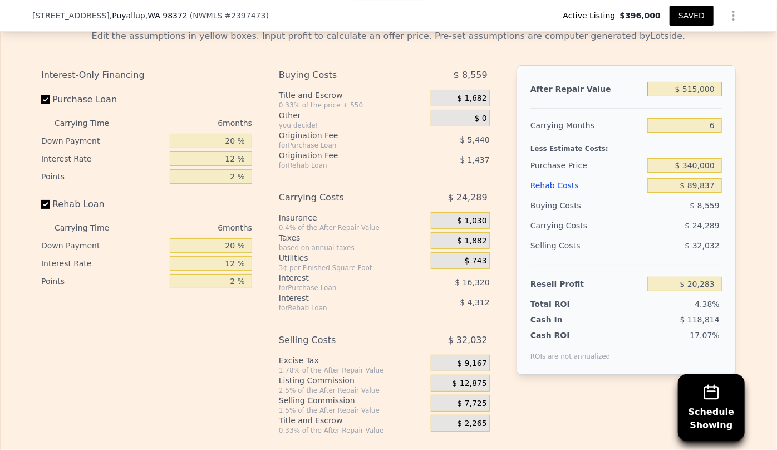
click at [691, 95] on input "$ 515,000" at bounding box center [684, 89] width 75 height 14
type input "$ 505,000"
type input "$ 10,914"
type input "$ 505,000"
click at [578, 155] on div "Less Estimate Costs:" at bounding box center [627, 145] width 192 height 20
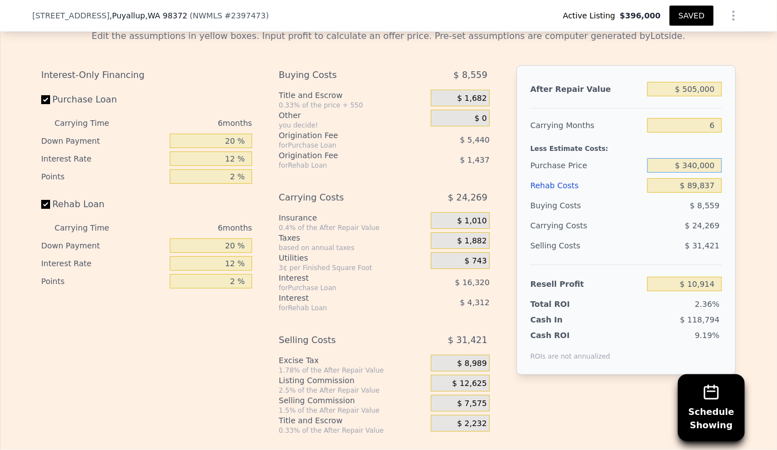
click at [689, 171] on input "$ 340,000" at bounding box center [684, 165] width 75 height 14
type input "$ 240,000"
click at [671, 195] on div "$ 89,837" at bounding box center [684, 185] width 75 height 20
type input "$ 117,647"
click at [560, 193] on div "Rehab Costs" at bounding box center [587, 185] width 112 height 20
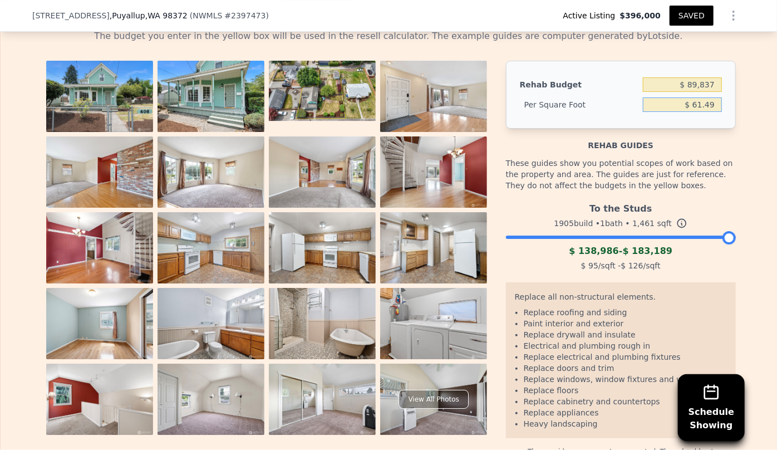
click at [714, 110] on input "$ 61.49" at bounding box center [682, 104] width 79 height 14
type input "$ 6"
type input "$ 100"
type input "$ 146,100"
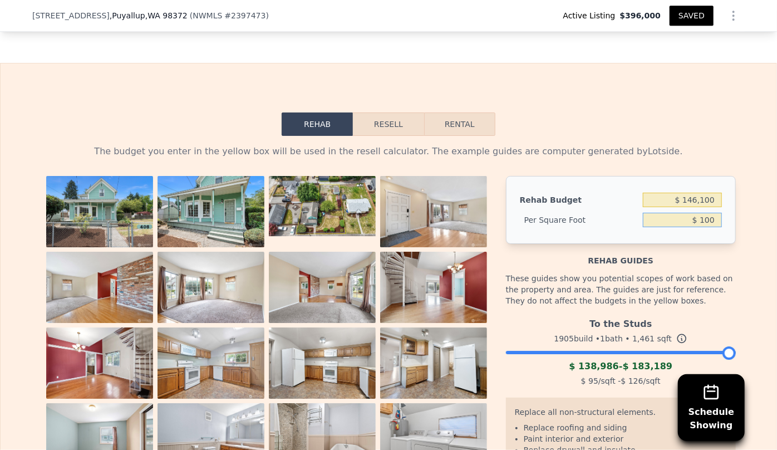
scroll to position [1720, 0]
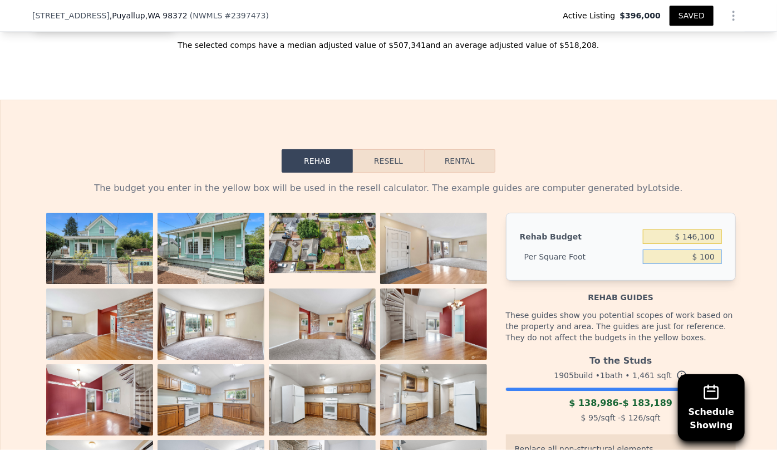
click at [391, 169] on button "Resell" at bounding box center [388, 160] width 71 height 23
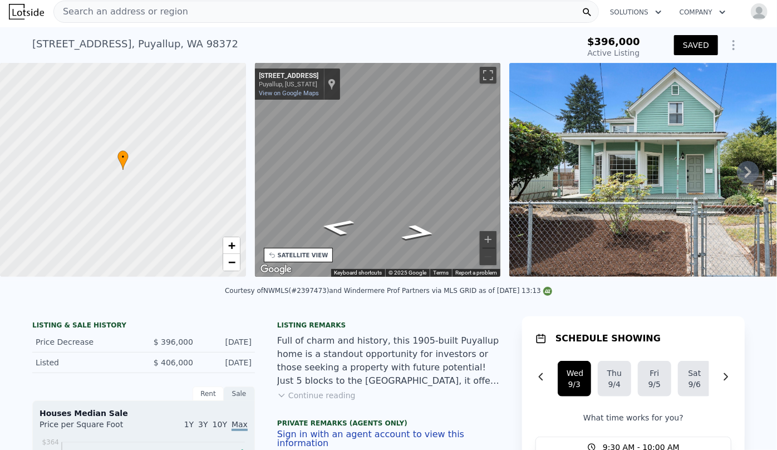
scroll to position [0, 0]
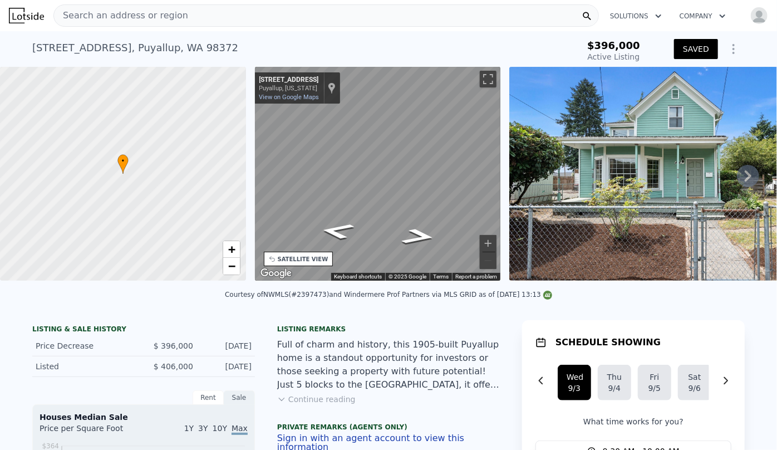
click at [338, 16] on div "Search an address or region" at bounding box center [326, 15] width 546 height 22
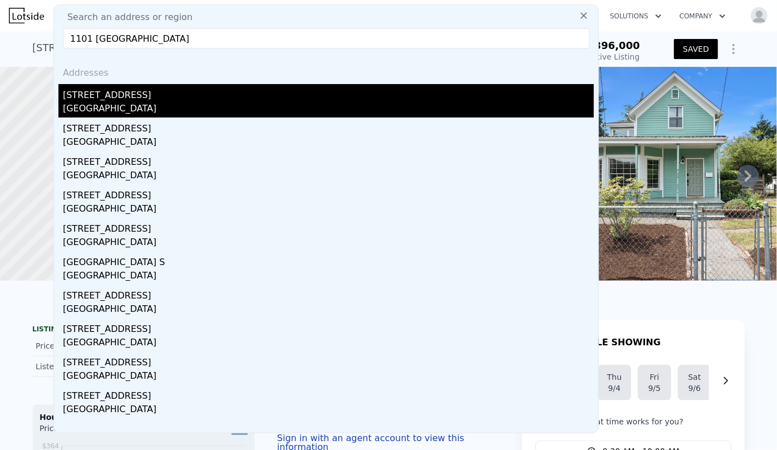
type input "1101 [GEOGRAPHIC_DATA]"
click at [184, 91] on div "[STREET_ADDRESS]" at bounding box center [328, 93] width 531 height 18
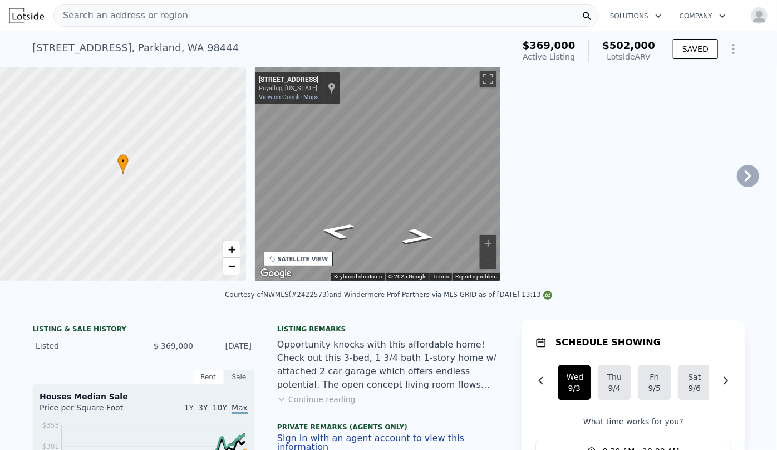
type input "5"
type input "1"
type input "2"
type input "992"
type input "1680"
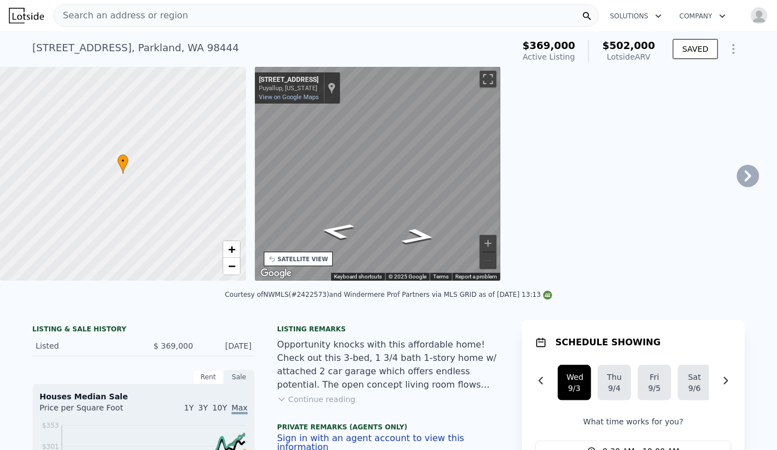
type input "6250"
type input "15000"
type input "$ 502,000"
type input "5"
type input "$ 0"
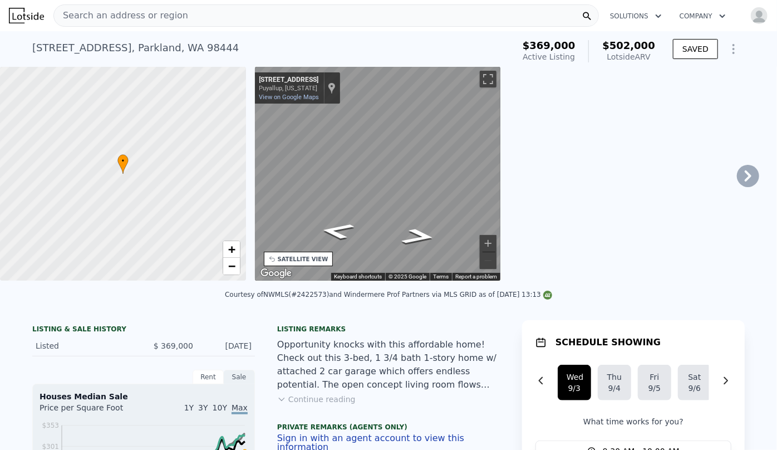
type input "$ 70,957"
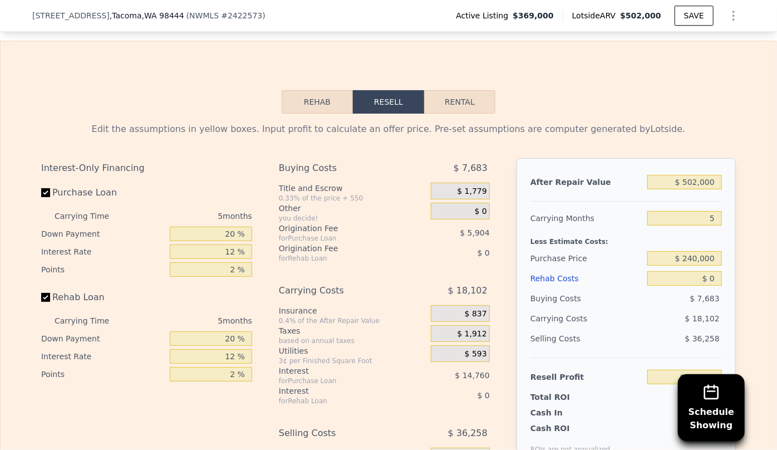
scroll to position [1767, 0]
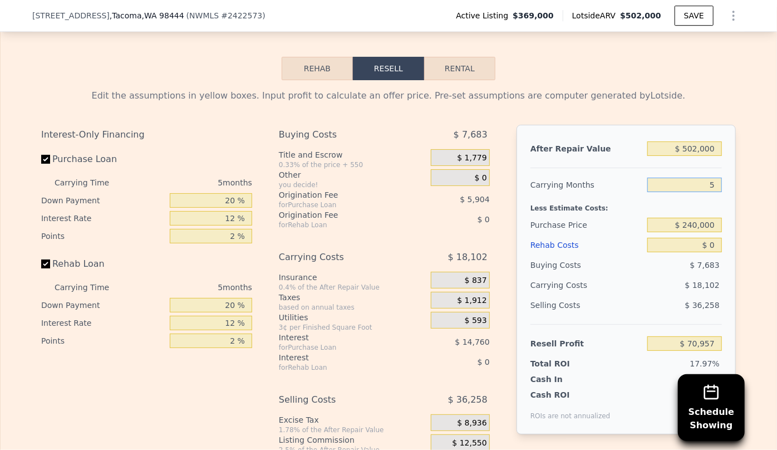
click at [713, 180] on input "5" at bounding box center [684, 185] width 75 height 14
type input "7"
type input "$ 63,718"
type input "7"
click at [677, 218] on input "$ 240,000" at bounding box center [684, 225] width 75 height 14
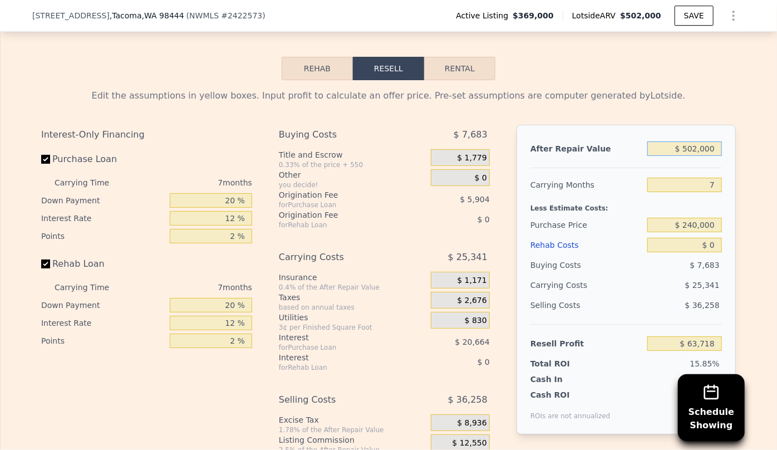
click at [691, 141] on input "$ 502,000" at bounding box center [684, 148] width 75 height 14
type input "$ 202,436"
type input "$ 2,000"
type input "-$ 260,833"
type input "$ 52,000"
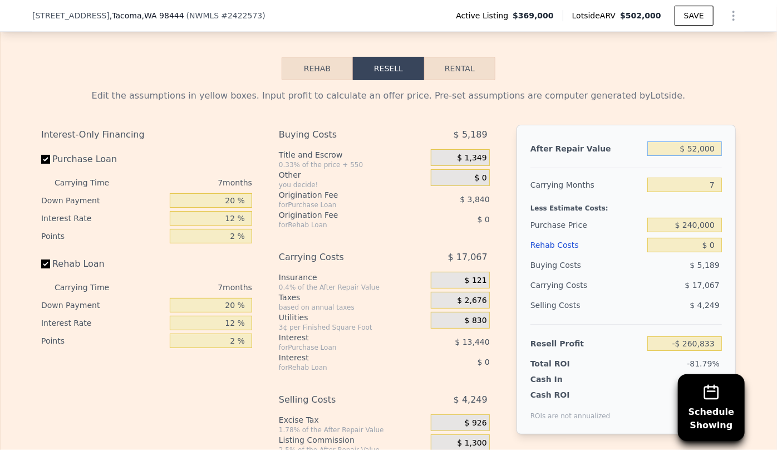
type input "-$ 214,505"
type input "$ 2,000"
type input "-$ 260,833"
type input "$ 42,000"
type input "-$ 223,771"
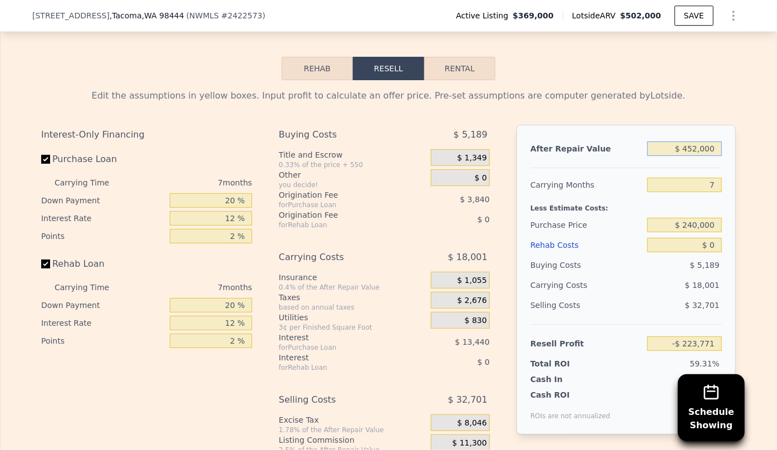
type input "$ 4,502,000"
type input "$ 3,908,582"
type input "$ 450,000"
type input "$ 154,256"
type input "$ 450,000"
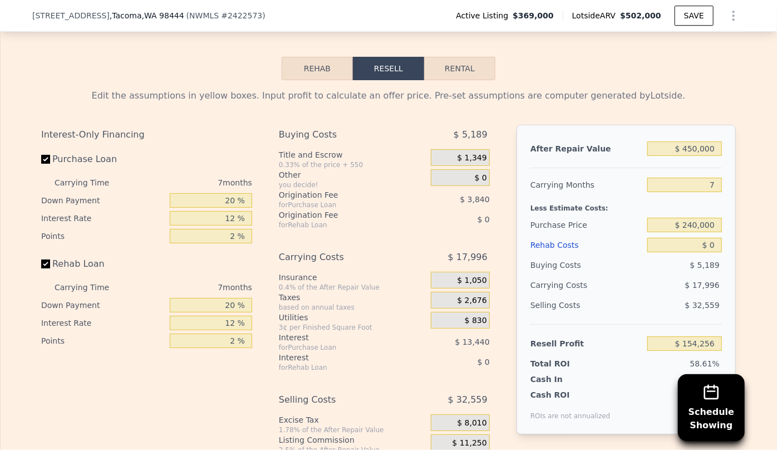
click at [670, 195] on div "Less Estimate Costs:" at bounding box center [627, 205] width 192 height 20
click at [531, 236] on div "Rehab Costs" at bounding box center [587, 245] width 112 height 20
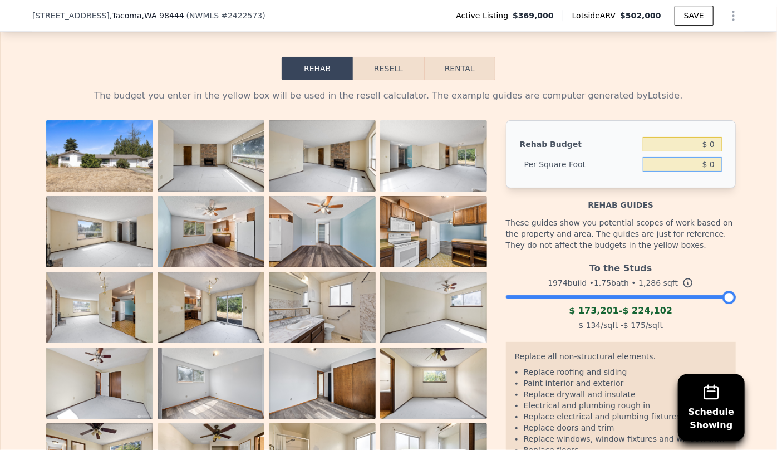
click at [704, 159] on input "$ 0" at bounding box center [682, 164] width 79 height 14
type input "$ 850"
type input "$ 1,093,100"
type input "$ 85"
click at [431, 127] on img at bounding box center [433, 155] width 107 height 71
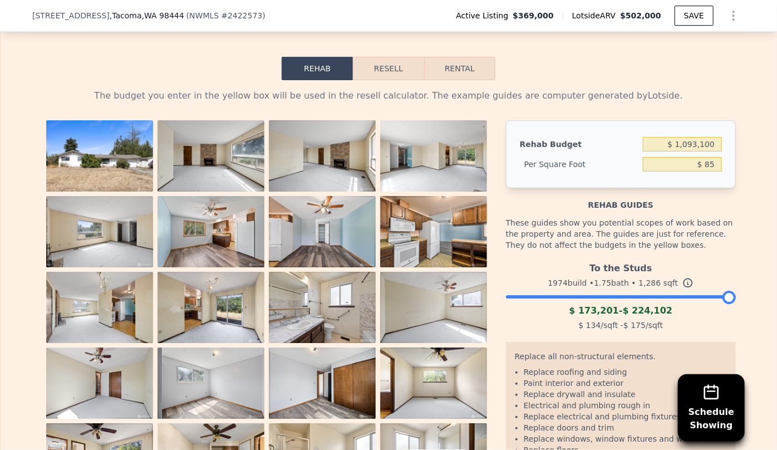
type input "$ 109,310"
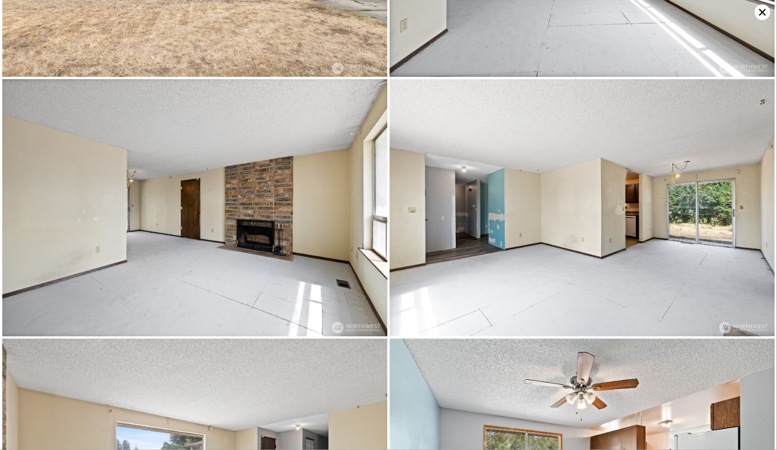
scroll to position [256, 0]
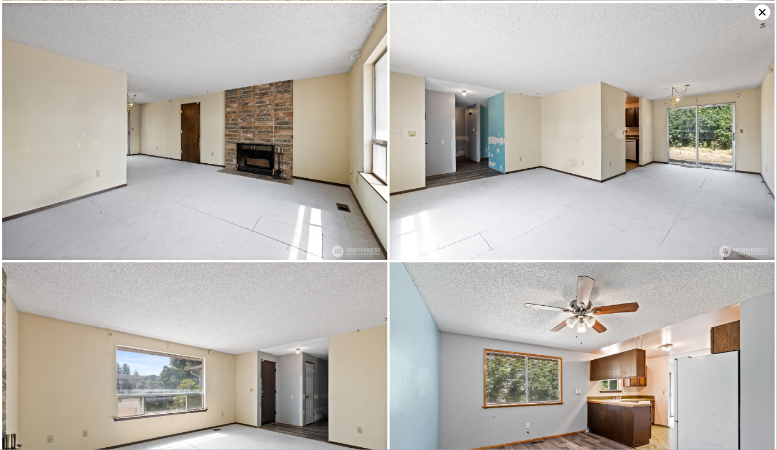
click at [759, 11] on icon at bounding box center [763, 12] width 16 height 16
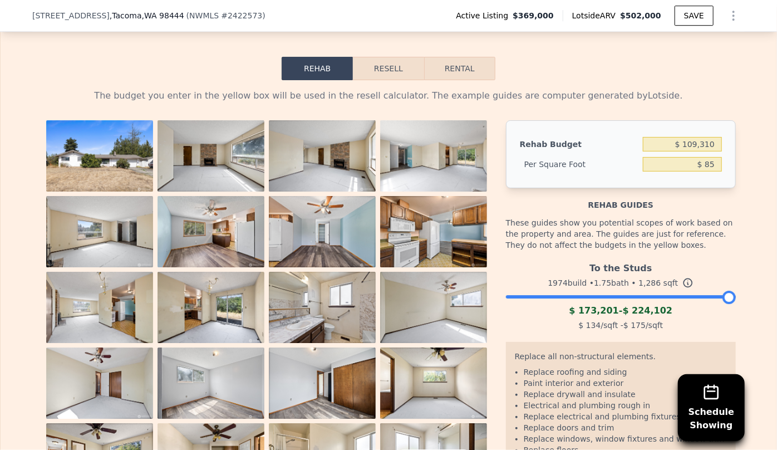
click at [399, 69] on button "Resell" at bounding box center [388, 68] width 71 height 23
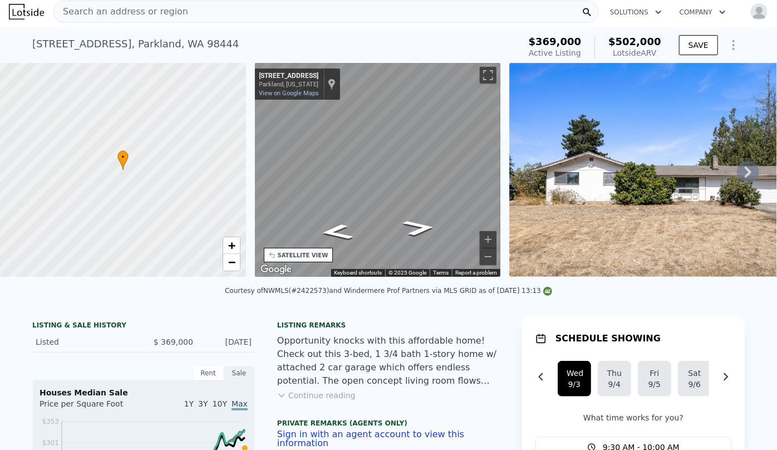
scroll to position [0, 0]
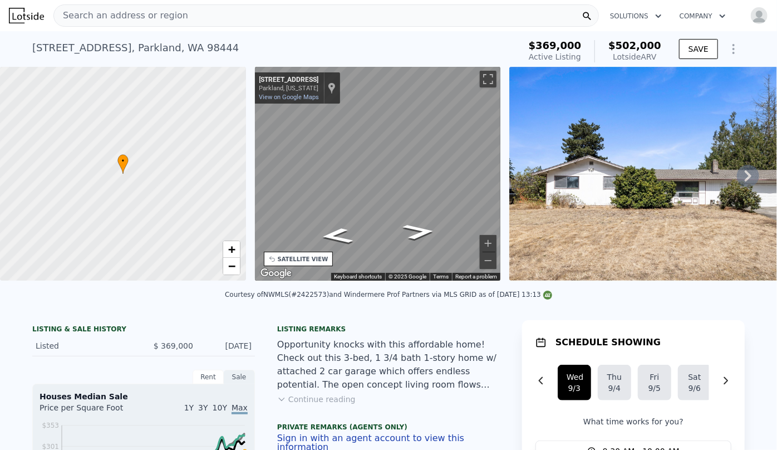
click at [301, 21] on div "Search an address or region" at bounding box center [326, 15] width 546 height 22
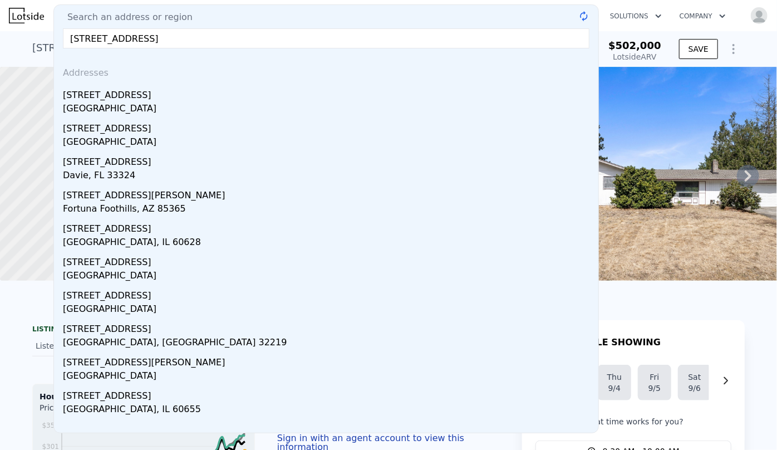
type input "[STREET_ADDRESS]"
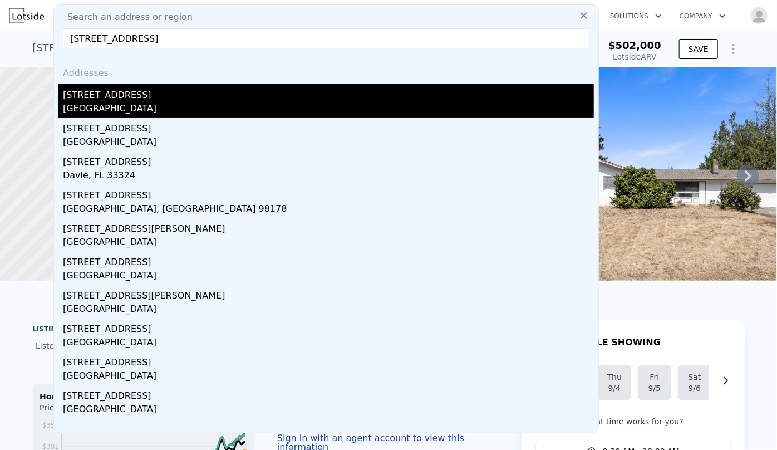
click at [286, 87] on div "[STREET_ADDRESS]" at bounding box center [328, 93] width 531 height 18
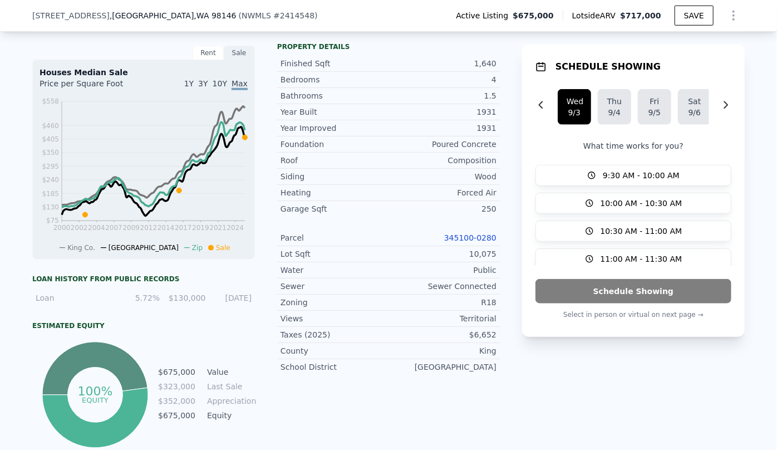
scroll to position [502, 0]
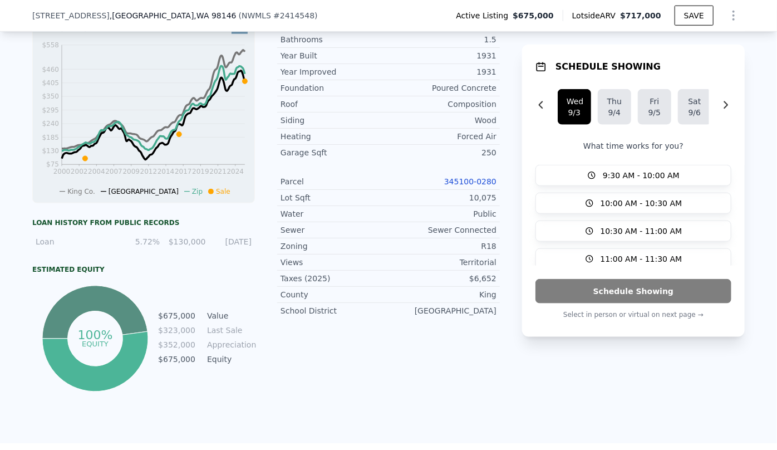
click at [468, 185] on div "345100-0280" at bounding box center [443, 181] width 108 height 11
click at [461, 174] on div "Parcel 345100-0280" at bounding box center [388, 182] width 223 height 16
click at [457, 178] on link "345100-0280" at bounding box center [470, 181] width 52 height 9
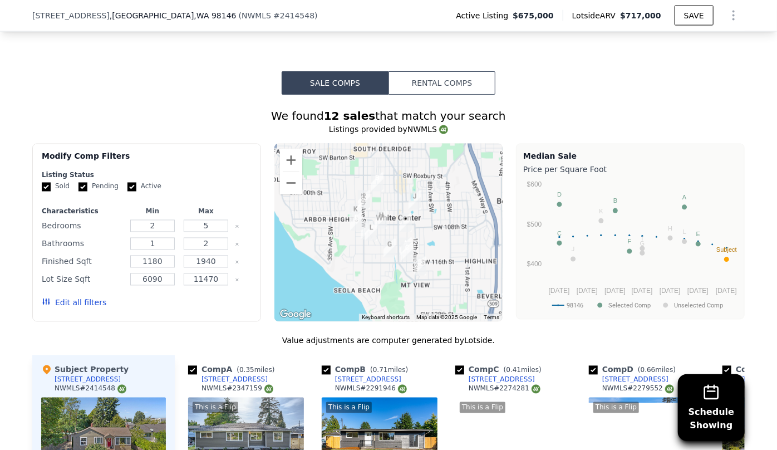
scroll to position [0, 0]
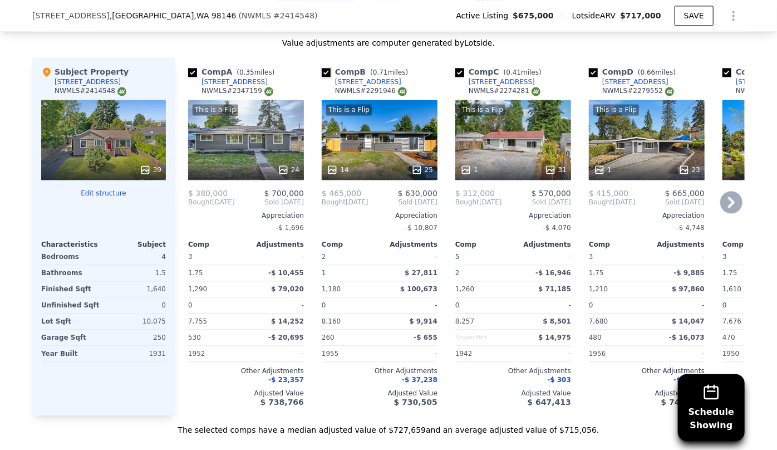
click at [323, 77] on input "checkbox" at bounding box center [326, 72] width 9 height 9
checkbox input "false"
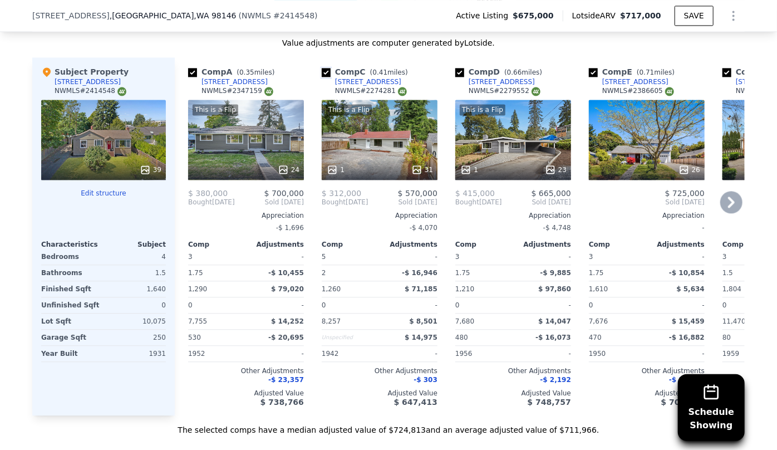
click at [322, 77] on input "checkbox" at bounding box center [326, 72] width 9 height 9
checkbox input "false"
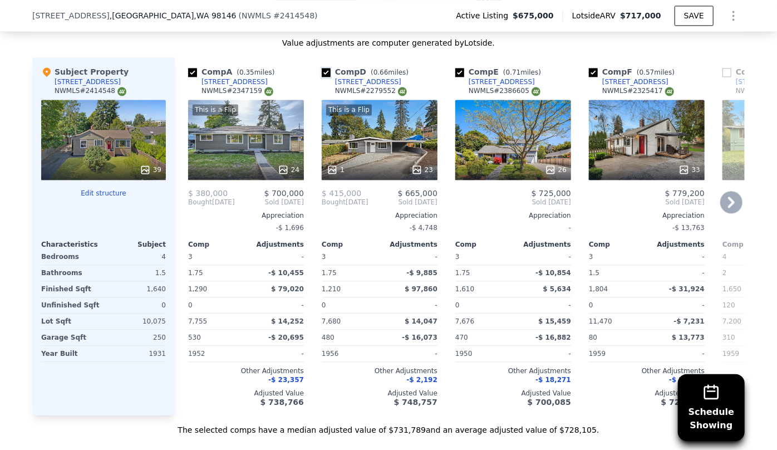
click at [322, 77] on input "checkbox" at bounding box center [326, 72] width 9 height 9
checkbox input "false"
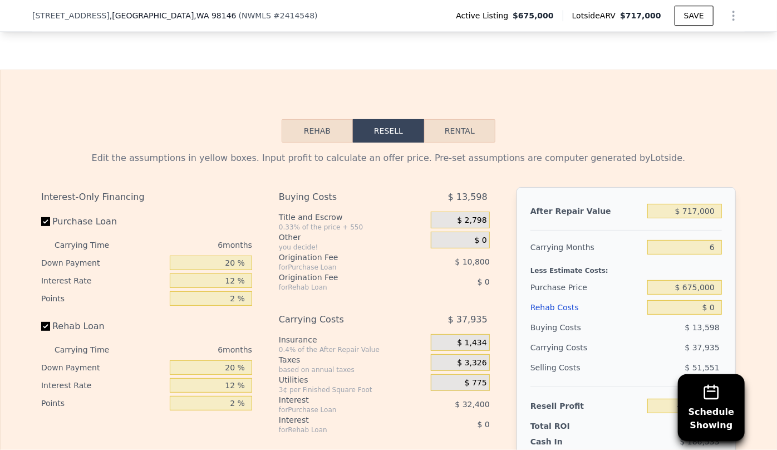
scroll to position [1676, 0]
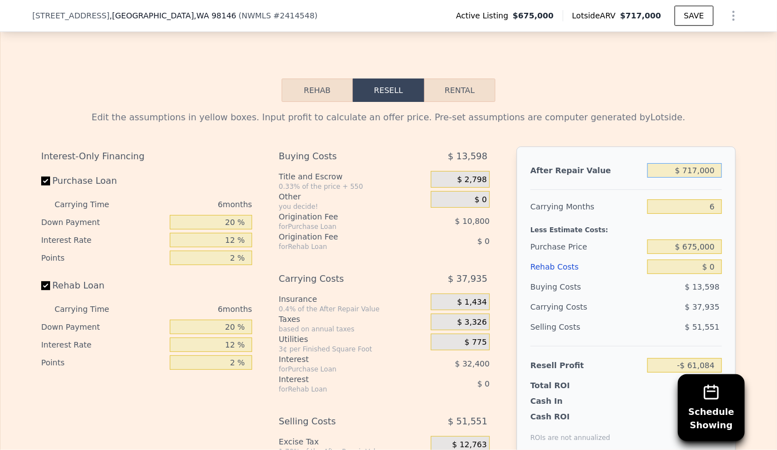
click at [698, 178] on input "$ 717,000" at bounding box center [684, 170] width 75 height 14
type input "$ 71,000"
type input "-$ 659,841"
type input "$ 715,000"
type input "-$ 62,937"
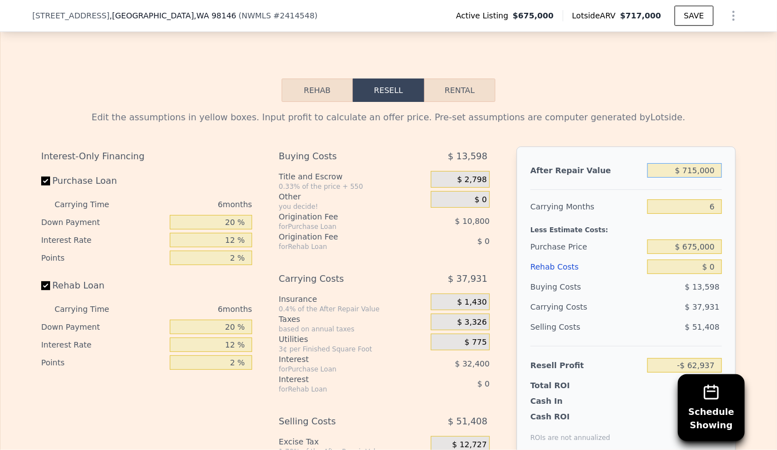
type input "$ 715,000"
click at [664, 210] on div "6" at bounding box center [684, 207] width 75 height 20
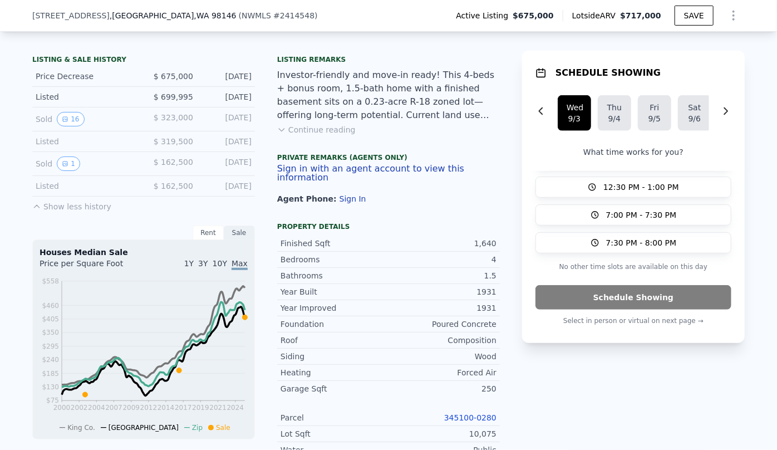
scroll to position [0, 0]
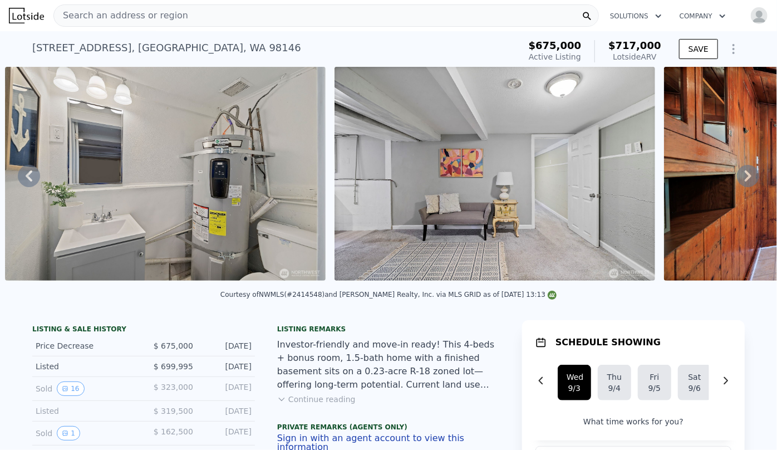
click at [306, 14] on div "Search an address or region" at bounding box center [326, 15] width 546 height 22
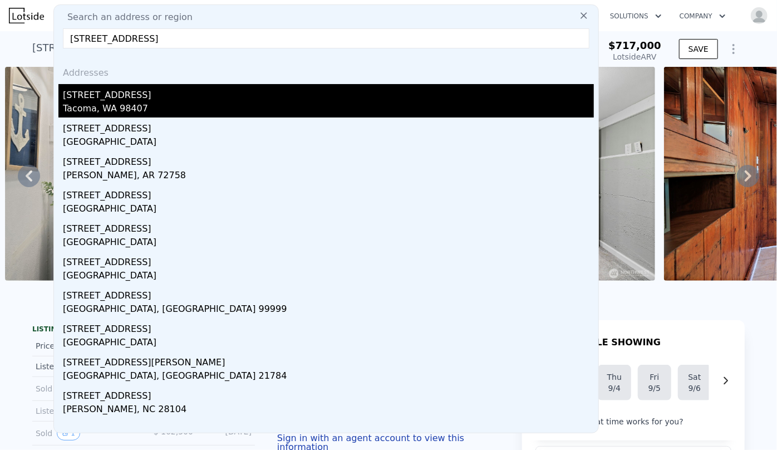
type input "[STREET_ADDRESS]"
click at [237, 91] on div "[STREET_ADDRESS]" at bounding box center [328, 93] width 531 height 18
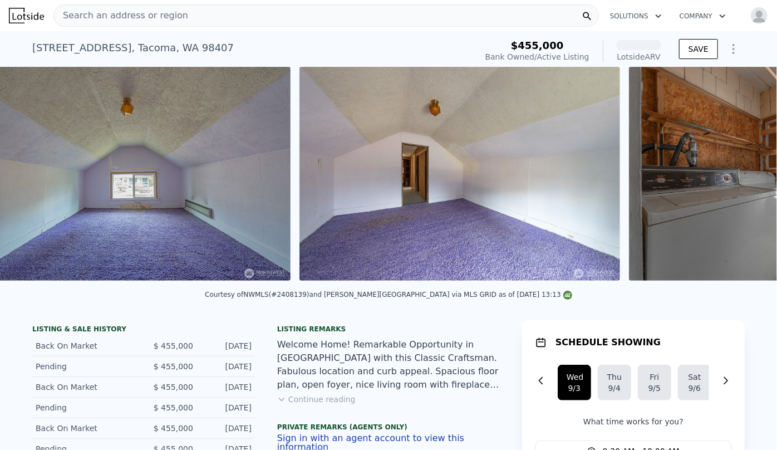
scroll to position [0, 7642]
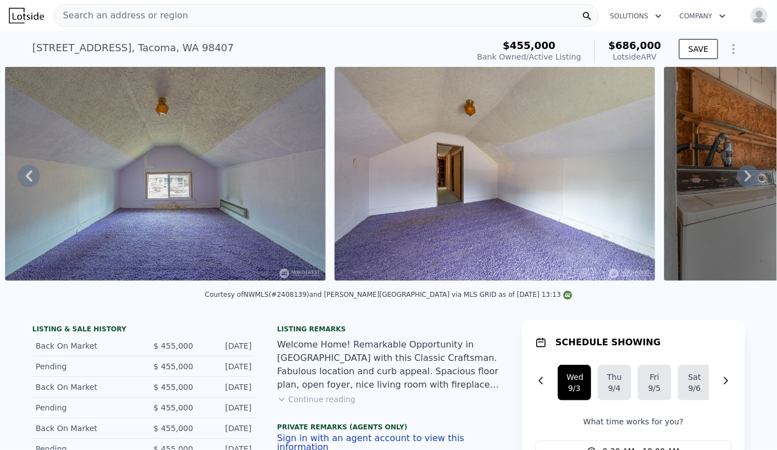
drag, startPoint x: 567, startPoint y: 291, endPoint x: 589, endPoint y: 290, distance: 22.3
click at [578, 298] on div "Courtesy of NWMLS (#2408139) and [PERSON_NAME][GEOGRAPHIC_DATA] via MLS GRID as…" at bounding box center [388, 297] width 777 height 27
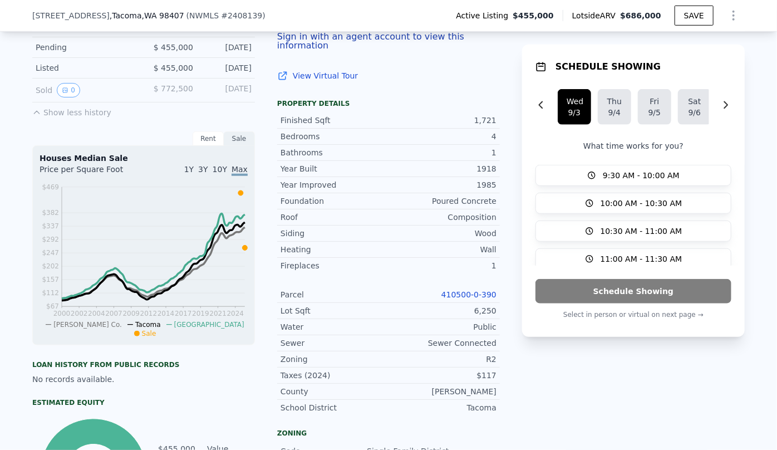
scroll to position [401, 0]
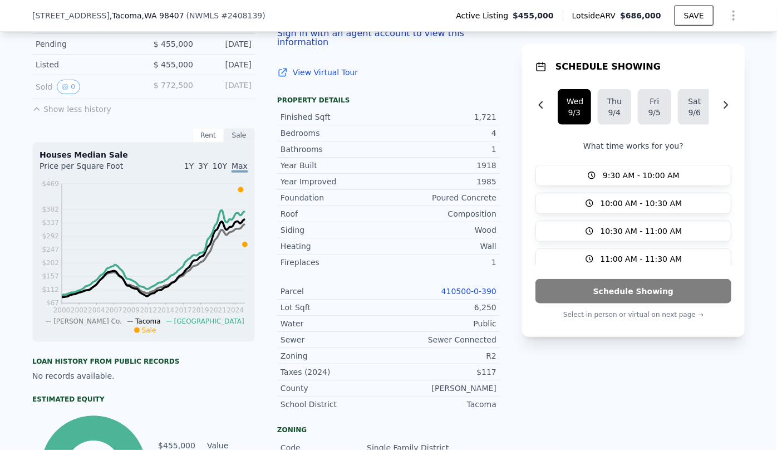
click at [476, 290] on link "410500-0-390" at bounding box center [468, 291] width 55 height 9
click at [727, 16] on icon "Show Options" at bounding box center [733, 15] width 13 height 13
click at [670, 39] on div "Edit Structure" at bounding box center [682, 44] width 125 height 22
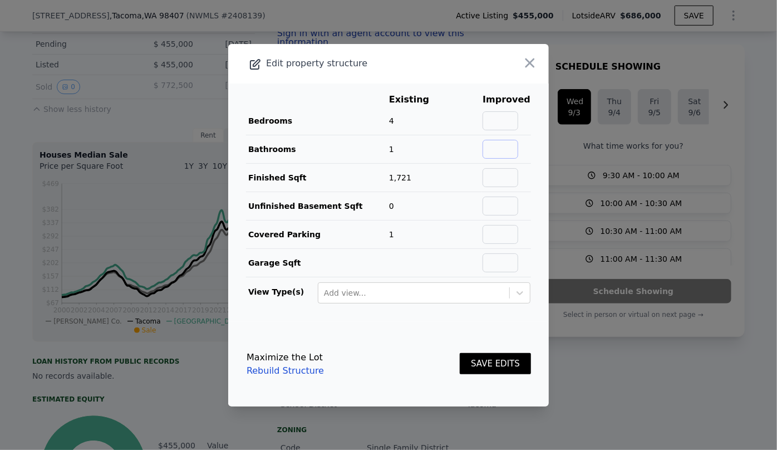
click at [489, 149] on input "text" at bounding box center [501, 149] width 36 height 19
type input "2"
click at [504, 359] on button "SAVE EDITS" at bounding box center [495, 364] width 71 height 22
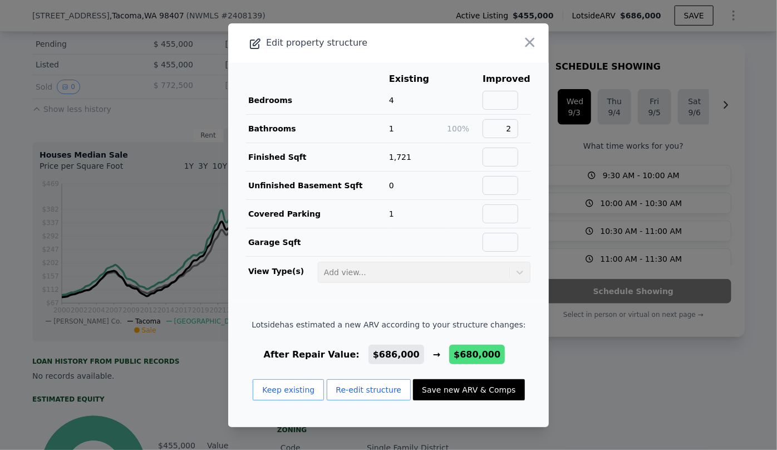
click at [487, 384] on button "Save new ARV & Comps" at bounding box center [468, 389] width 111 height 21
type input "2"
checkbox input "false"
checkbox input "true"
type input "$ 680,000"
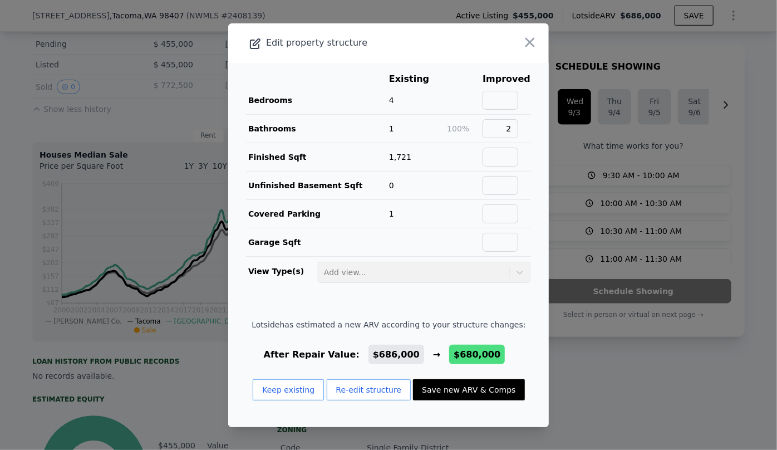
type input "$ 142,688"
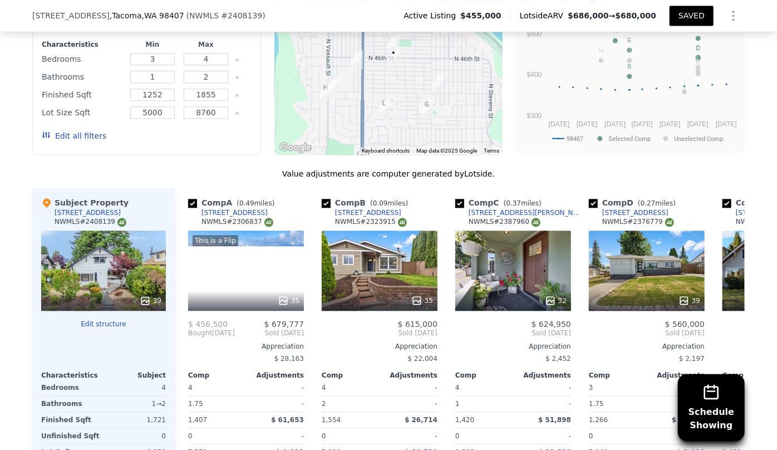
scroll to position [1160, 0]
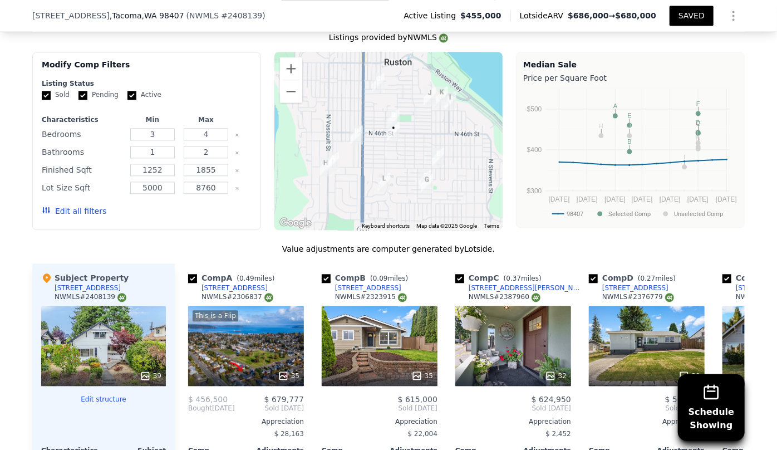
click at [85, 207] on button "Edit all filters" at bounding box center [74, 210] width 65 height 11
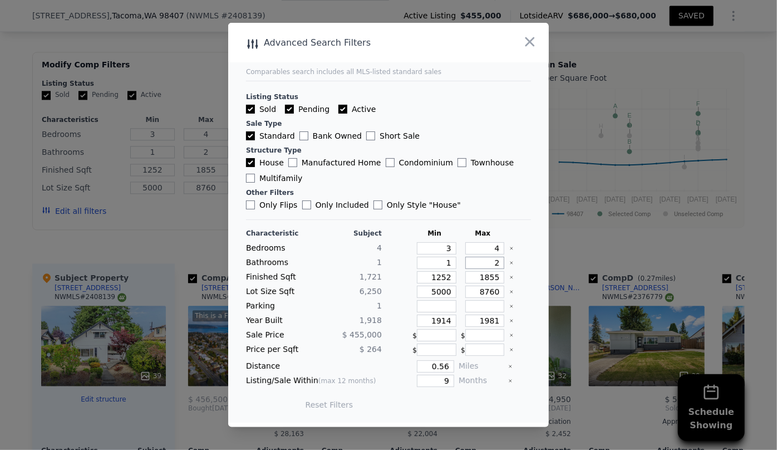
click at [493, 266] on input "2" at bounding box center [485, 263] width 40 height 12
drag, startPoint x: 446, startPoint y: 277, endPoint x: 364, endPoint y: 273, distance: 81.9
click at [367, 273] on div "Finished Sqft 1,721 1252 1855" at bounding box center [388, 277] width 285 height 12
type input "1"
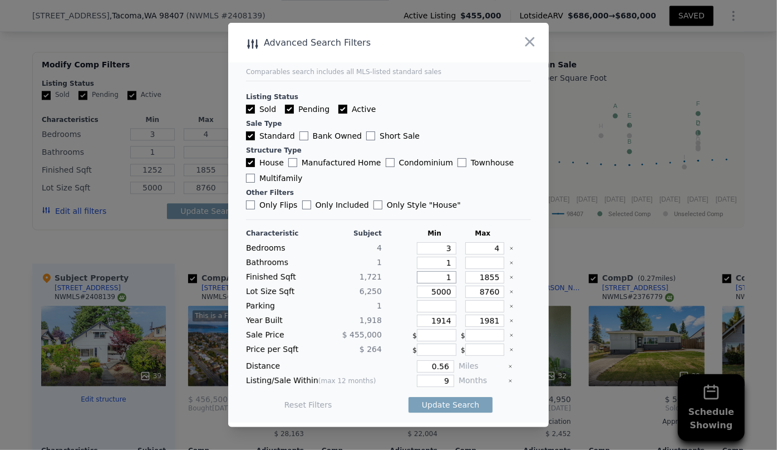
type input "1"
type input "15"
type input "150"
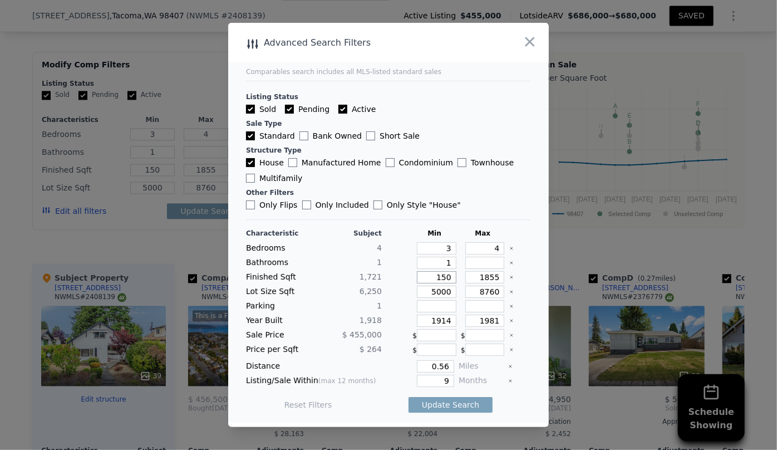
type input "1500"
drag, startPoint x: 493, startPoint y: 283, endPoint x: 477, endPoint y: 282, distance: 16.2
click at [492, 283] on input "1855" at bounding box center [485, 277] width 40 height 12
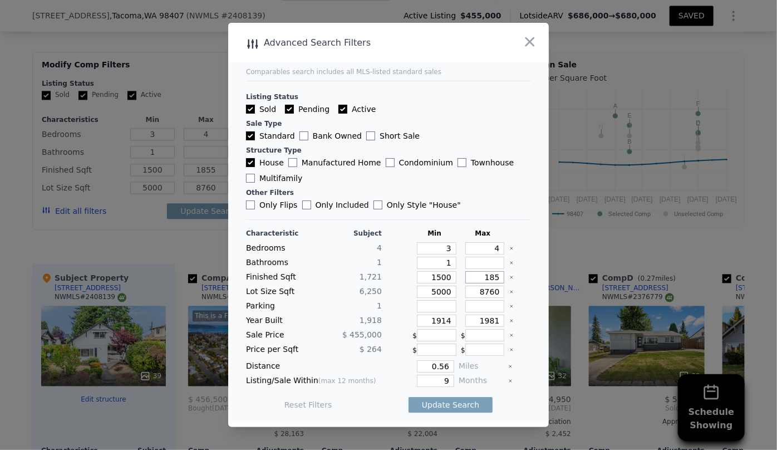
type input "18"
type input "185"
type input "18"
type input "1"
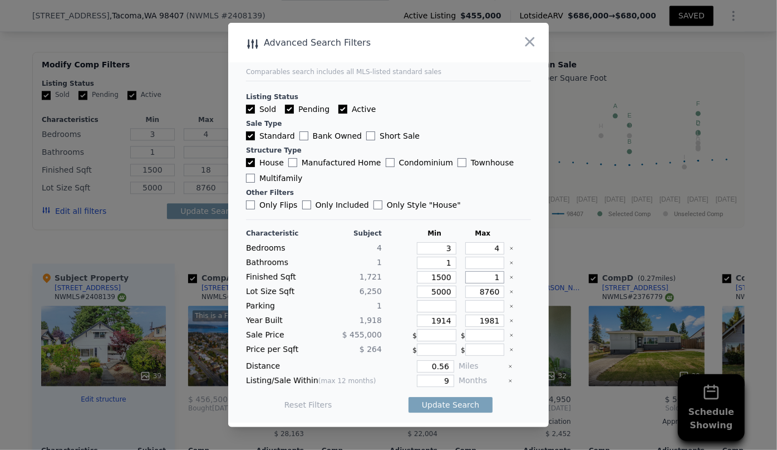
type input "1"
type input "19"
type input "190"
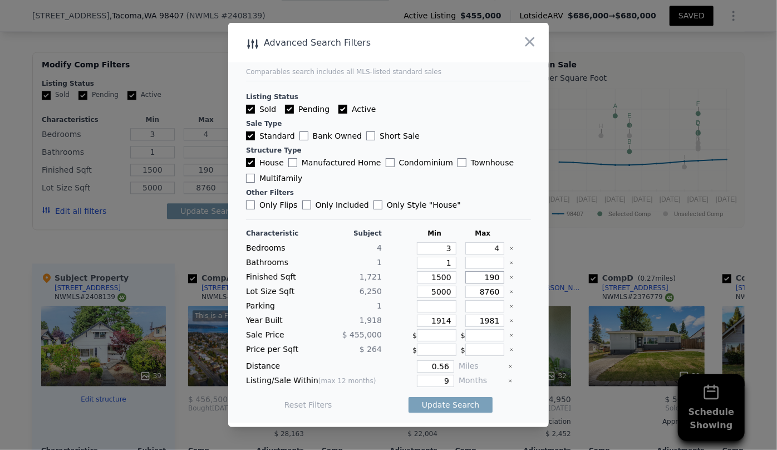
type input "1900"
drag, startPoint x: 445, startPoint y: 293, endPoint x: 389, endPoint y: 300, distance: 56.7
click at [390, 300] on div "Characteristic Subject Min Max Bedrooms 4 3 4 Bathrooms 1 1 Finished Sqft 1,721…" at bounding box center [388, 325] width 285 height 192
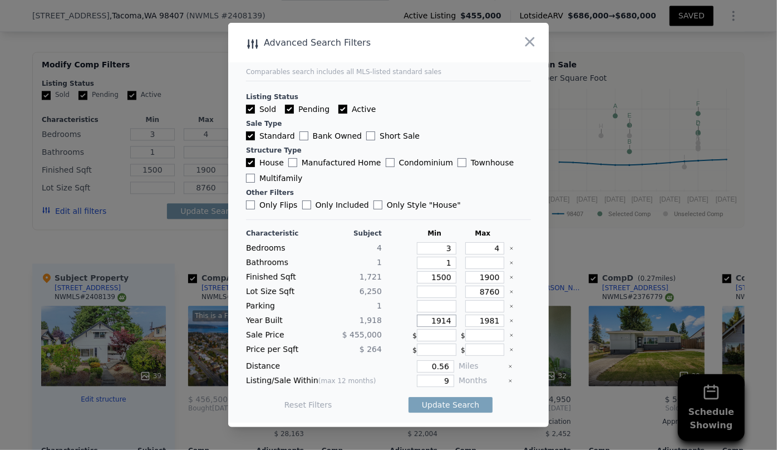
drag, startPoint x: 449, startPoint y: 320, endPoint x: 426, endPoint y: 321, distance: 22.9
click at [431, 319] on input "1914" at bounding box center [437, 321] width 40 height 12
type input "1"
drag, startPoint x: 445, startPoint y: 378, endPoint x: 426, endPoint y: 380, distance: 19.0
click at [429, 380] on input "9" at bounding box center [435, 381] width 37 height 12
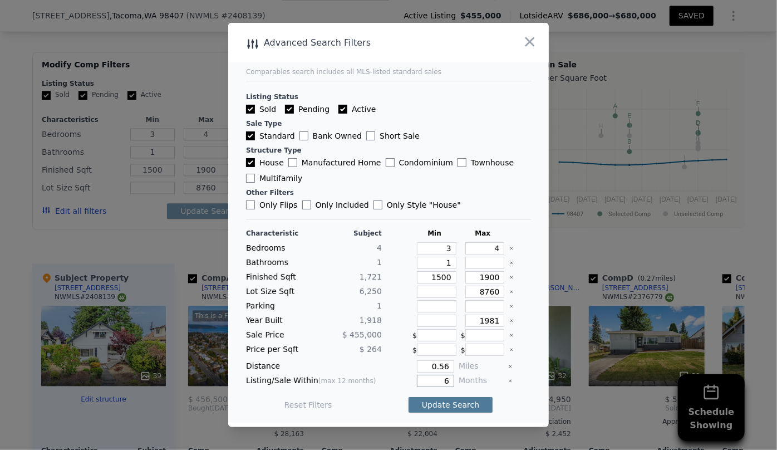
type input "6"
click at [437, 401] on button "Update Search" at bounding box center [451, 405] width 84 height 16
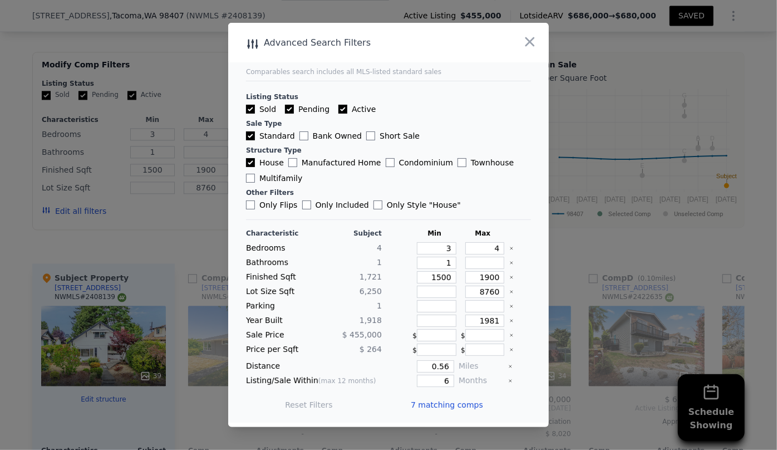
click at [434, 399] on span "7 matching comps" at bounding box center [447, 404] width 72 height 11
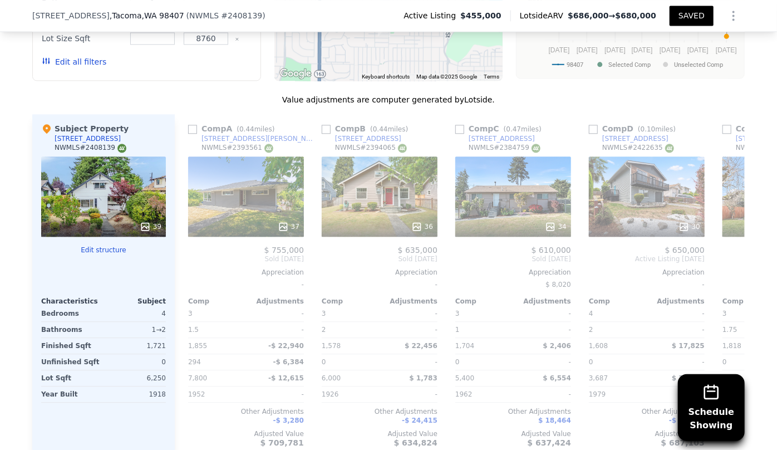
scroll to position [1312, 0]
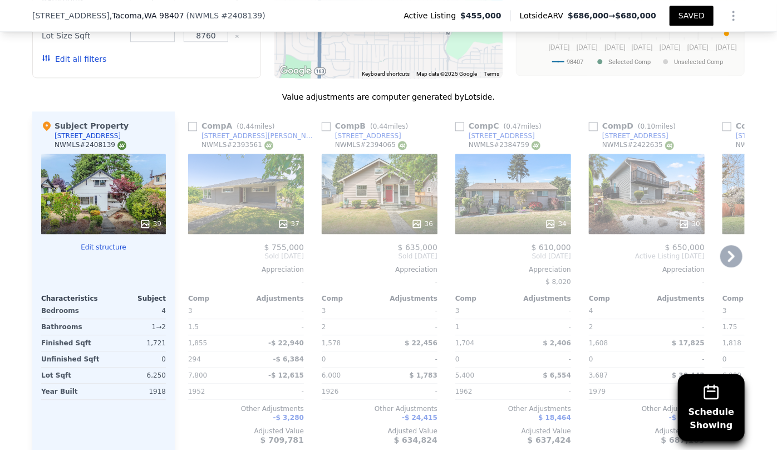
click at [244, 195] on div "37" at bounding box center [246, 194] width 116 height 80
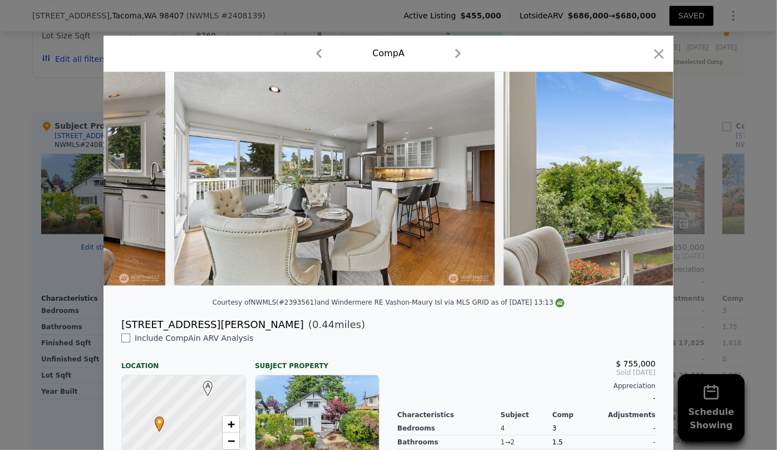
scroll to position [0, 2276]
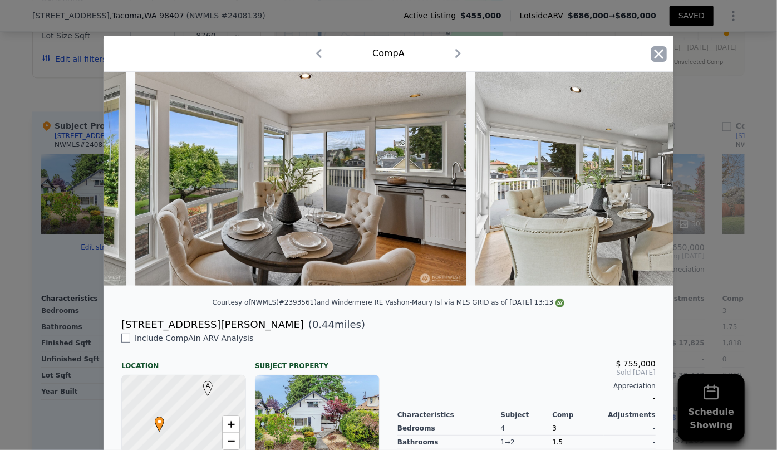
click at [657, 56] on icon "button" at bounding box center [659, 53] width 9 height 9
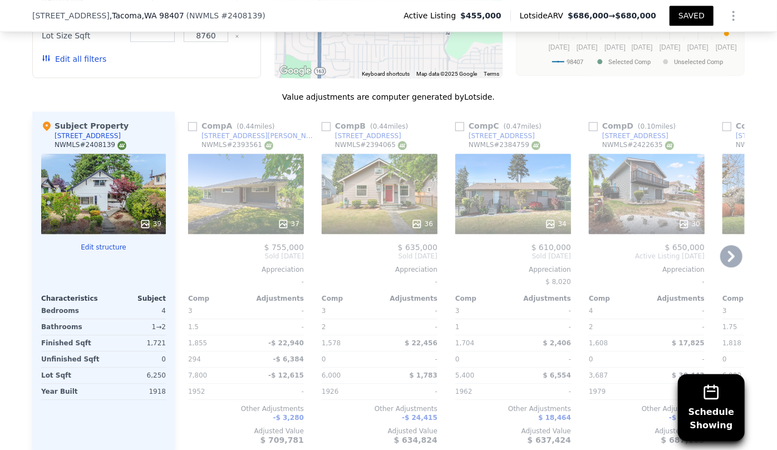
click at [357, 168] on div "36" at bounding box center [380, 194] width 116 height 80
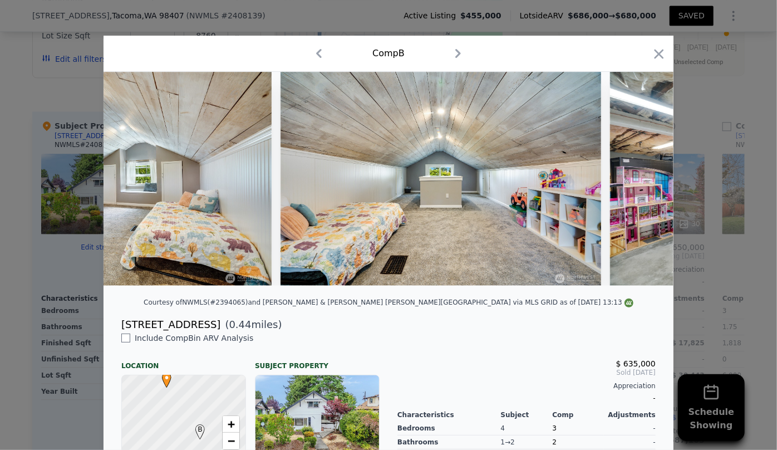
scroll to position [0, 7781]
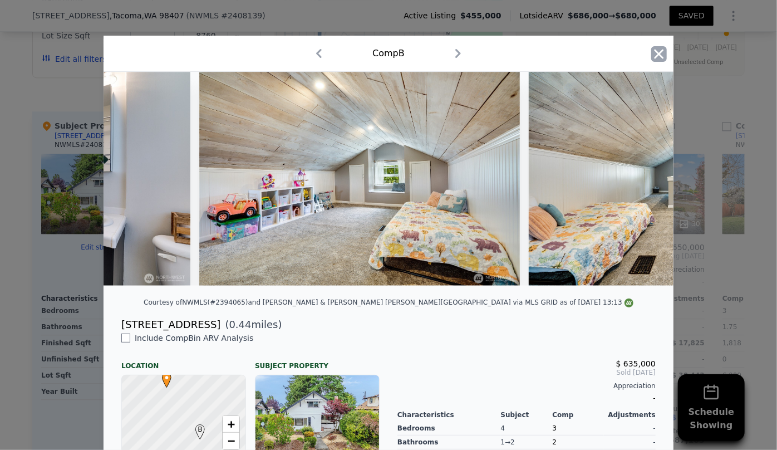
click at [659, 46] on icon "button" at bounding box center [659, 54] width 16 height 16
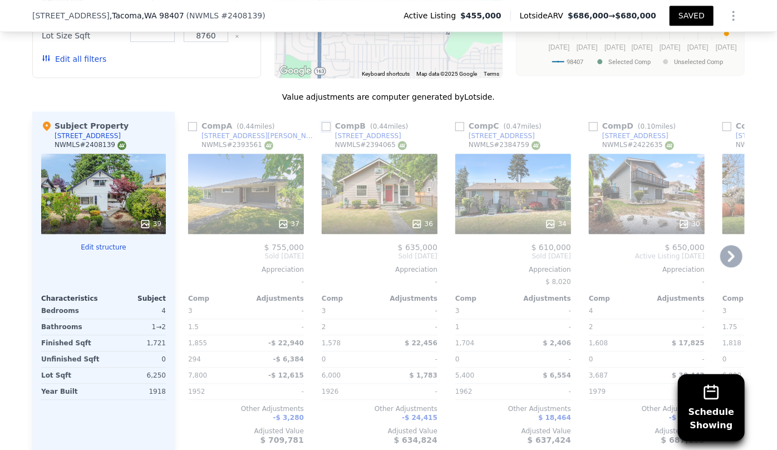
click at [323, 125] on input "checkbox" at bounding box center [326, 126] width 9 height 9
checkbox input "true"
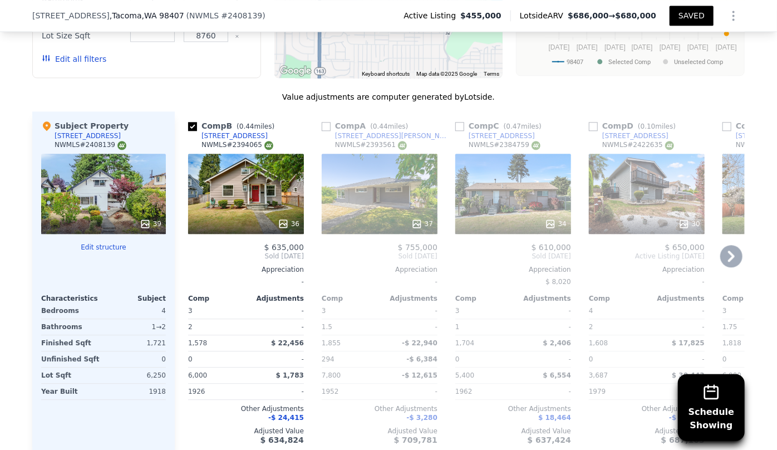
click at [519, 208] on div "34" at bounding box center [513, 194] width 116 height 80
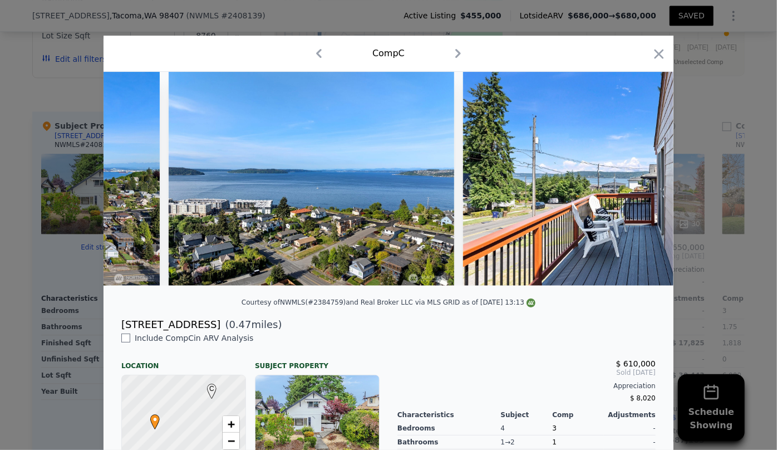
scroll to position [0, 2379]
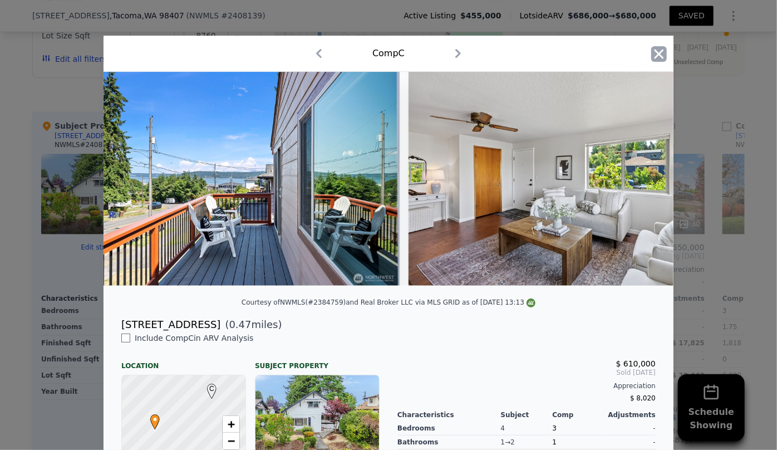
click at [655, 58] on icon "button" at bounding box center [659, 54] width 16 height 16
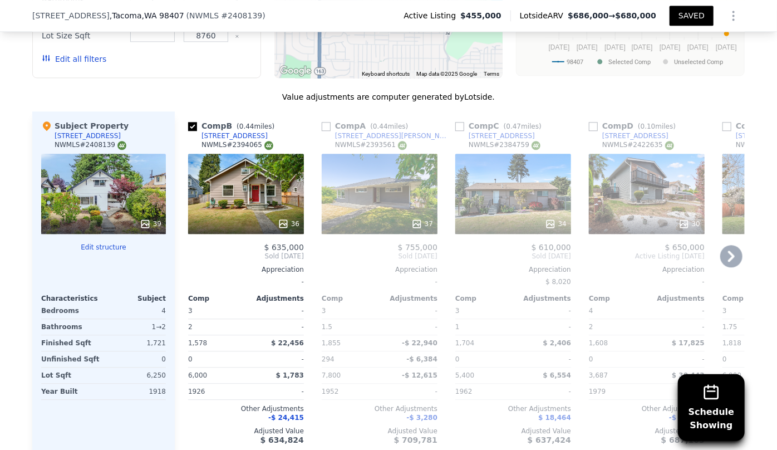
click at [620, 224] on div "30" at bounding box center [647, 223] width 106 height 11
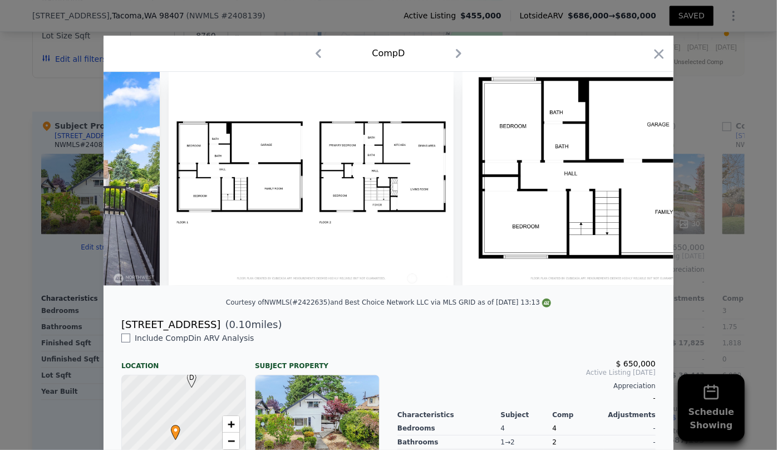
scroll to position [0, 9198]
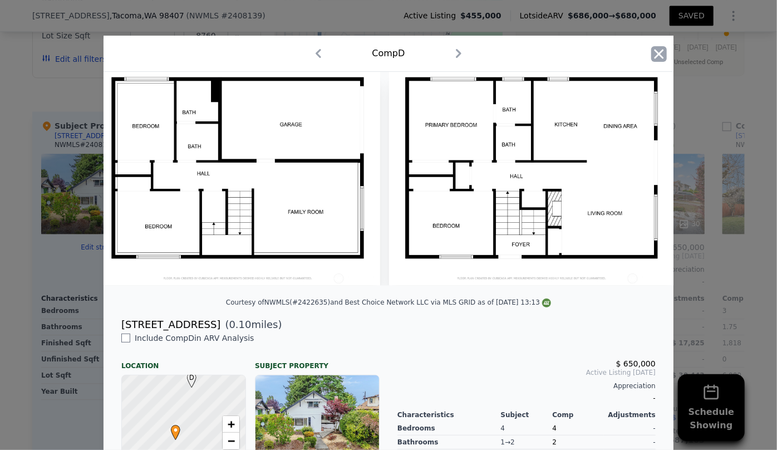
click at [651, 58] on icon "button" at bounding box center [659, 54] width 16 height 16
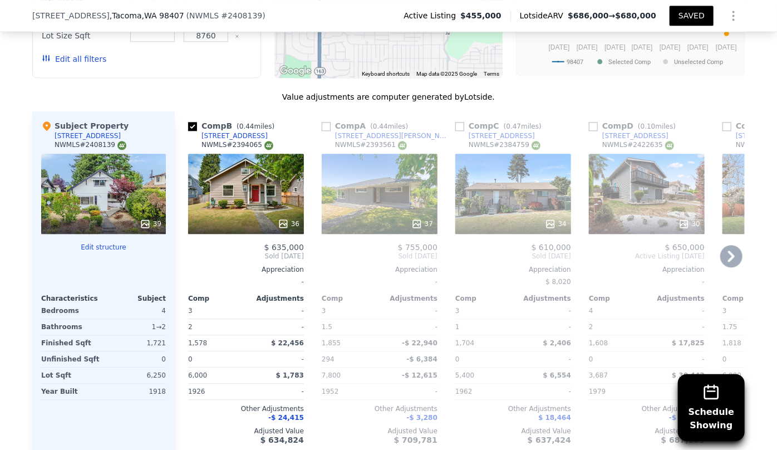
click at [725, 247] on icon at bounding box center [731, 256] width 22 height 22
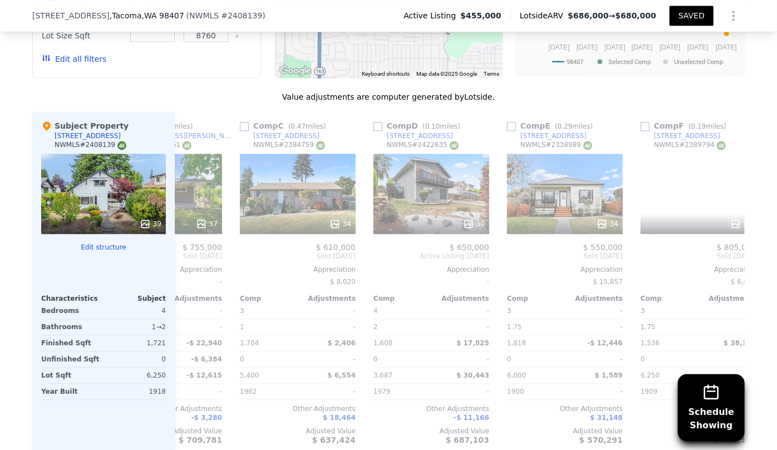
scroll to position [0, 267]
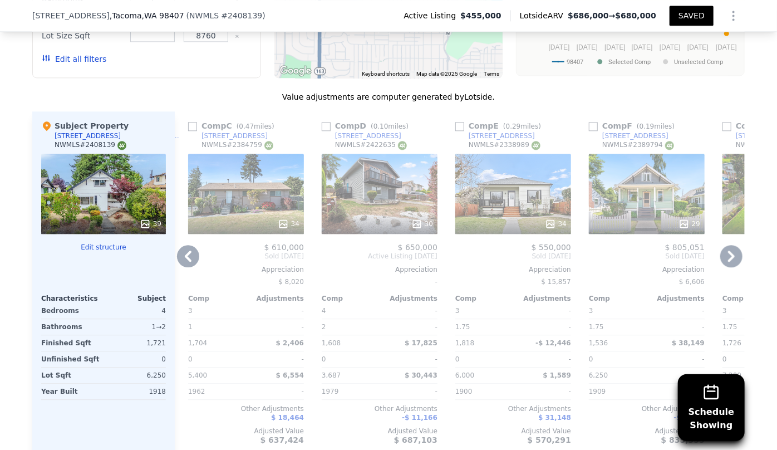
click at [528, 197] on div "34" at bounding box center [513, 194] width 116 height 80
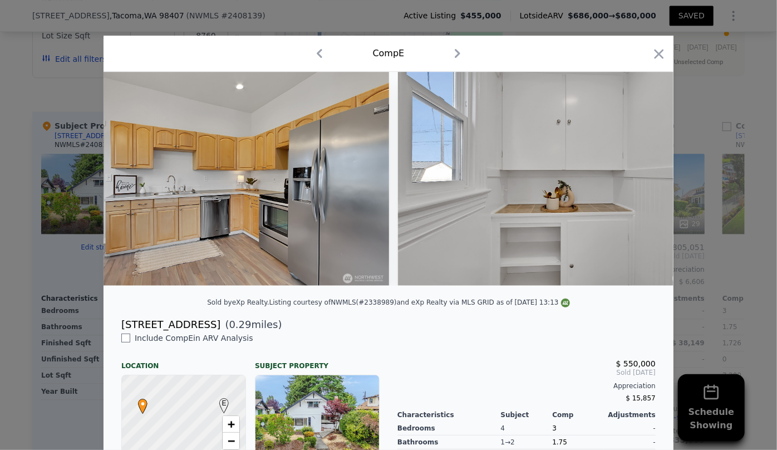
scroll to position [0, 2749]
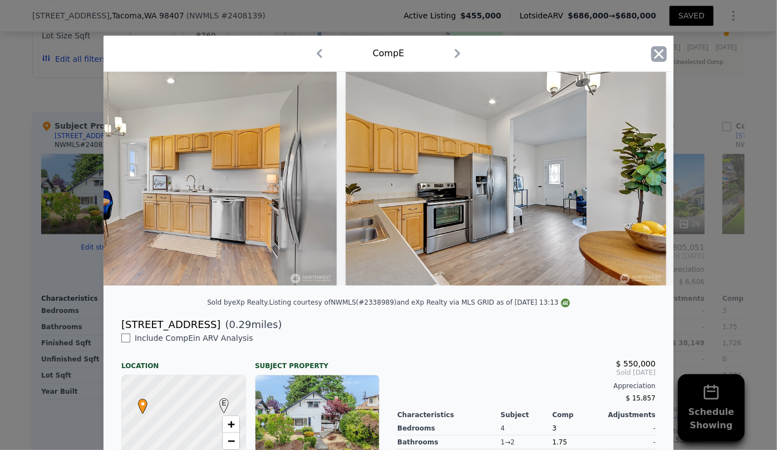
click at [657, 53] on icon "button" at bounding box center [659, 54] width 16 height 16
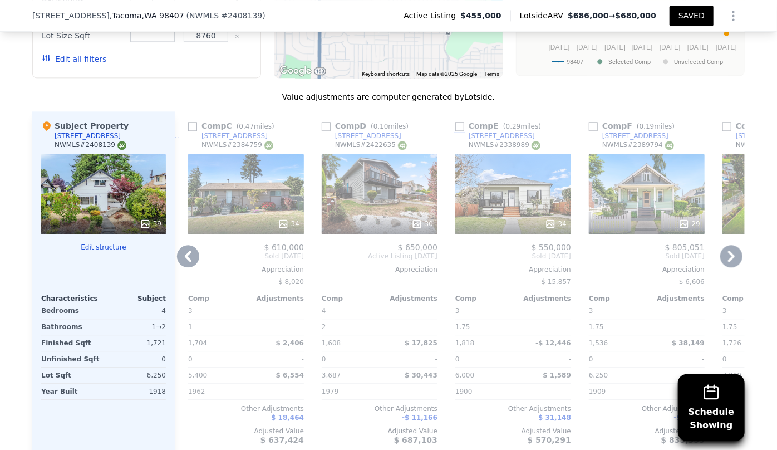
click at [455, 126] on input "checkbox" at bounding box center [459, 126] width 9 height 9
checkbox input "true"
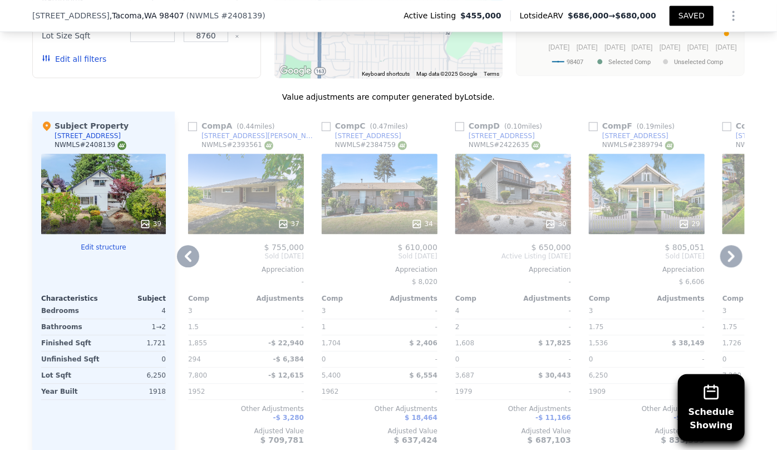
click at [629, 204] on div "29" at bounding box center [647, 194] width 116 height 80
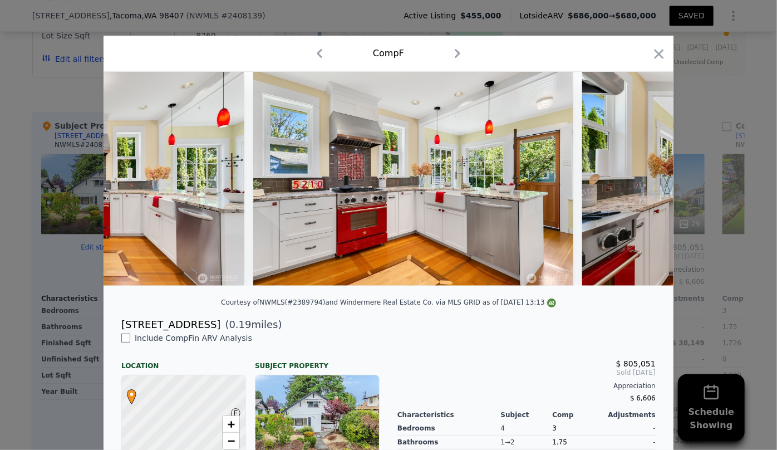
scroll to position [0, 1830]
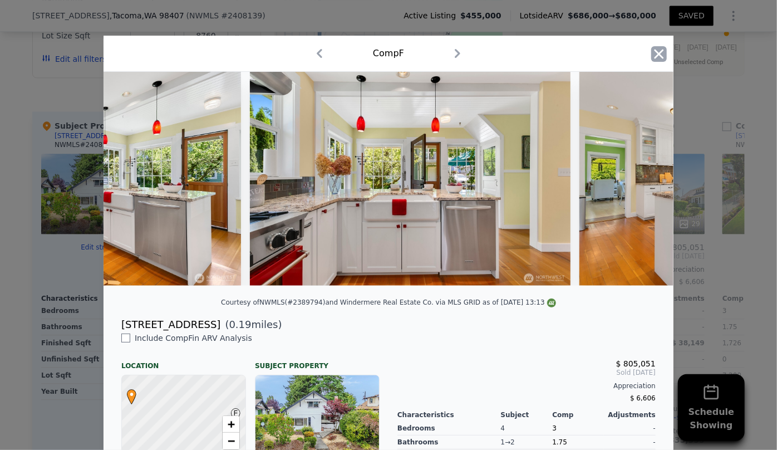
click at [655, 57] on icon "button" at bounding box center [659, 53] width 9 height 9
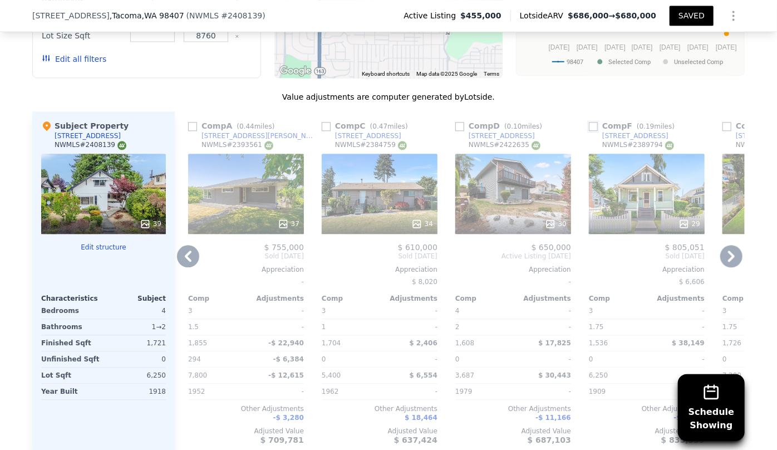
click at [591, 127] on input "checkbox" at bounding box center [593, 126] width 9 height 9
checkbox input "true"
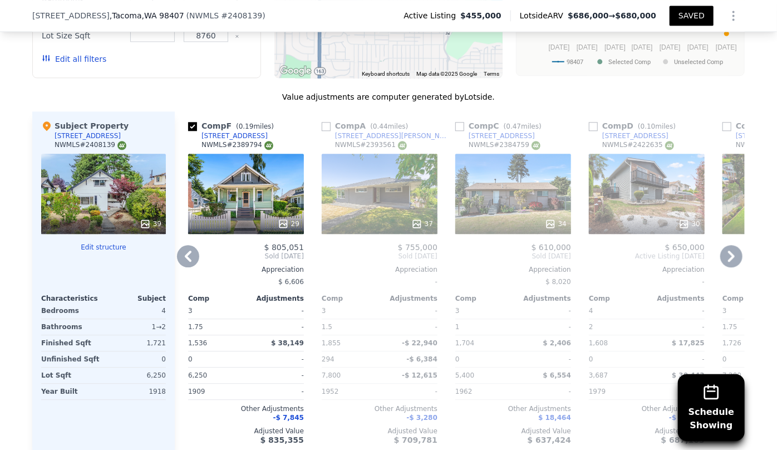
click at [727, 249] on icon at bounding box center [731, 256] width 22 height 22
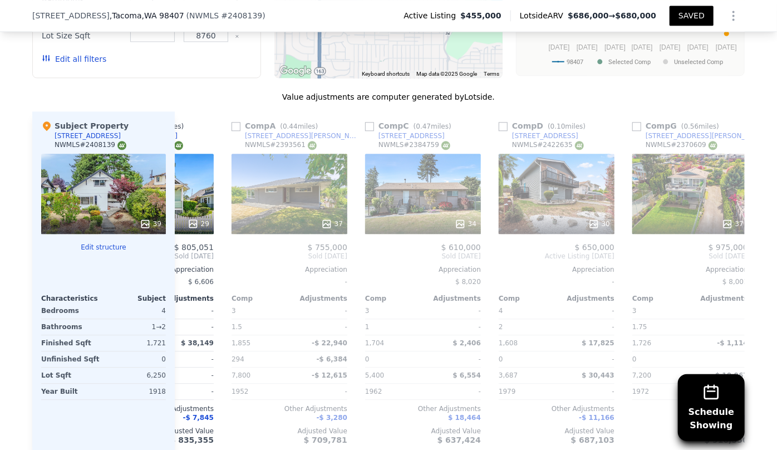
scroll to position [0, 391]
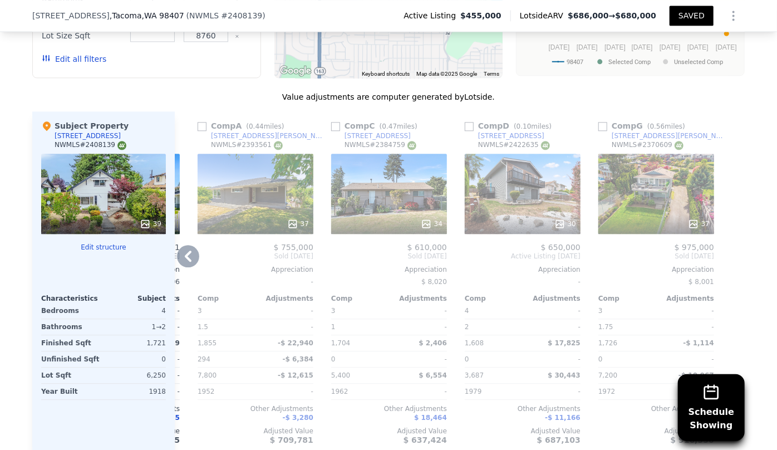
click at [679, 198] on div "37" at bounding box center [656, 194] width 116 height 80
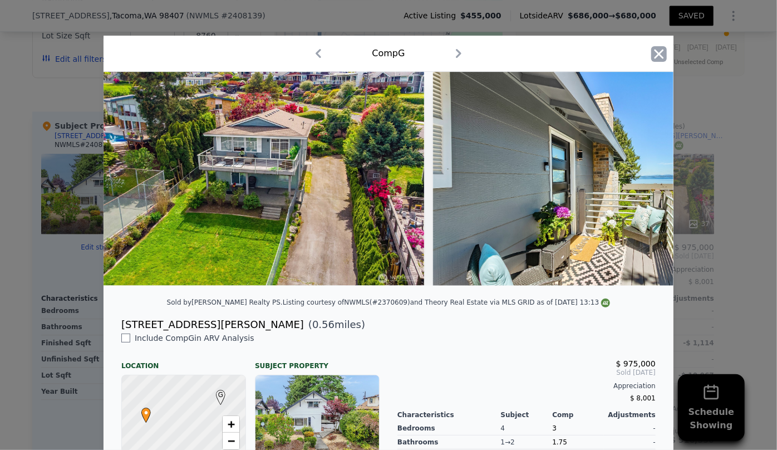
click at [651, 54] on icon "button" at bounding box center [659, 54] width 16 height 16
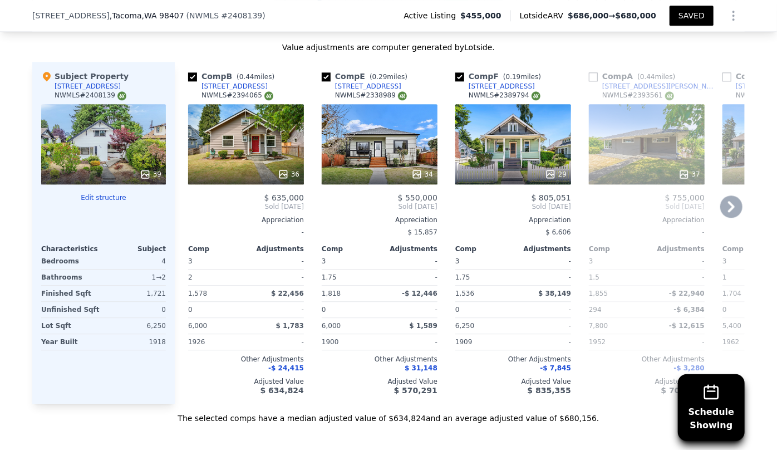
scroll to position [1362, 0]
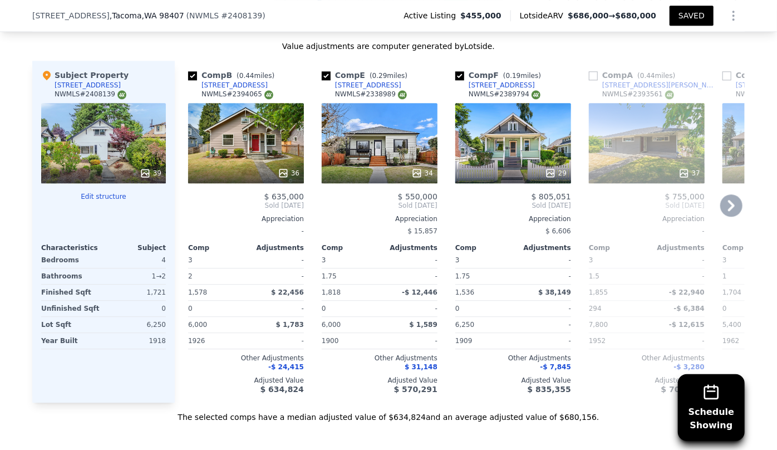
click at [508, 159] on div "29" at bounding box center [513, 143] width 116 height 80
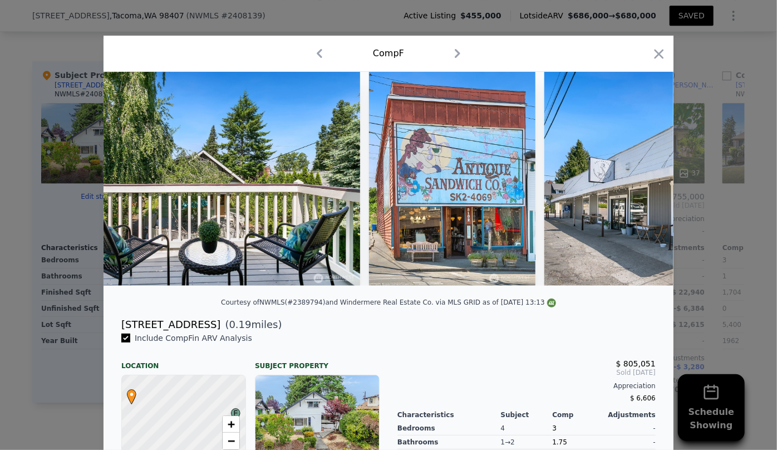
scroll to position [0, 8625]
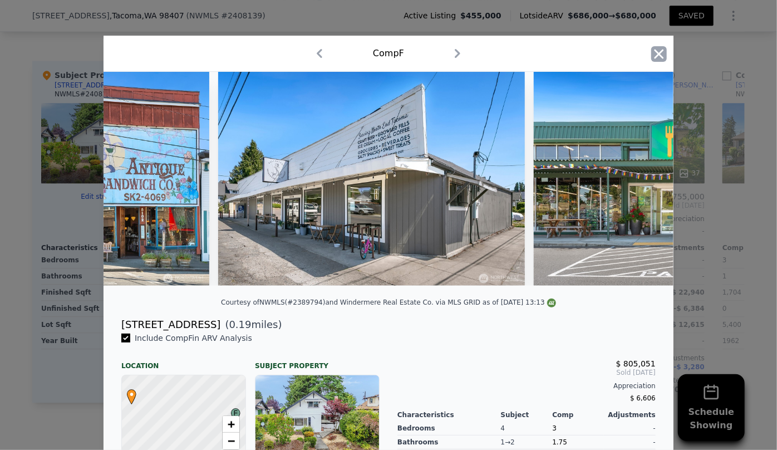
click at [659, 53] on icon "button" at bounding box center [659, 54] width 16 height 16
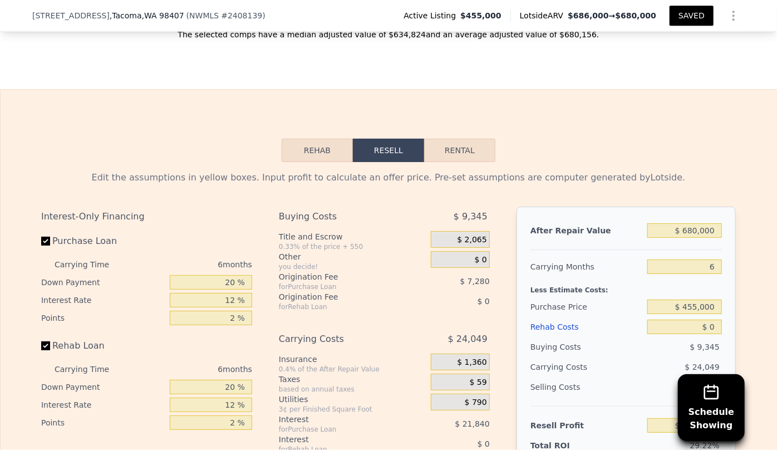
scroll to position [1767, 0]
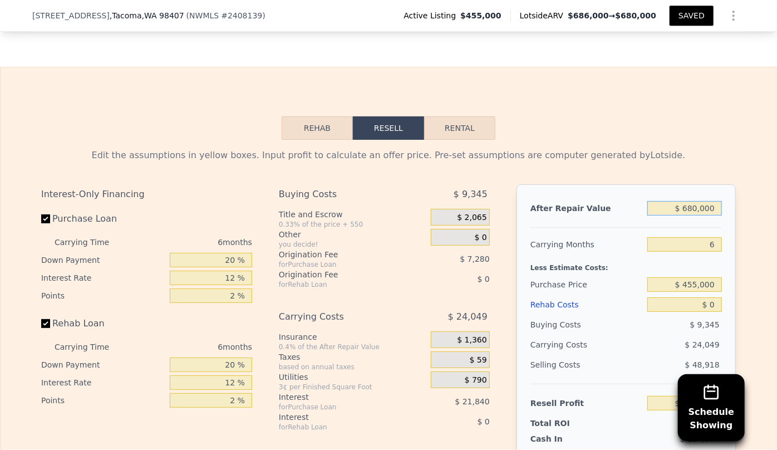
click at [694, 212] on input "$ 680,000" at bounding box center [684, 208] width 75 height 14
type input "$ 60,000"
type input "-$ 431,972"
type input "$ 600,000"
type input "$ 68,538"
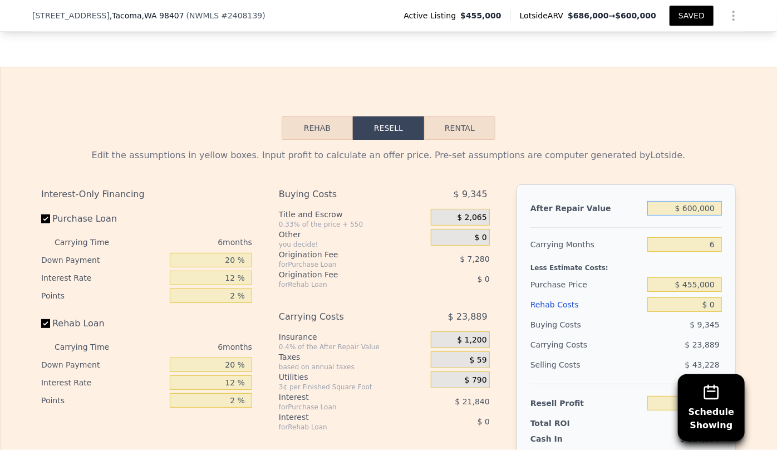
type input "$ 60,000"
type input "-$ 431,972"
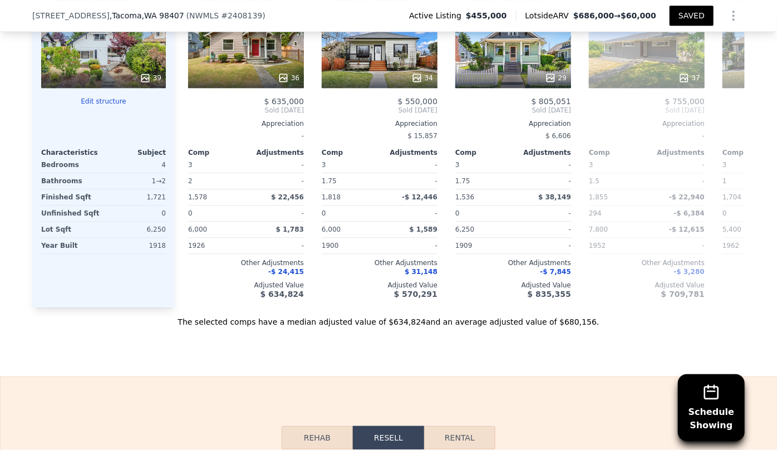
scroll to position [1666, 0]
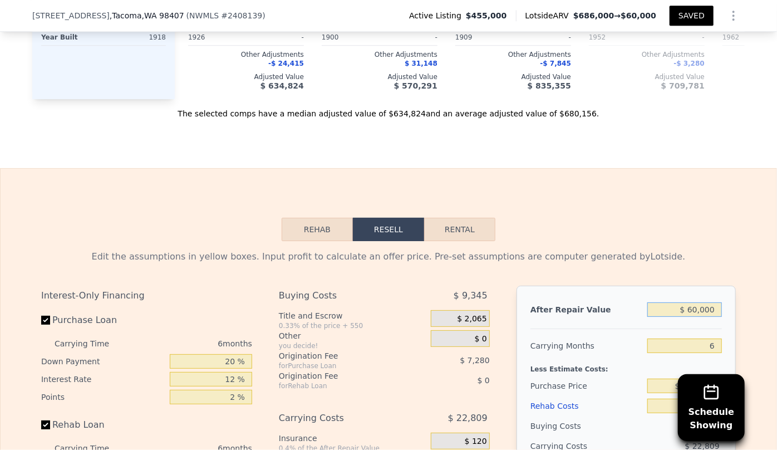
type input "$ 630,000"
type input "$ 96,344"
type input "$ 630,000"
click at [655, 257] on div "Edit the assumptions in yellow boxes. Input profit to calculate an offer price.…" at bounding box center [388, 256] width 695 height 13
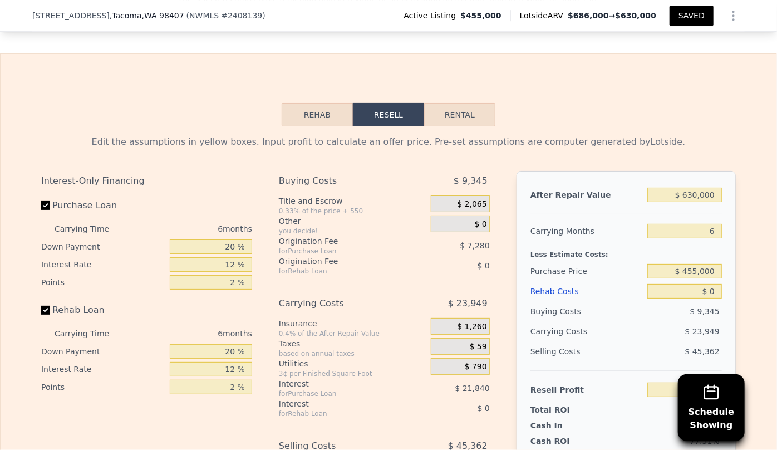
scroll to position [1868, 0]
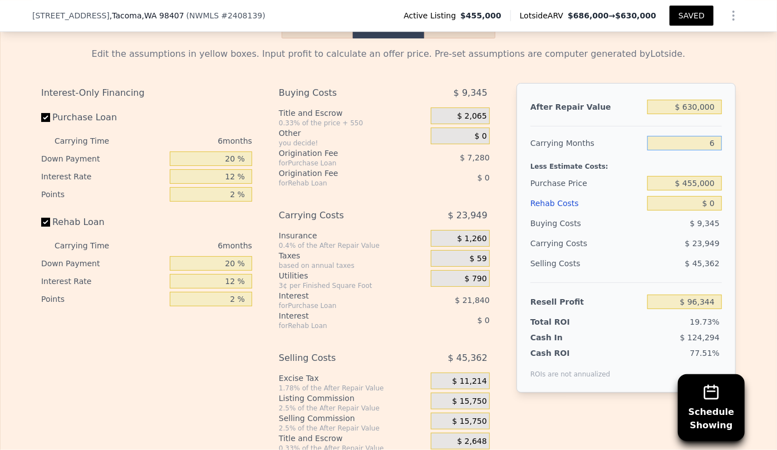
click at [712, 142] on input "6" at bounding box center [684, 143] width 75 height 14
type input "7"
type input "$ 92,354"
type input "7"
click at [671, 187] on input "$ 455,000" at bounding box center [684, 183] width 75 height 14
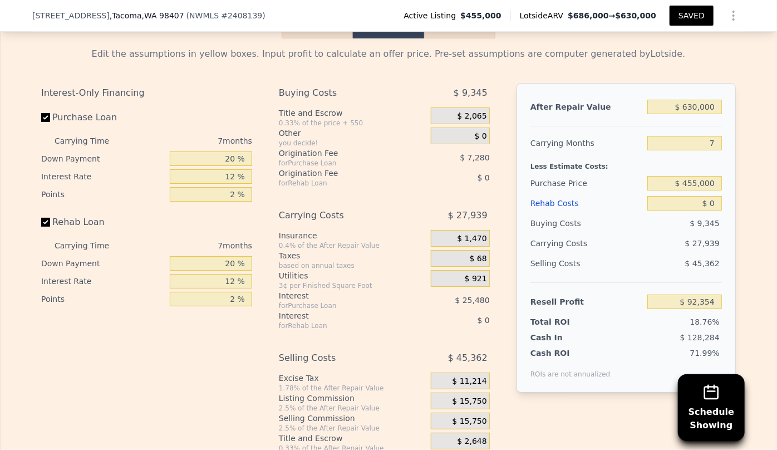
click at [534, 208] on div "Rehab Costs" at bounding box center [587, 203] width 112 height 20
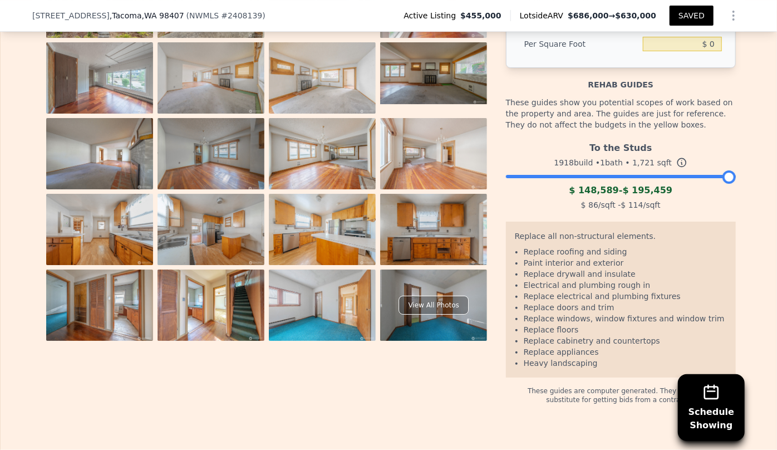
scroll to position [2071, 0]
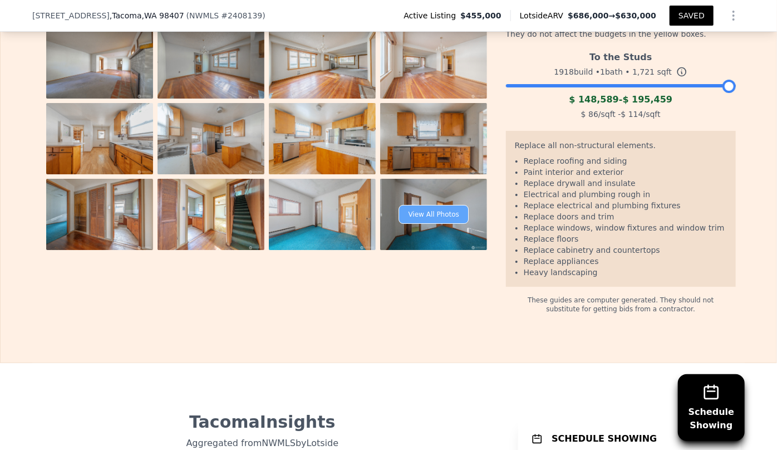
click at [421, 223] on div "View All Photos" at bounding box center [434, 214] width 70 height 19
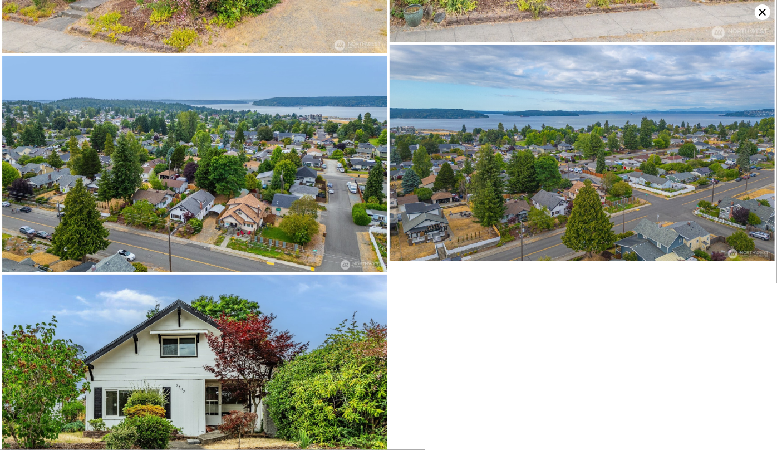
scroll to position [4561, 0]
click at [762, 15] on icon at bounding box center [763, 12] width 16 height 16
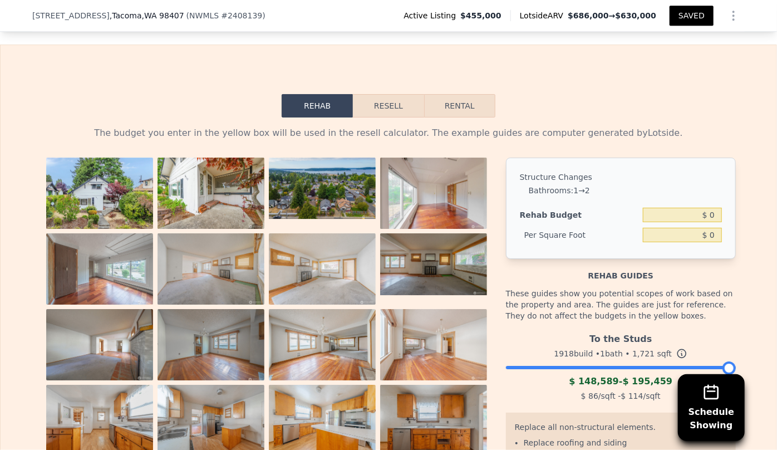
scroll to position [1767, 0]
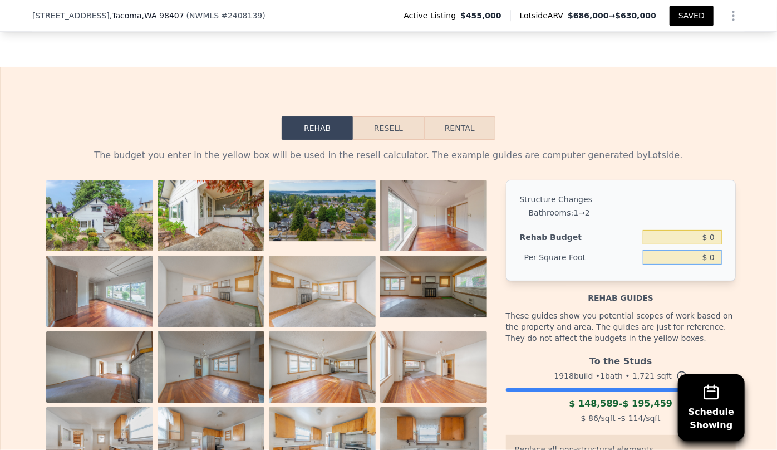
click at [705, 263] on input "$ 0" at bounding box center [682, 257] width 79 height 14
type input "$ 100"
type input "$ 172,100"
click at [381, 140] on button "Resell" at bounding box center [388, 127] width 71 height 23
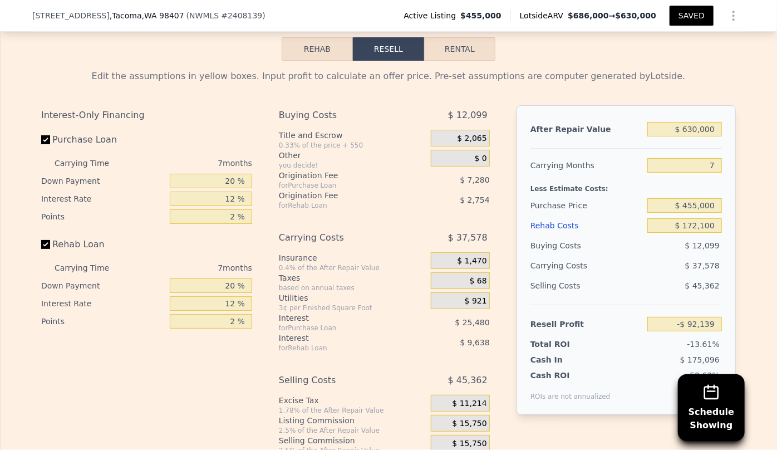
scroll to position [1868, 0]
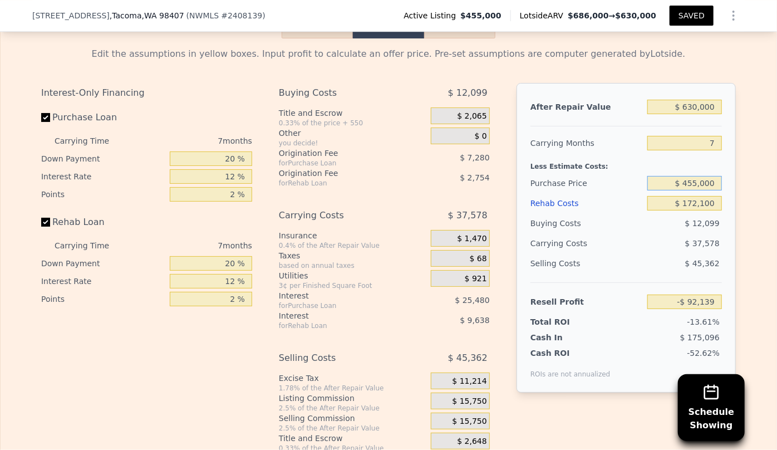
click at [711, 188] on input "$ 455,000" at bounding box center [684, 183] width 75 height 14
type input "$ 4"
type input "$ 350,000"
type input "$ 20,770"
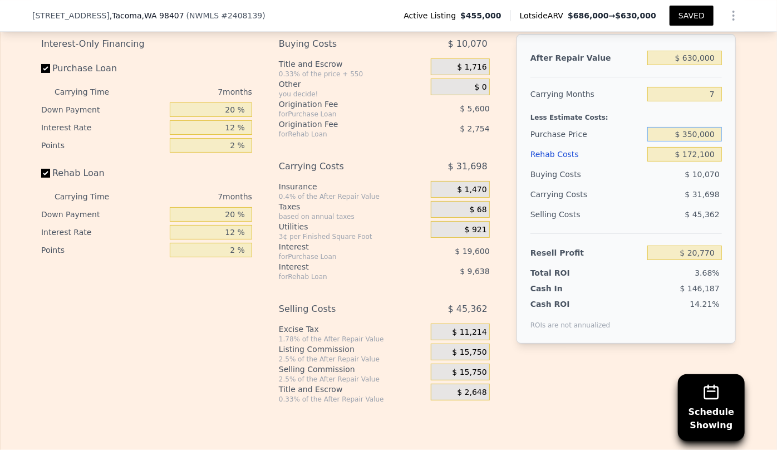
scroll to position [1919, 0]
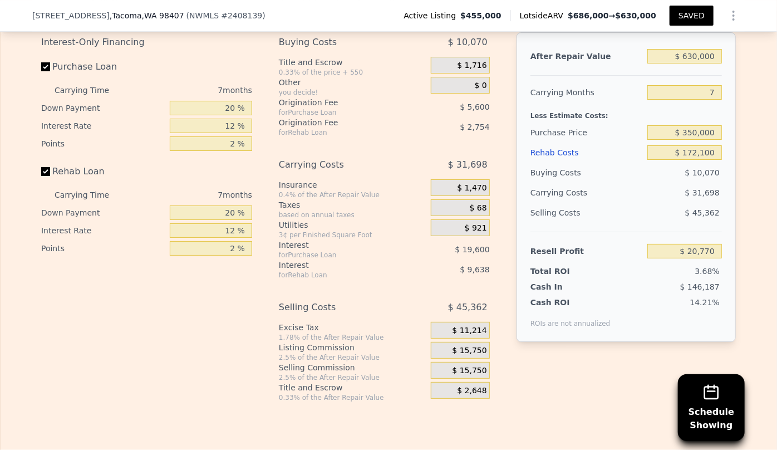
click at [475, 376] on span "$ 15,750" at bounding box center [470, 371] width 35 height 10
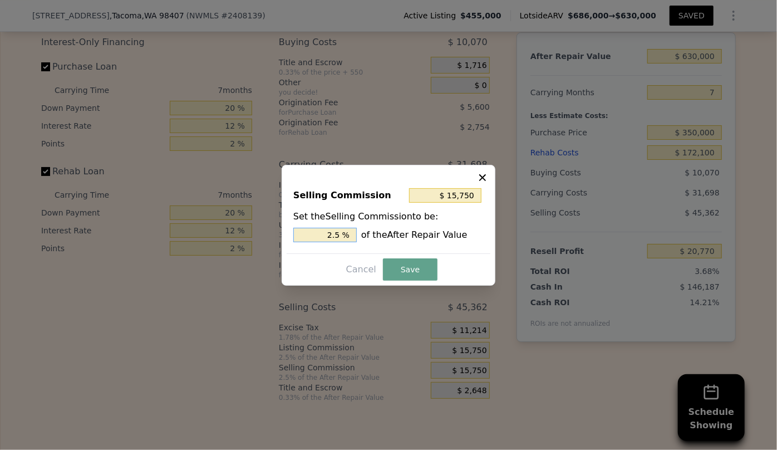
click at [334, 235] on input "2.5 %" at bounding box center [324, 235] width 63 height 14
type input "$ 3,150"
type input ".5 %"
type input "$ 9,450"
type input "1.5 %"
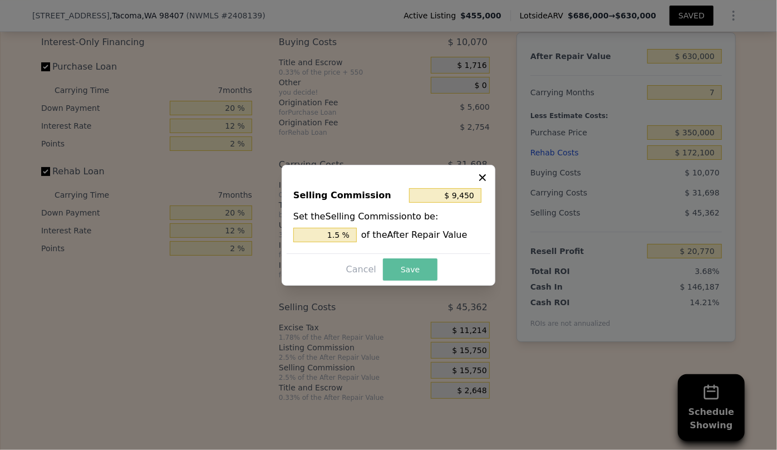
click at [413, 267] on button "Save" at bounding box center [410, 269] width 55 height 22
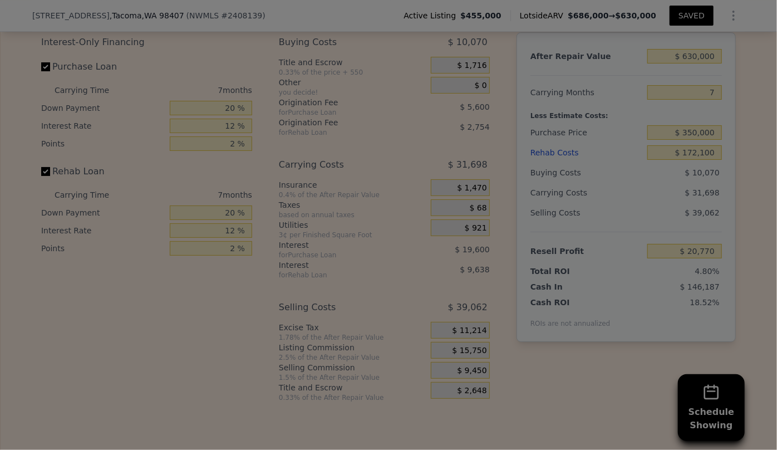
type input "$ 27,070"
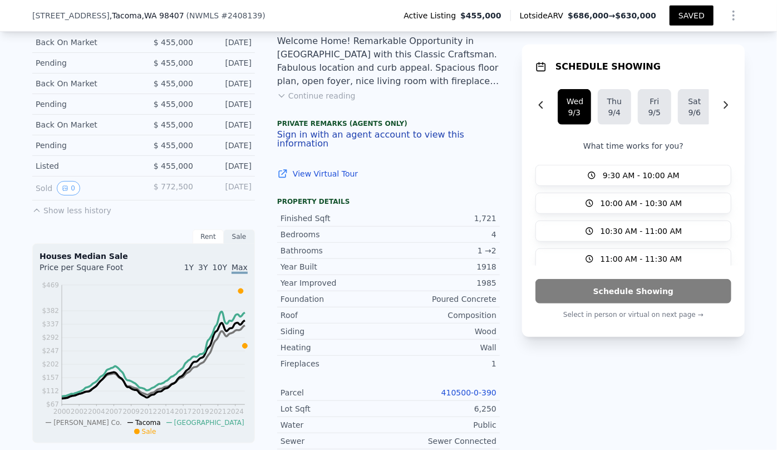
scroll to position [249, 0]
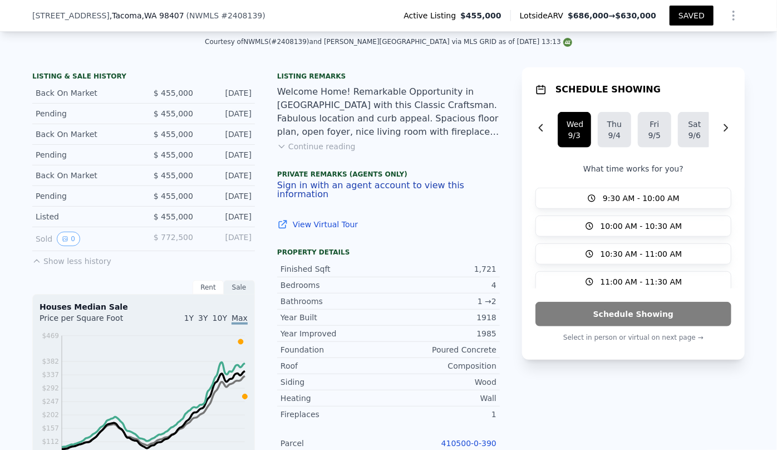
click at [345, 167] on div "Private Remarks (Agents Only) Sign in with an agent account to view this inform…" at bounding box center [388, 185] width 223 height 49
click at [338, 152] on button "Continue reading" at bounding box center [316, 146] width 78 height 11
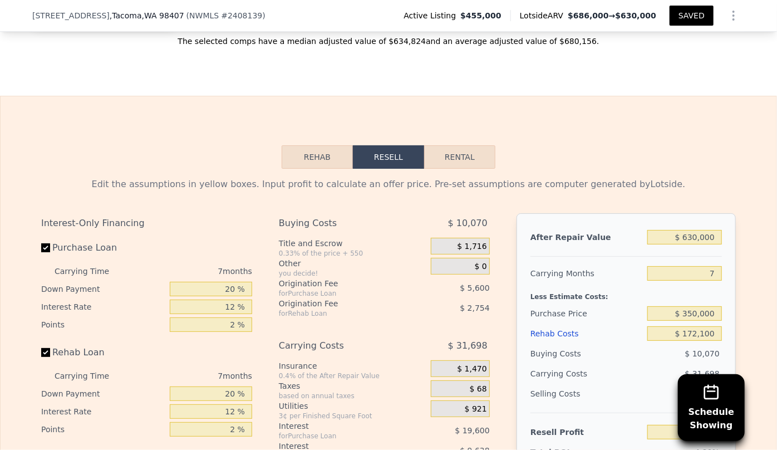
scroll to position [1883, 0]
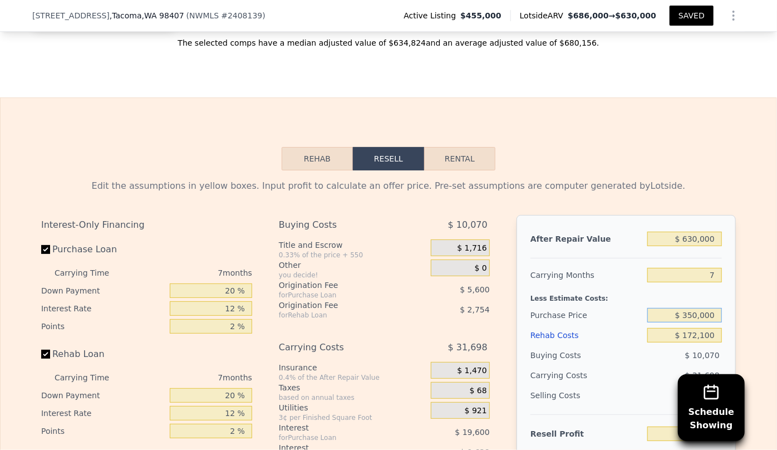
click at [698, 308] on input "$ 350,000" at bounding box center [684, 315] width 75 height 14
type input "$ 400,000"
type input "-$ 26,696"
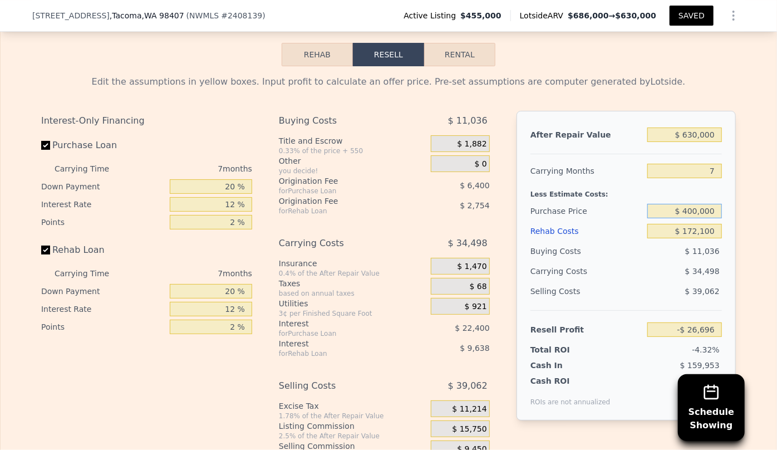
scroll to position [1985, 0]
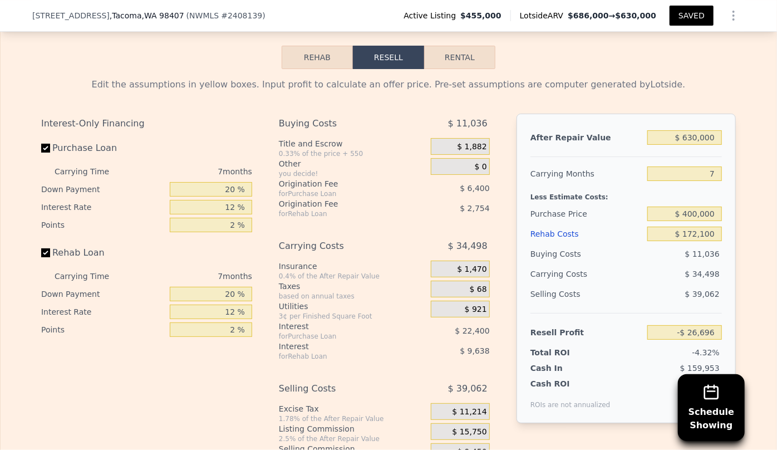
click at [536, 224] on div "Rehab Costs" at bounding box center [587, 234] width 112 height 20
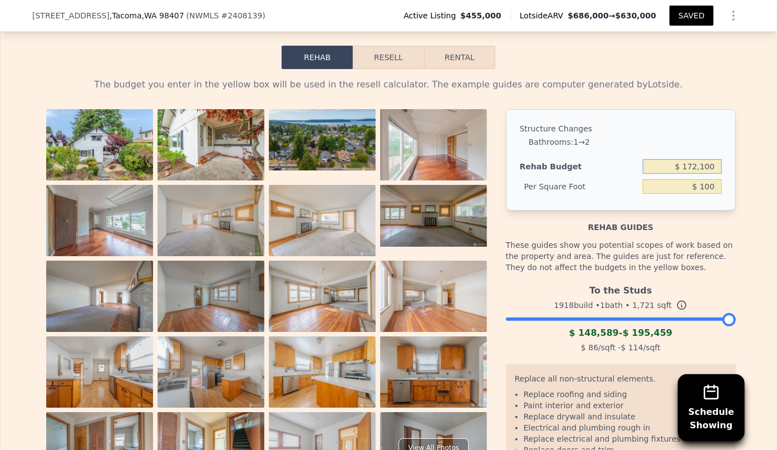
click at [696, 159] on input "$ 172,100" at bounding box center [682, 166] width 79 height 14
type input "$ 120,100"
type input "$ 69.79"
click at [707, 279] on div "To the Studs" at bounding box center [621, 288] width 230 height 18
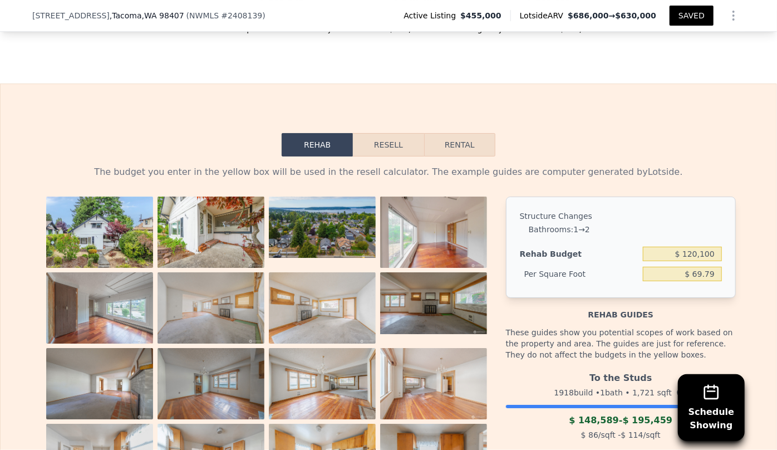
scroll to position [1883, 0]
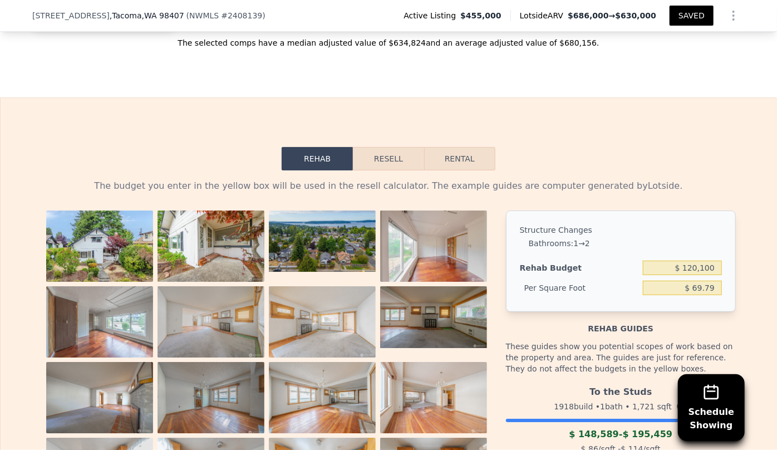
click at [395, 147] on button "Resell" at bounding box center [388, 158] width 71 height 23
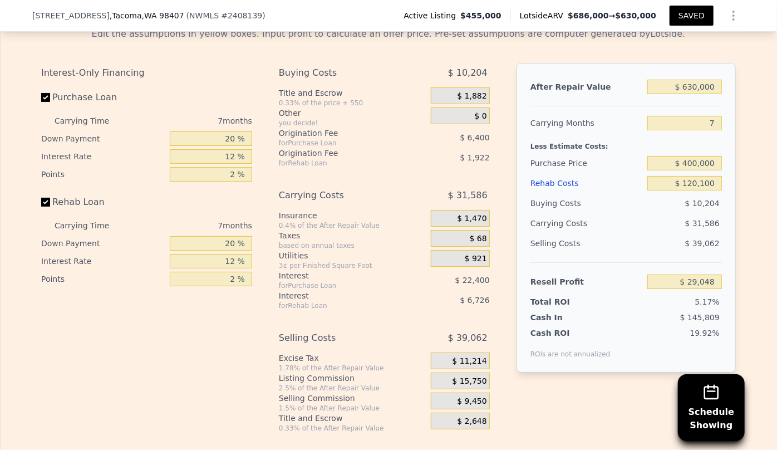
scroll to position [1985, 0]
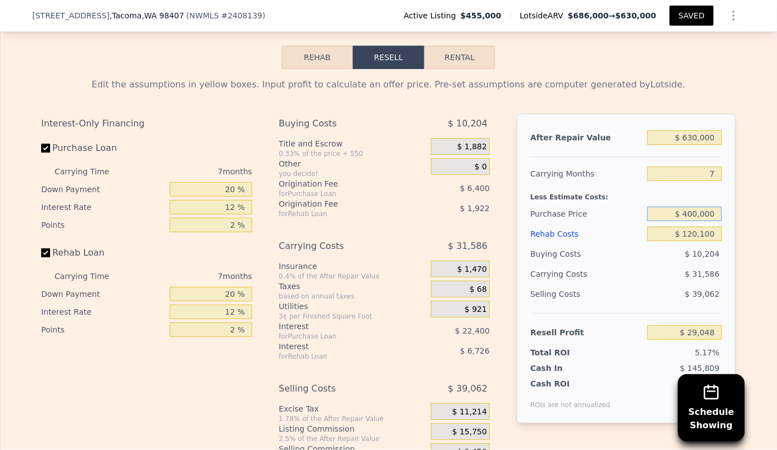
click at [689, 207] on input "$ 400,000" at bounding box center [684, 214] width 75 height 14
type input "$ 3,800,000"
click at [663, 244] on div "$ 10,204" at bounding box center [684, 254] width 75 height 20
type input "-$ 3,627,074"
click at [694, 207] on input "$ 3,800,000" at bounding box center [684, 214] width 75 height 14
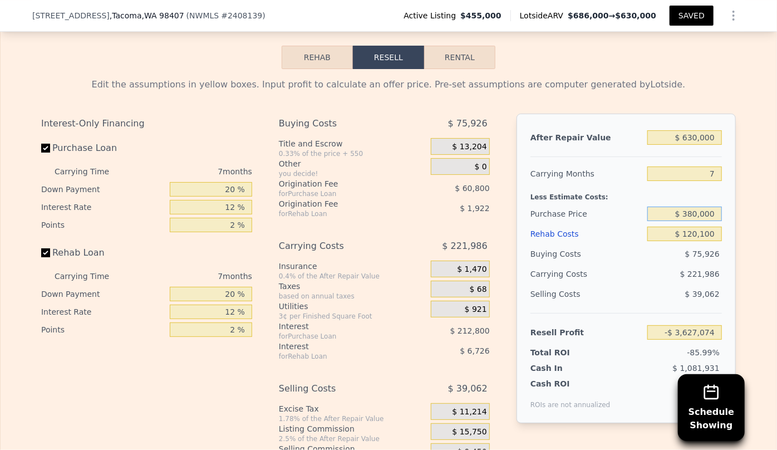
type input "$ 380,000"
click at [661, 244] on div "$ 75,926" at bounding box center [684, 254] width 75 height 20
type input "$ 50,555"
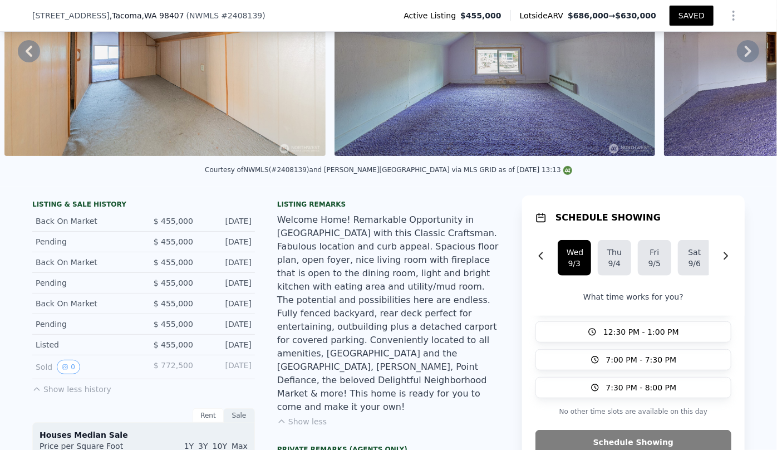
scroll to position [112, 0]
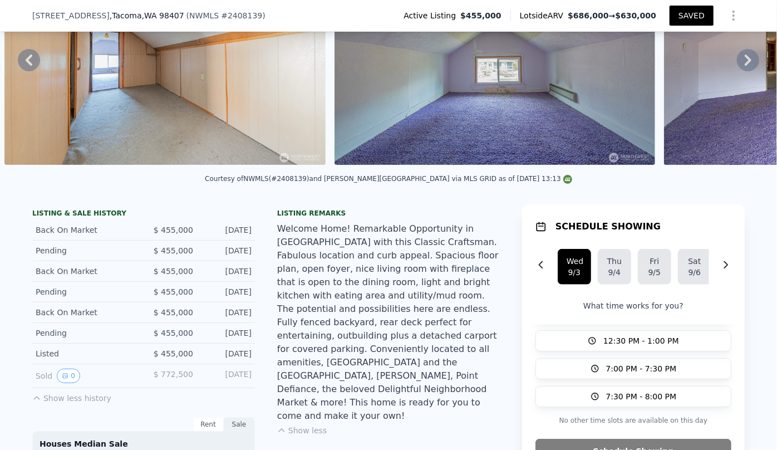
click at [701, 15] on button "SAVED" at bounding box center [692, 16] width 44 height 20
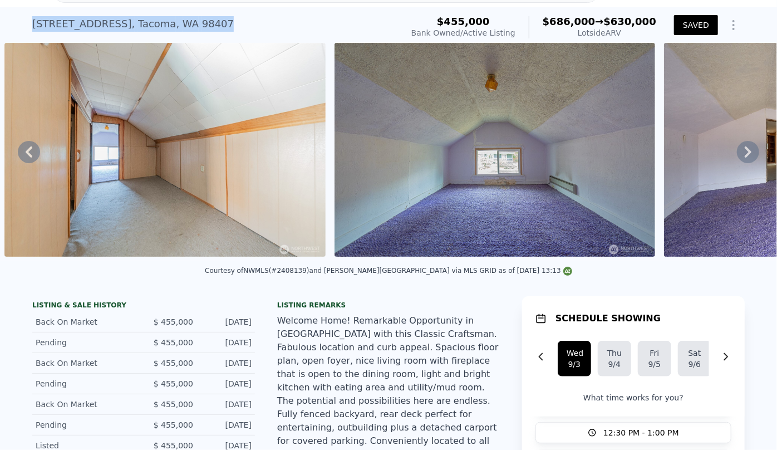
scroll to position [48, 0]
